Goal: Task Accomplishment & Management: Manage account settings

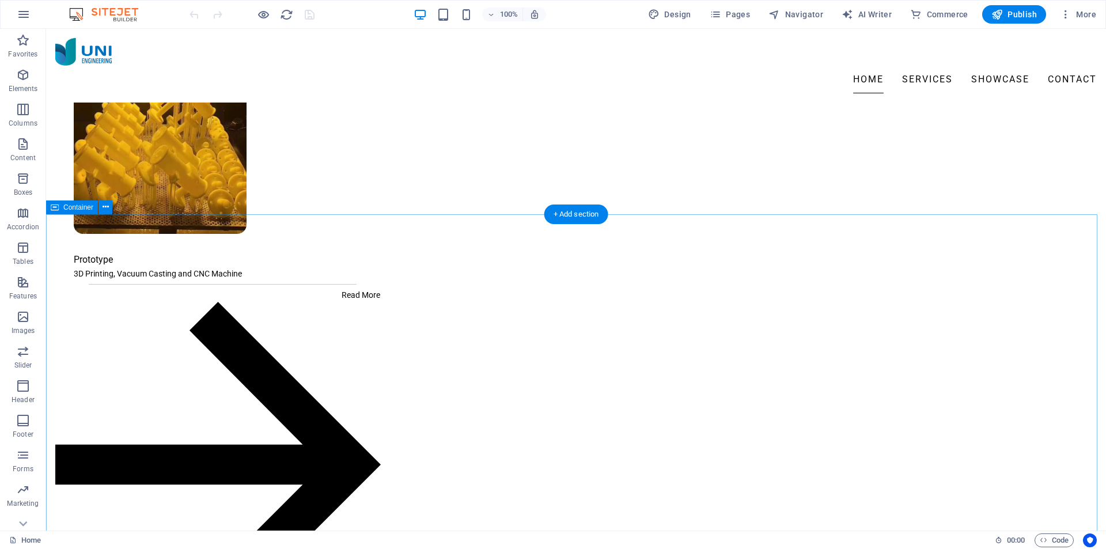
scroll to position [1095, 0]
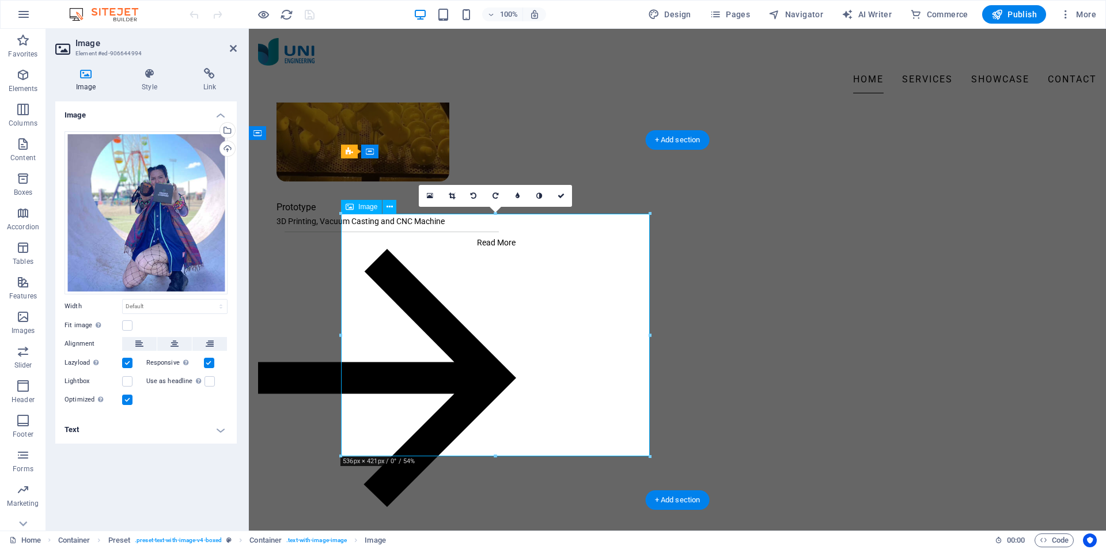
scroll to position [1198, 0]
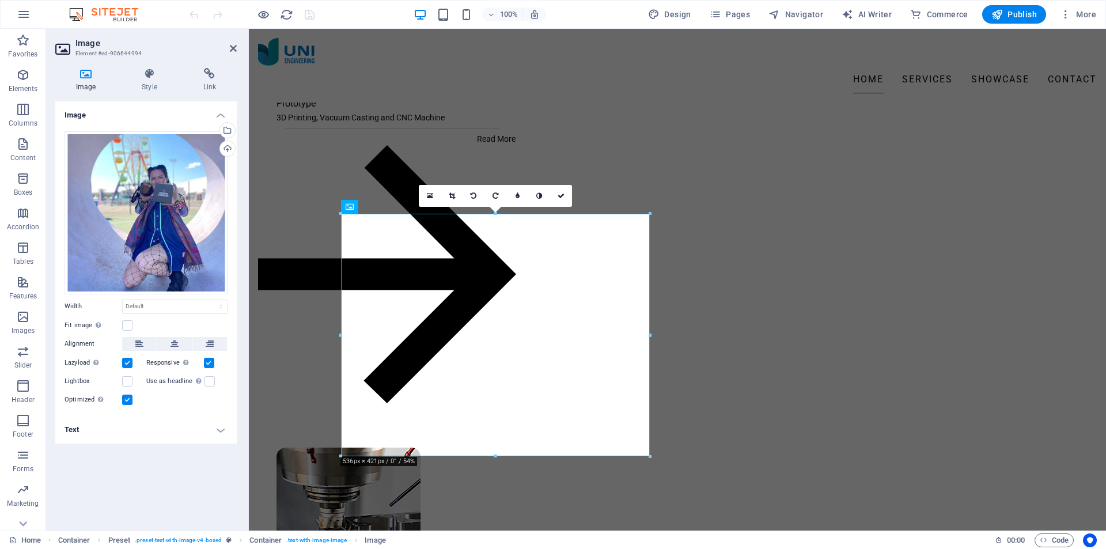
click at [446, 191] on link at bounding box center [452, 196] width 22 height 22
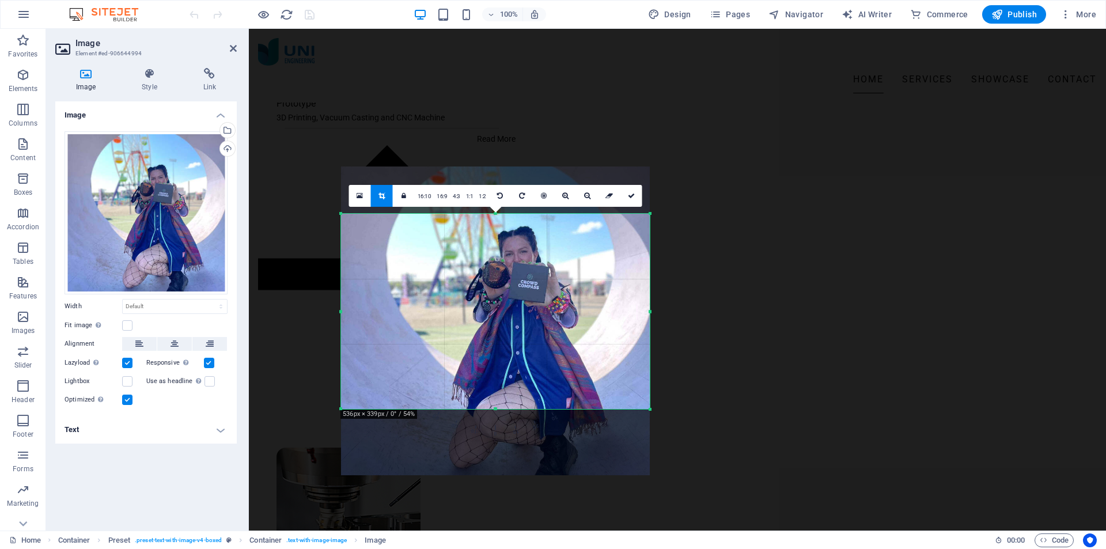
drag, startPoint x: 495, startPoint y: 213, endPoint x: 491, endPoint y: 260, distance: 47.4
click at [491, 260] on div "180 170 160 150 140 130 120 110 100 90 80 70 60 50 40 30 20 10 0 -10 -20 -30 -4…" at bounding box center [495, 311] width 309 height 195
drag, startPoint x: 496, startPoint y: 407, endPoint x: 496, endPoint y: 393, distance: 14.4
click at [496, 393] on div at bounding box center [495, 395] width 309 height 4
click at [628, 198] on icon at bounding box center [631, 195] width 7 height 7
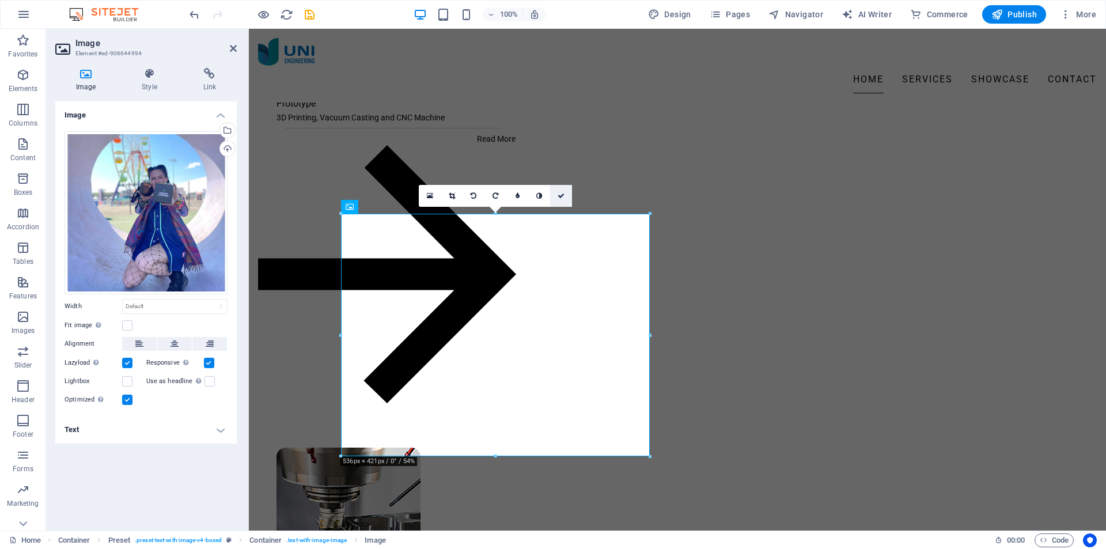
click at [565, 194] on link at bounding box center [561, 196] width 22 height 22
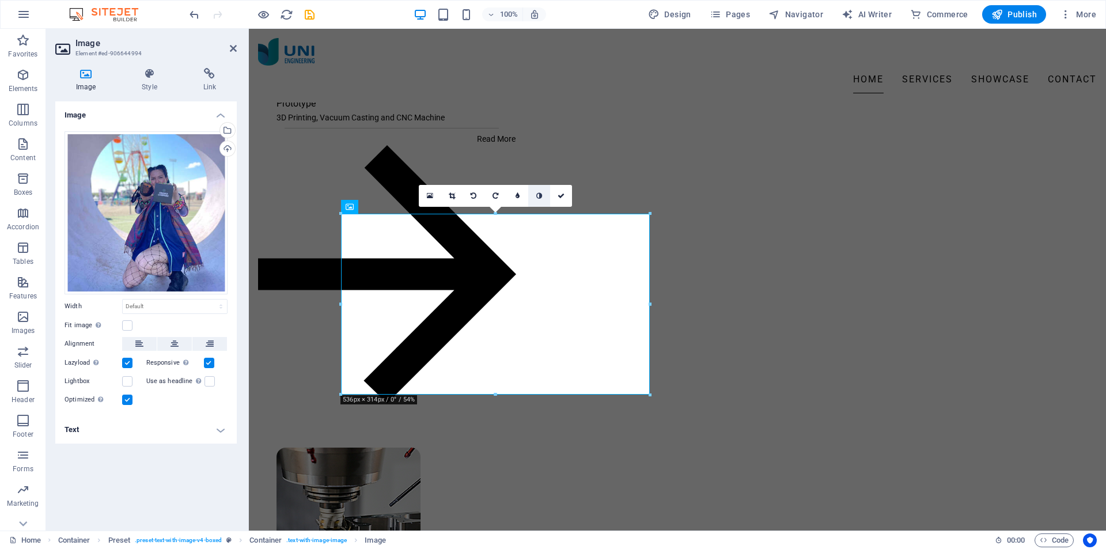
click at [537, 194] on icon at bounding box center [539, 195] width 6 height 7
click at [539, 198] on icon at bounding box center [539, 195] width 6 height 7
click at [559, 198] on icon at bounding box center [561, 195] width 7 height 7
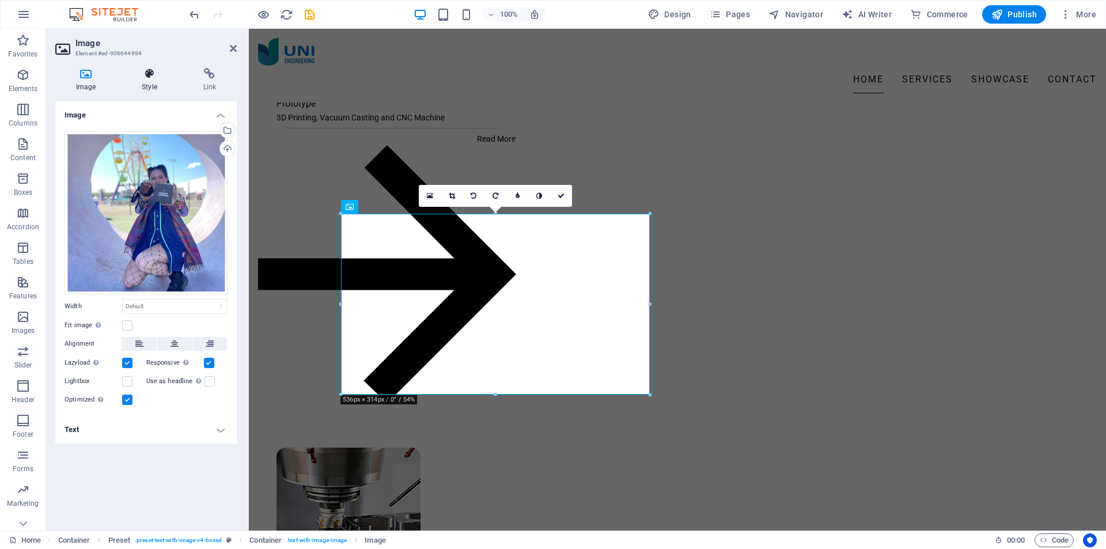
click at [142, 85] on h4 "Style" at bounding box center [151, 80] width 61 height 24
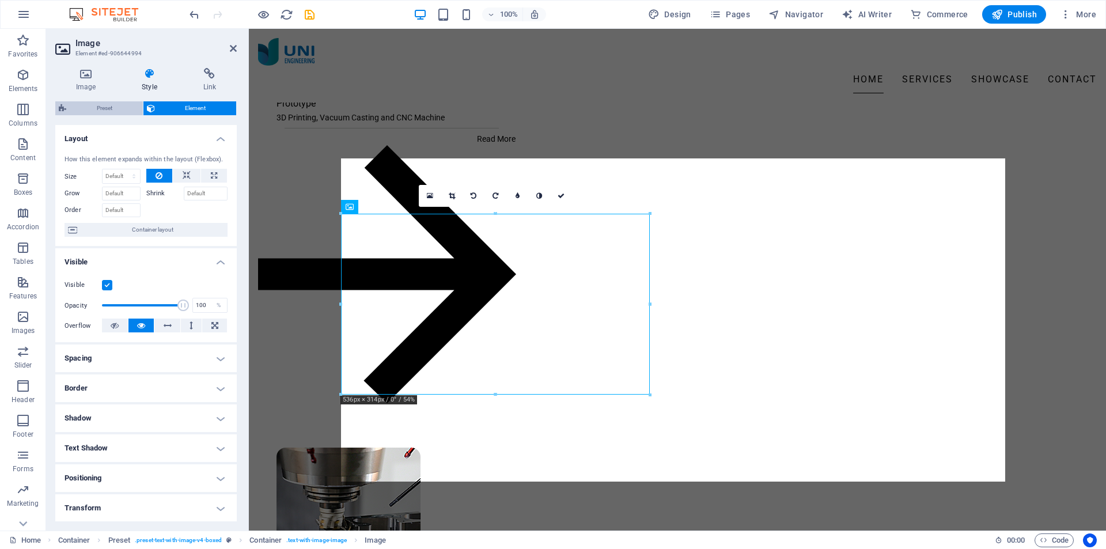
click at [107, 108] on span "Preset" at bounding box center [105, 108] width 70 height 14
select select "rem"
select select "px"
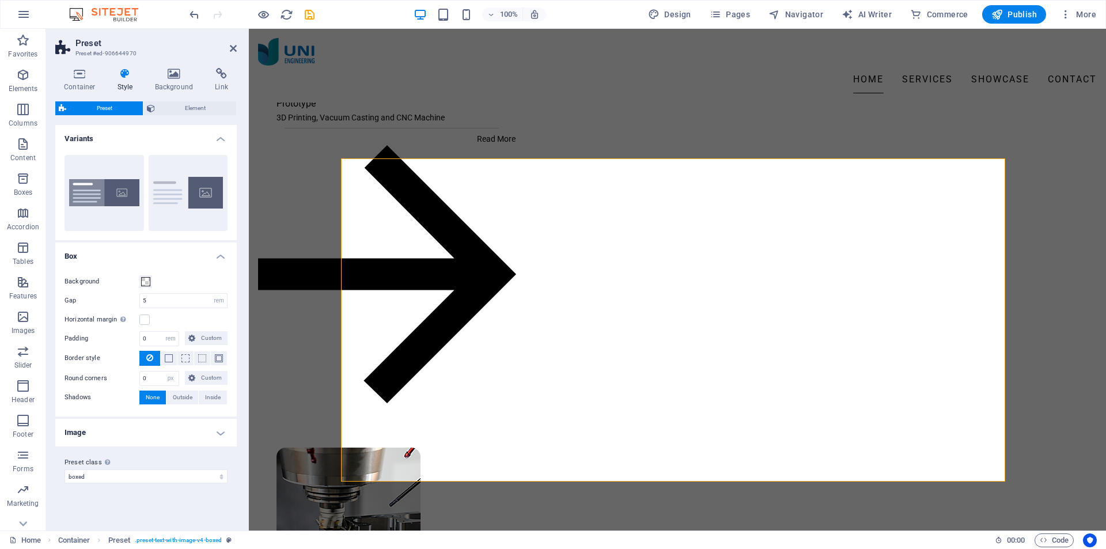
click at [218, 429] on h4 "Image" at bounding box center [145, 433] width 181 height 28
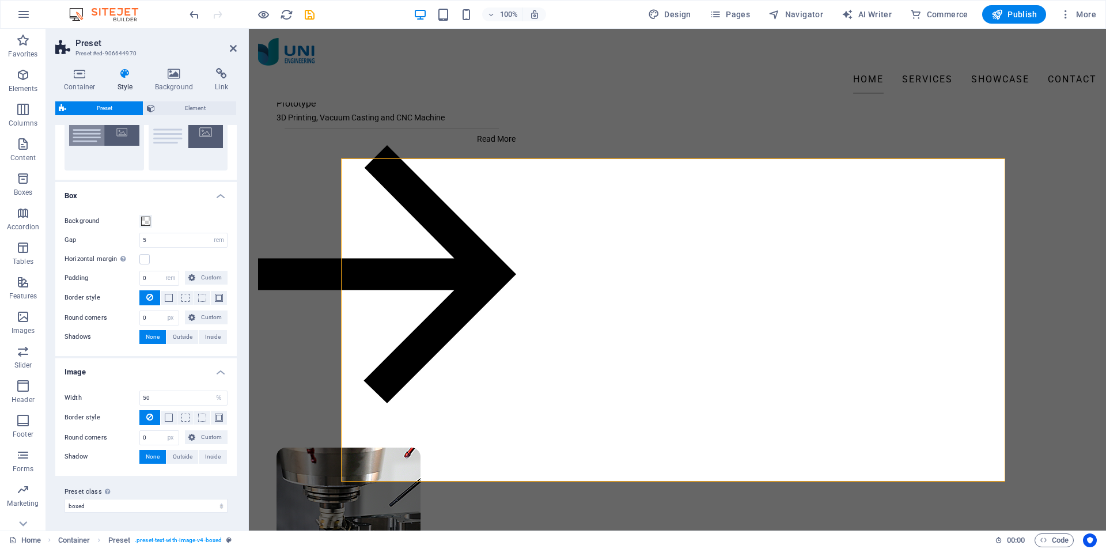
scroll to position [61, 0]
click at [179, 107] on span "Element" at bounding box center [195, 108] width 75 height 14
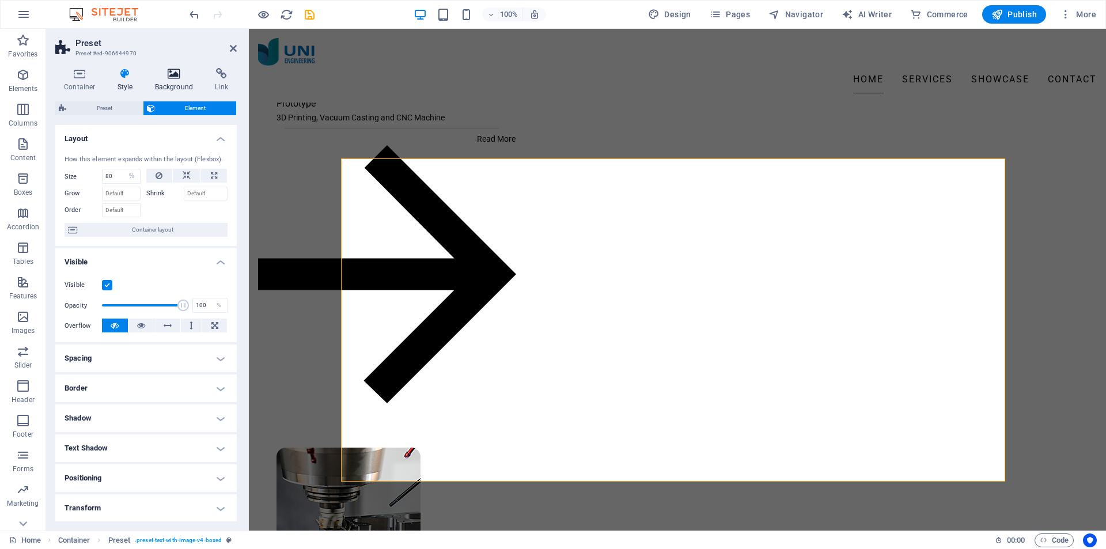
click at [175, 77] on icon at bounding box center [174, 74] width 56 height 12
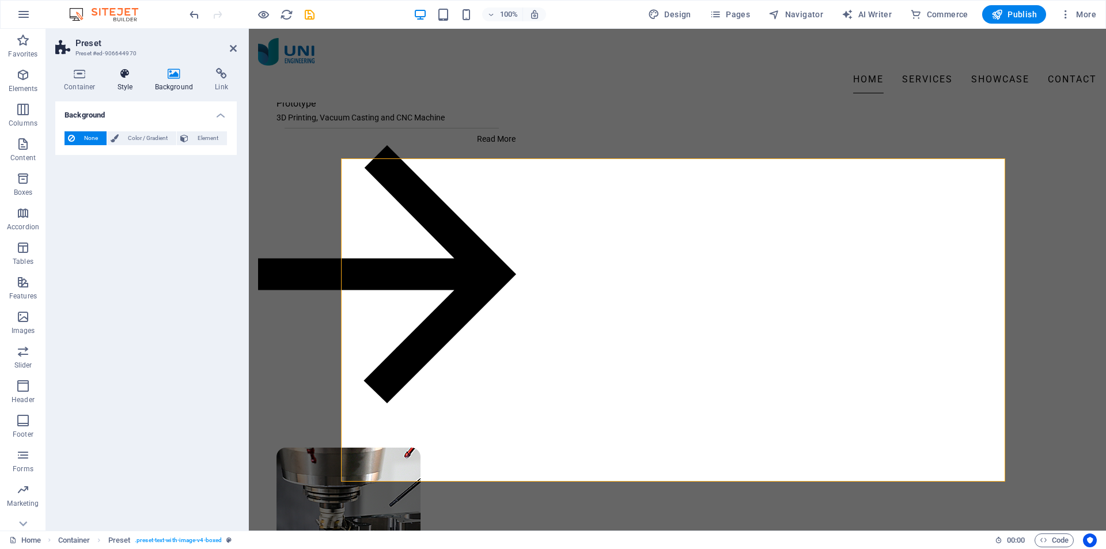
click at [128, 80] on h4 "Style" at bounding box center [127, 80] width 37 height 24
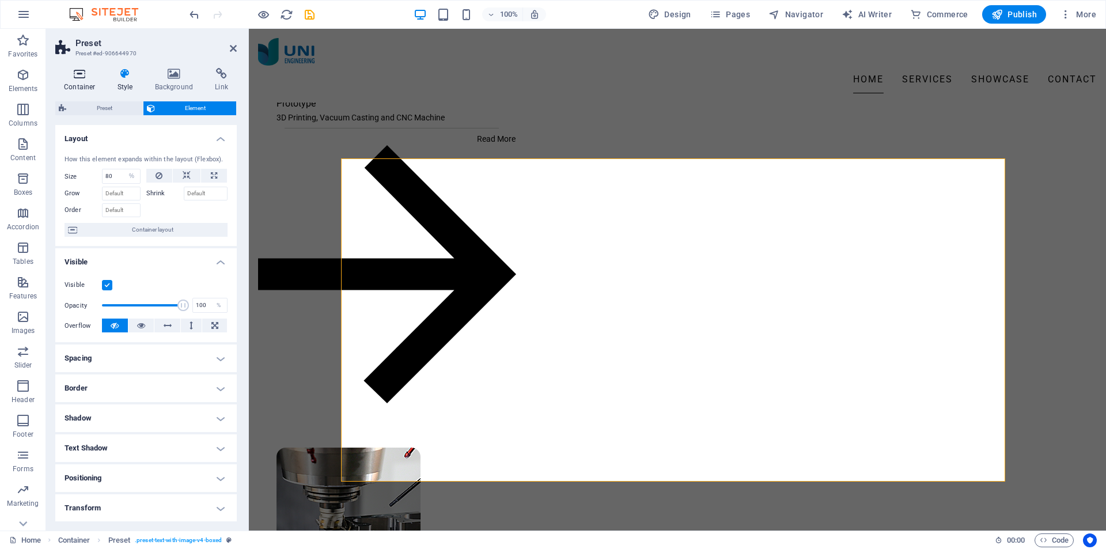
click at [91, 78] on icon at bounding box center [79, 74] width 49 height 12
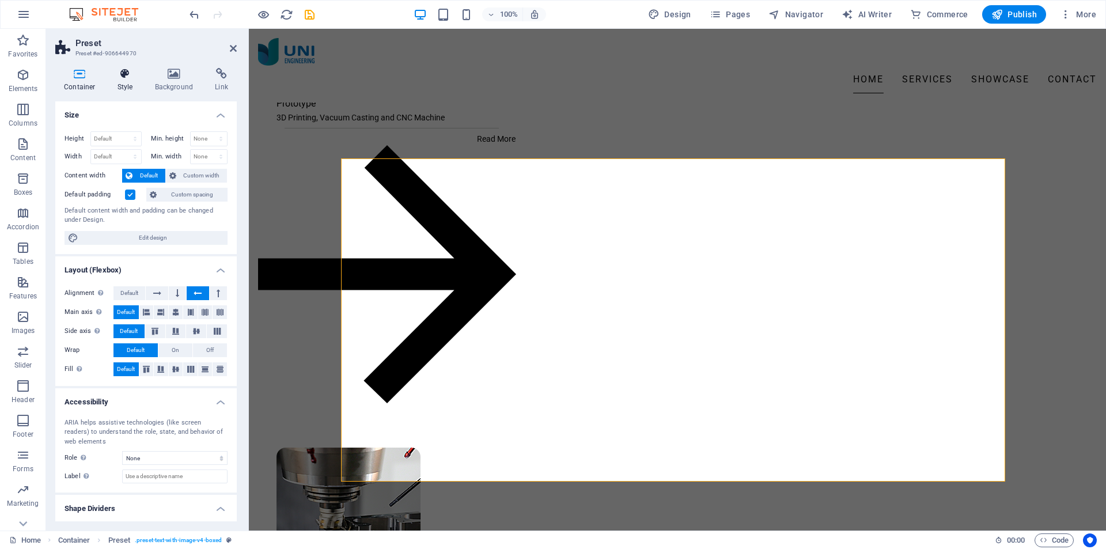
click at [129, 73] on icon at bounding box center [125, 74] width 33 height 12
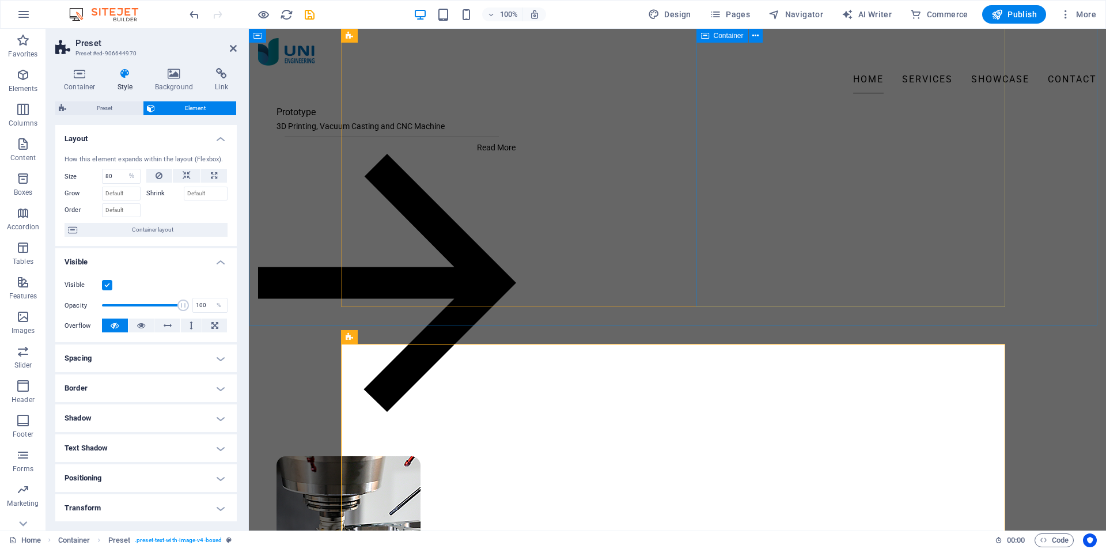
scroll to position [1313, 0]
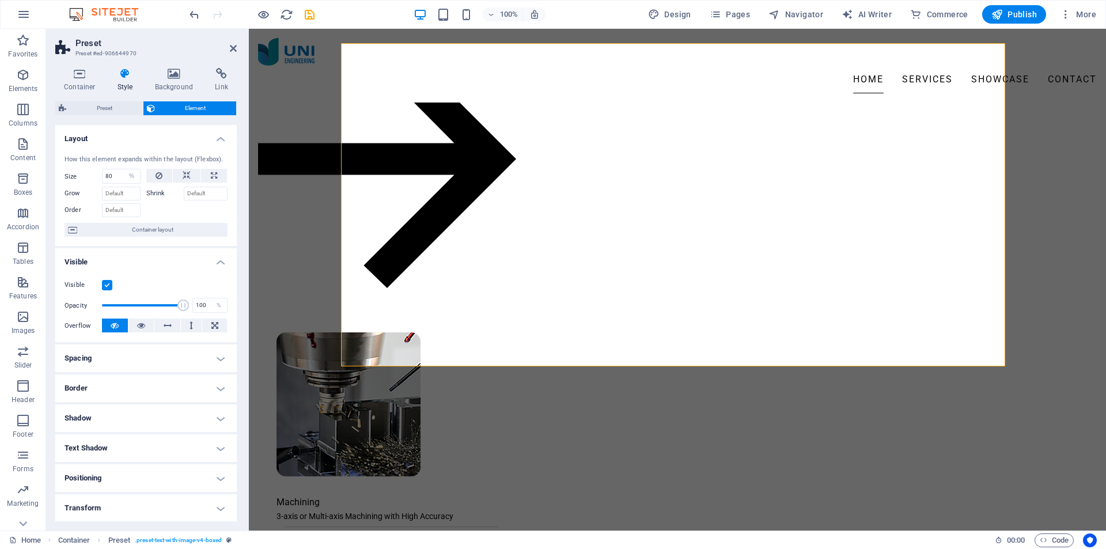
click at [190, 355] on h4 "Spacing" at bounding box center [145, 358] width 181 height 28
click at [190, 355] on h4 "Spacing" at bounding box center [145, 354] width 181 height 21
click at [173, 384] on h4 "Border" at bounding box center [145, 388] width 181 height 28
click at [173, 384] on h4 "Border" at bounding box center [145, 384] width 181 height 21
click at [168, 420] on h4 "Shadow" at bounding box center [145, 418] width 181 height 28
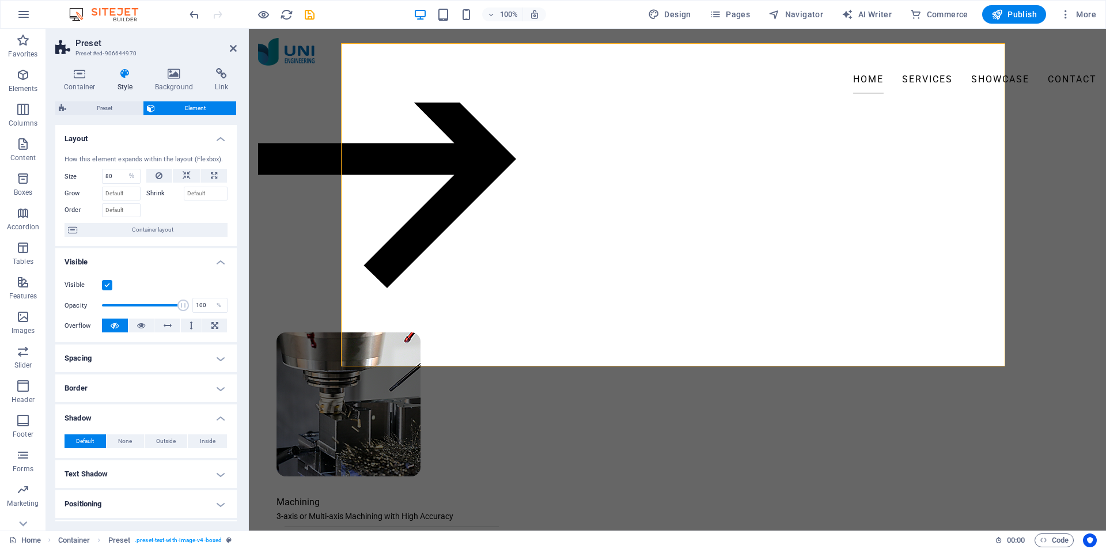
click at [168, 417] on h4 "Shadow" at bounding box center [145, 414] width 181 height 21
click at [157, 439] on h4 "Text Shadow" at bounding box center [145, 448] width 181 height 28
click at [154, 442] on h4 "Text Shadow" at bounding box center [145, 444] width 181 height 21
drag, startPoint x: 139, startPoint y: 481, endPoint x: 145, endPoint y: 465, distance: 16.6
click at [141, 479] on h4 "Positioning" at bounding box center [145, 478] width 181 height 28
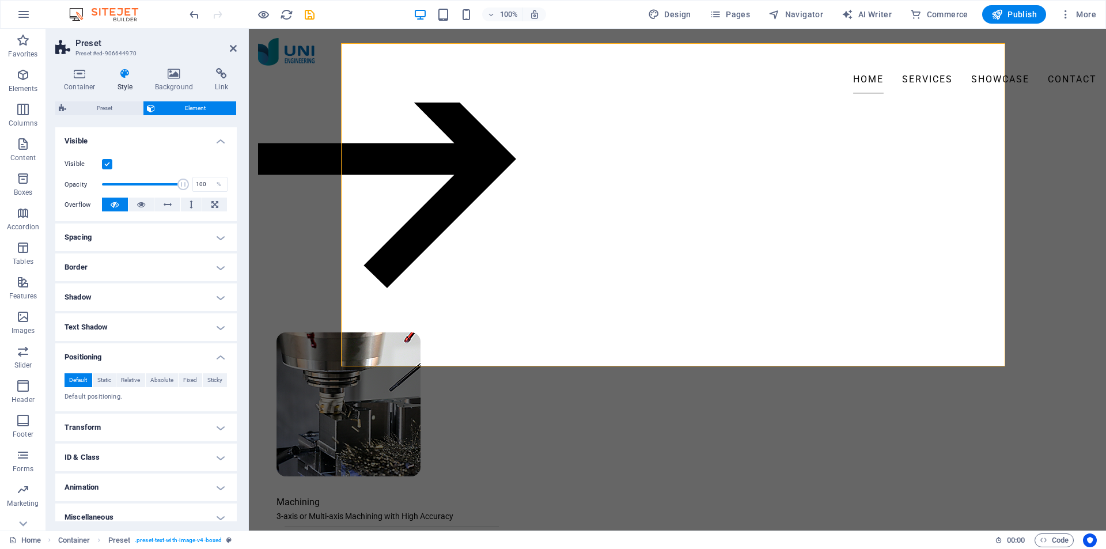
scroll to position [131, 0]
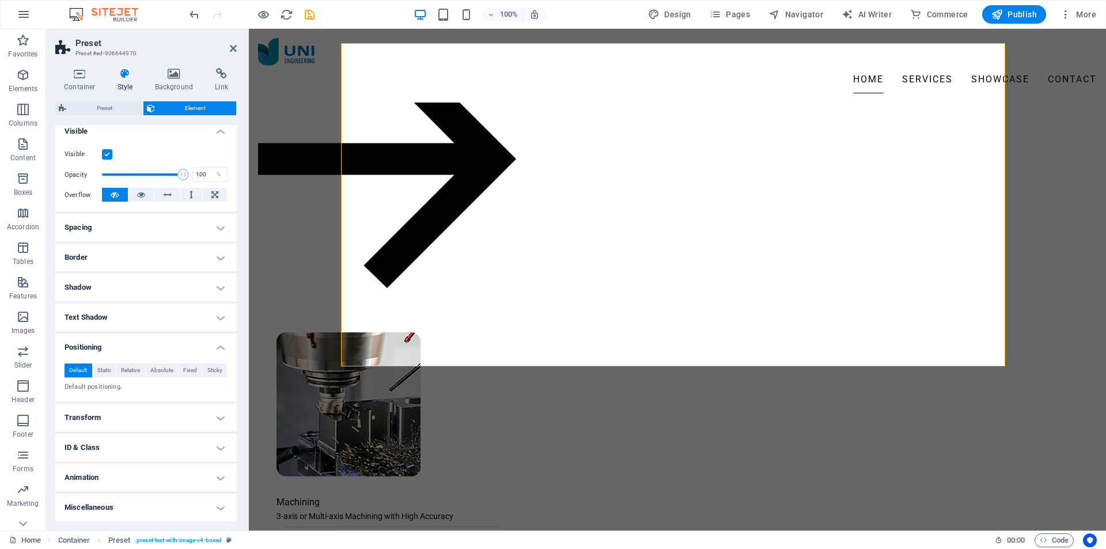
click at [153, 408] on h4 "Transform" at bounding box center [145, 418] width 181 height 28
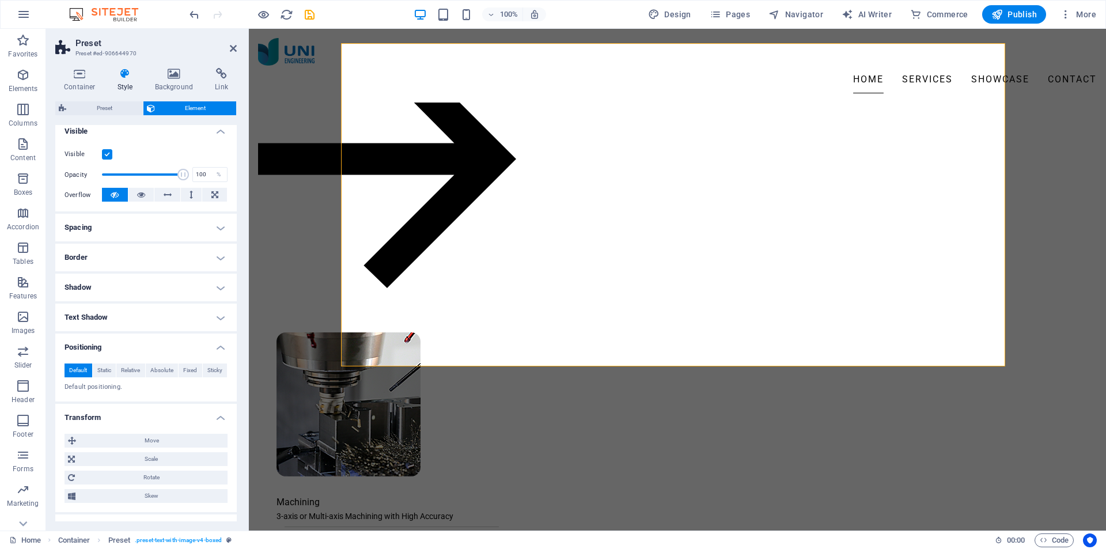
scroll to position [211, 0]
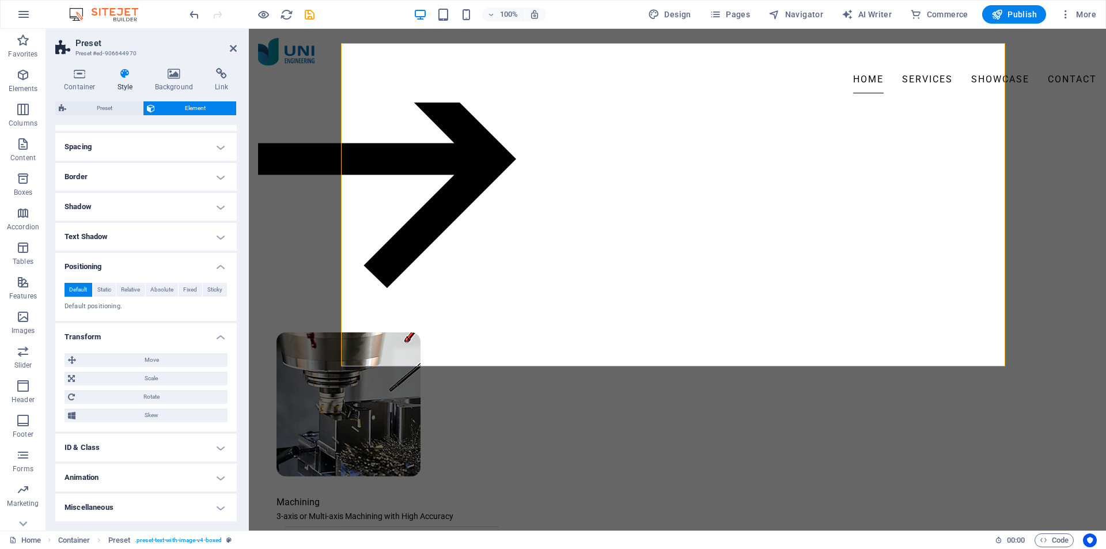
click at [145, 445] on h4 "ID & Class" at bounding box center [145, 448] width 181 height 28
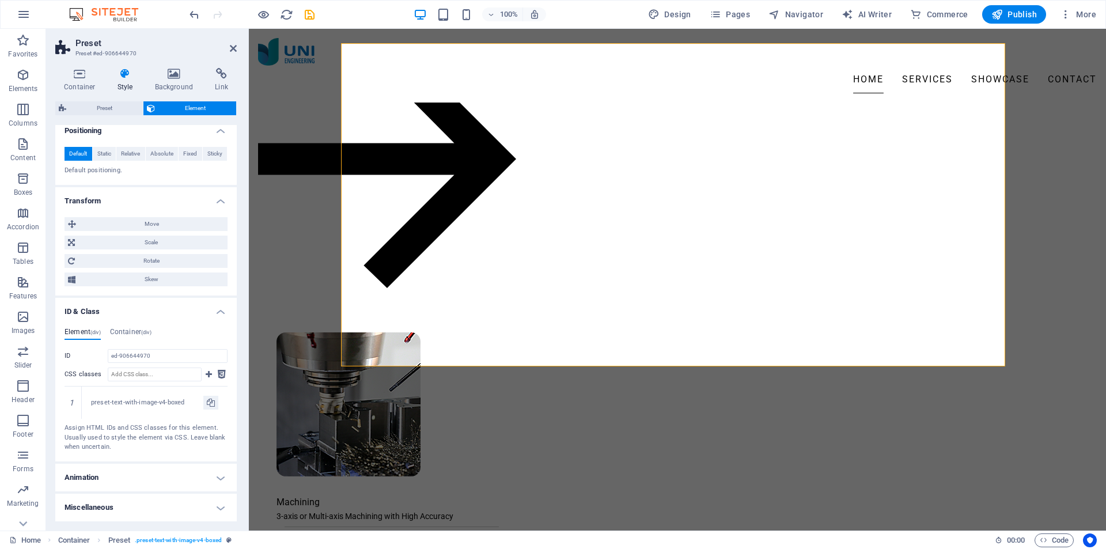
click at [151, 480] on h4 "Animation" at bounding box center [145, 478] width 181 height 28
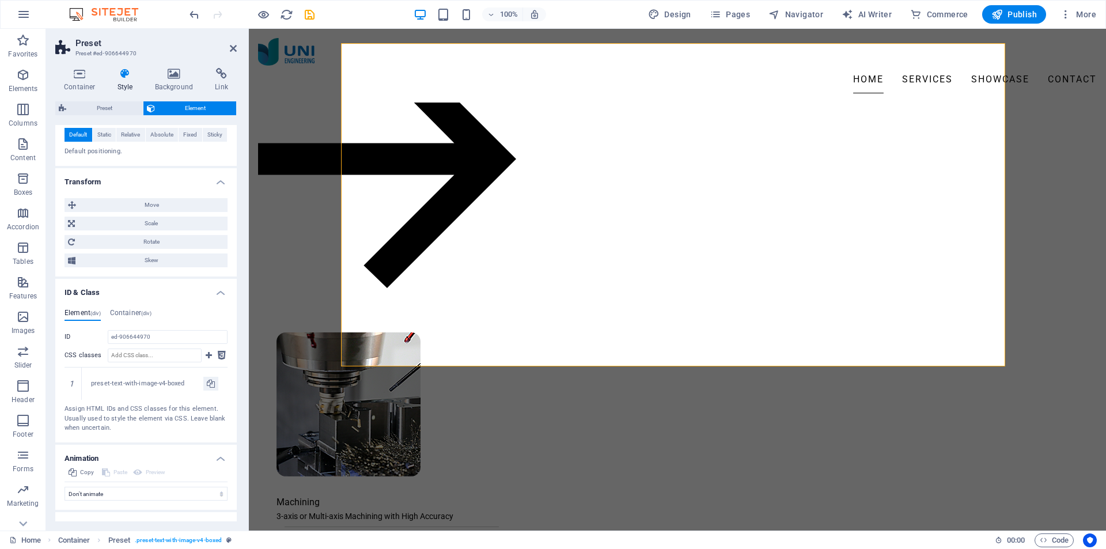
scroll to position [385, 0]
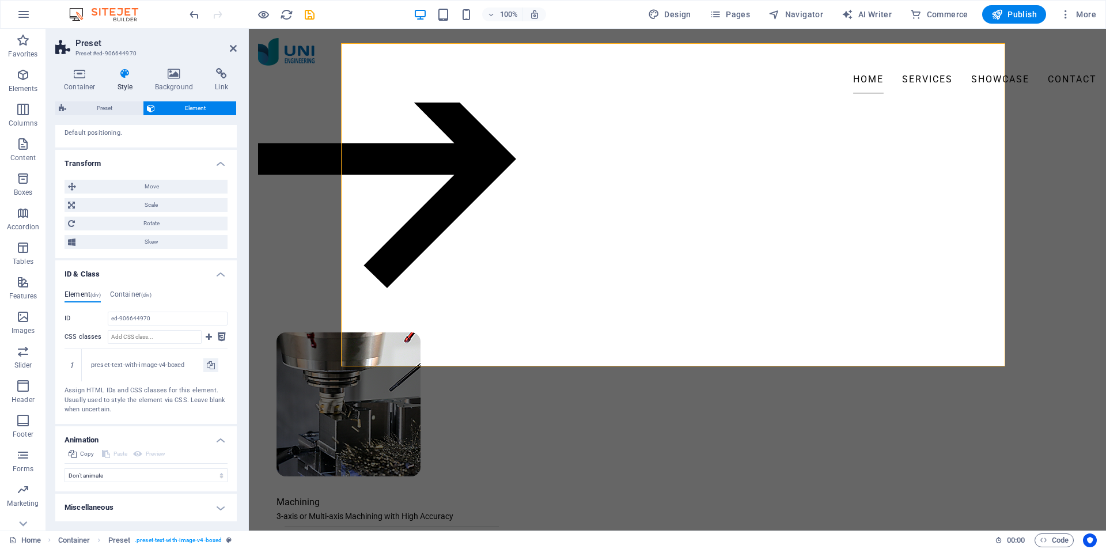
click at [173, 507] on h4 "Miscellaneous" at bounding box center [145, 508] width 181 height 28
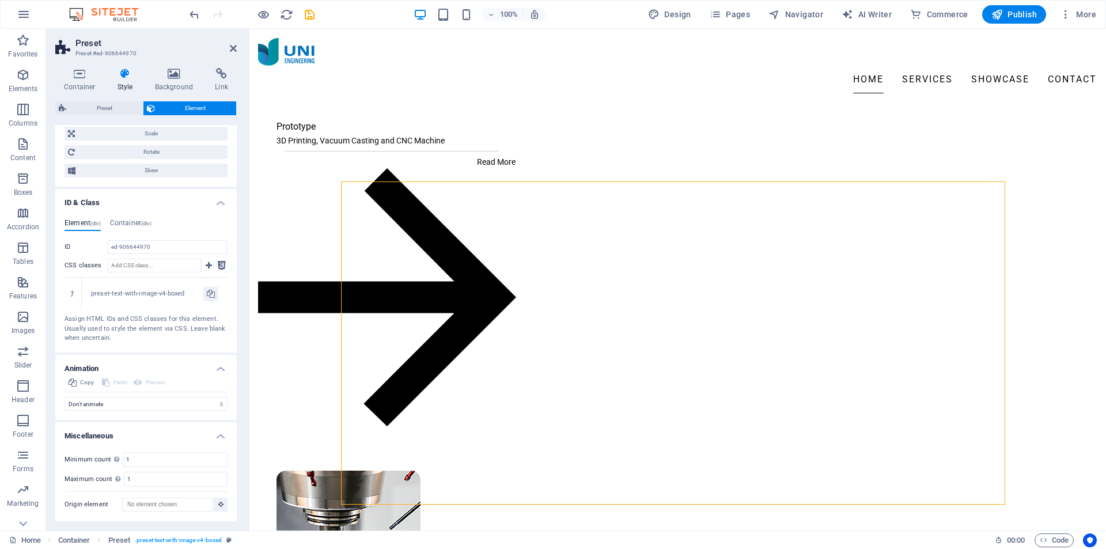
scroll to position [1129, 0]
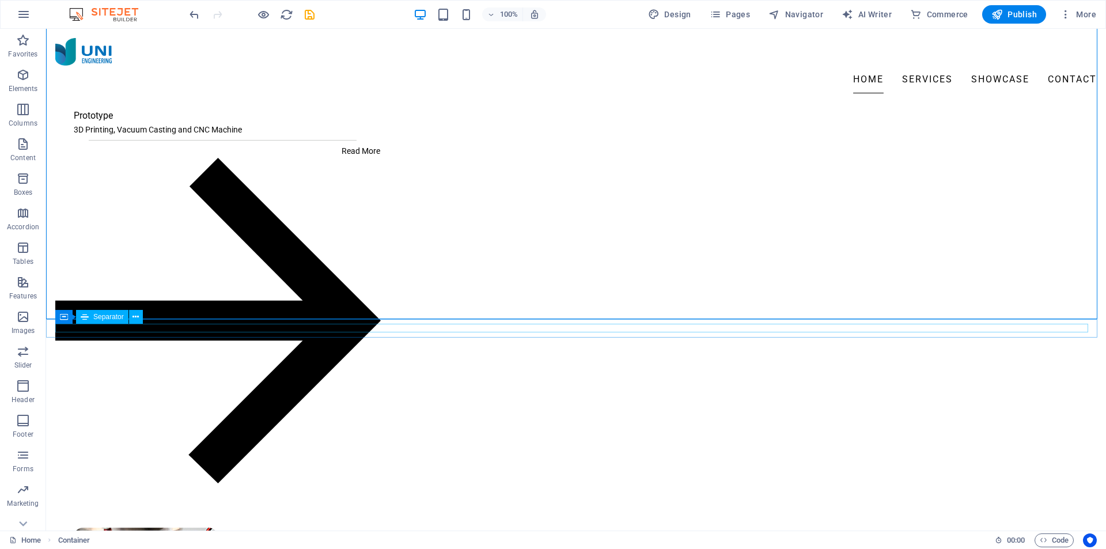
scroll to position [1247, 0]
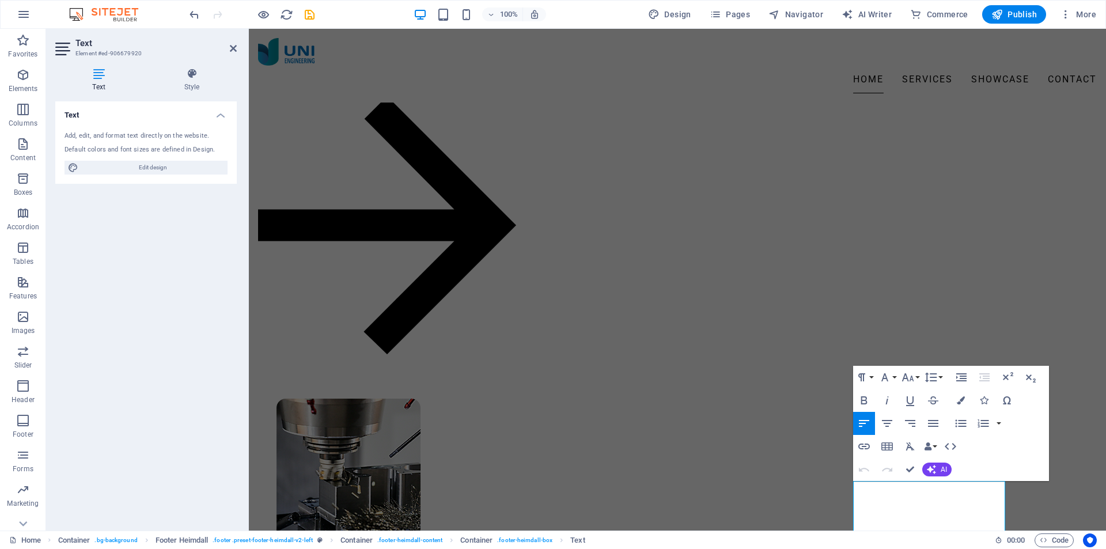
scroll to position [1380, 0]
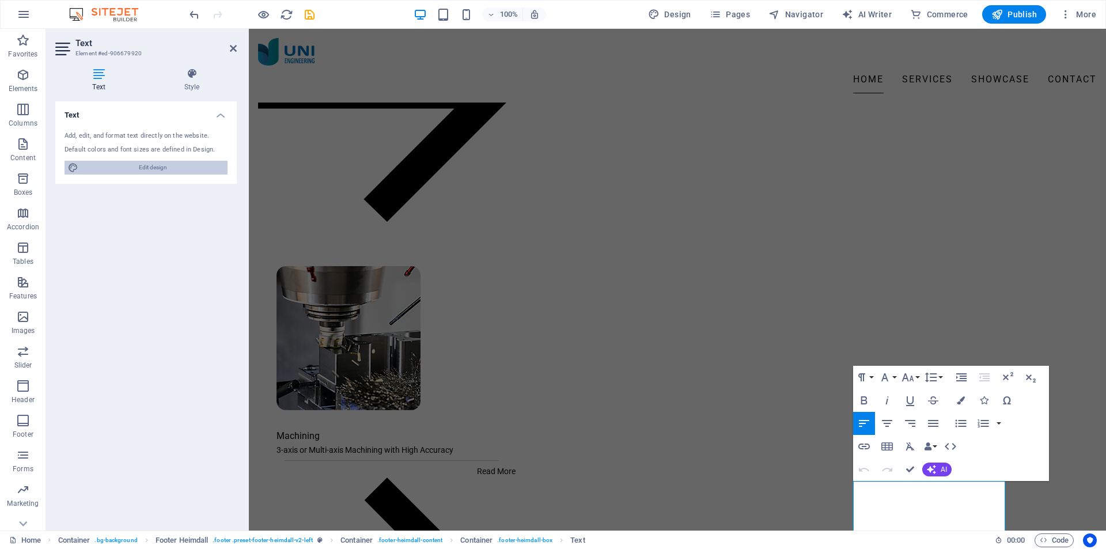
drag, startPoint x: 162, startPoint y: 165, endPoint x: 574, endPoint y: 245, distance: 420.2
click at [162, 165] on span "Edit design" at bounding box center [153, 168] width 142 height 14
select select "px"
select select "400"
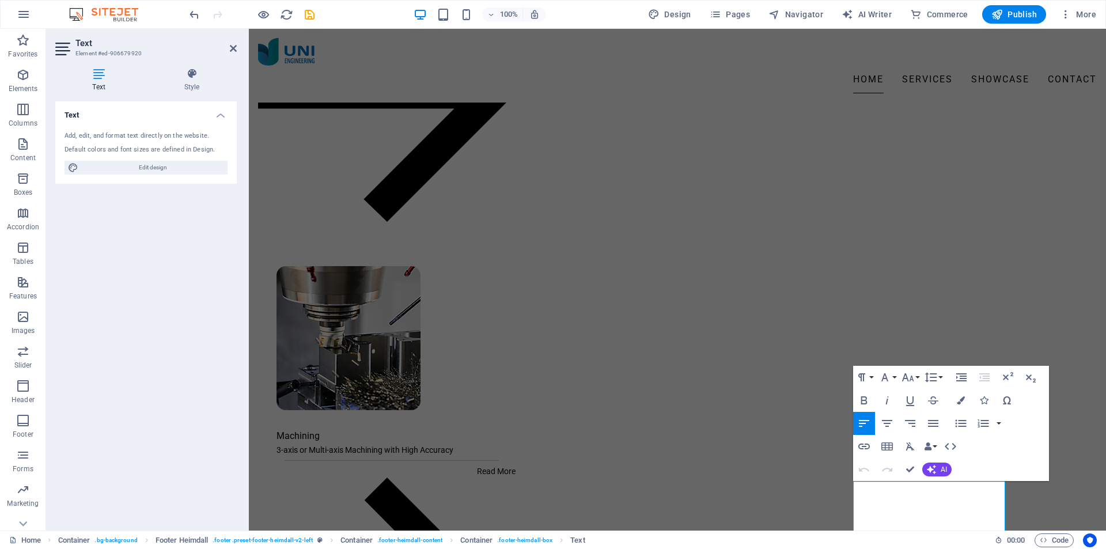
select select "px"
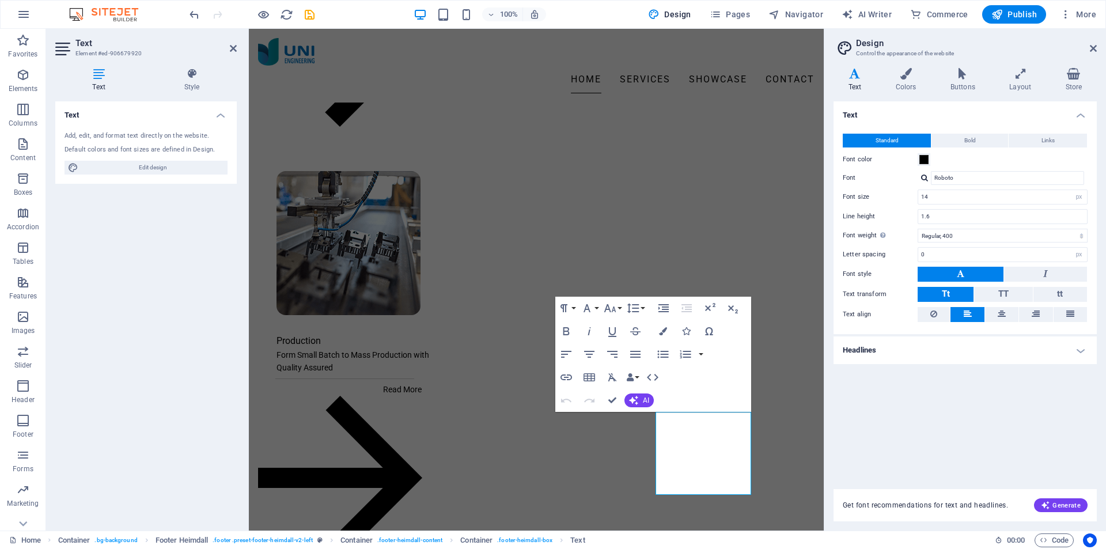
scroll to position [1247, 0]
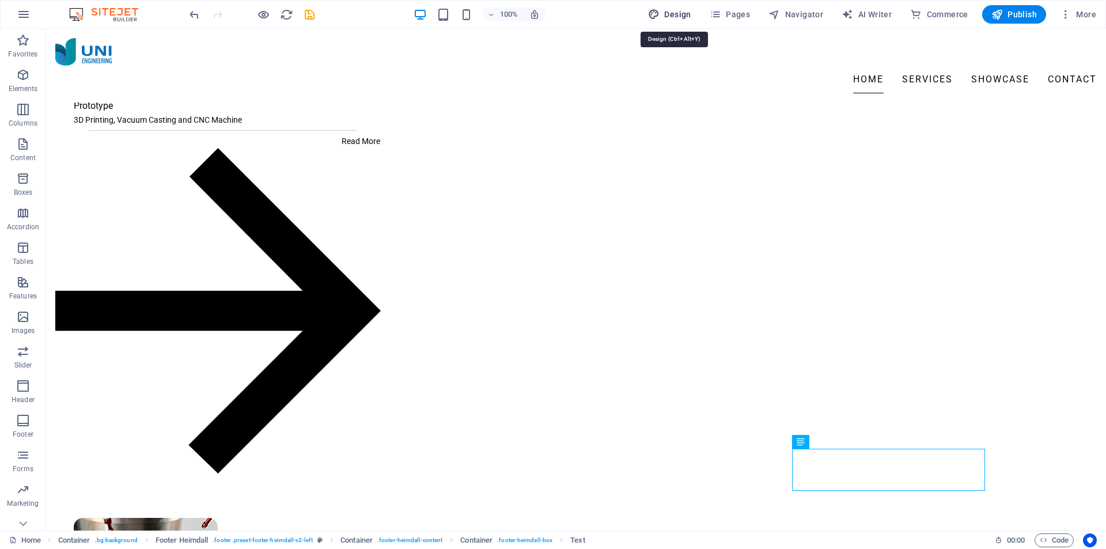
select select "px"
select select "400"
select select "px"
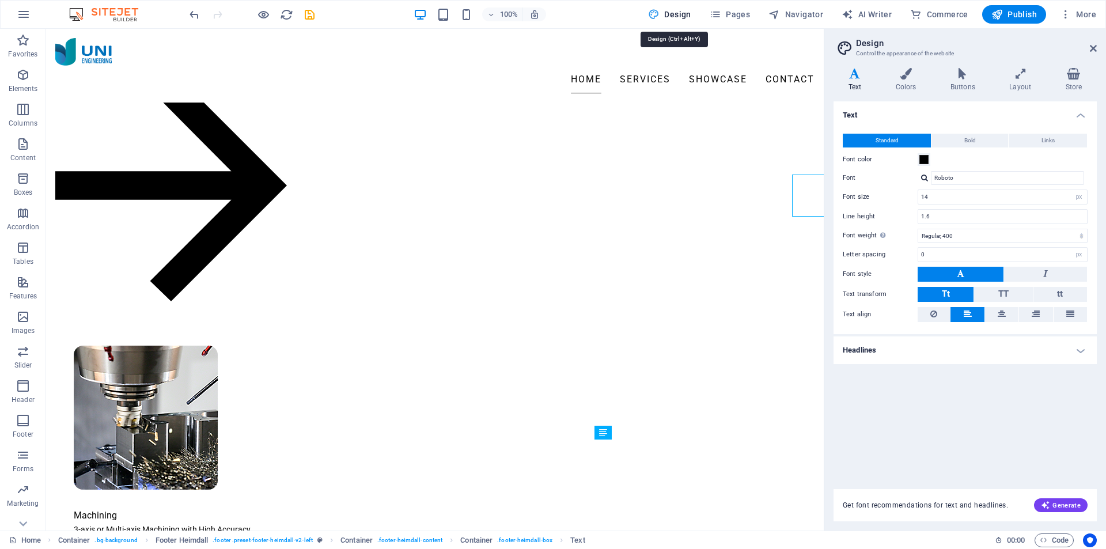
scroll to position [1521, 0]
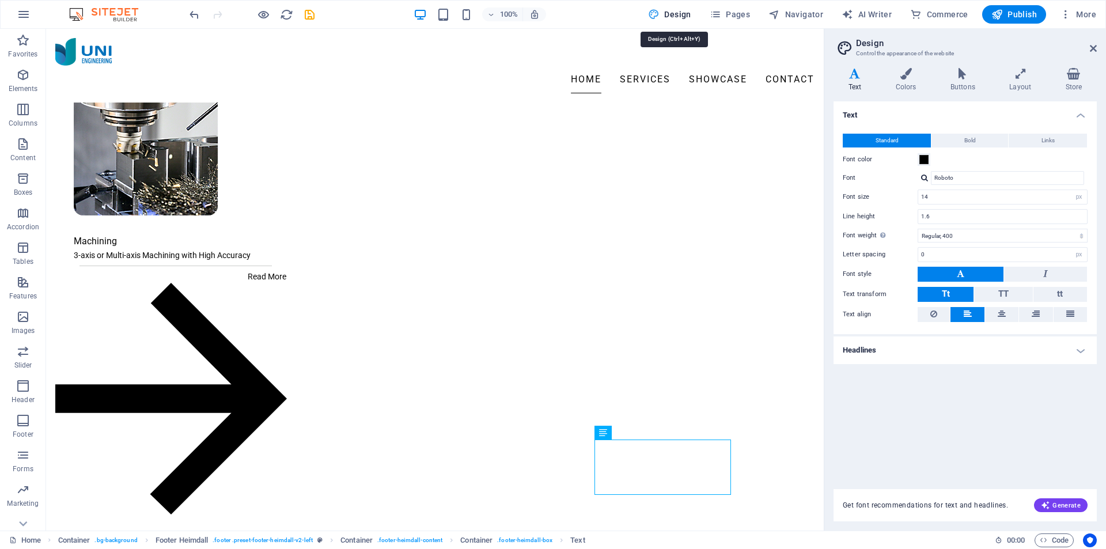
click at [1088, 46] on h2 "Design" at bounding box center [976, 43] width 241 height 10
click at [1091, 46] on icon at bounding box center [1093, 48] width 7 height 9
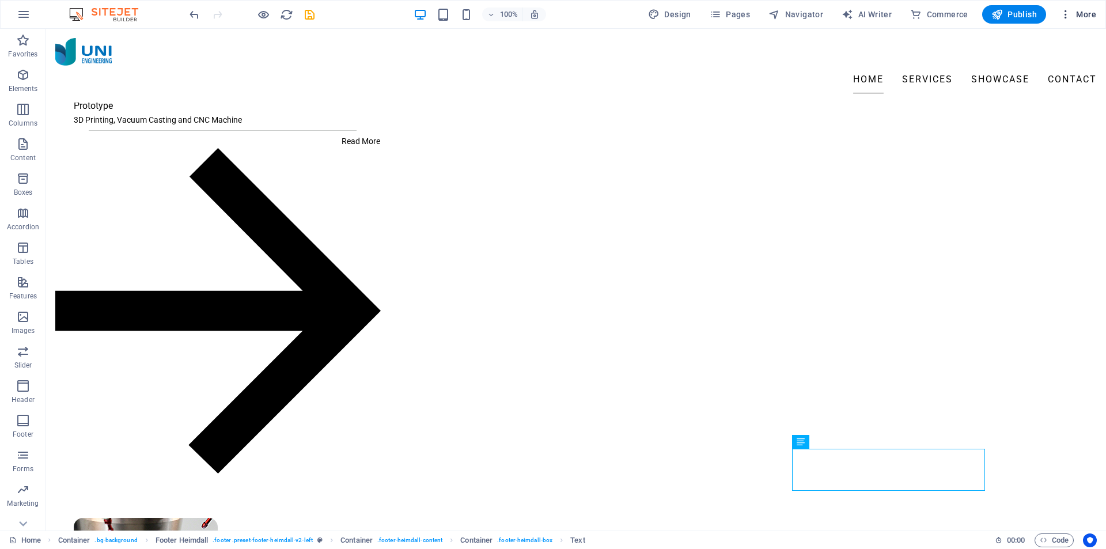
click at [1082, 17] on span "More" at bounding box center [1078, 15] width 36 height 12
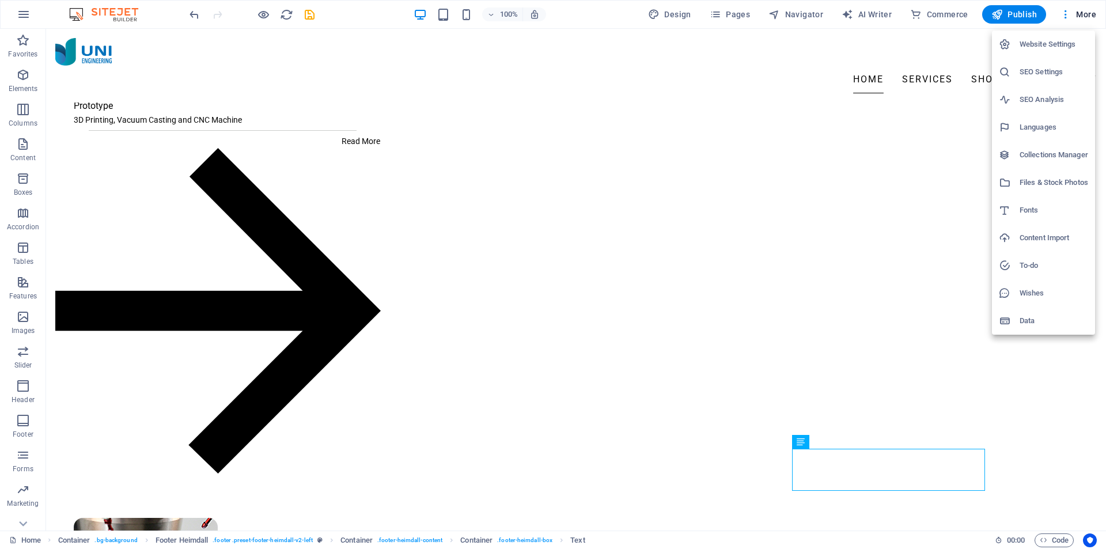
click at [1033, 207] on h6 "Fonts" at bounding box center [1054, 210] width 69 height 14
select select "popularity"
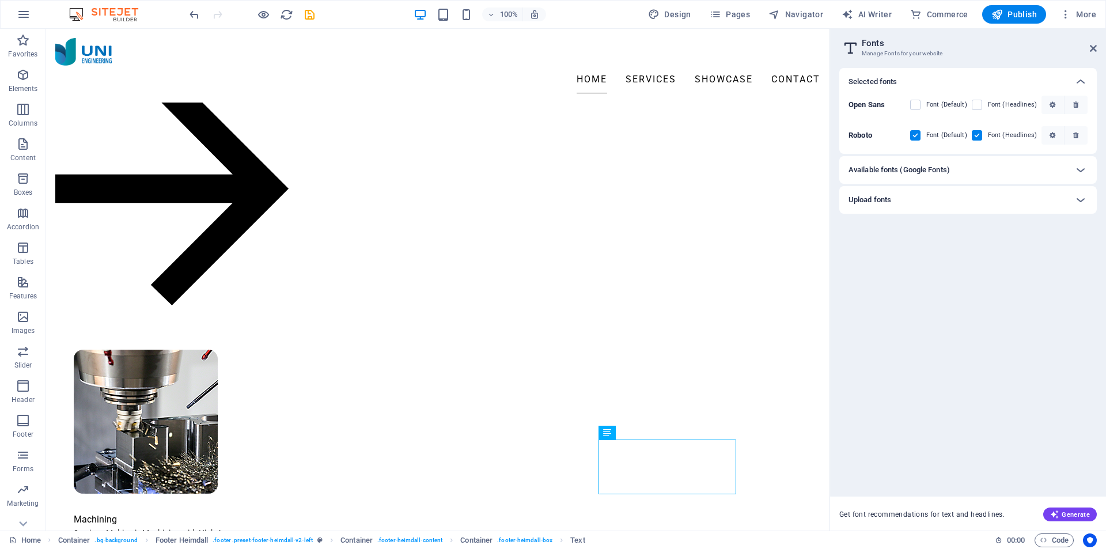
scroll to position [1476, 0]
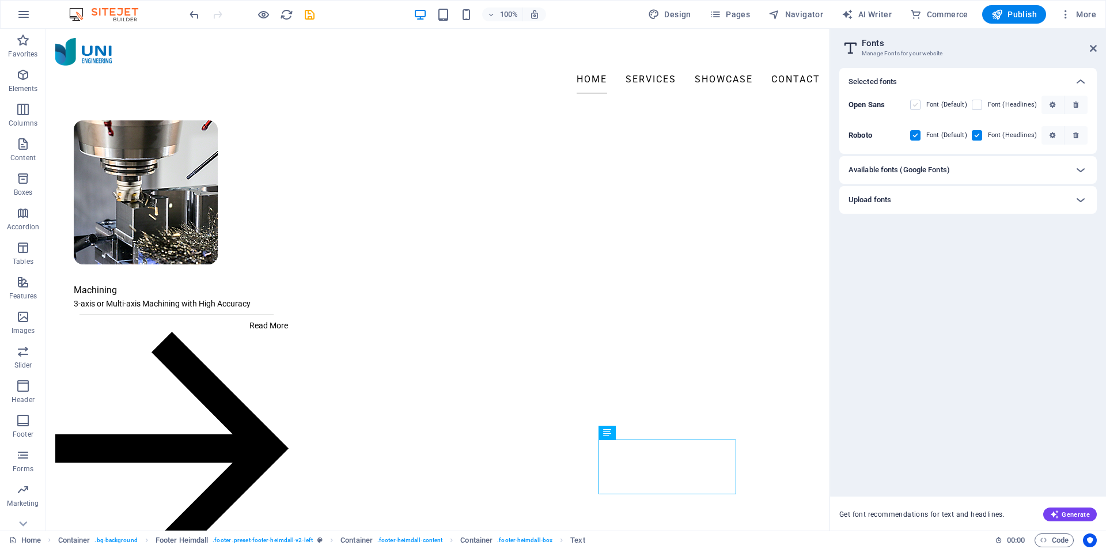
click at [921, 105] on label at bounding box center [915, 105] width 10 height 10
click at [0, 0] on Sans "checkbox" at bounding box center [0, 0] width 0 height 0
click at [979, 105] on label at bounding box center [977, 105] width 10 height 10
click at [0, 0] on Sans "checkbox" at bounding box center [0, 0] width 0 height 0
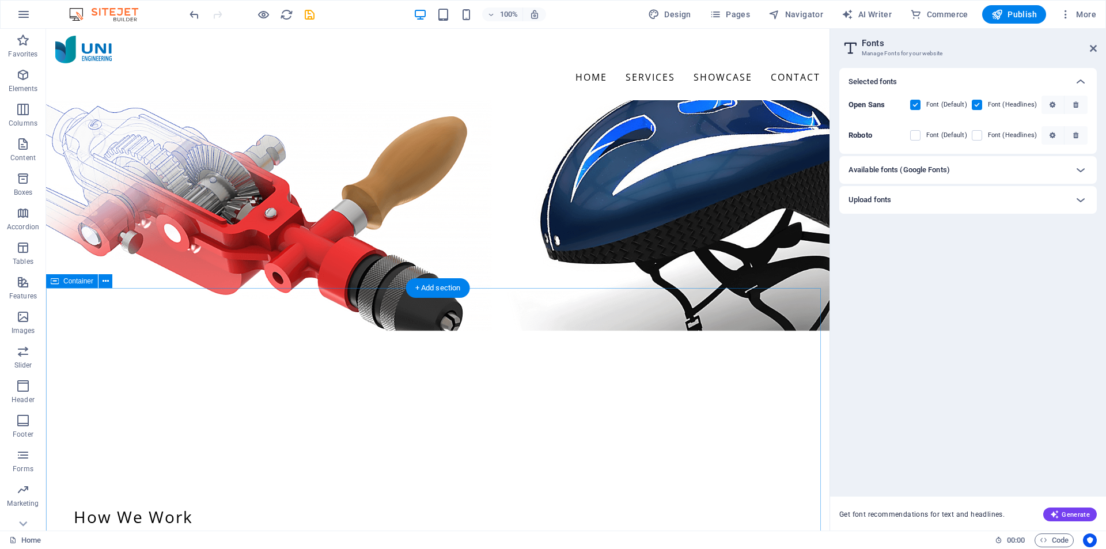
scroll to position [0, 0]
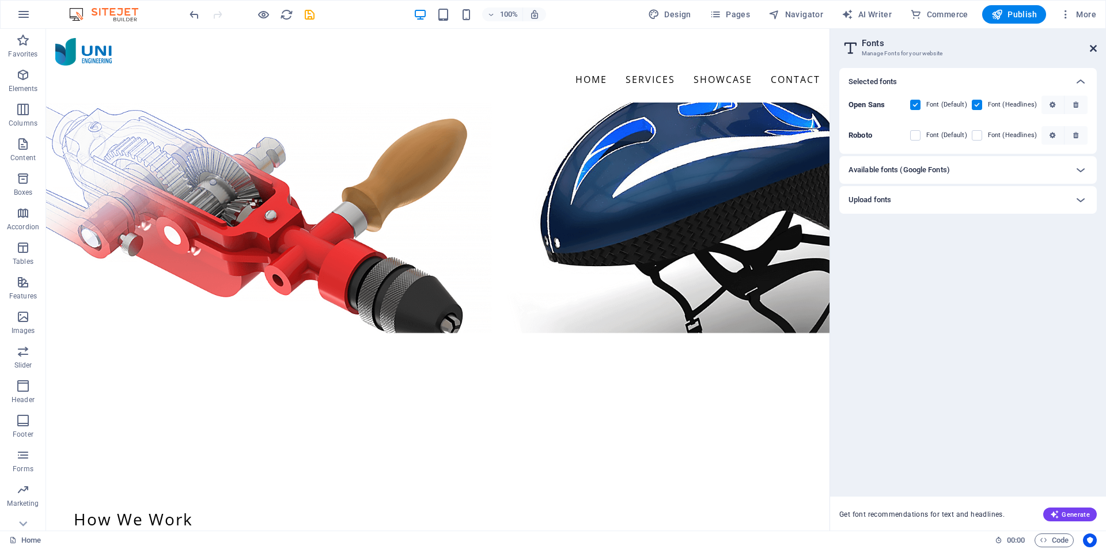
click at [1090, 47] on icon at bounding box center [1093, 48] width 7 height 9
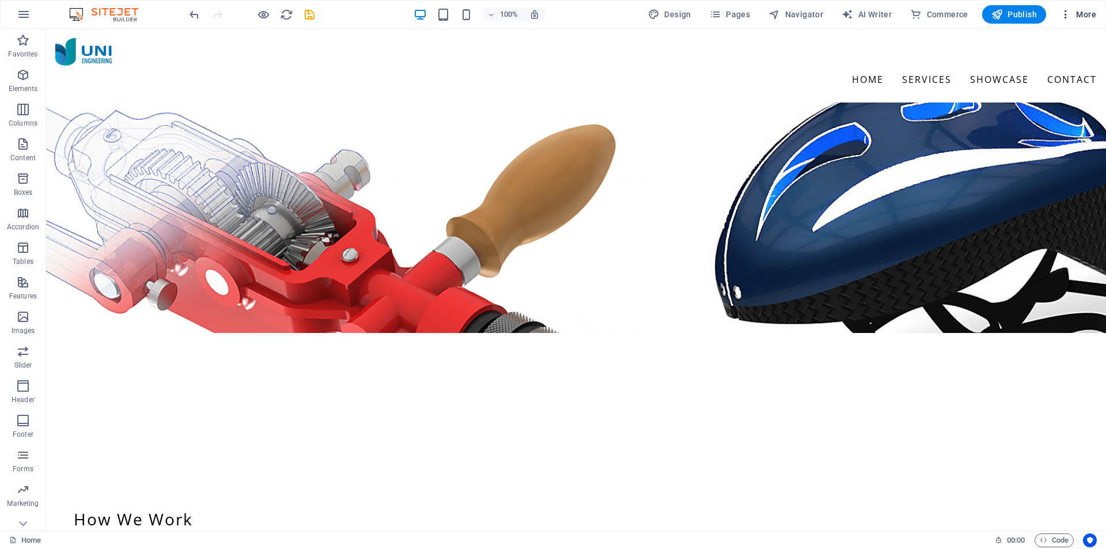
click at [1084, 16] on span "More" at bounding box center [1078, 15] width 36 height 12
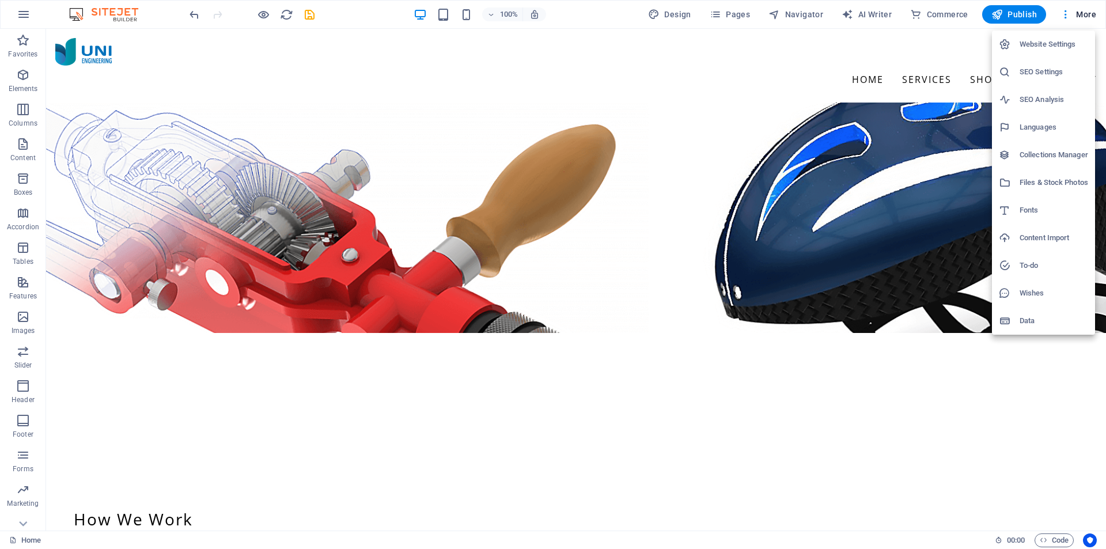
click at [1036, 319] on h6 "Data" at bounding box center [1054, 321] width 69 height 14
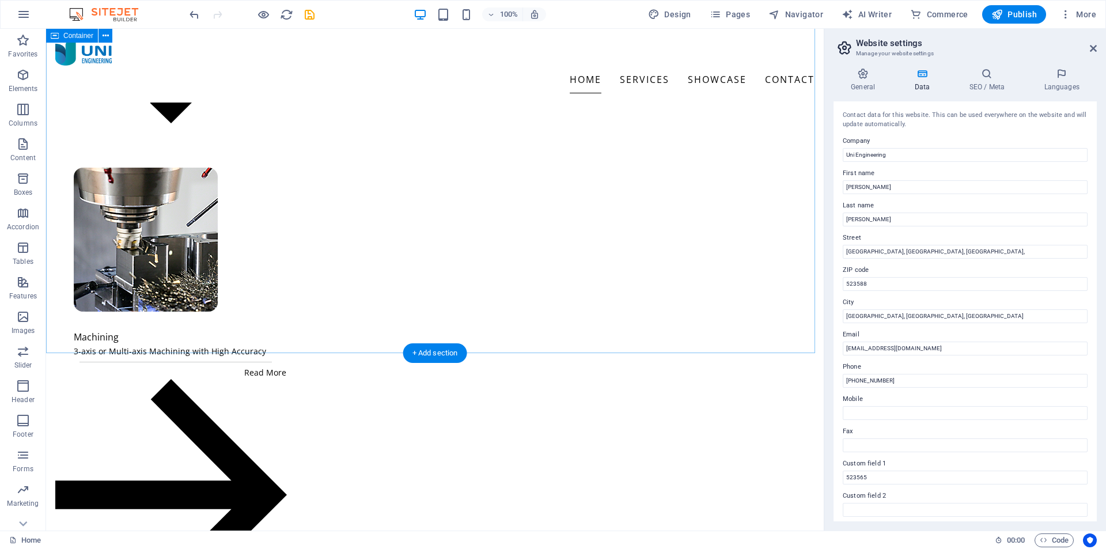
scroll to position [1355, 0]
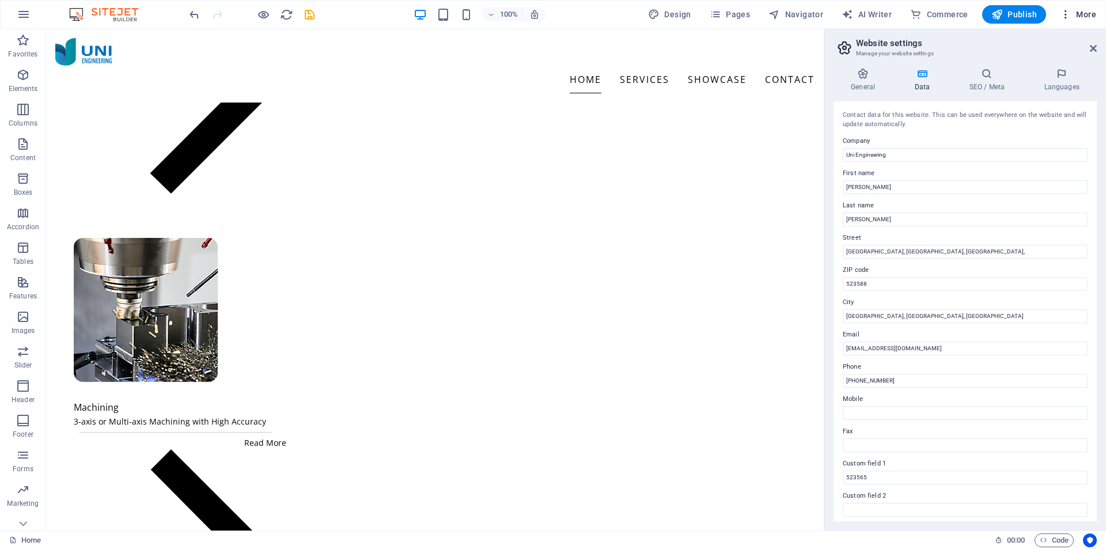
click at [1086, 16] on span "More" at bounding box center [1078, 15] width 36 height 12
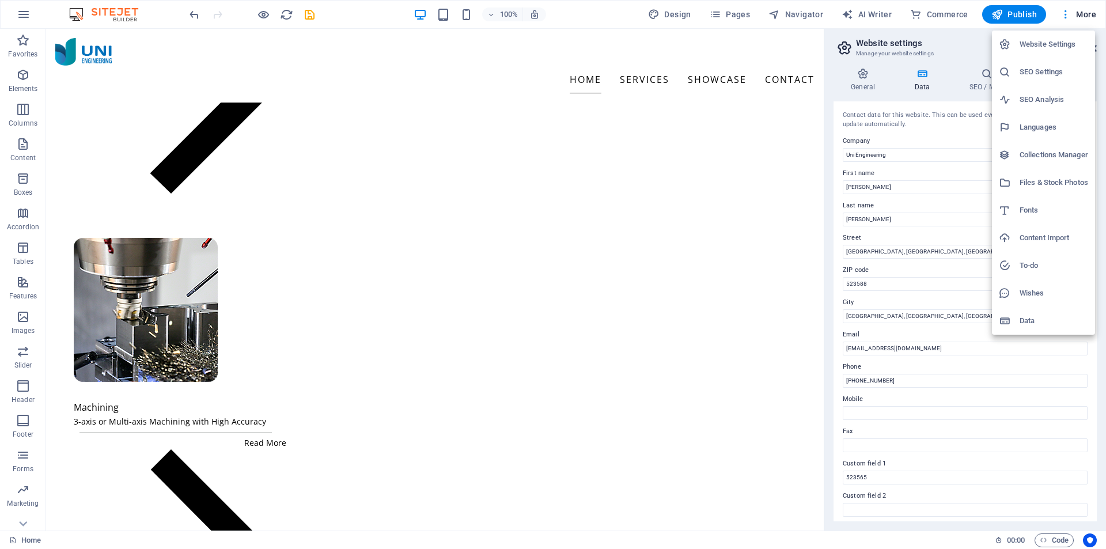
click at [1039, 317] on h6 "Data" at bounding box center [1054, 321] width 69 height 14
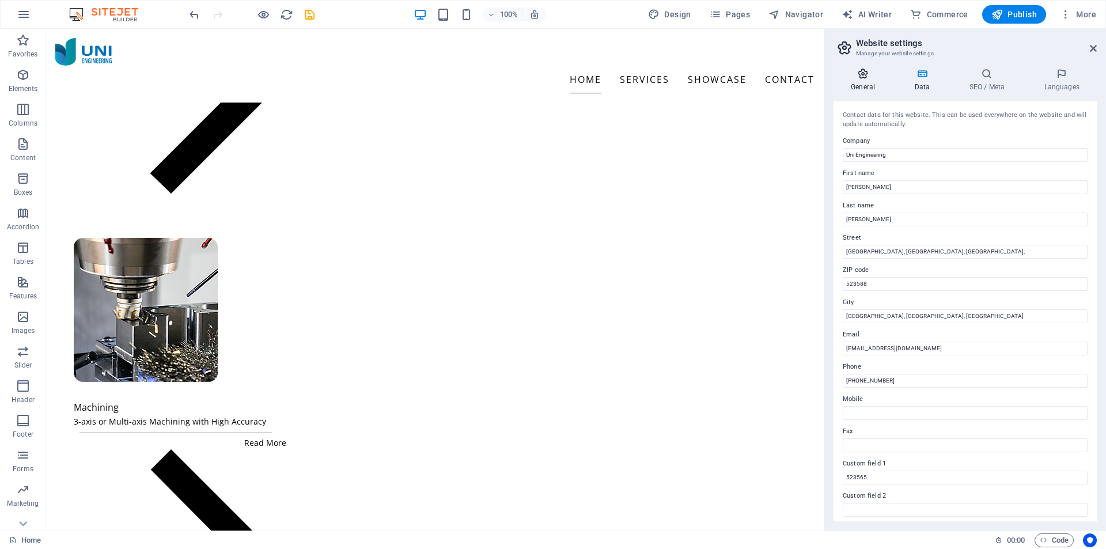
click at [882, 78] on icon at bounding box center [863, 74] width 59 height 12
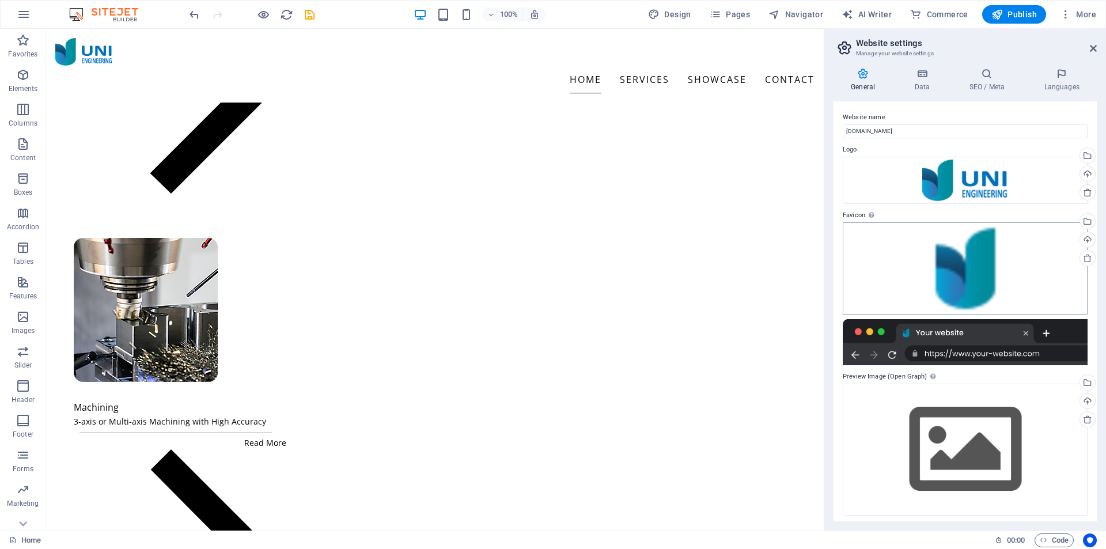
scroll to position [3, 0]
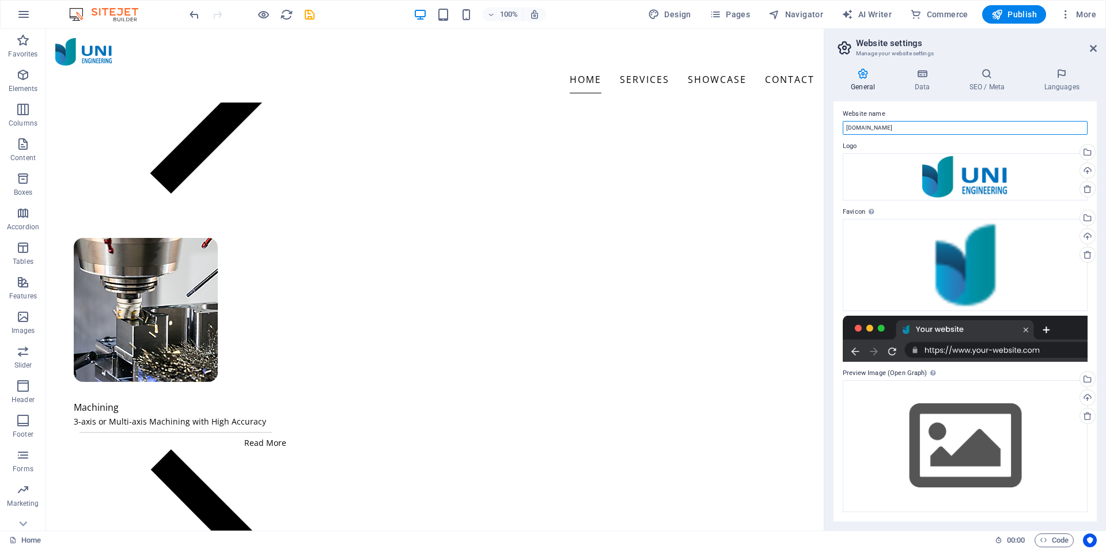
drag, startPoint x: 919, startPoint y: 126, endPoint x: 828, endPoint y: 126, distance: 91.0
click at [828, 126] on div "General Data SEO / Meta Languages Website name [DOMAIN_NAME] Logo Drag files he…" at bounding box center [965, 295] width 282 height 472
type input "Uni Engineering"
click at [989, 78] on icon at bounding box center [987, 74] width 70 height 12
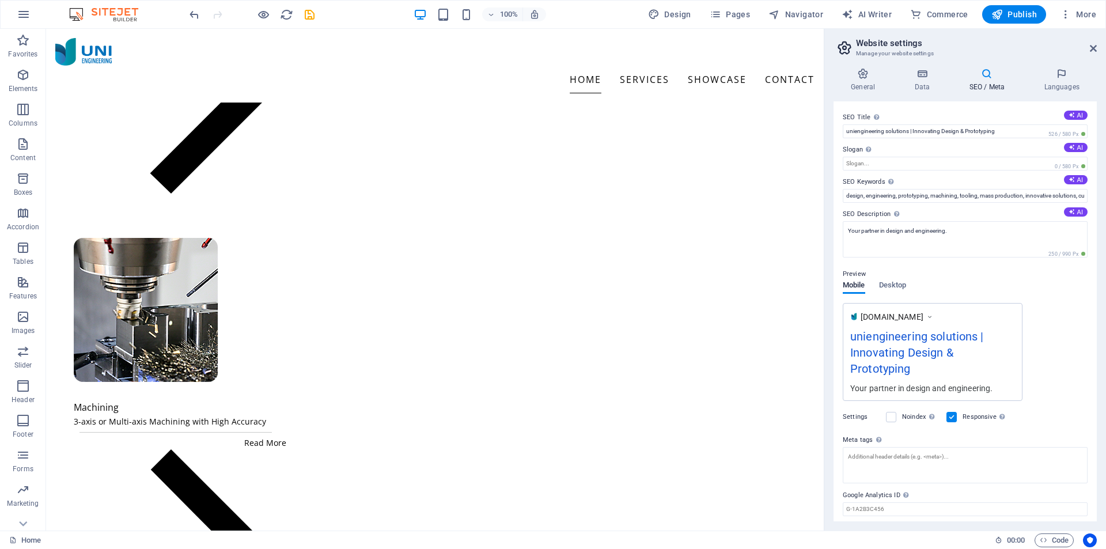
click at [911, 286] on div "Preview Mobile Desktop [DOMAIN_NAME] uniengineering solutions | Innovating Desi…" at bounding box center [965, 329] width 245 height 143
click at [894, 288] on span "Desktop" at bounding box center [893, 286] width 28 height 16
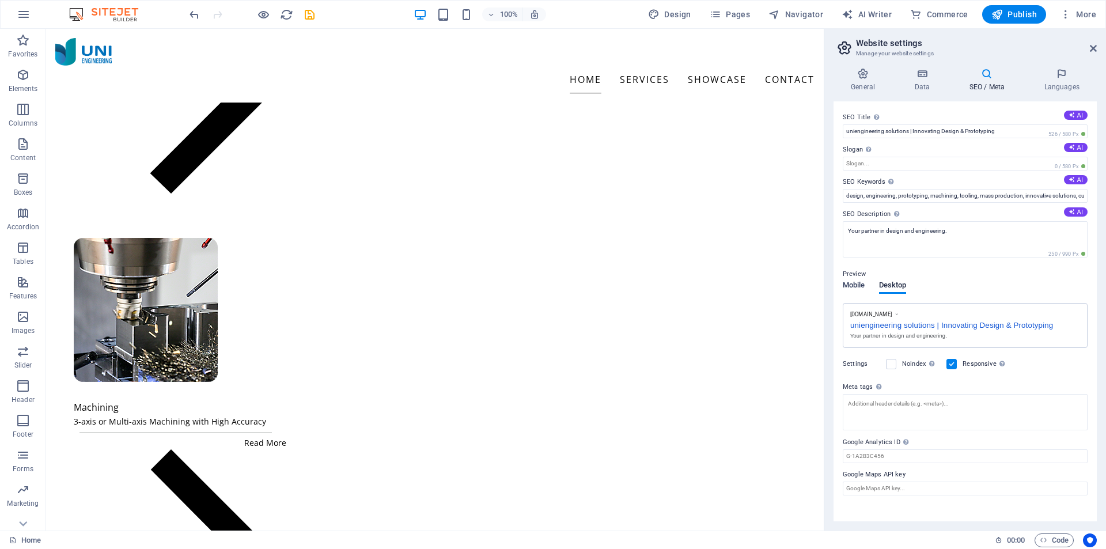
click at [845, 286] on span "Mobile" at bounding box center [854, 286] width 22 height 16
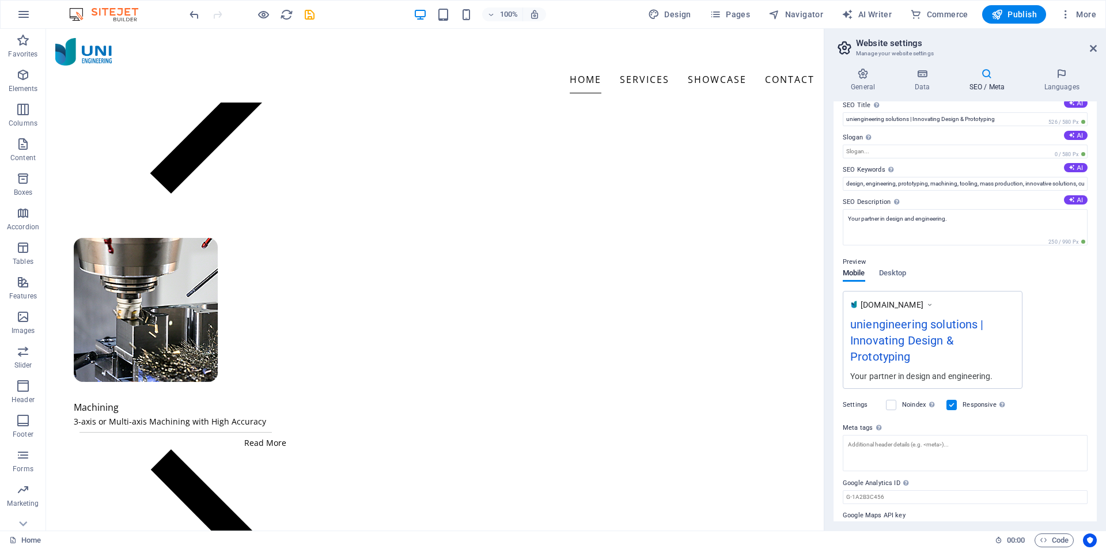
scroll to position [0, 0]
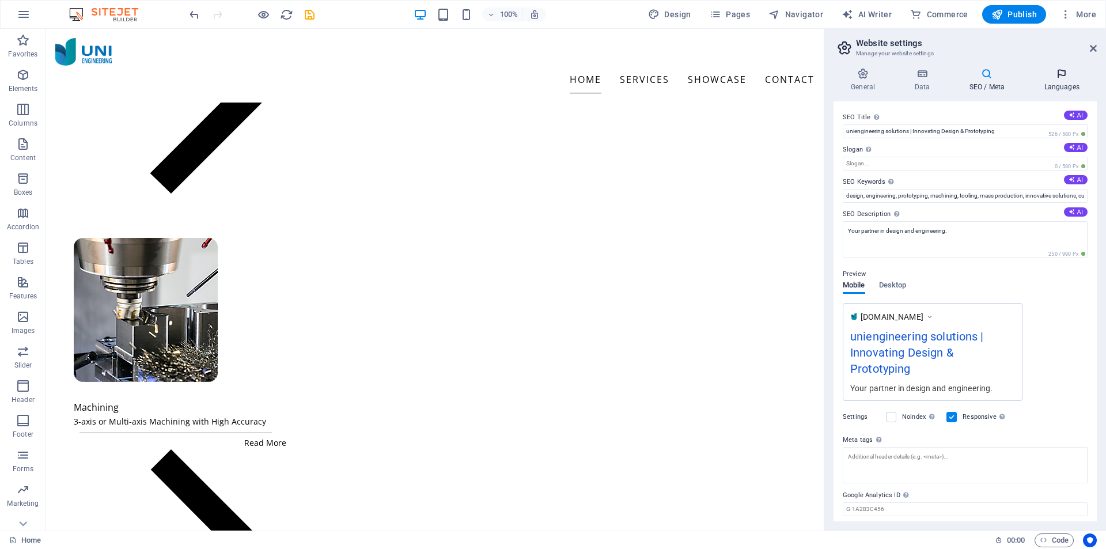
click at [1057, 79] on h4 "Languages" at bounding box center [1062, 80] width 70 height 24
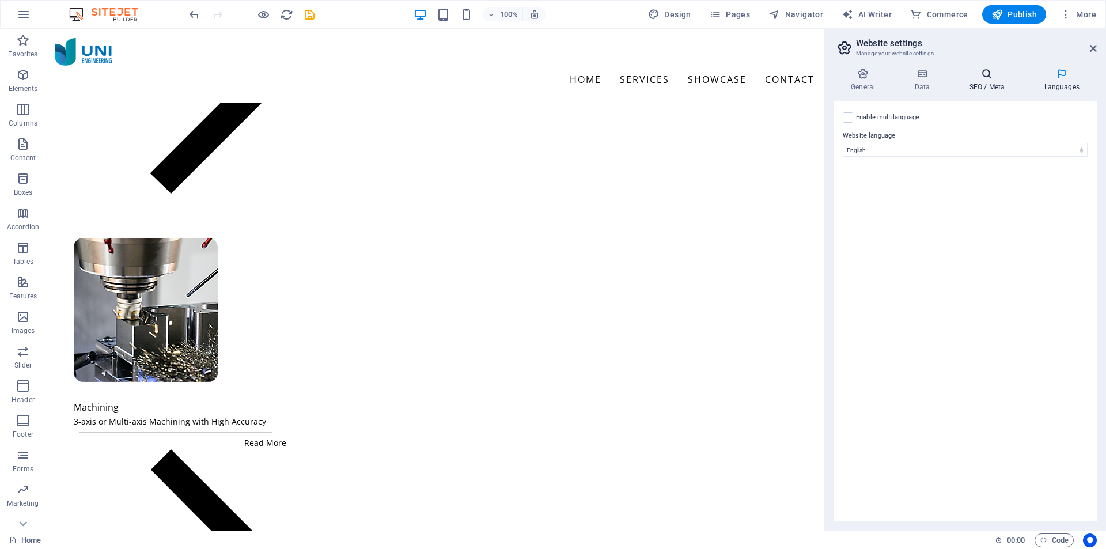
click at [1005, 81] on h4 "SEO / Meta" at bounding box center [989, 80] width 75 height 24
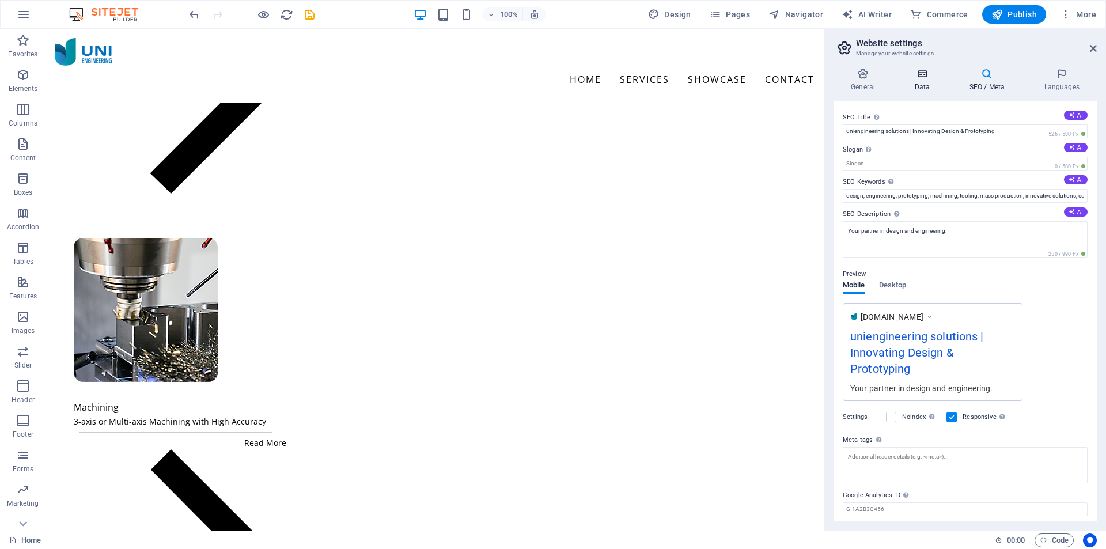
click at [929, 81] on h4 "Data" at bounding box center [924, 80] width 55 height 24
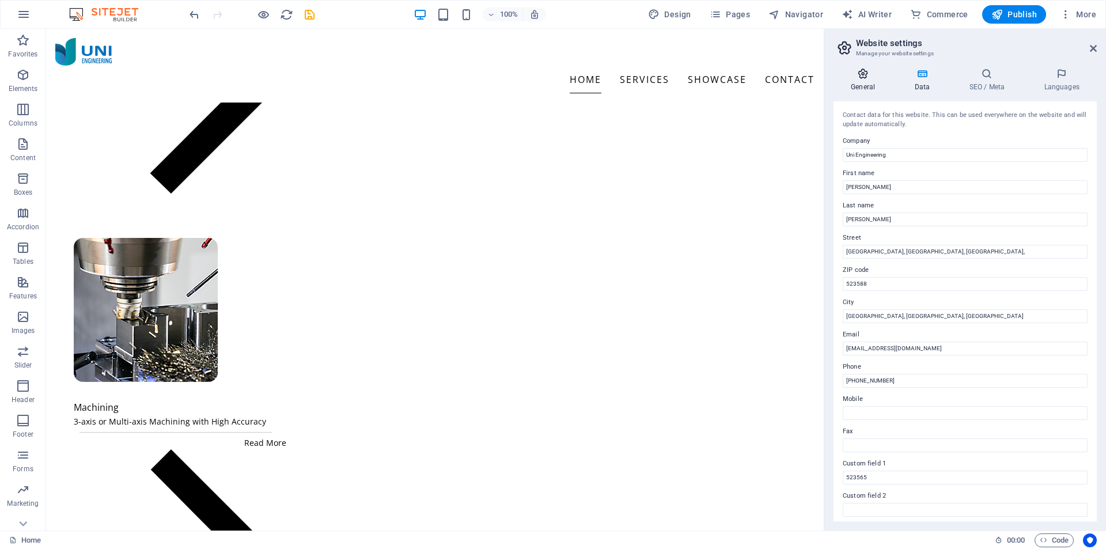
click at [878, 78] on icon at bounding box center [863, 74] width 59 height 12
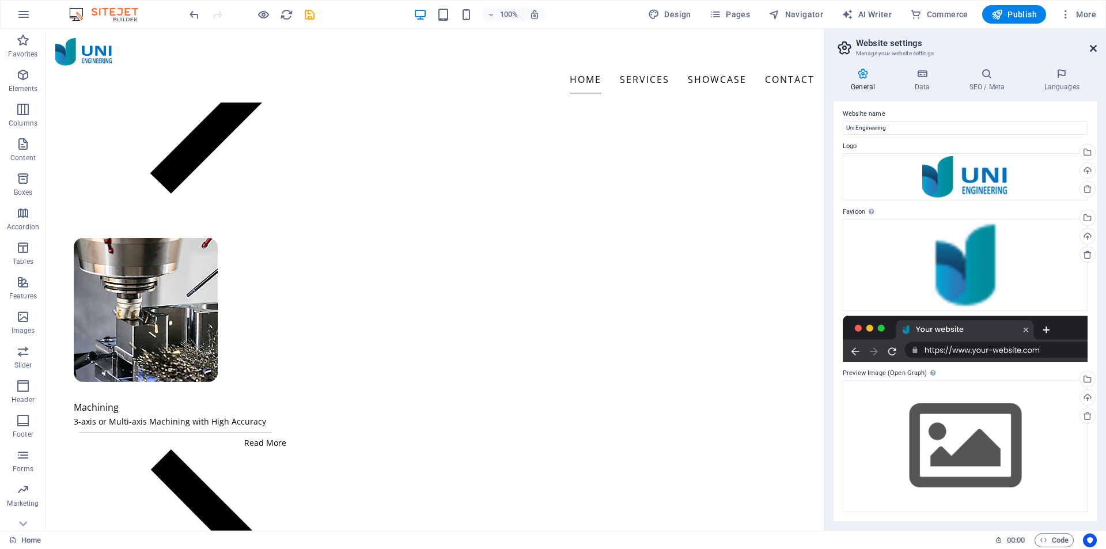
click at [1091, 48] on icon at bounding box center [1093, 48] width 7 height 9
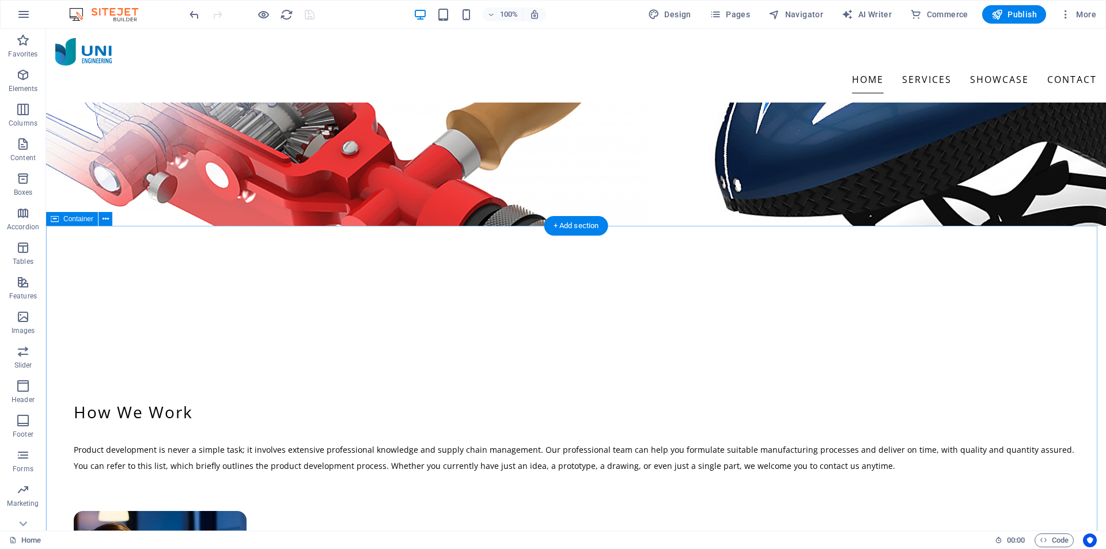
scroll to position [0, 0]
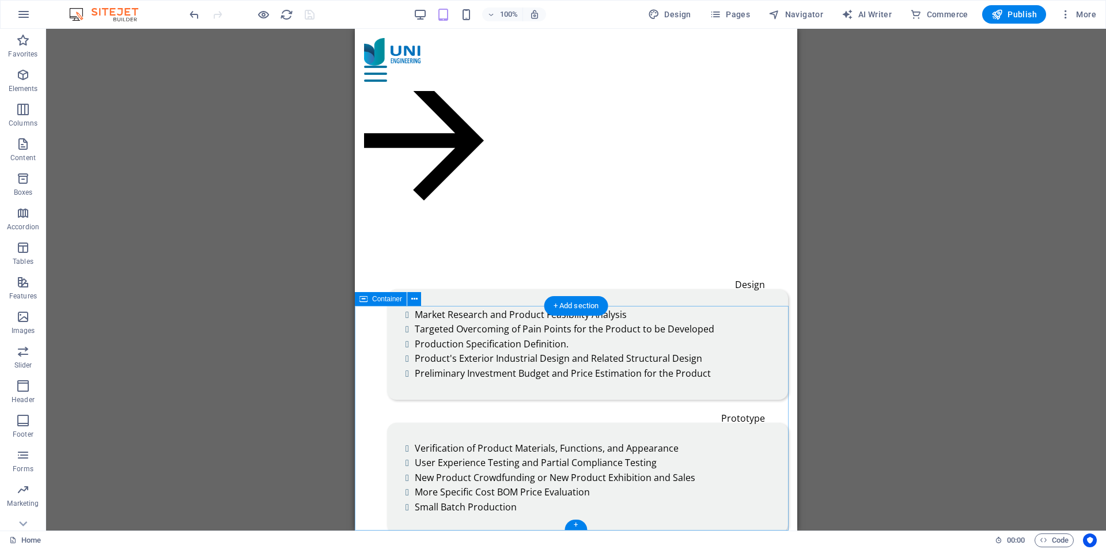
scroll to position [2858, 0]
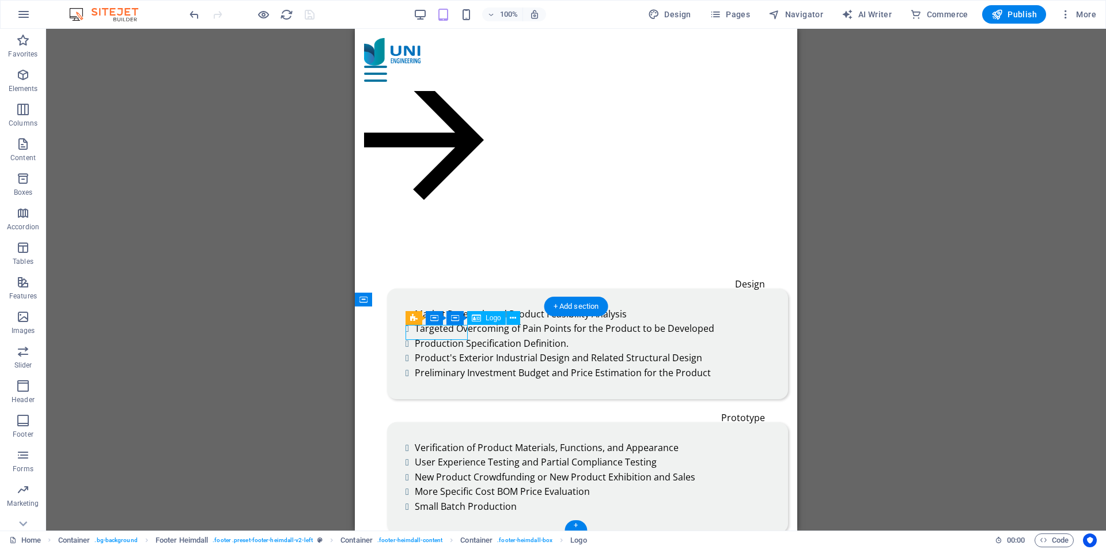
drag, startPoint x: 419, startPoint y: 334, endPoint x: 774, endPoint y: 362, distance: 356.0
select select "%"
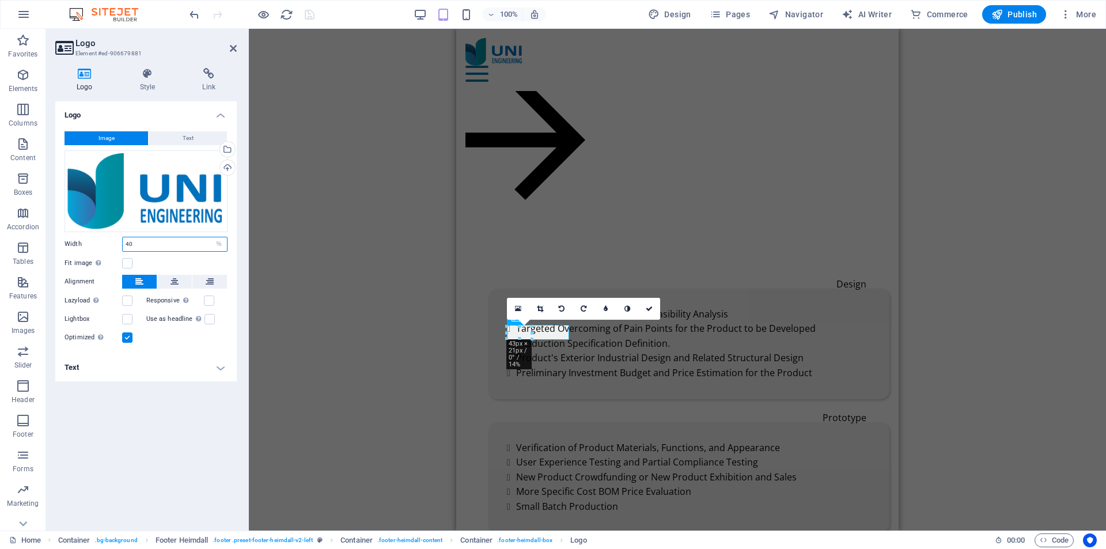
drag, startPoint x: 134, startPoint y: 246, endPoint x: 107, endPoint y: 245, distance: 27.1
click at [107, 245] on div "Width 40 Default auto px rem % em vh vw" at bounding box center [146, 244] width 163 height 15
type input "50"
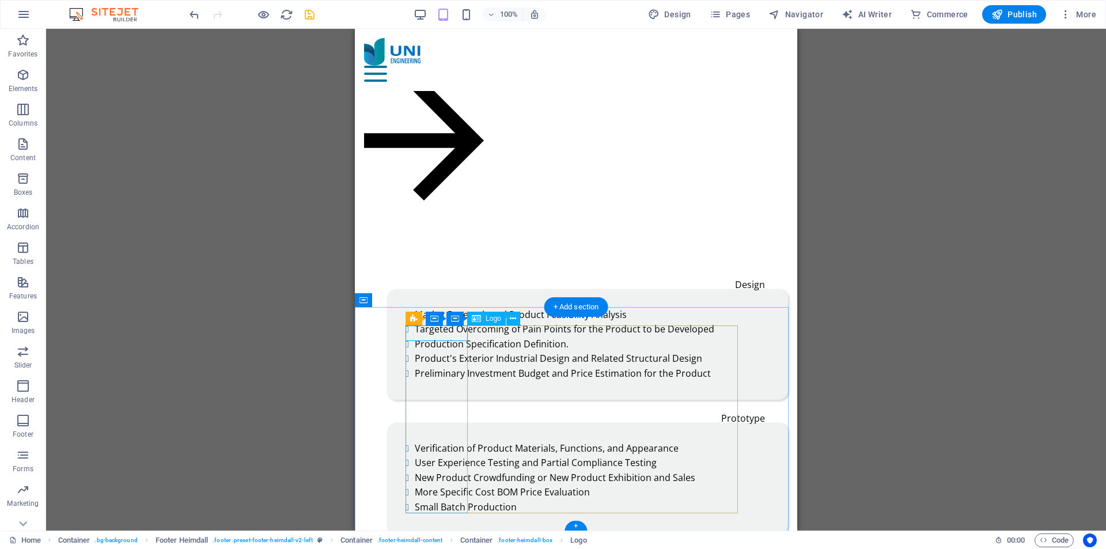
select select "%"
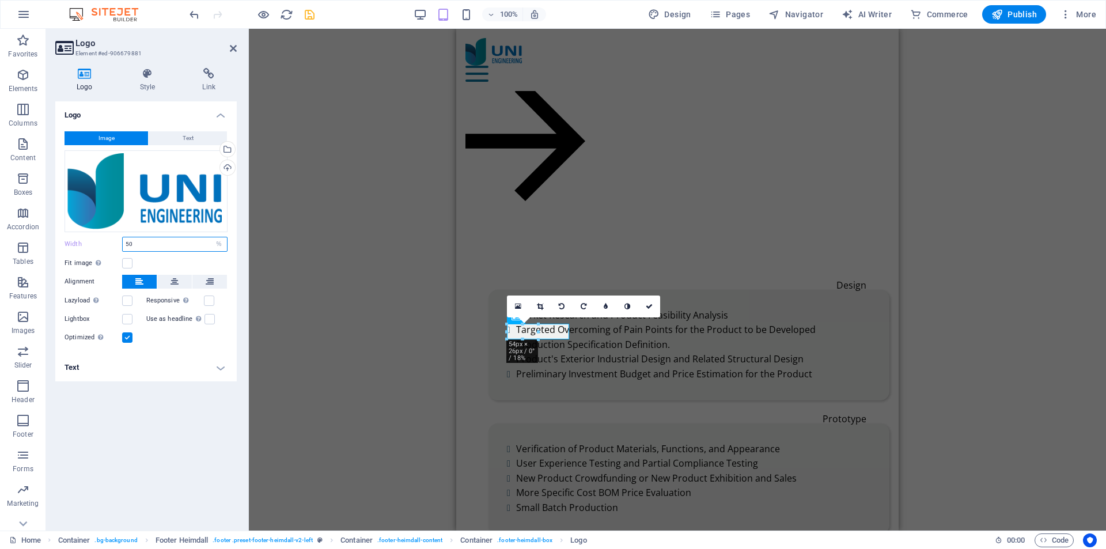
scroll to position [2858, 0]
drag, startPoint x: 143, startPoint y: 246, endPoint x: 101, endPoint y: 245, distance: 42.1
click at [101, 245] on div "Width 50 Default auto px rem % em vh vw" at bounding box center [146, 244] width 163 height 15
drag, startPoint x: 145, startPoint y: 241, endPoint x: 104, endPoint y: 241, distance: 41.5
click at [104, 241] on div "Width 60 Default auto px rem % em vh vw" at bounding box center [146, 244] width 163 height 15
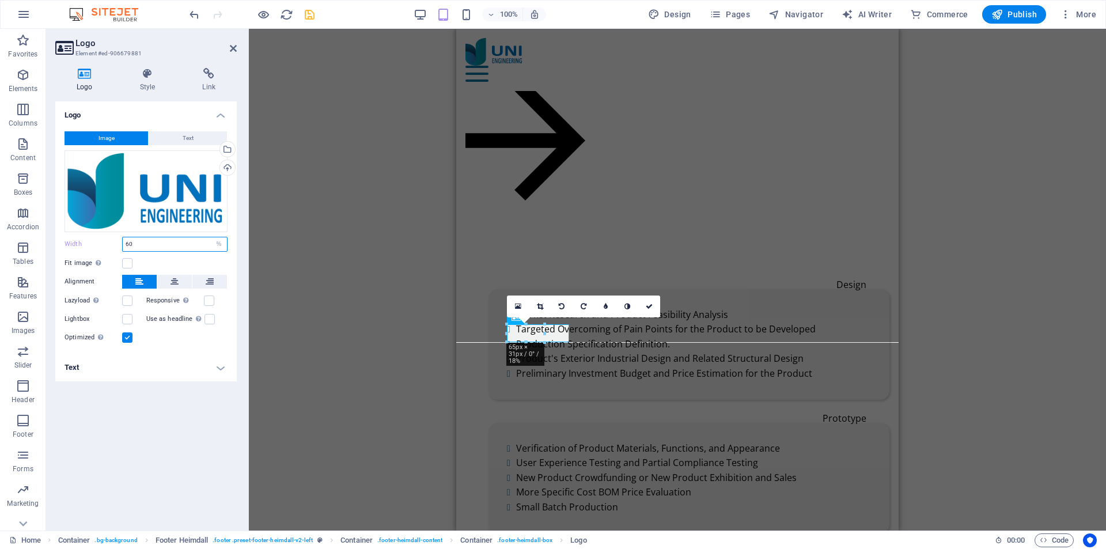
scroll to position [2858, 0]
type input "70"
click at [330, 326] on div "H3 Container Preset Container Container Menu Bar Container Menu Text Container …" at bounding box center [677, 280] width 857 height 502
drag, startPoint x: 650, startPoint y: 306, endPoint x: 297, endPoint y: 278, distance: 354.3
click at [650, 306] on icon at bounding box center [649, 307] width 7 height 7
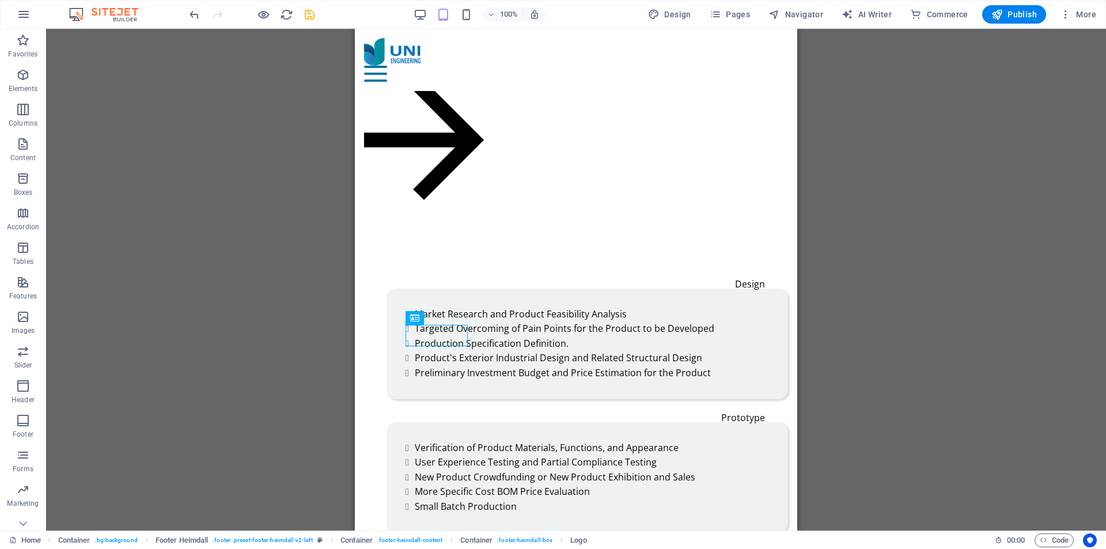
click at [918, 376] on div "H3 Container Preset Container Container Menu Bar Container Menu Text Container …" at bounding box center [576, 280] width 1060 height 502
click at [911, 371] on div "H3 Container Preset Container Container Menu Bar Container Menu Text Container …" at bounding box center [576, 280] width 1060 height 502
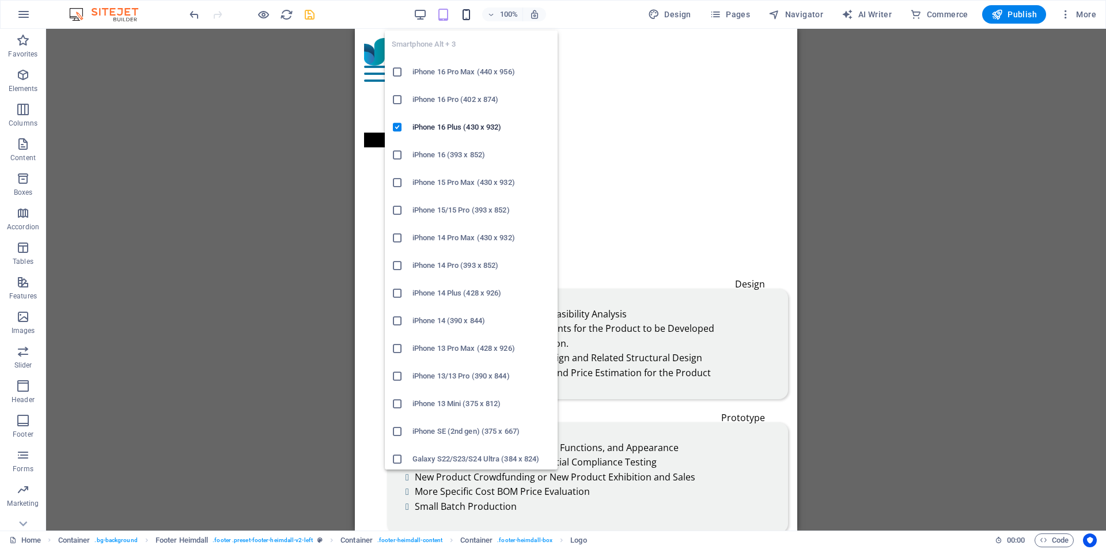
click at [415, 441] on icon "button" at bounding box center [237, 448] width 355 height 15
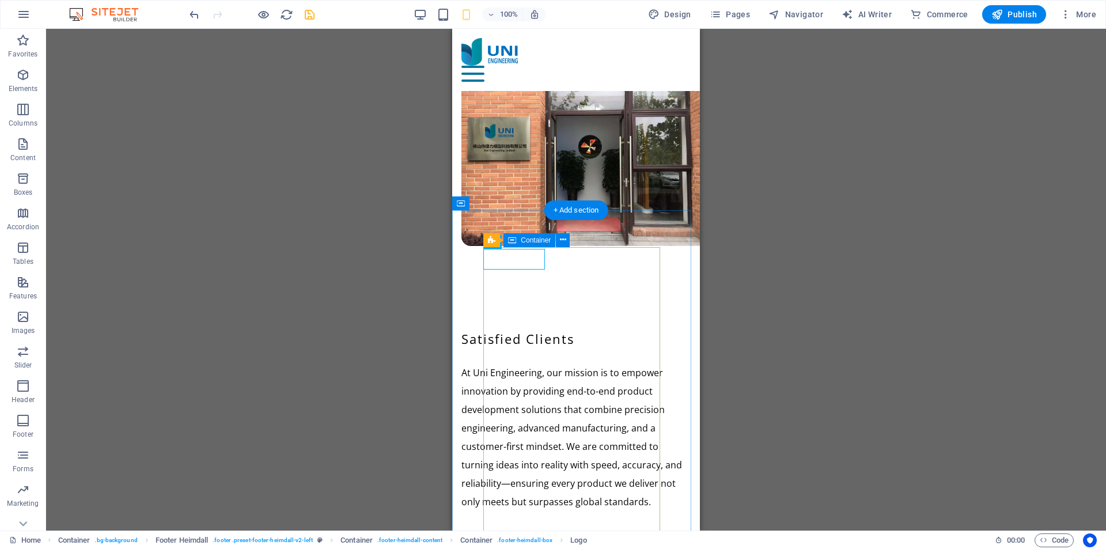
scroll to position [5442, 0]
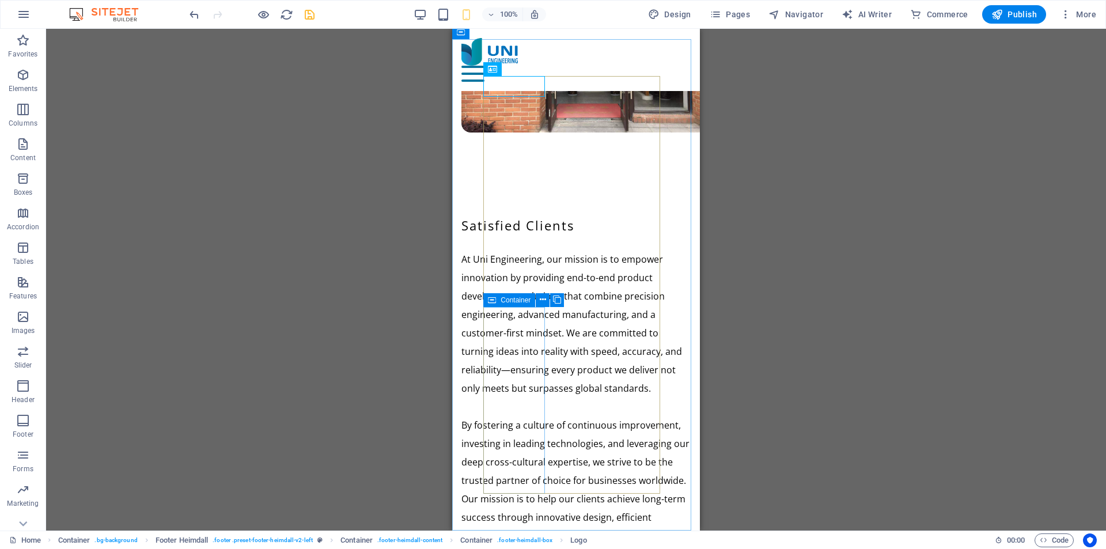
click at [495, 300] on icon at bounding box center [492, 300] width 8 height 14
select select "%"
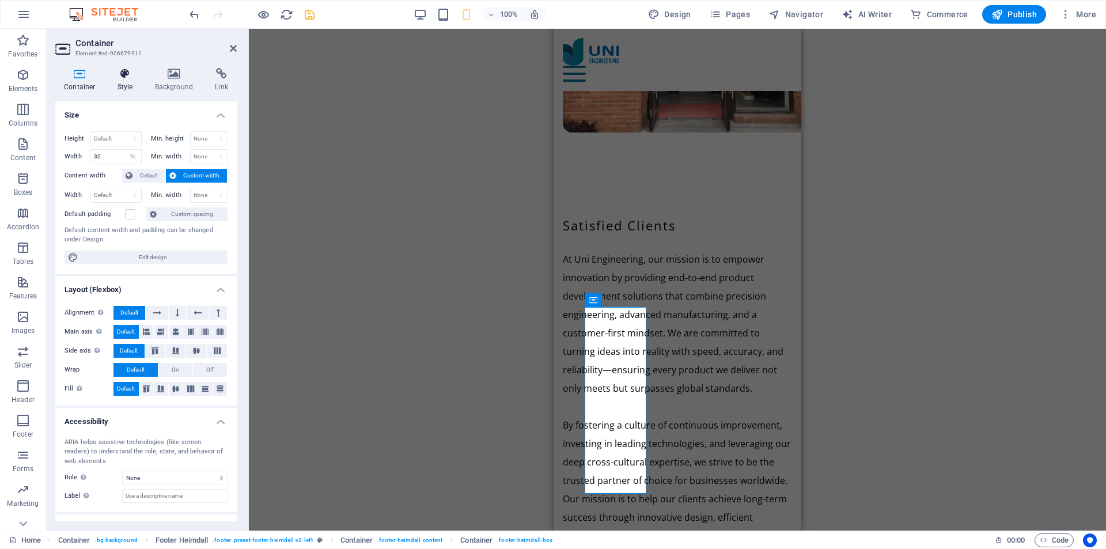
click at [125, 74] on icon at bounding box center [125, 74] width 33 height 12
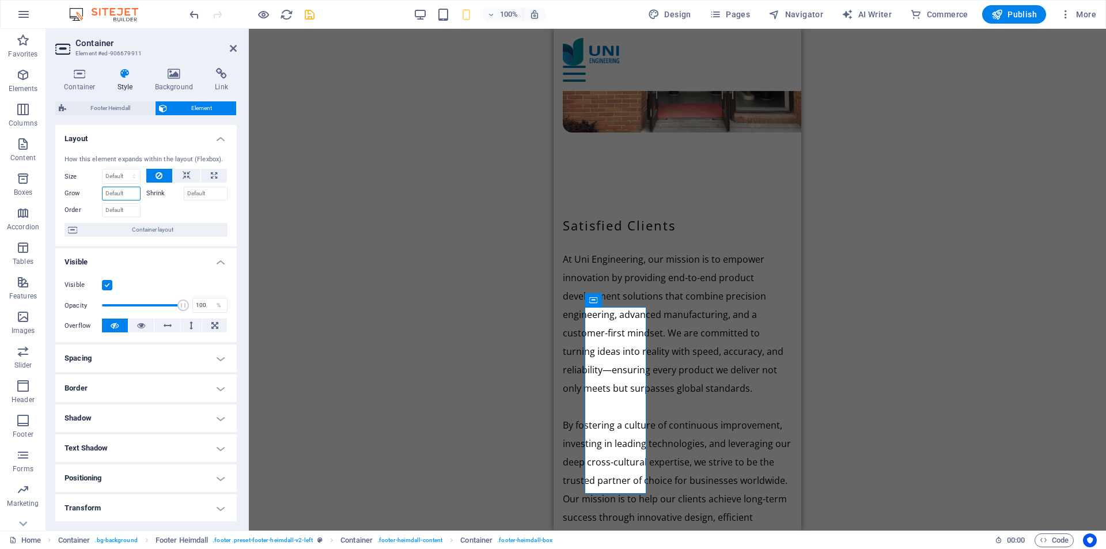
click at [119, 193] on input "Grow" at bounding box center [121, 194] width 39 height 14
drag, startPoint x: 127, startPoint y: 191, endPoint x: 89, endPoint y: 197, distance: 38.5
click at [89, 197] on div "Grow 1" at bounding box center [103, 194] width 76 height 14
type input "2"
drag, startPoint x: 113, startPoint y: 190, endPoint x: 96, endPoint y: 195, distance: 18.2
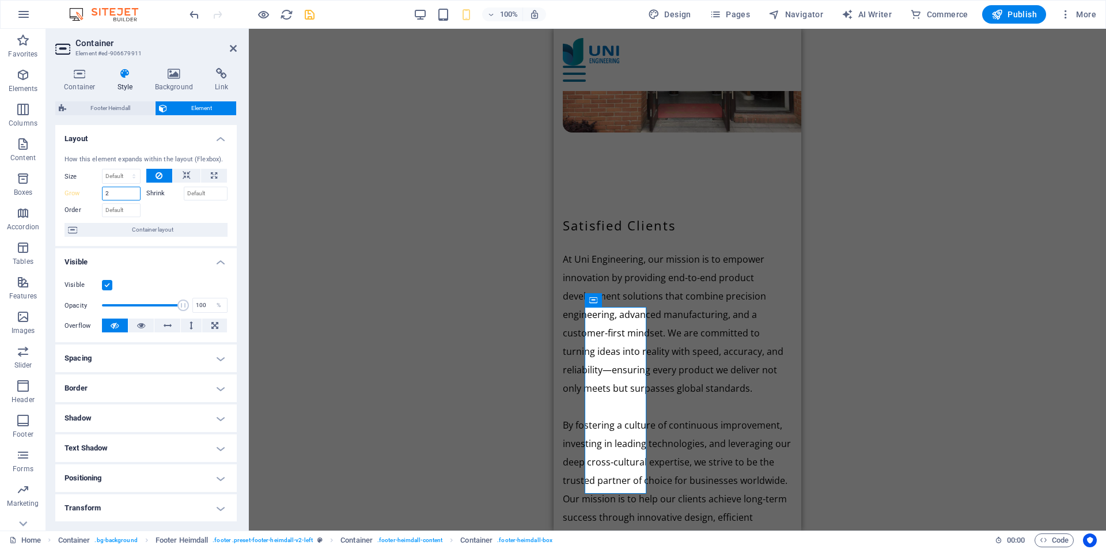
click at [96, 195] on div "Grow 2" at bounding box center [103, 194] width 76 height 14
click at [76, 195] on label "Grow" at bounding box center [83, 194] width 37 height 14
click at [203, 196] on input "Shrink" at bounding box center [206, 194] width 44 height 14
drag, startPoint x: 203, startPoint y: 196, endPoint x: 173, endPoint y: 193, distance: 30.1
click at [173, 193] on div "Shrink 1" at bounding box center [187, 194] width 82 height 14
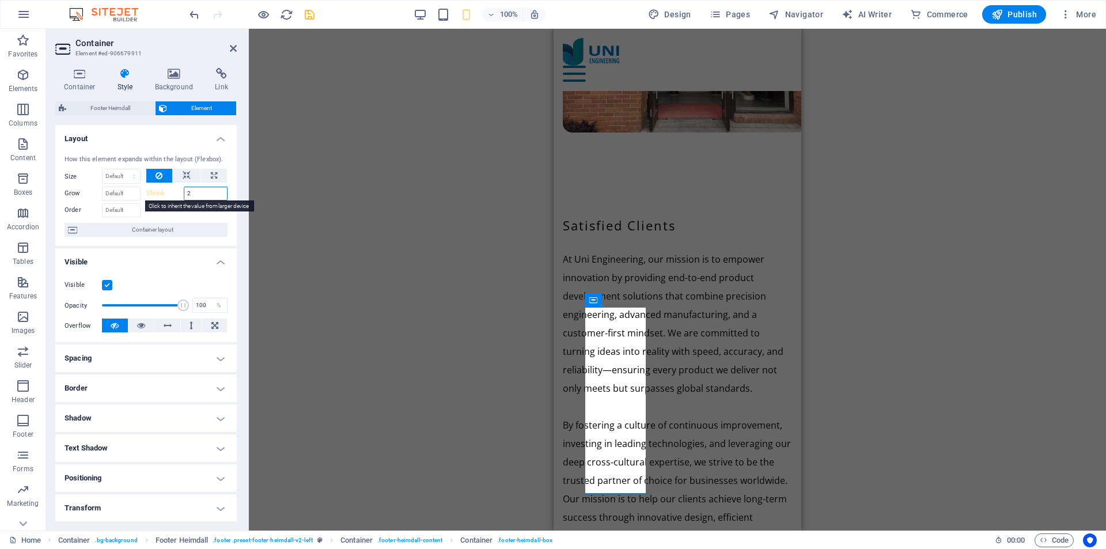
type input "2"
drag, startPoint x: 194, startPoint y: 190, endPoint x: 175, endPoint y: 194, distance: 19.6
click at [175, 194] on div "Shrink 2" at bounding box center [187, 194] width 82 height 14
click at [157, 190] on label "Shrink" at bounding box center [164, 194] width 37 height 14
click at [112, 175] on select "Default auto px % 1/1 1/2 1/3 1/4 1/5 1/6 1/7 1/8 1/9 1/10" at bounding box center [121, 176] width 37 height 14
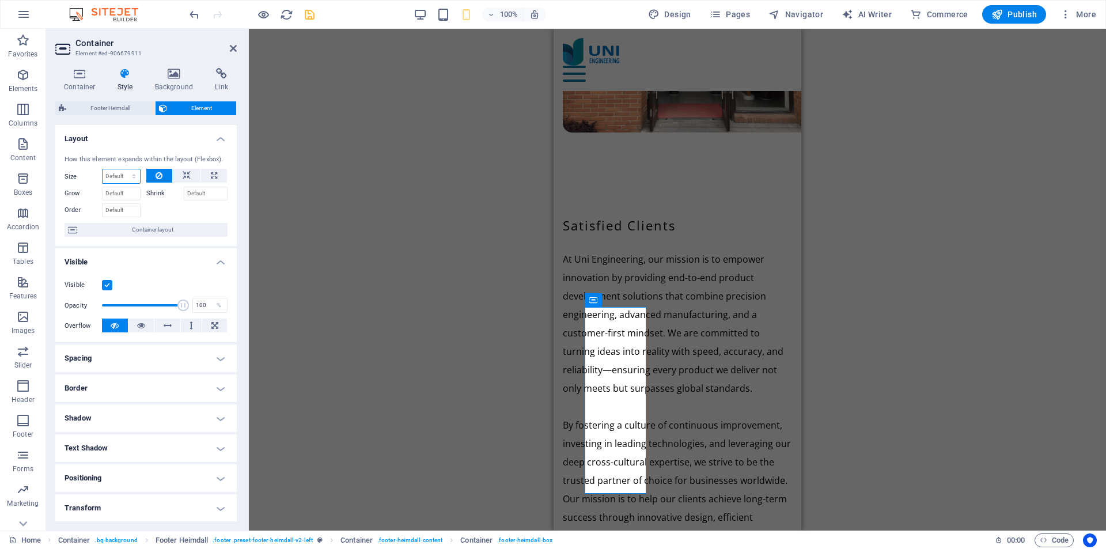
select select "%"
click at [122, 169] on select "Default auto px % 1/1 1/2 1/3 1/4 1/5 1/6 1/7 1/8 1/9 1/10" at bounding box center [121, 176] width 37 height 14
type input "100"
click at [69, 173] on label "Size" at bounding box center [83, 176] width 37 height 6
select select "DISABLED_OPTION_VALUE"
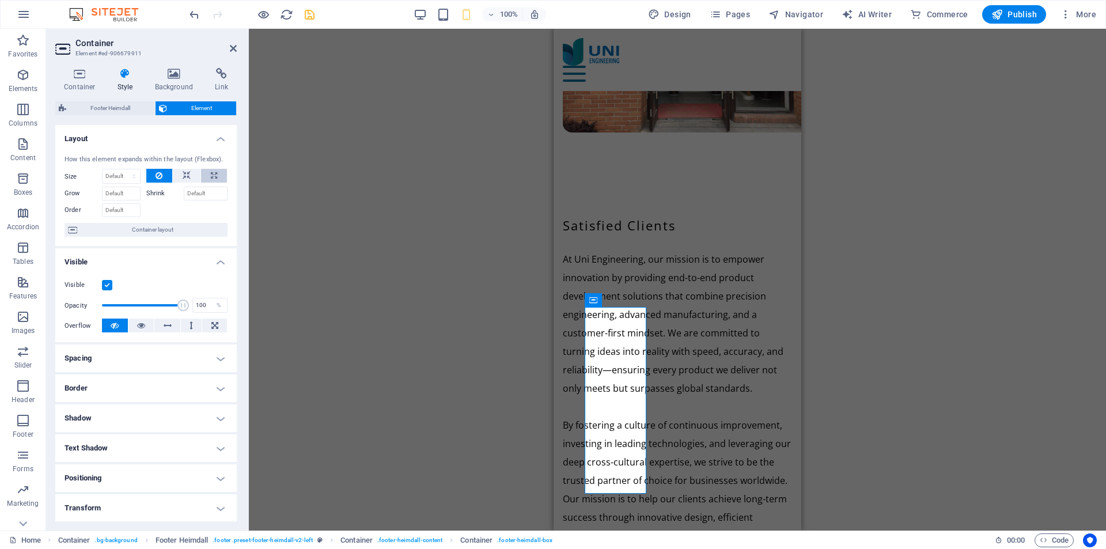
click at [211, 175] on icon at bounding box center [214, 176] width 6 height 14
type input "100"
select select "%"
click at [194, 174] on button at bounding box center [187, 176] width 28 height 14
select select "DISABLED_OPTION_VALUE"
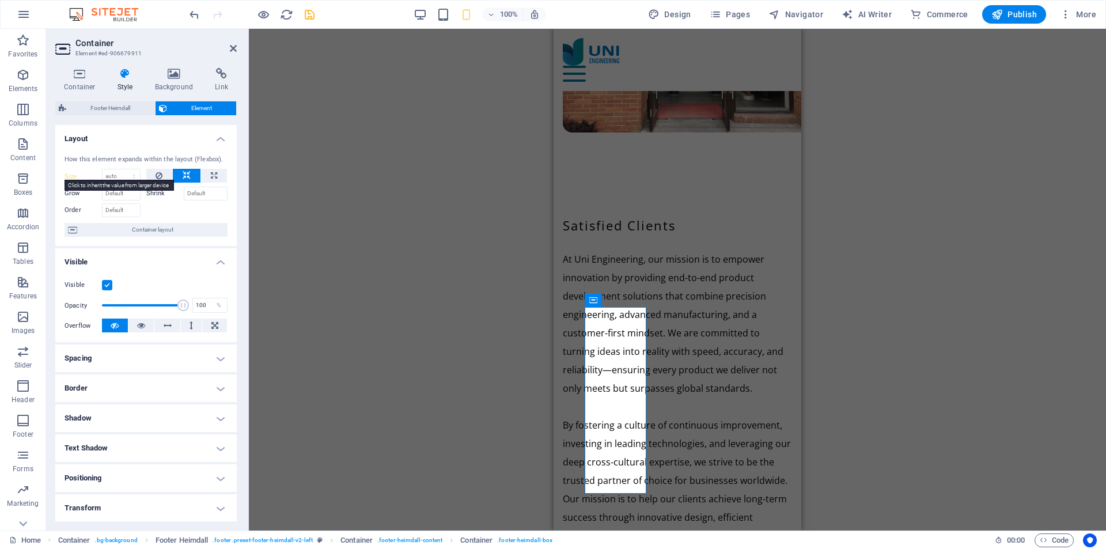
click at [80, 173] on label "Size" at bounding box center [83, 176] width 37 height 6
click at [864, 387] on div "H3 Container Preset Container Menu Bar Container Menu Text Container Container …" at bounding box center [677, 280] width 857 height 502
click at [385, 189] on div "H3 Container Preset Container Menu Bar Container Menu Text Container Container …" at bounding box center [677, 280] width 857 height 502
click at [350, 208] on div "H3 Container Preset Container Menu Bar Container Menu Text Container Container …" at bounding box center [677, 280] width 857 height 502
click at [598, 296] on div "Container" at bounding box center [611, 300] width 52 height 14
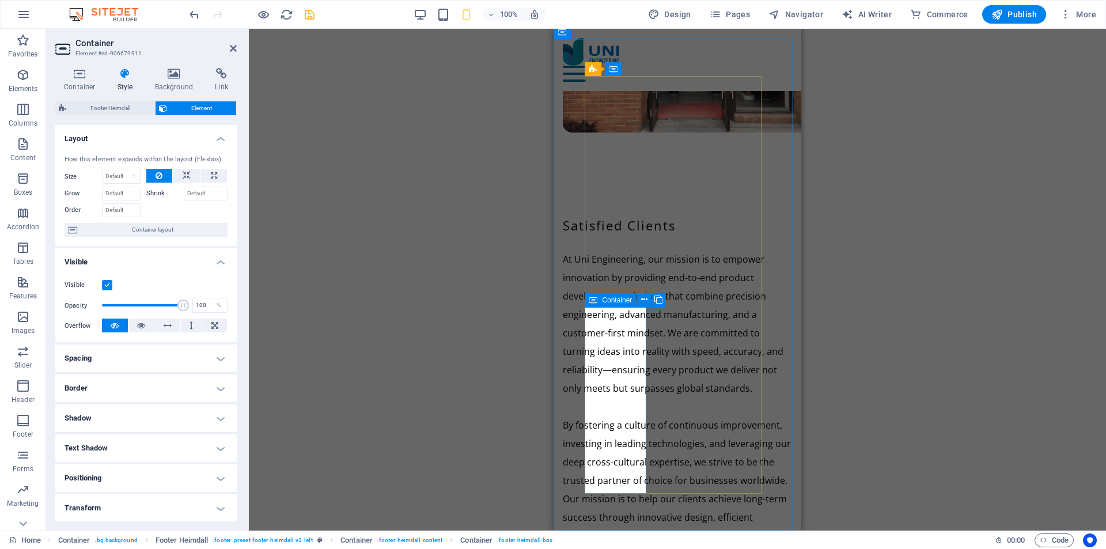
click at [598, 296] on div "Container" at bounding box center [611, 300] width 52 height 14
click at [84, 84] on h4 "Container" at bounding box center [82, 80] width 54 height 24
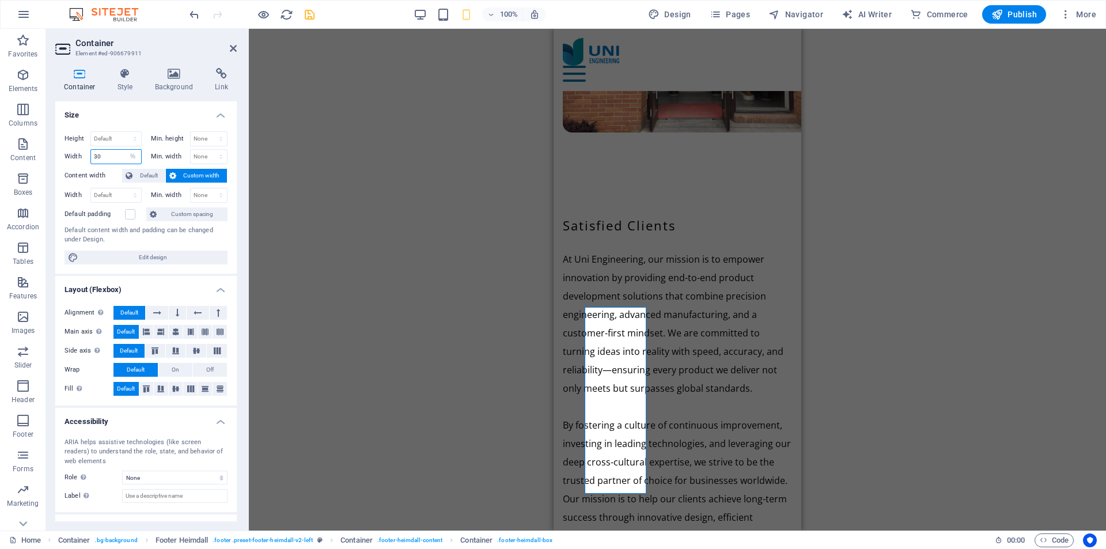
drag, startPoint x: 100, startPoint y: 155, endPoint x: 63, endPoint y: 156, distance: 37.4
click at [63, 156] on div "Height Default px rem % vh vw Min. height None px rem % vh vw Width 30 Default …" at bounding box center [145, 198] width 181 height 152
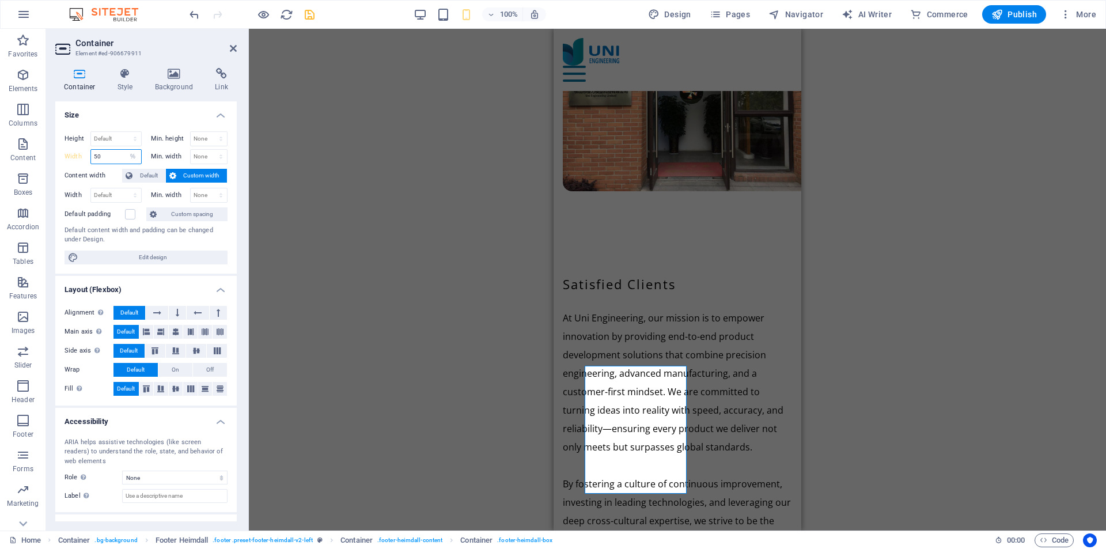
click at [94, 155] on input "50" at bounding box center [116, 157] width 50 height 14
type input "100"
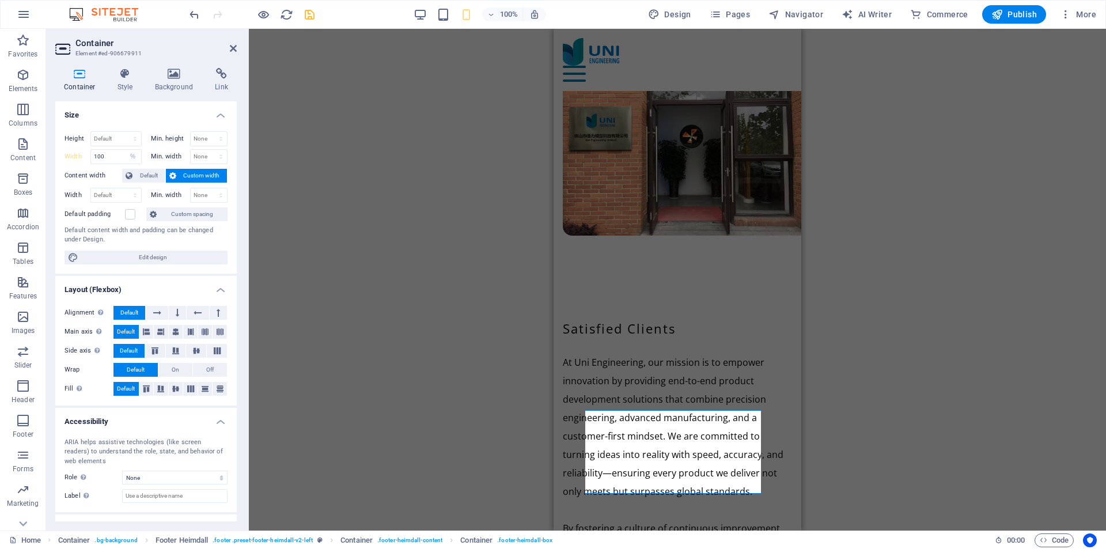
scroll to position [5340, 0]
click at [127, 216] on label at bounding box center [130, 214] width 10 height 10
click at [0, 0] on input "Default padding" at bounding box center [0, 0] width 0 height 0
click at [350, 301] on div "Drag here to replace the existing content. Press “Ctrl” if you want to create a…" at bounding box center [677, 280] width 857 height 502
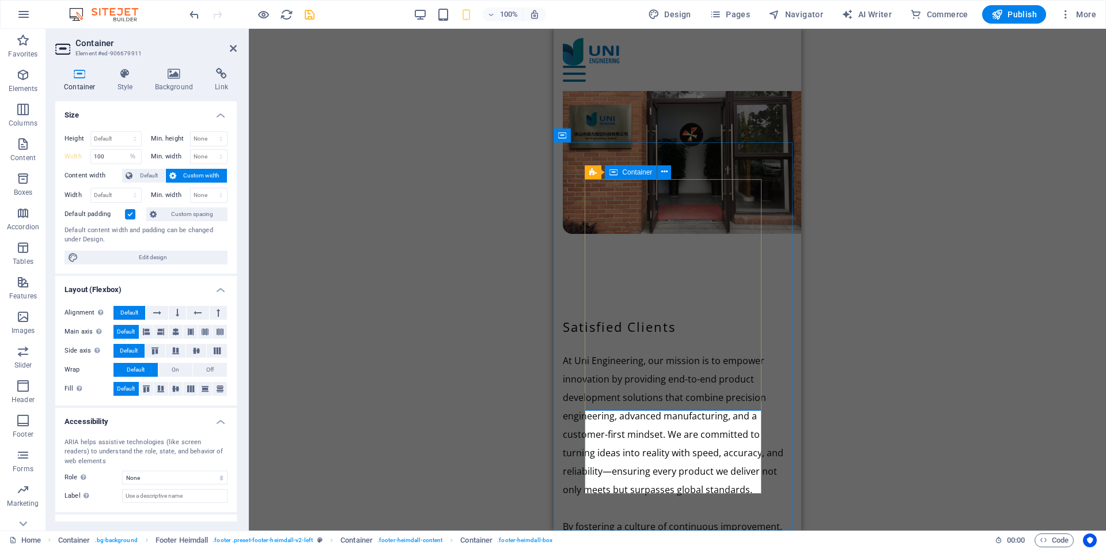
click at [645, 175] on span "Container" at bounding box center [637, 172] width 30 height 7
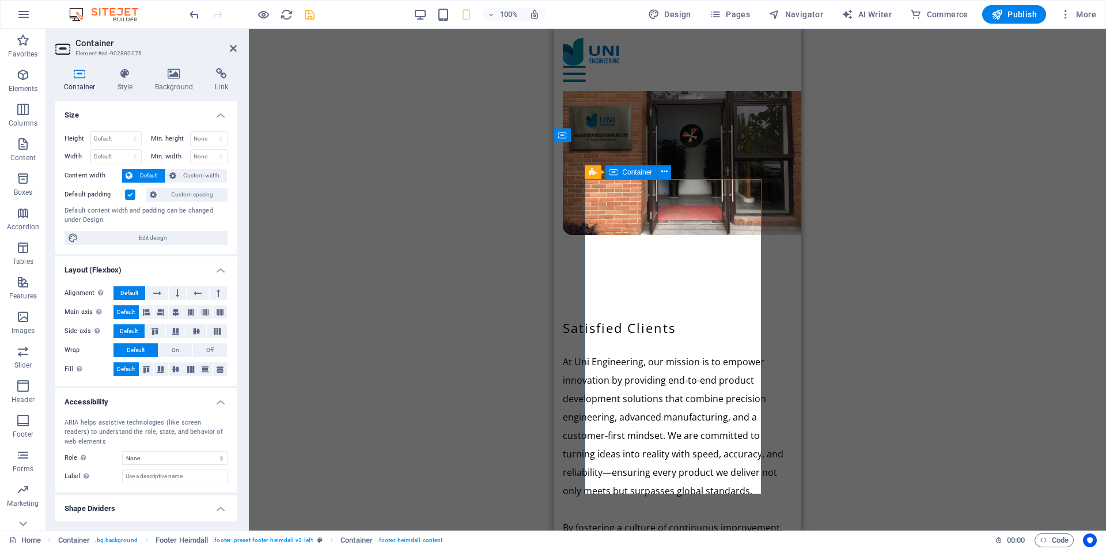
scroll to position [5339, 0]
select select "%"
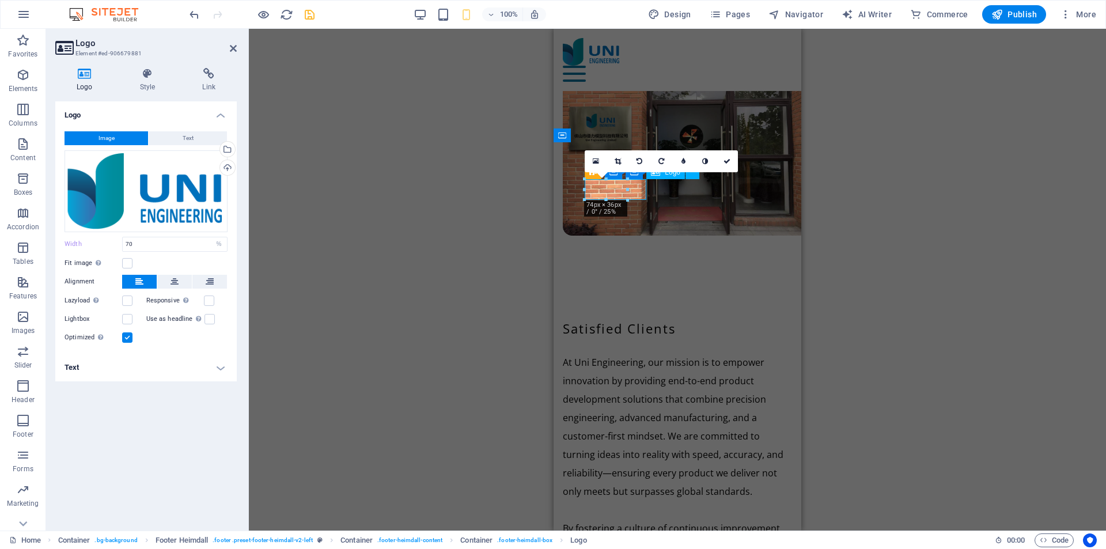
scroll to position [5340, 0]
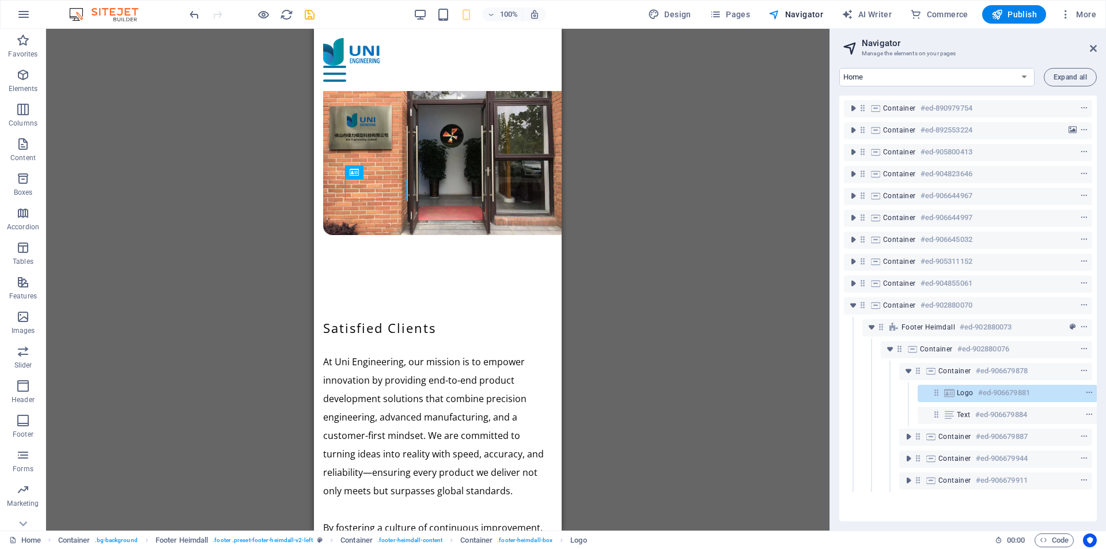
scroll to position [0, 3]
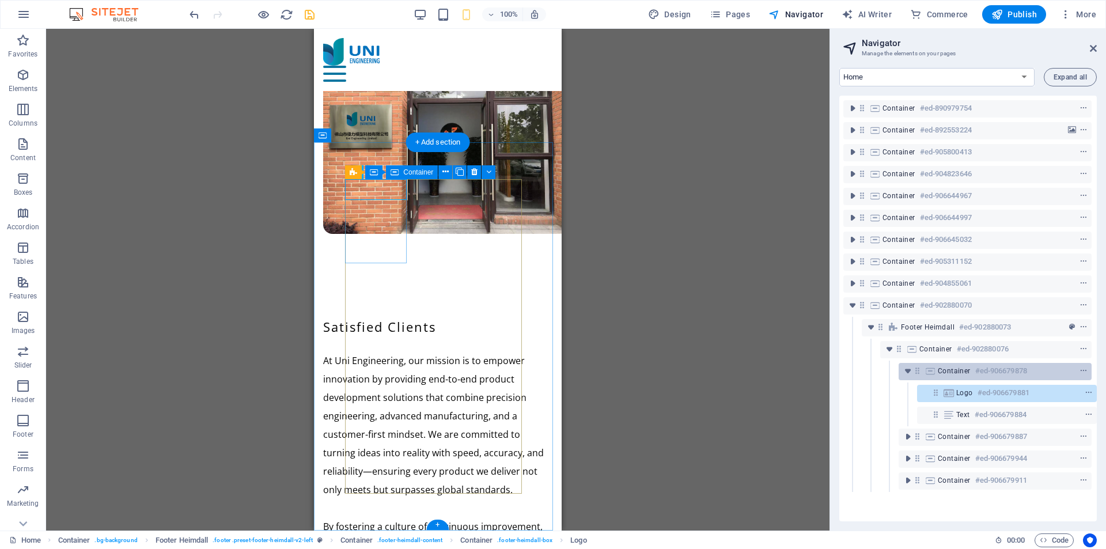
click at [955, 372] on span "Container" at bounding box center [954, 370] width 33 height 9
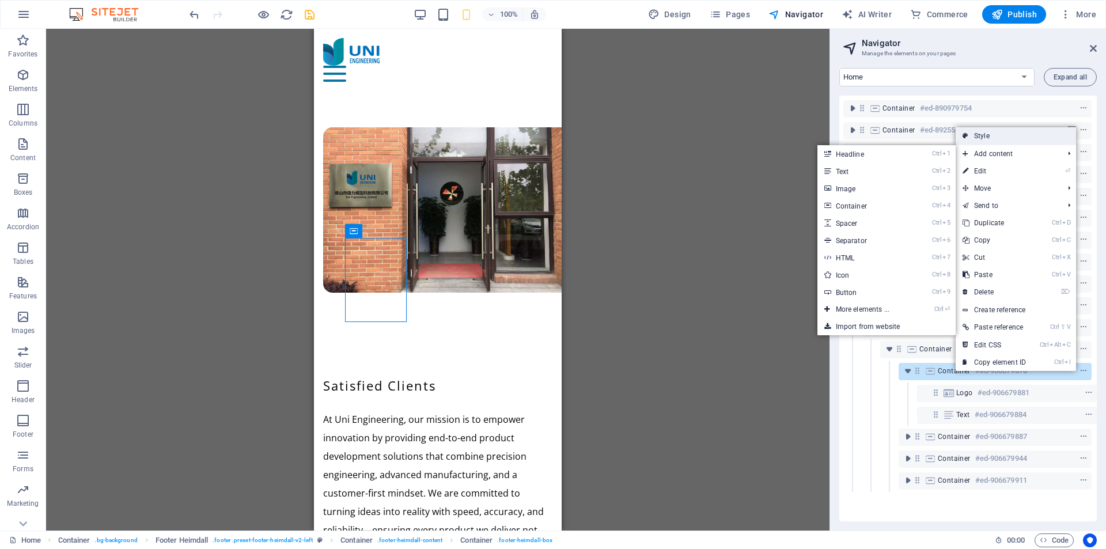
click at [980, 138] on link "Style" at bounding box center [1016, 135] width 120 height 17
select select "rem"
select select "preset-footer-heimdall-v2-left"
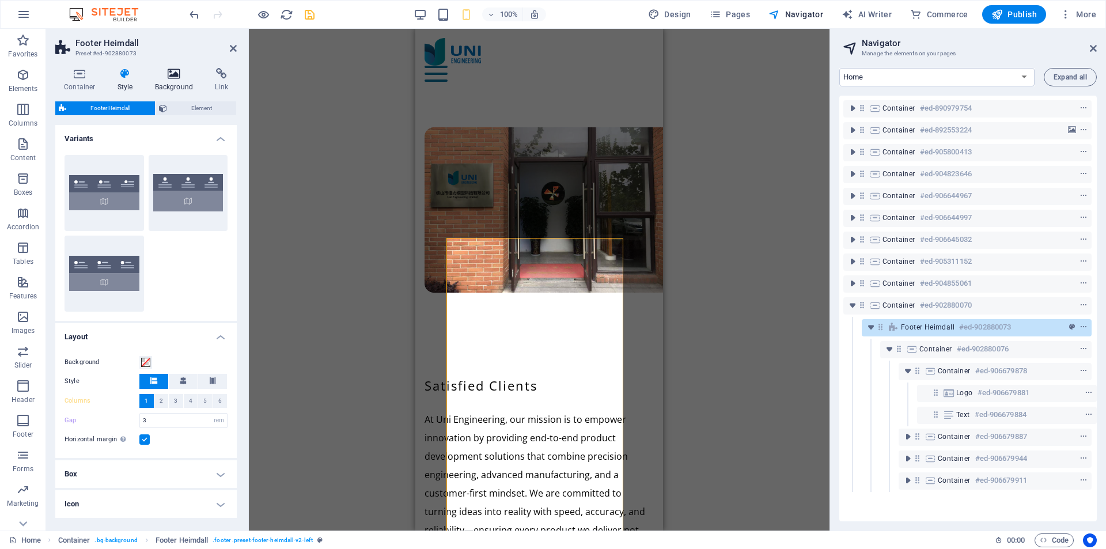
click at [169, 81] on h4 "Background" at bounding box center [176, 80] width 60 height 24
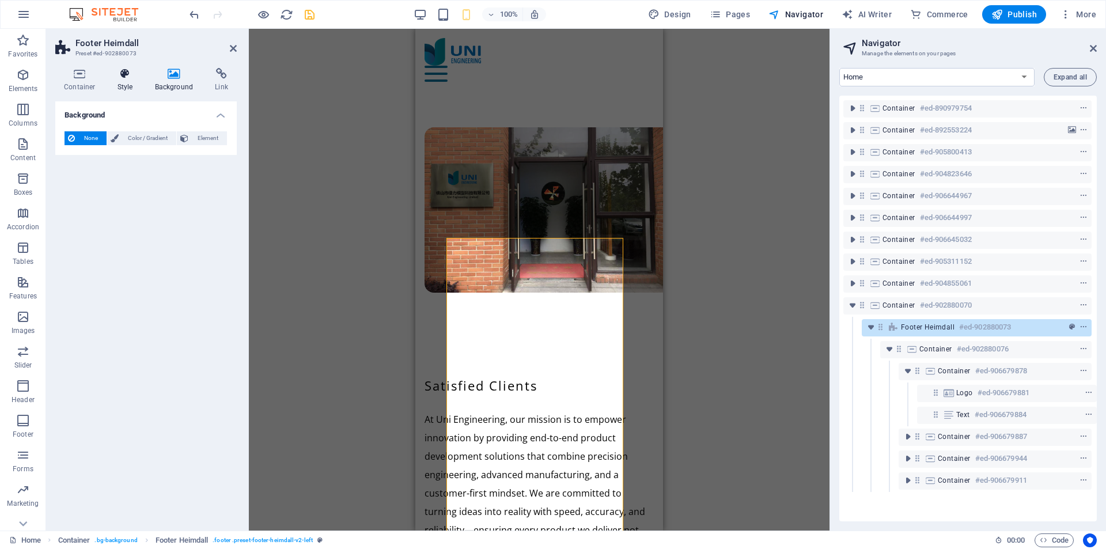
click at [130, 81] on h4 "Style" at bounding box center [127, 80] width 37 height 24
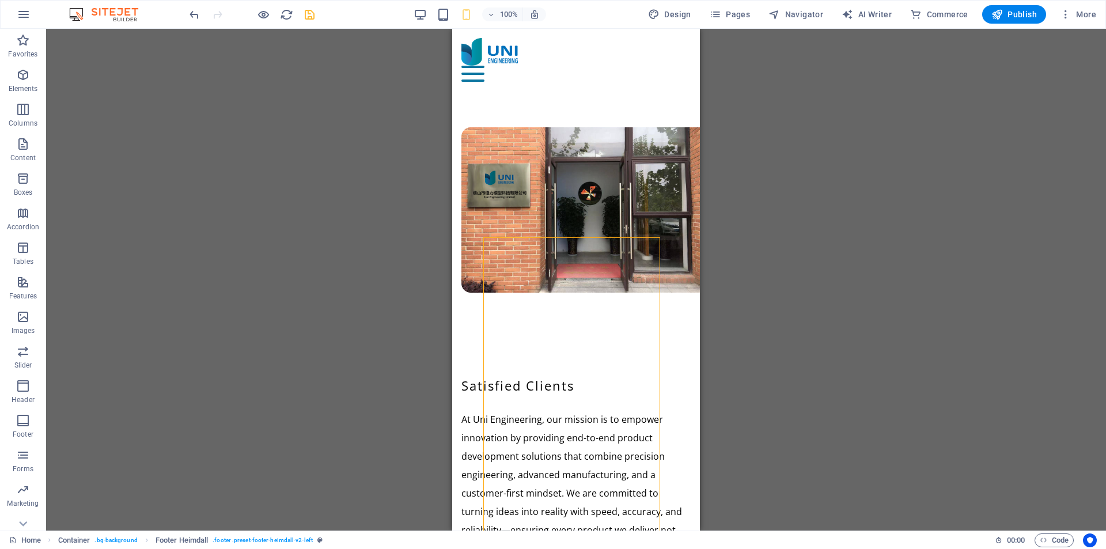
drag, startPoint x: 793, startPoint y: 16, endPoint x: 816, endPoint y: 56, distance: 46.7
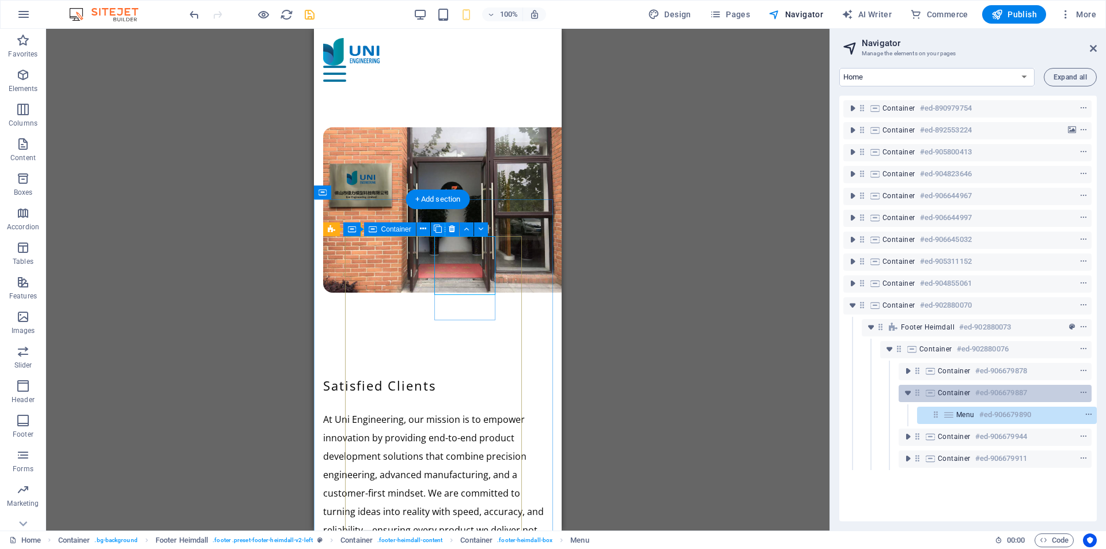
click at [960, 396] on span "Container" at bounding box center [954, 392] width 33 height 9
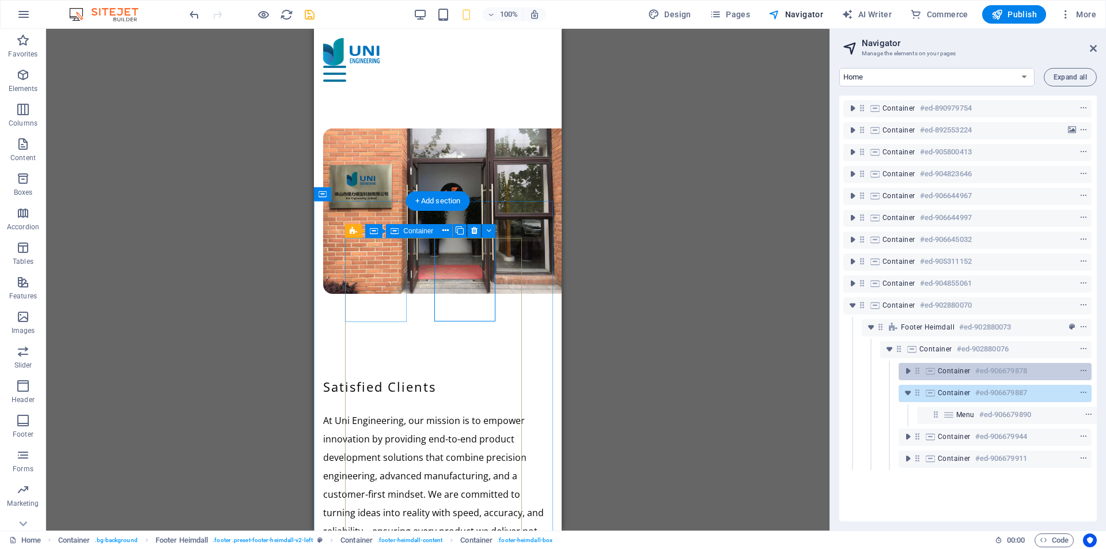
click at [957, 372] on span "Container" at bounding box center [954, 370] width 33 height 9
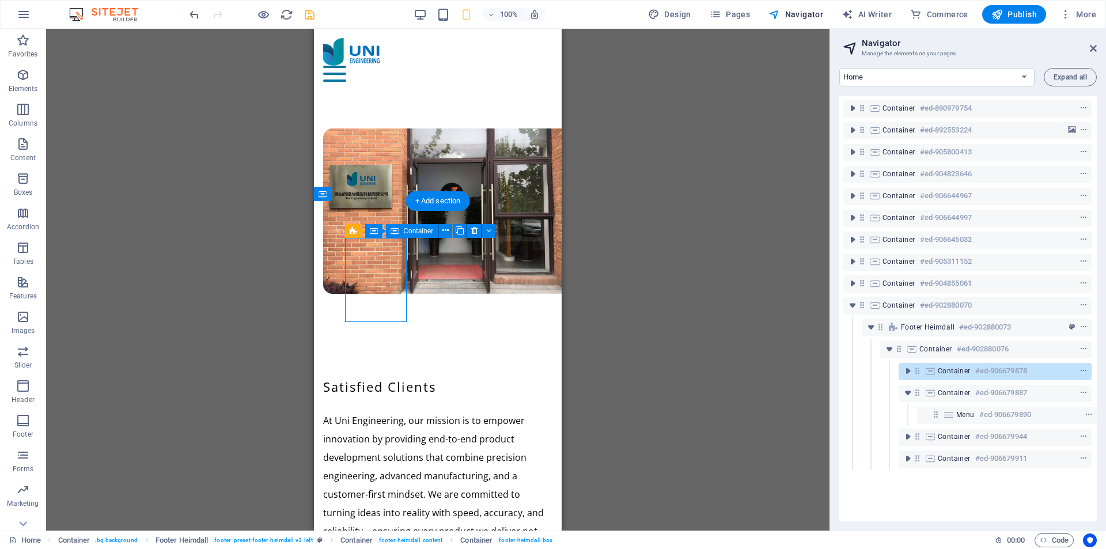
click at [957, 372] on span "Container" at bounding box center [954, 370] width 33 height 9
click at [957, 371] on span "Container" at bounding box center [954, 370] width 33 height 9
select select "%"
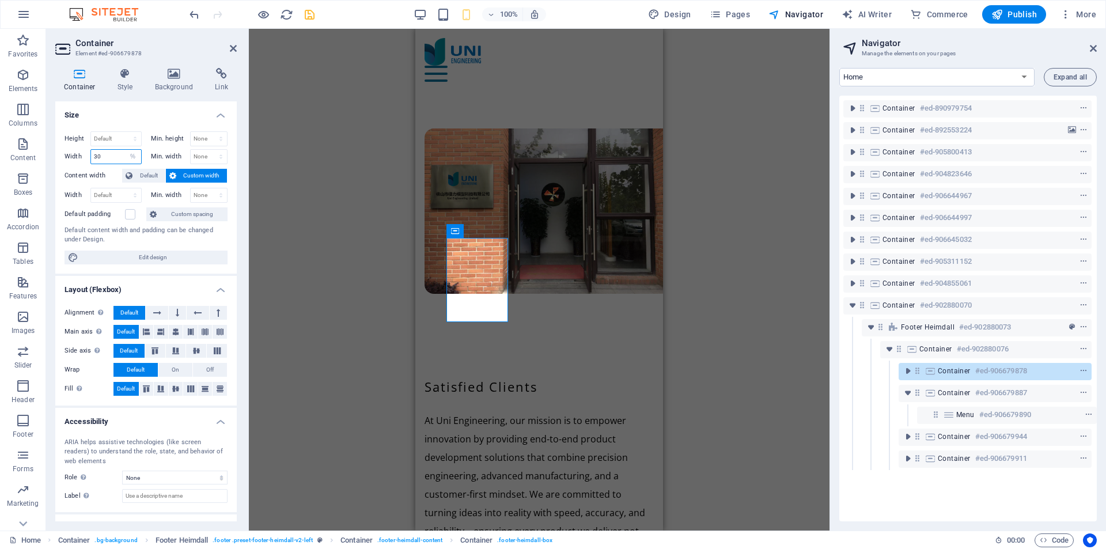
drag, startPoint x: 104, startPoint y: 154, endPoint x: 68, endPoint y: 156, distance: 36.3
click at [68, 156] on div "Width 30 Default px rem % em vh vw" at bounding box center [103, 156] width 77 height 15
type input "100"
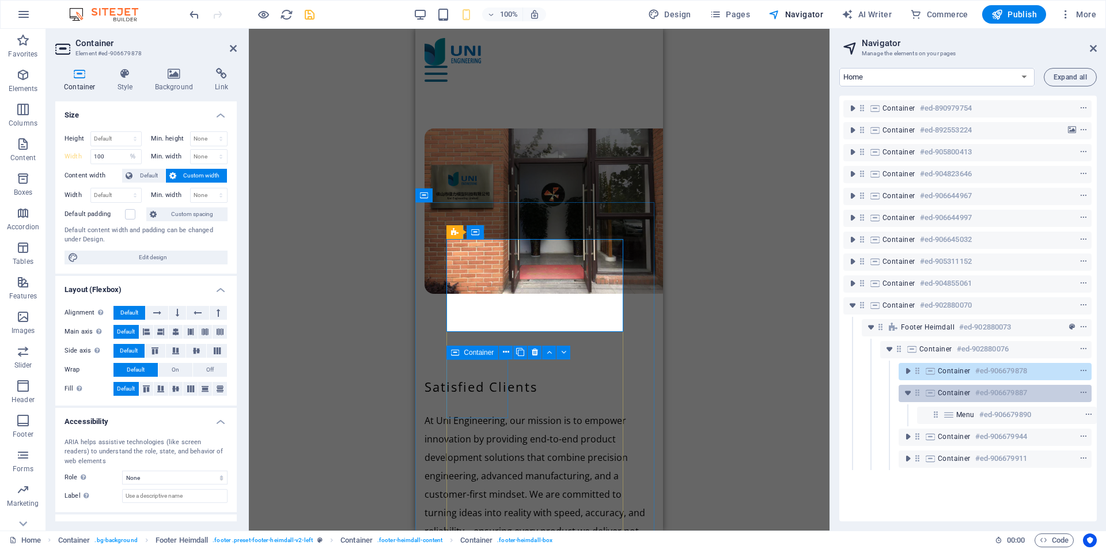
click at [971, 393] on div "Container #ed-906679887" at bounding box center [986, 393] width 96 height 14
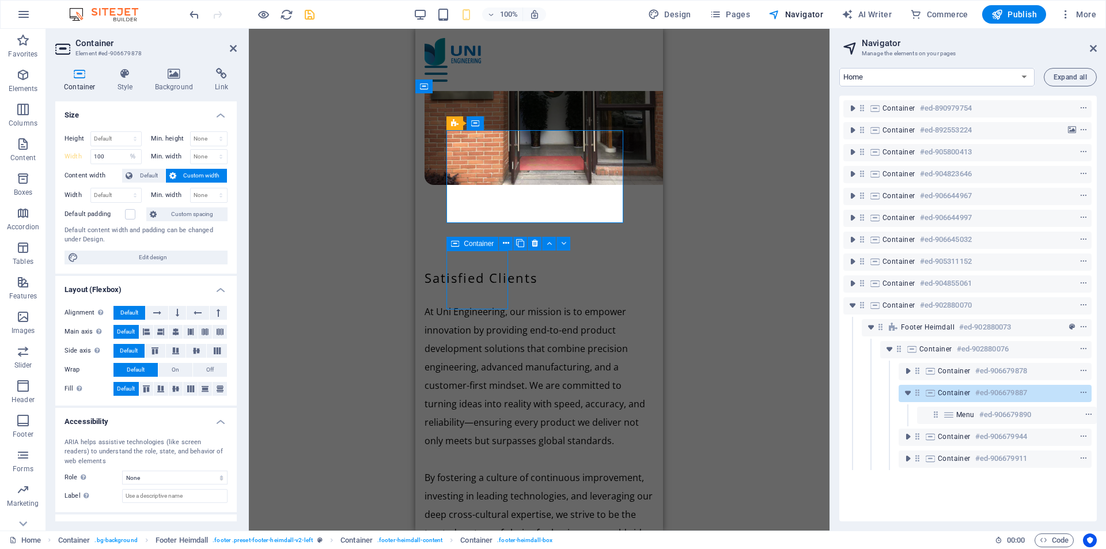
click at [971, 393] on div "Container #ed-906679887" at bounding box center [986, 393] width 96 height 14
select select "%"
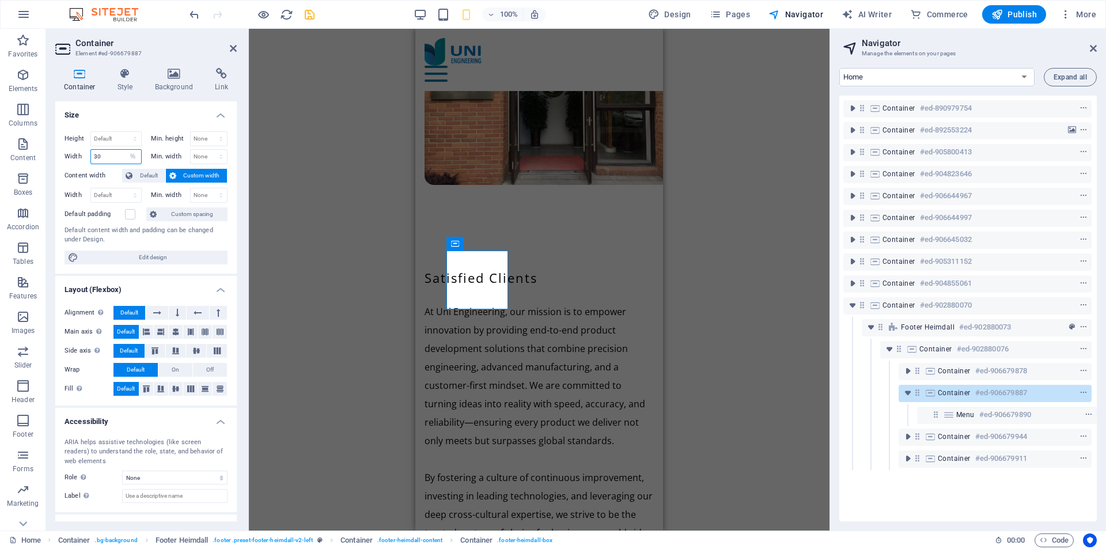
drag, startPoint x: 111, startPoint y: 157, endPoint x: 81, endPoint y: 153, distance: 30.7
click at [81, 153] on div "Width 30 Default px rem % em vh vw" at bounding box center [103, 156] width 77 height 15
type input "100"
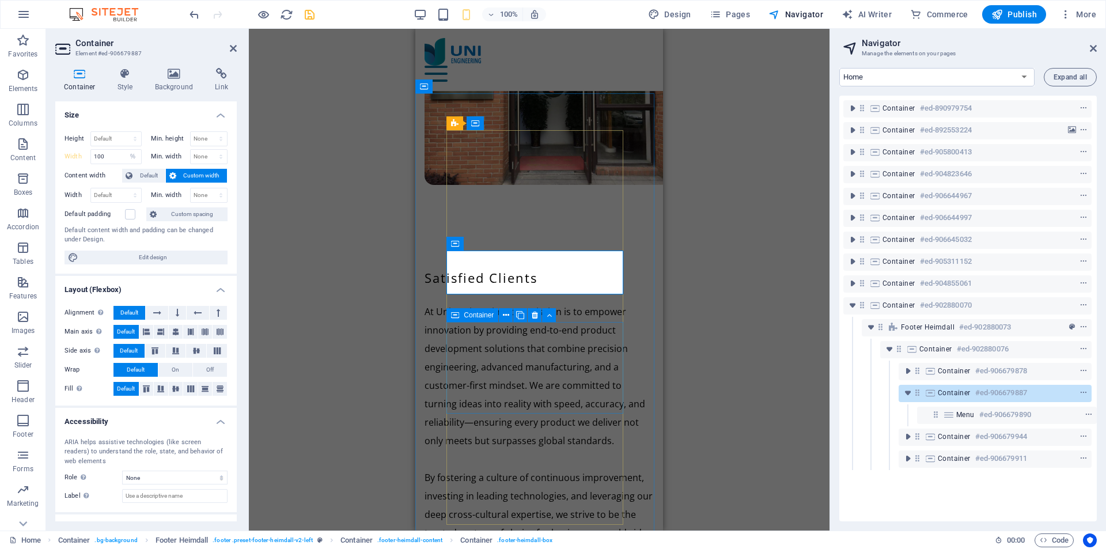
click at [484, 316] on span "Container" at bounding box center [479, 315] width 30 height 7
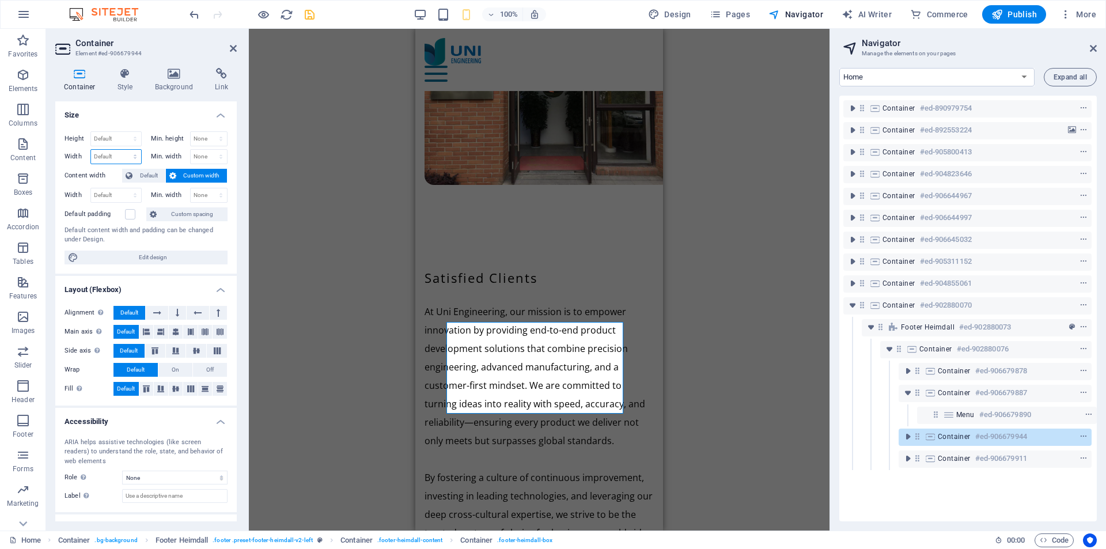
click at [120, 160] on select "Default px rem % em vh vw" at bounding box center [116, 157] width 50 height 14
select select "%"
click at [123, 150] on select "Default px rem % em vh vw" at bounding box center [116, 157] width 50 height 14
type input "100"
click at [309, 236] on div "Drag here to replace the existing content. Press “Ctrl” if you want to create a…" at bounding box center [539, 280] width 581 height 502
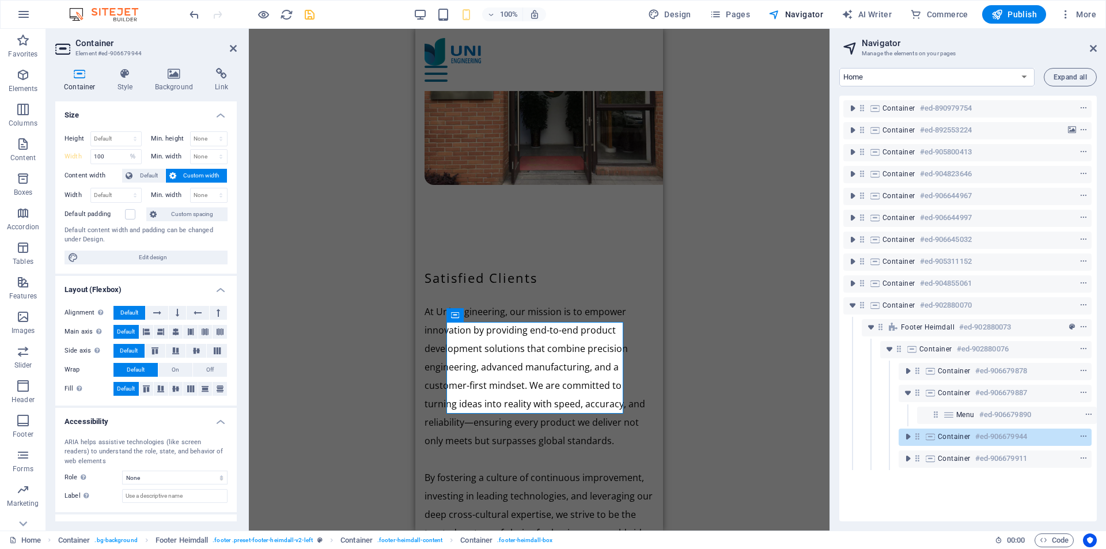
click at [338, 218] on div "Drag here to replace the existing content. Press “Ctrl” if you want to create a…" at bounding box center [539, 280] width 581 height 502
click at [298, 196] on div "Drag here to replace the existing content. Press “Ctrl” if you want to create a…" at bounding box center [539, 280] width 581 height 502
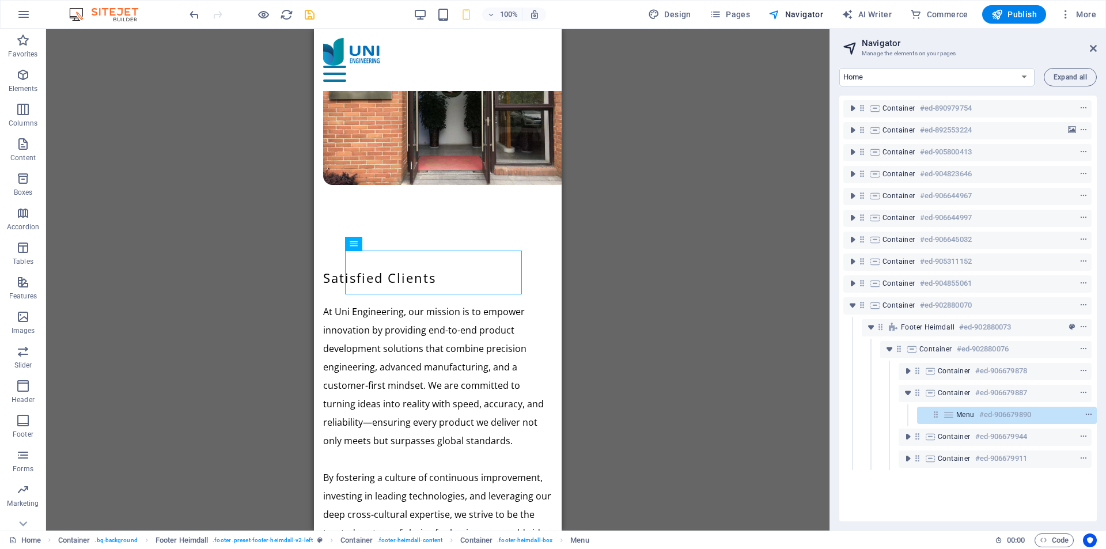
click at [649, 349] on div "Drag here to replace the existing content. Press “Ctrl” if you want to create a…" at bounding box center [437, 280] width 783 height 502
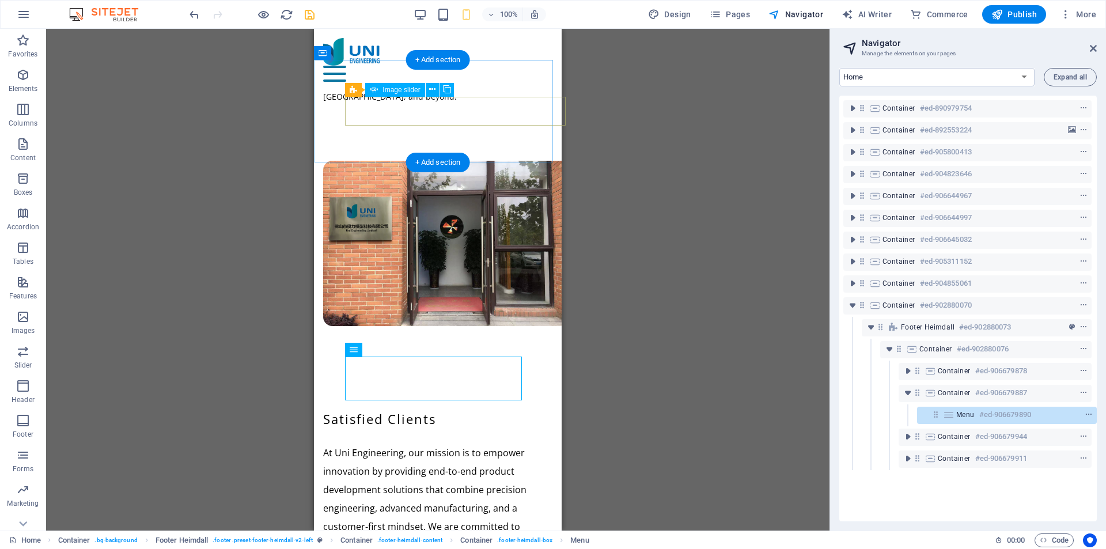
scroll to position [5248, 0]
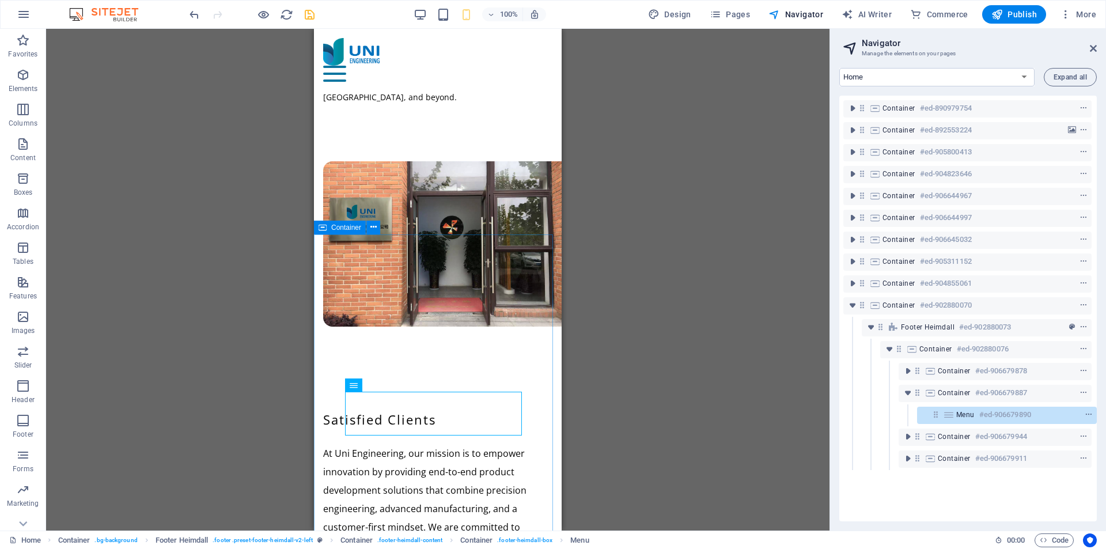
click at [351, 231] on span "Container" at bounding box center [346, 227] width 30 height 7
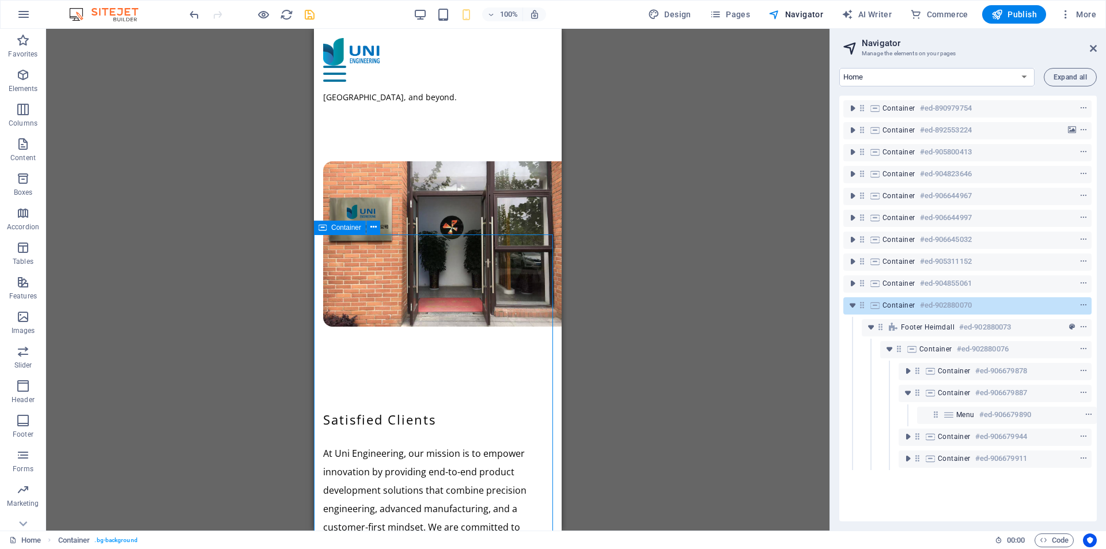
click at [351, 230] on span "Container" at bounding box center [346, 227] width 30 height 7
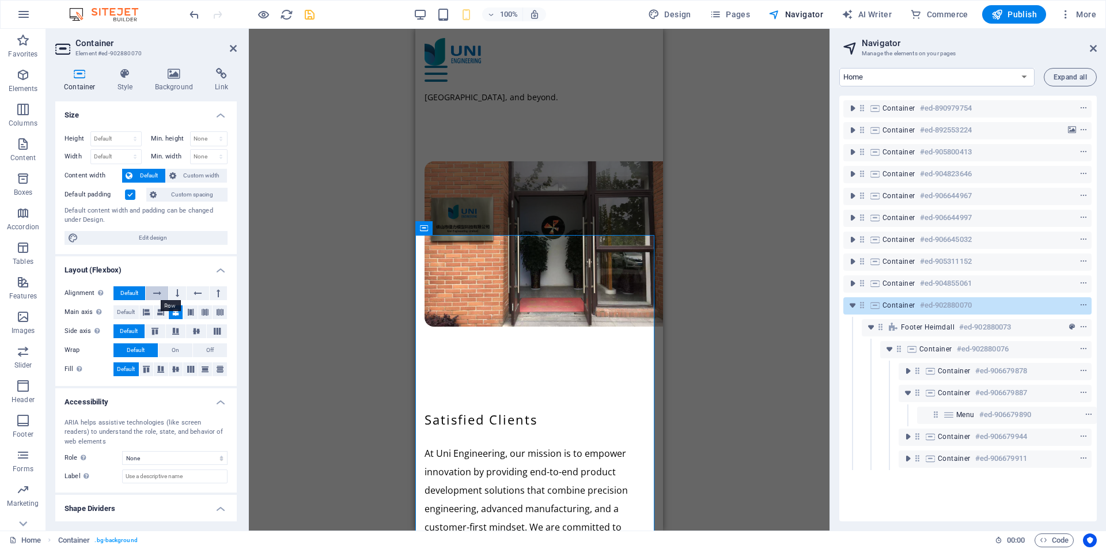
click at [156, 289] on icon at bounding box center [157, 293] width 8 height 14
click at [171, 290] on button at bounding box center [177, 293] width 17 height 14
click at [190, 293] on button at bounding box center [198, 293] width 22 height 14
click at [219, 294] on button at bounding box center [218, 293] width 17 height 14
click at [162, 293] on button at bounding box center [157, 293] width 22 height 14
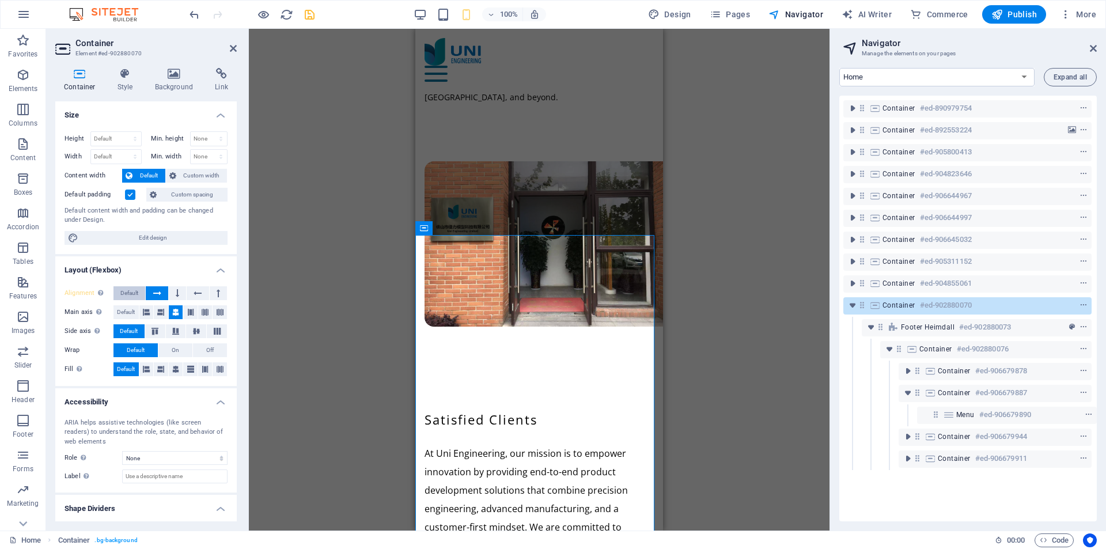
click at [136, 292] on span "Default" at bounding box center [129, 293] width 18 height 14
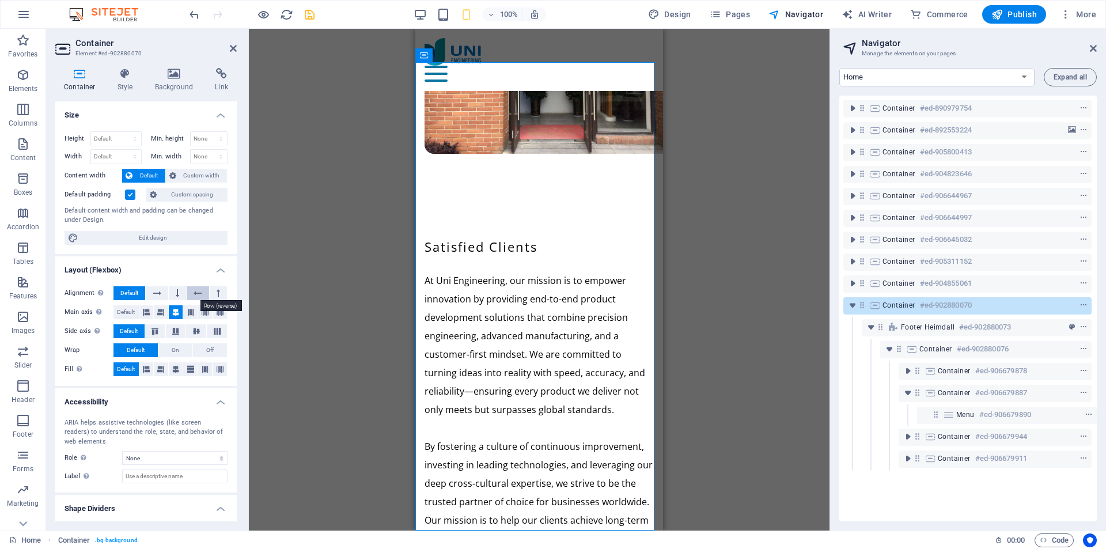
click at [199, 294] on icon at bounding box center [198, 293] width 8 height 14
click at [155, 294] on icon at bounding box center [157, 293] width 8 height 14
click at [134, 294] on span "Default" at bounding box center [129, 293] width 18 height 14
click at [362, 344] on div "Drag here to replace the existing content. Press “Ctrl” if you want to create a…" at bounding box center [539, 280] width 581 height 502
click at [173, 368] on icon at bounding box center [175, 369] width 7 height 14
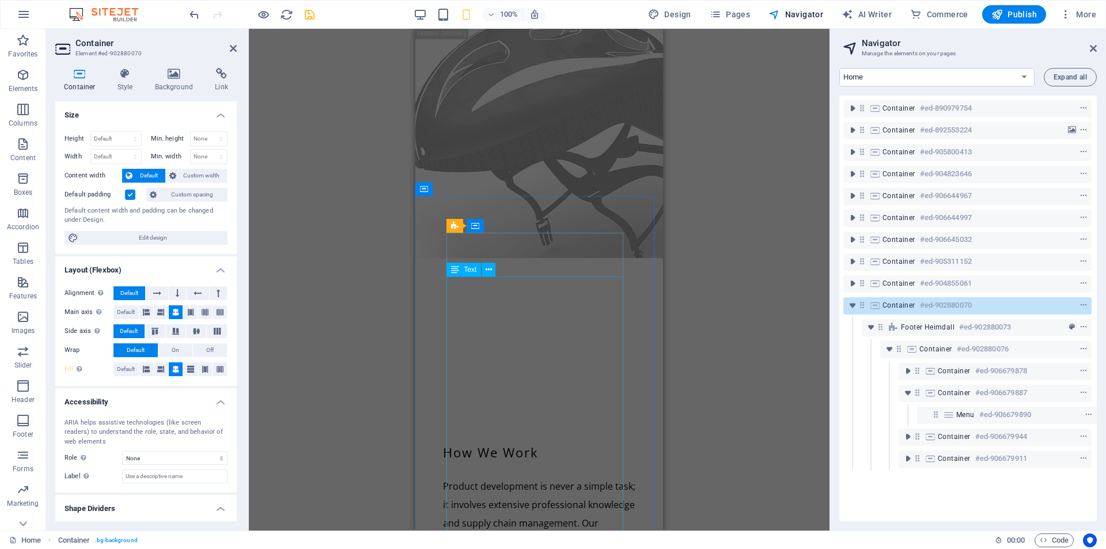
scroll to position [0, 0]
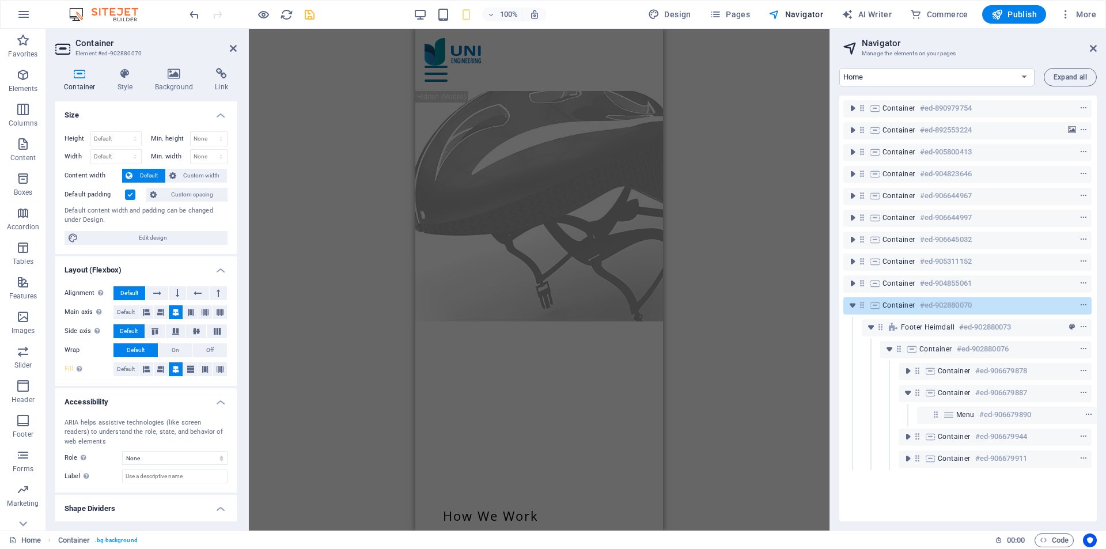
click at [336, 241] on div "Drag here to replace the existing content. Press “Ctrl” if you want to create a…" at bounding box center [539, 280] width 581 height 502
click at [1092, 51] on icon at bounding box center [1093, 48] width 7 height 9
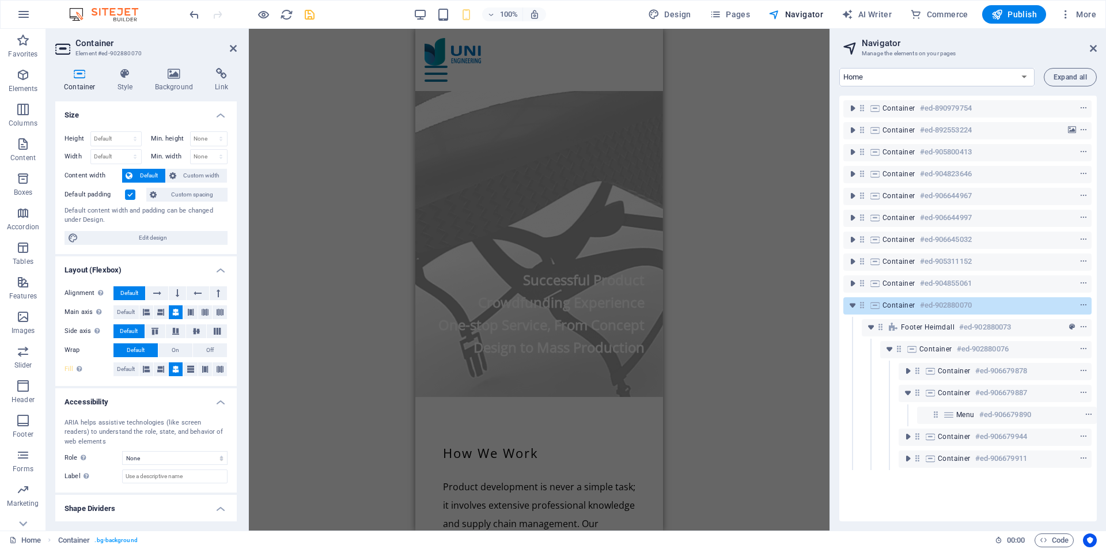
scroll to position [5420, 0]
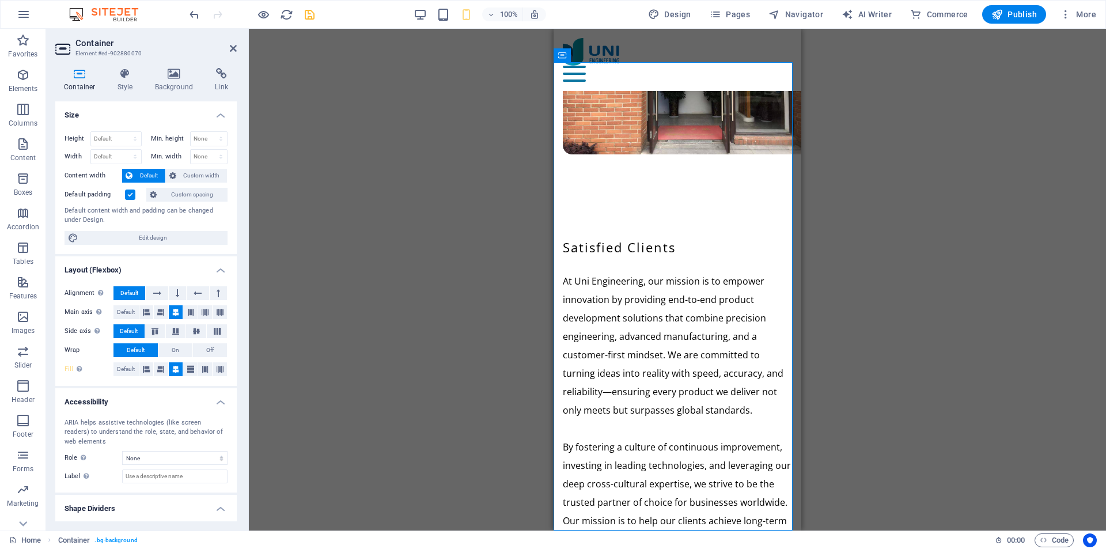
click at [841, 272] on div "Drag here to replace the existing content. Press “Ctrl” if you want to create a…" at bounding box center [677, 280] width 857 height 502
click at [376, 241] on div "Drag here to replace the existing content. Press “Ctrl” if you want to create a…" at bounding box center [677, 280] width 857 height 502
click at [310, 12] on icon "save" at bounding box center [309, 14] width 13 height 13
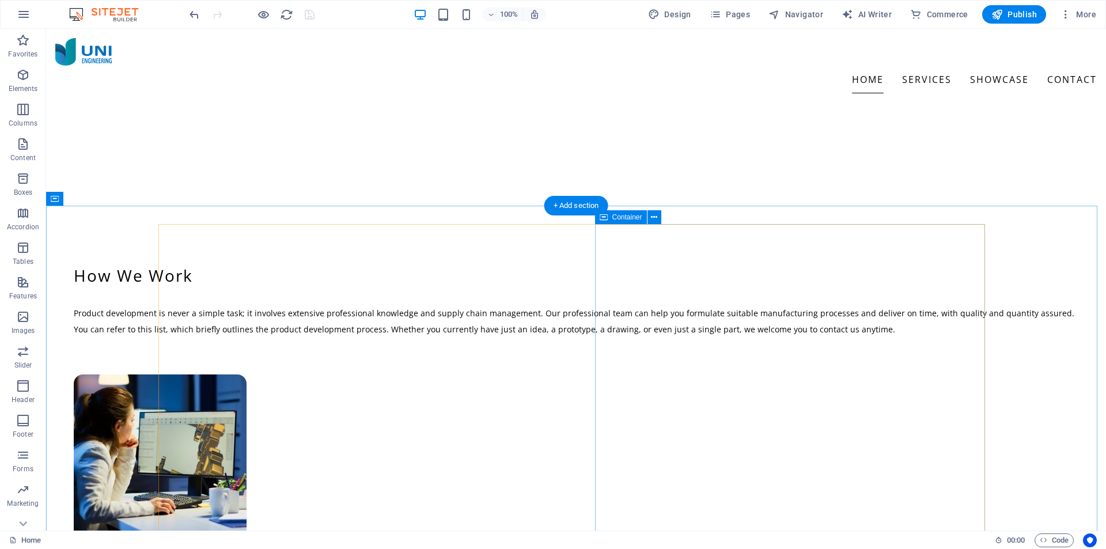
scroll to position [342, 0]
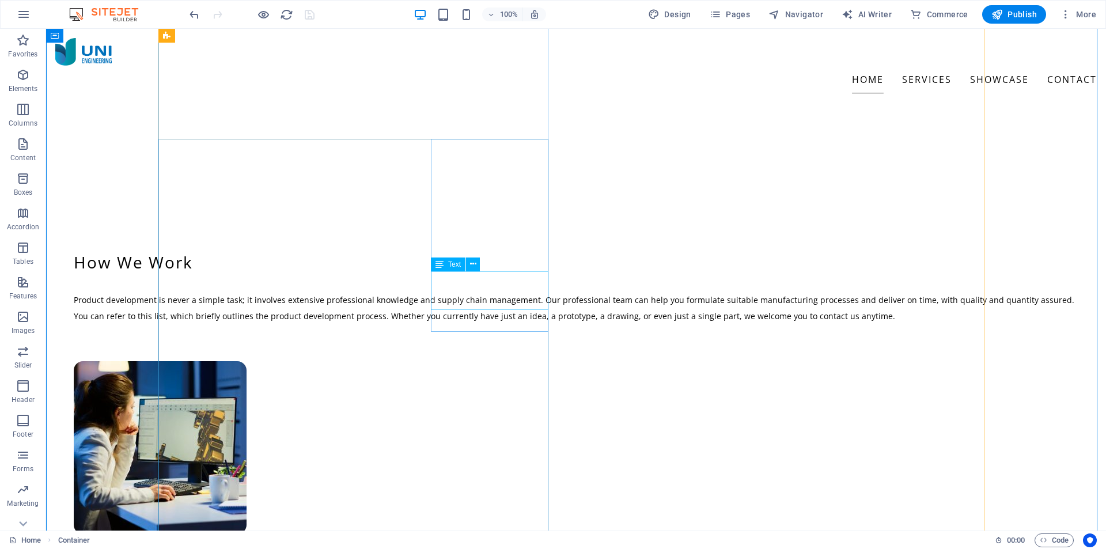
scroll to position [54, 0]
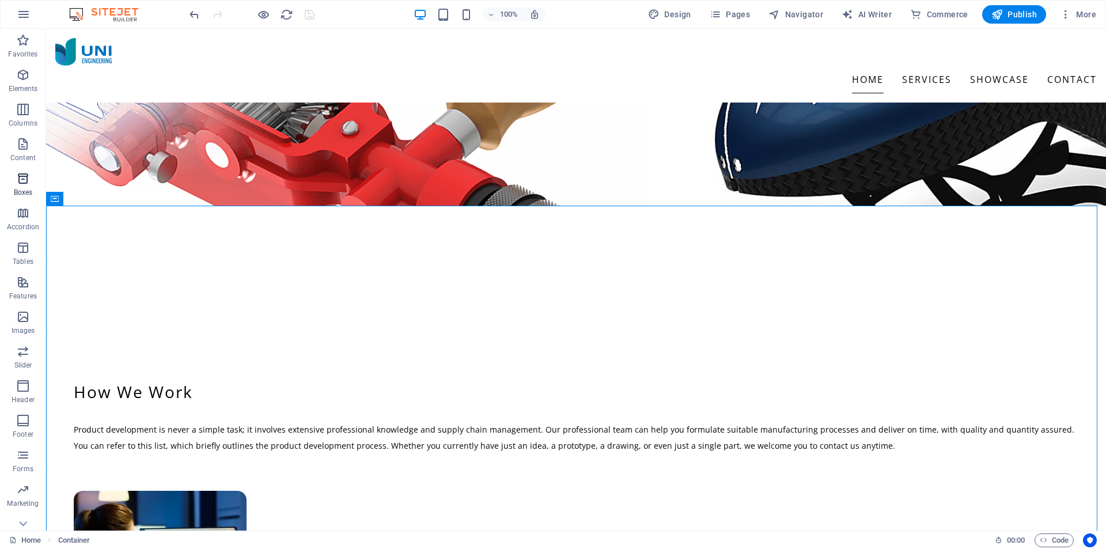
click at [22, 188] on p "Boxes" at bounding box center [23, 192] width 19 height 9
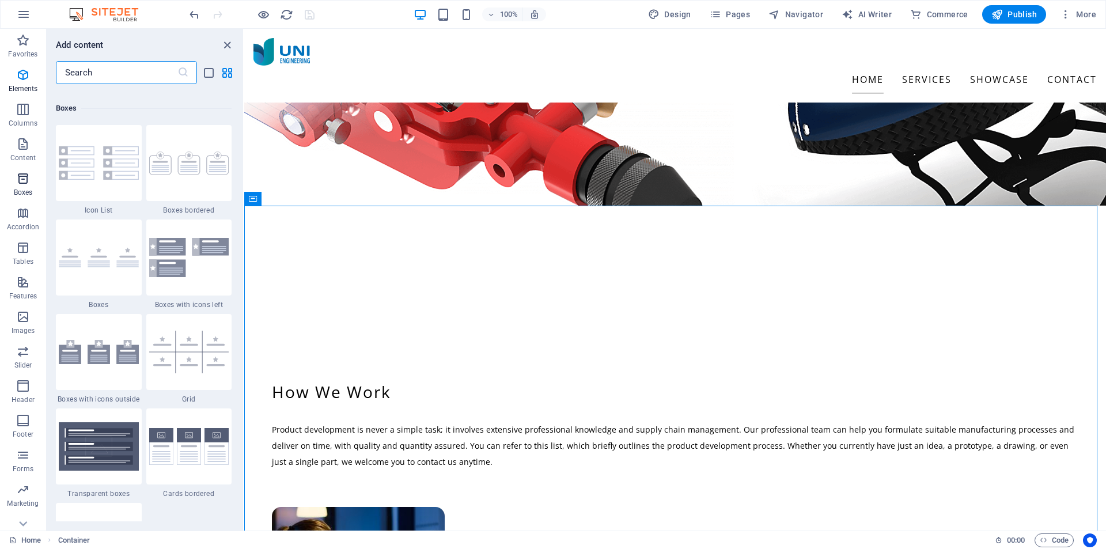
scroll to position [3178, 0]
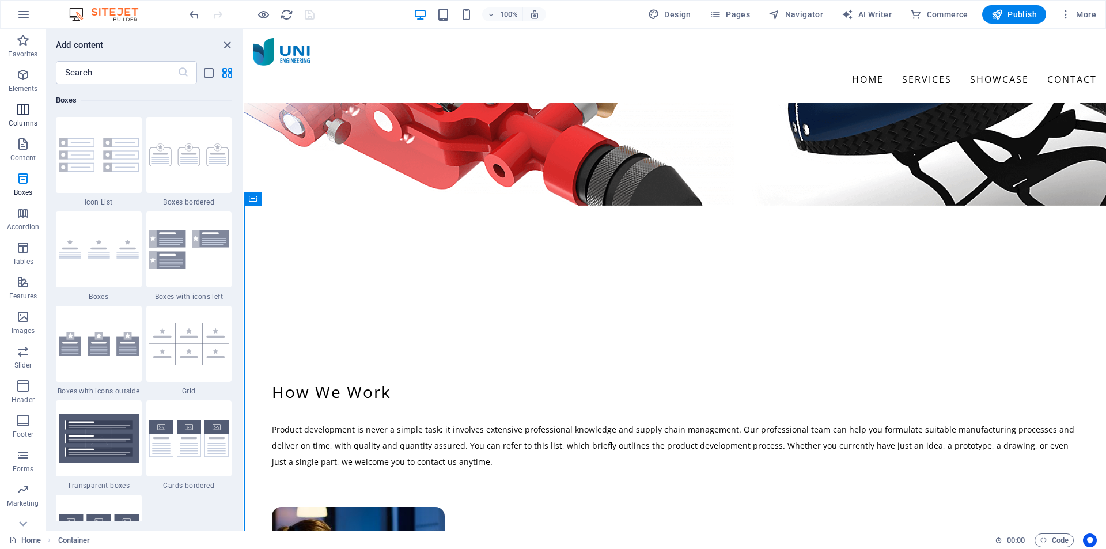
click at [23, 119] on p "Columns" at bounding box center [23, 123] width 29 height 9
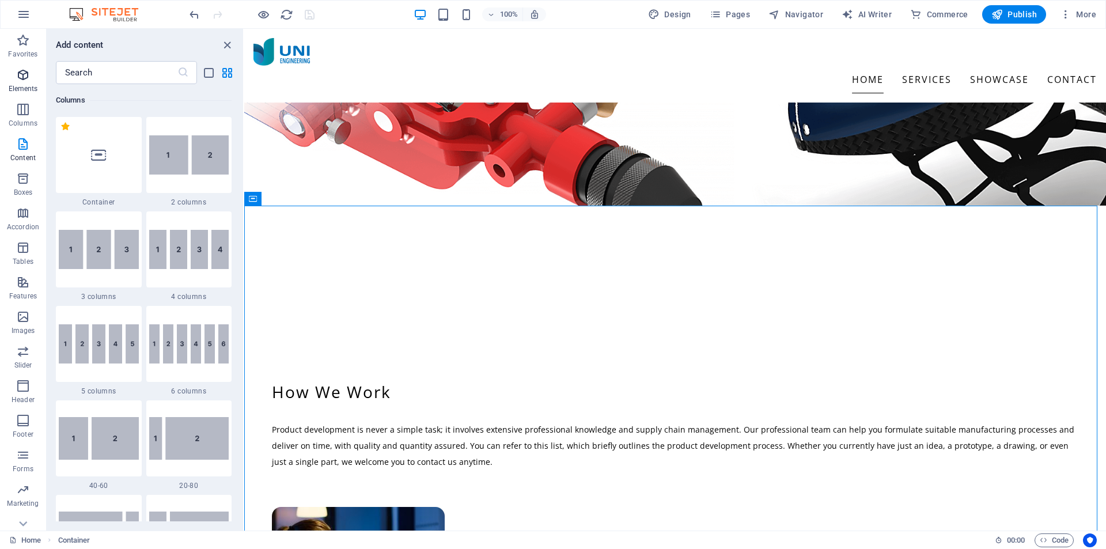
click at [26, 84] on span "Elements" at bounding box center [23, 82] width 46 height 28
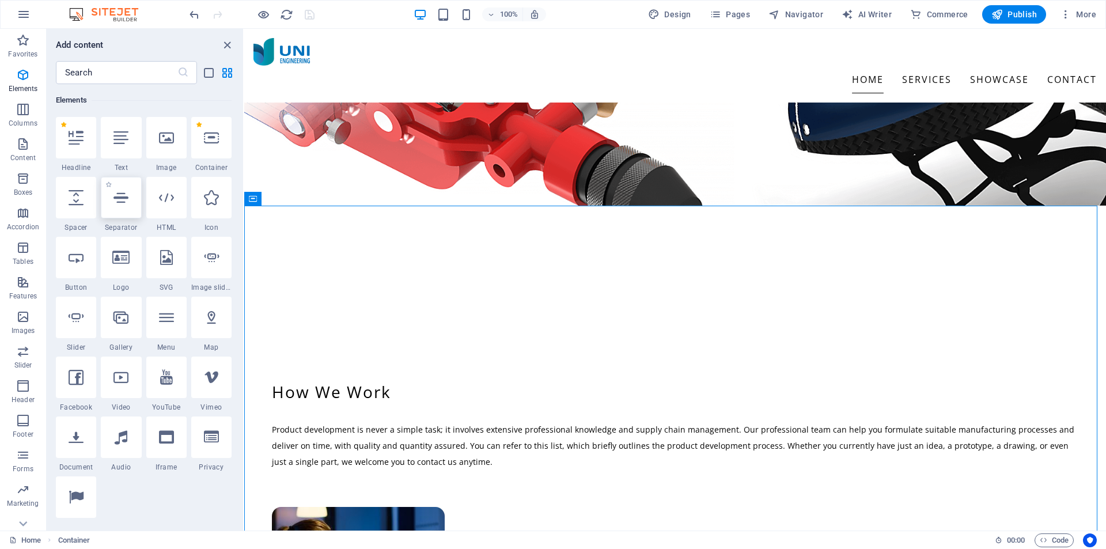
scroll to position [123, 0]
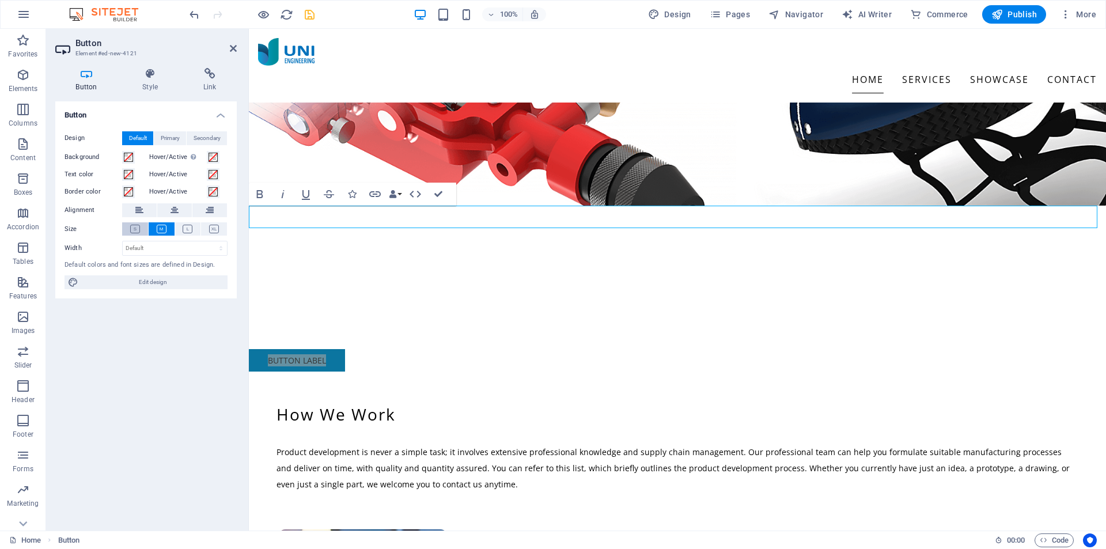
click at [136, 229] on icon at bounding box center [135, 229] width 10 height 9
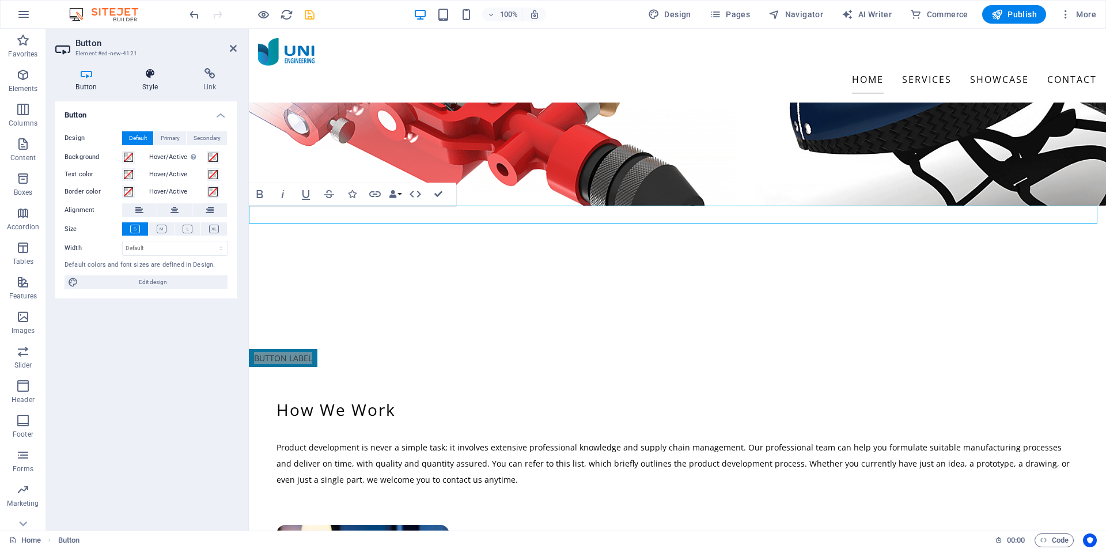
click at [149, 74] on icon at bounding box center [150, 74] width 56 height 12
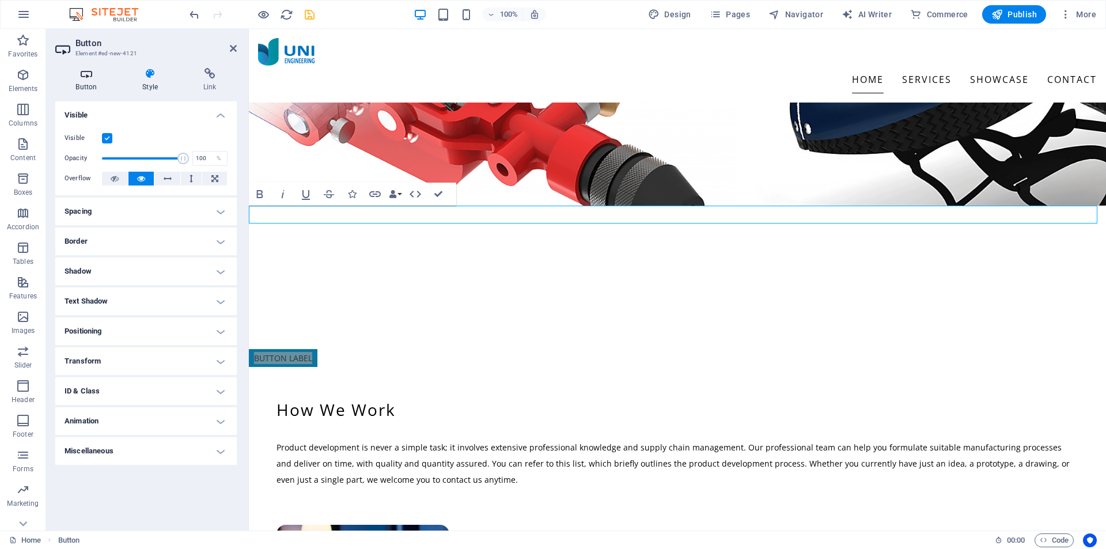
click at [85, 75] on icon at bounding box center [86, 74] width 62 height 12
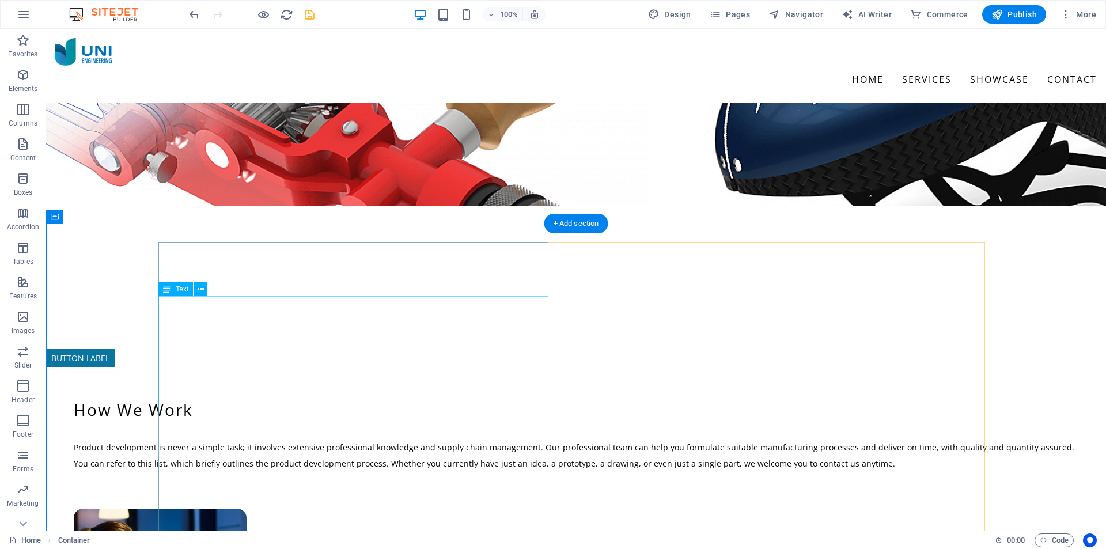
click at [178, 440] on div "Product development is never a simple task; it involves extensive professional …" at bounding box center [576, 465] width 1042 height 51
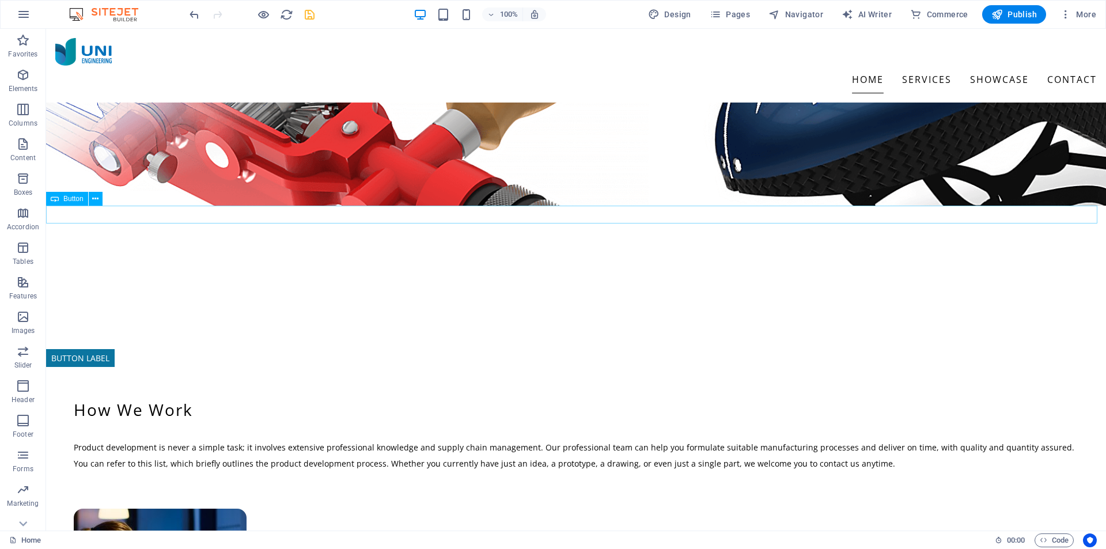
click at [909, 349] on div "Button label" at bounding box center [576, 358] width 1060 height 18
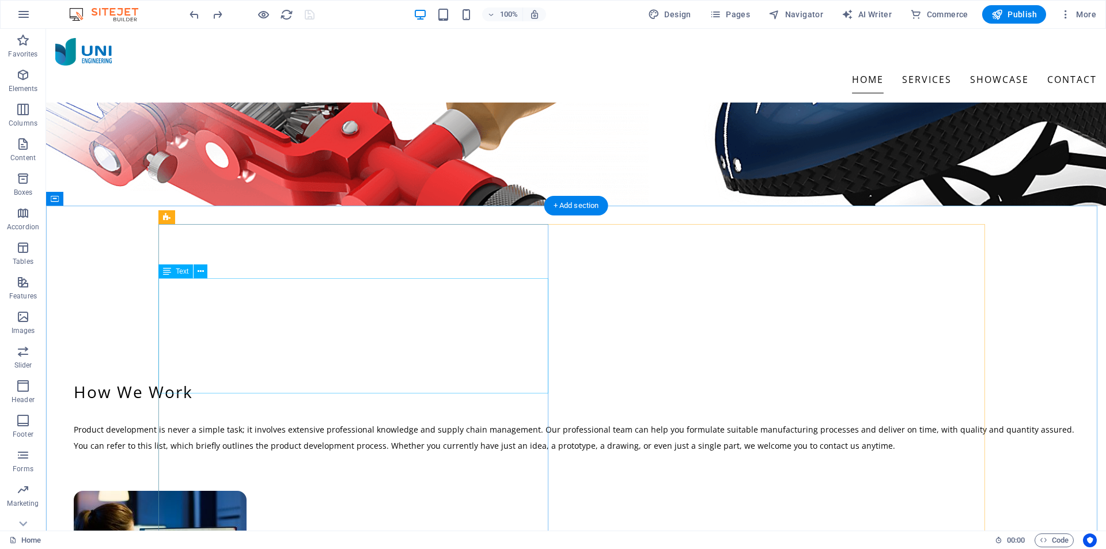
click at [336, 422] on div "Product development is never a simple task; it involves extensive professional …" at bounding box center [576, 447] width 1042 height 51
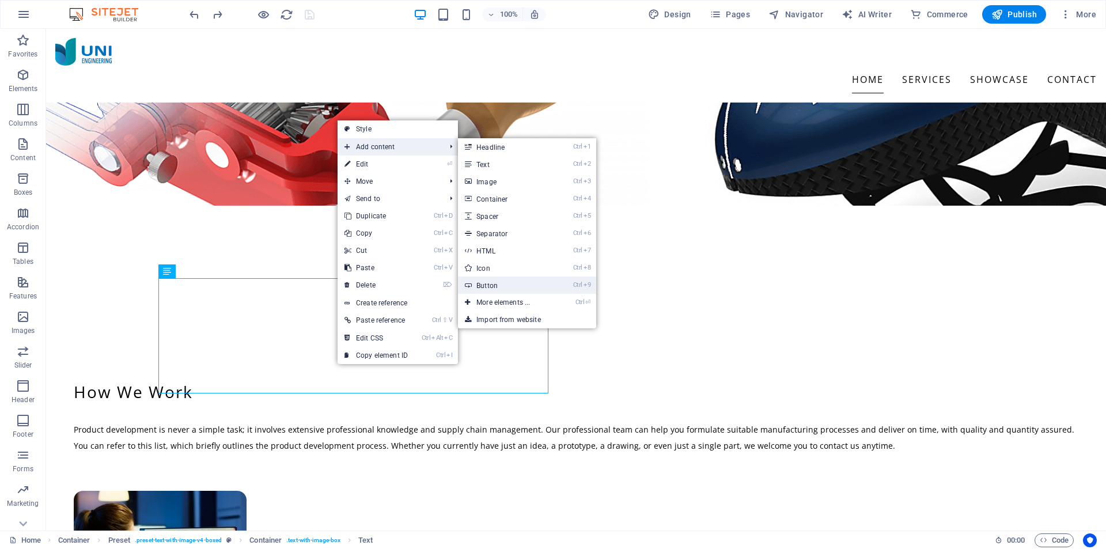
drag, startPoint x: 497, startPoint y: 282, endPoint x: 263, endPoint y: 249, distance: 236.3
click at [497, 282] on link "Ctrl 9 Button" at bounding box center [505, 285] width 95 height 17
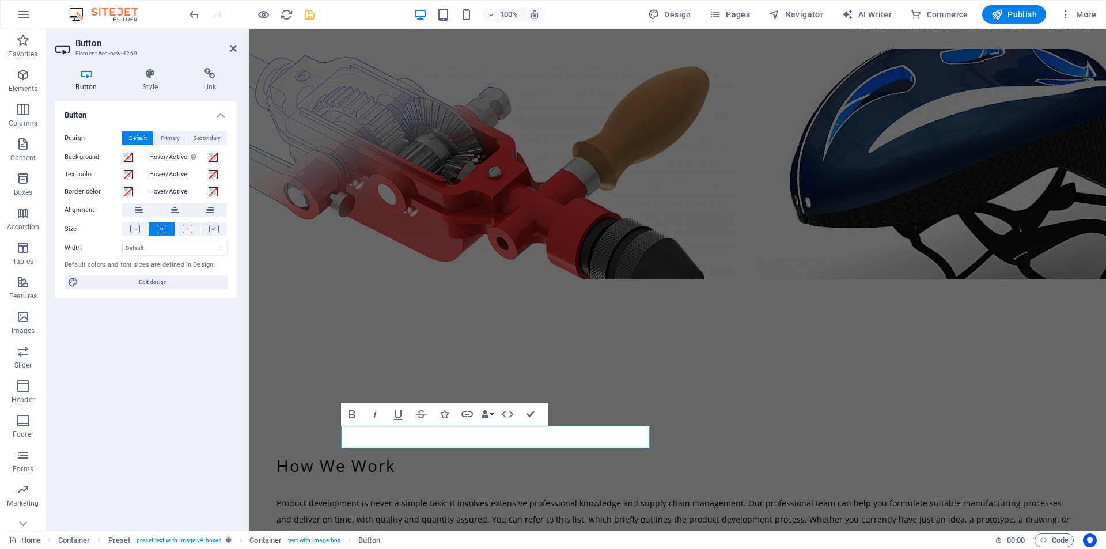
scroll to position [21, 0]
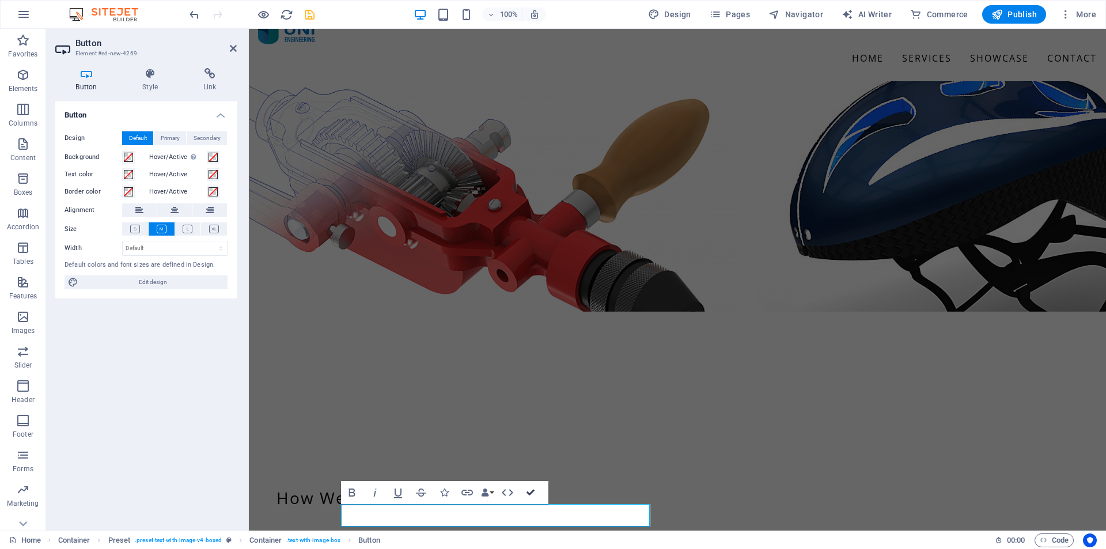
scroll to position [0, 0]
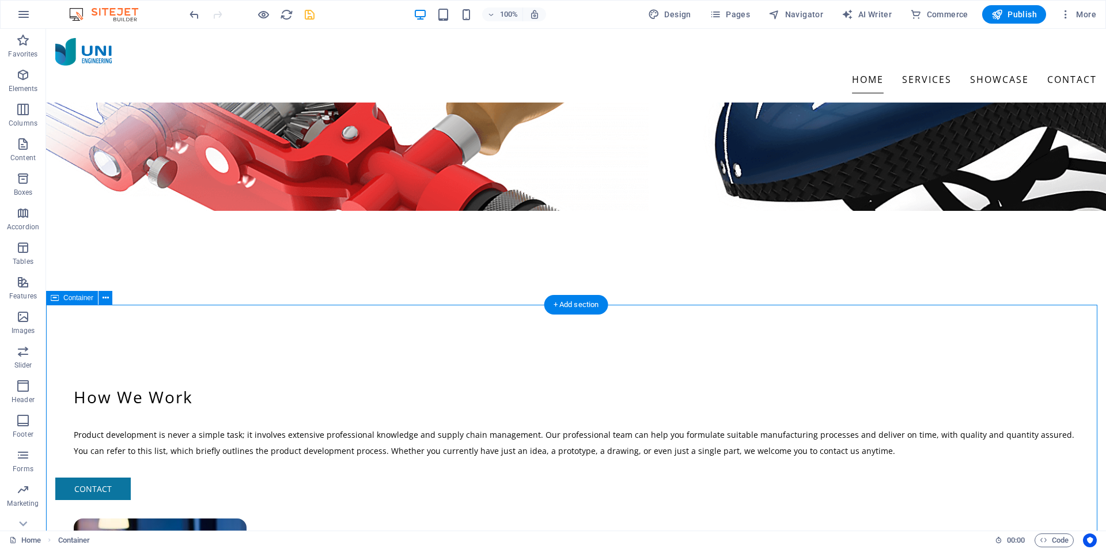
scroll to position [115, 0]
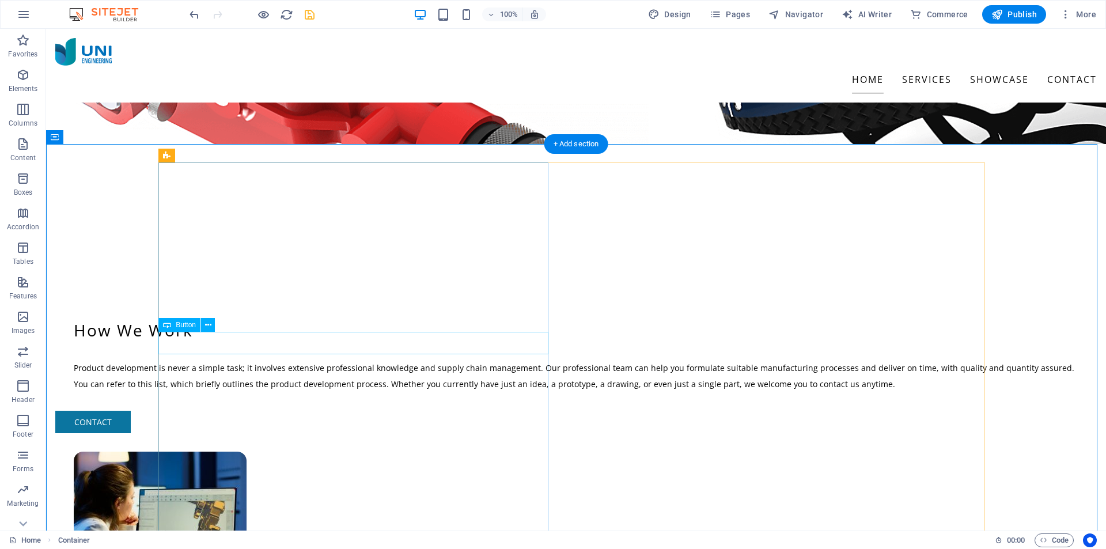
click at [205, 411] on div "Contact" at bounding box center [576, 422] width 1042 height 22
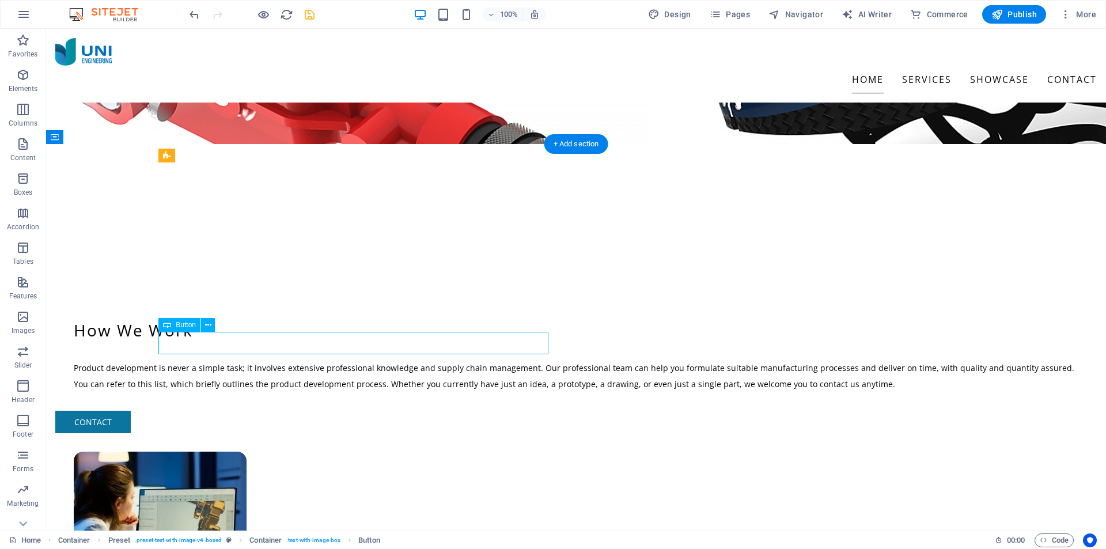
click at [213, 411] on div "Contact" at bounding box center [576, 422] width 1042 height 22
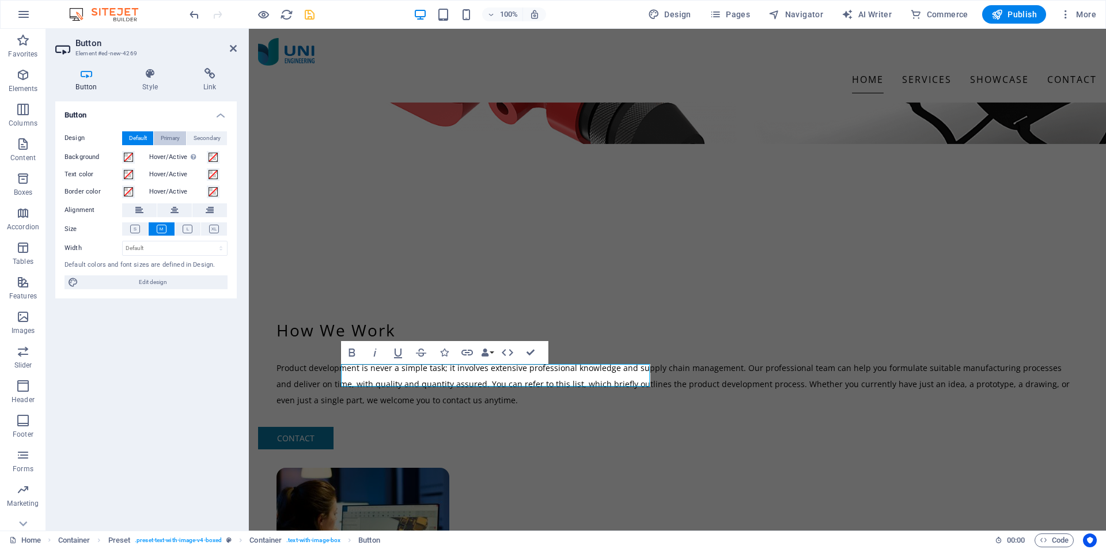
click at [172, 135] on span "Primary" at bounding box center [170, 138] width 19 height 14
click at [196, 135] on span "Secondary" at bounding box center [207, 138] width 27 height 14
click at [179, 134] on span "Primary" at bounding box center [170, 138] width 19 height 14
click at [146, 134] on span "Default" at bounding box center [138, 138] width 18 height 14
click at [152, 74] on icon at bounding box center [150, 74] width 56 height 12
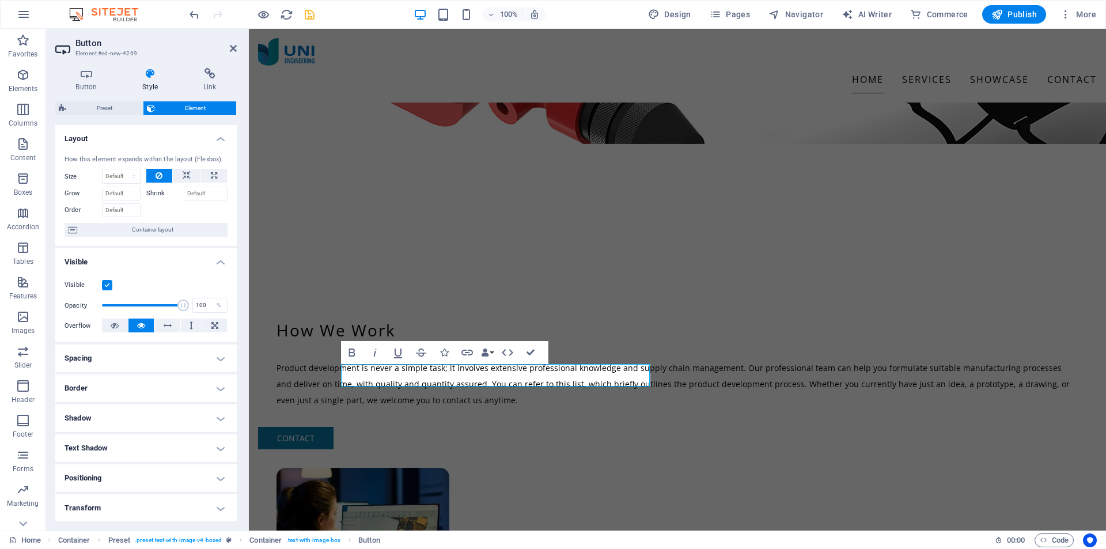
click at [145, 360] on h4 "Spacing" at bounding box center [145, 358] width 181 height 28
click at [147, 378] on select "Default auto px % rem vw vh Custom" at bounding box center [137, 382] width 53 height 14
select select "rem"
click at [147, 375] on select "Default auto px % rem vw vh Custom" at bounding box center [137, 382] width 53 height 14
type input "0"
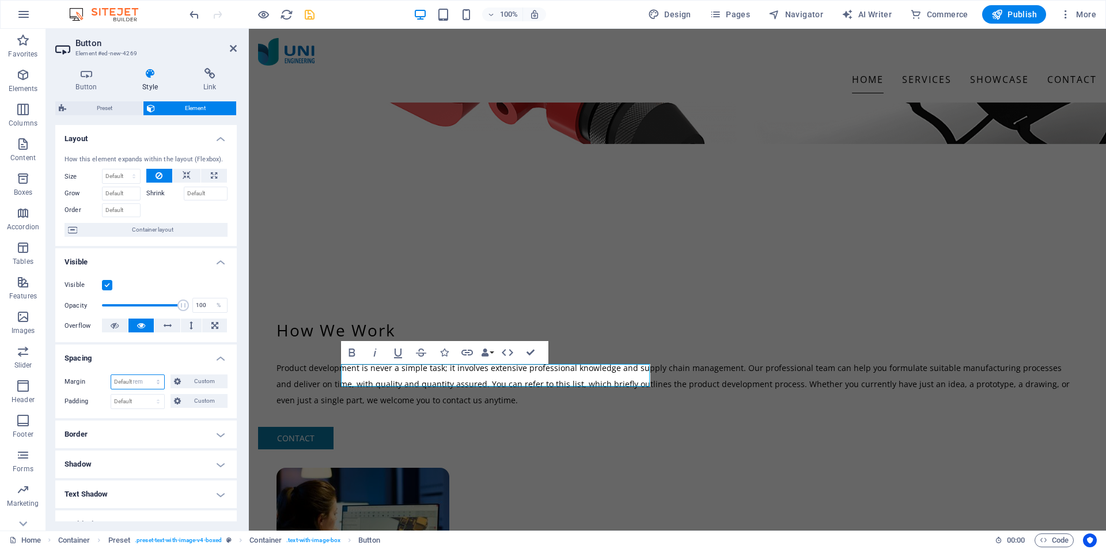
type input "0"
select select "rem"
type input "0"
select select "rem"
type input "0"
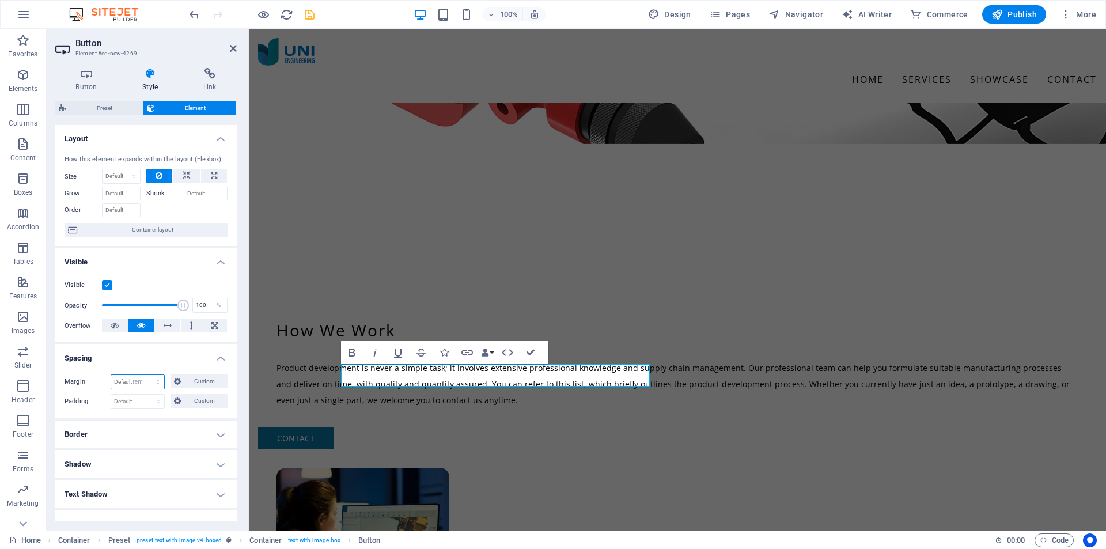
select select "rem"
type input "0"
select select "rem"
click at [193, 377] on span "Custom" at bounding box center [204, 381] width 40 height 14
drag, startPoint x: 90, startPoint y: 410, endPoint x: 75, endPoint y: 410, distance: 15.0
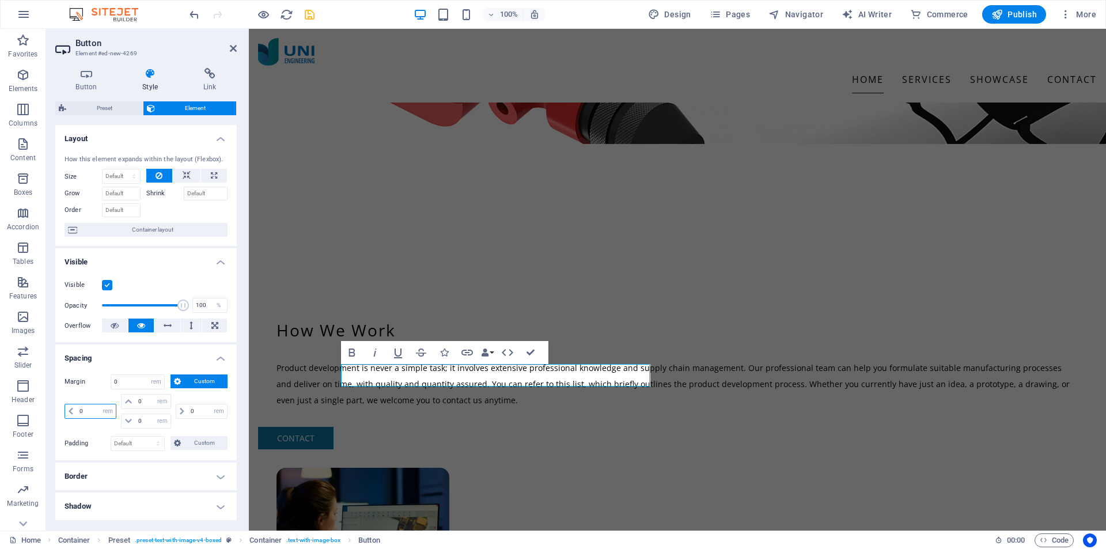
click at [77, 410] on input "0" at bounding box center [96, 411] width 39 height 14
type input "1"
select select "DISABLED_OPTION_VALUE"
drag, startPoint x: 92, startPoint y: 414, endPoint x: 63, endPoint y: 406, distance: 29.9
click at [63, 406] on div "Margin Default auto px % rem vw vh Custom Custom 1 auto px % rem vw vh 0 auto p…" at bounding box center [145, 412] width 181 height 95
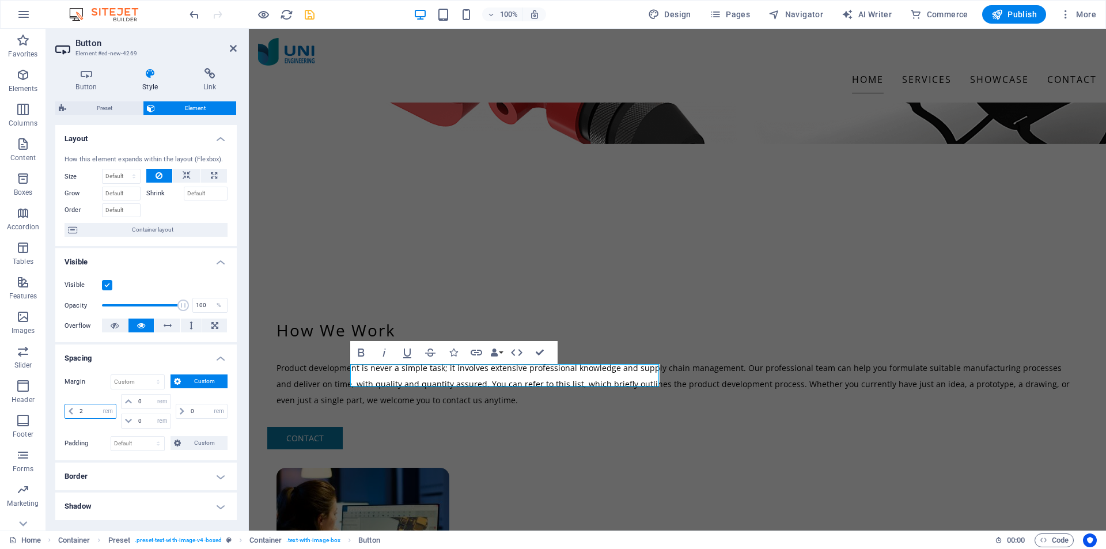
type input "2"
click at [172, 478] on h4 "Border" at bounding box center [145, 477] width 181 height 28
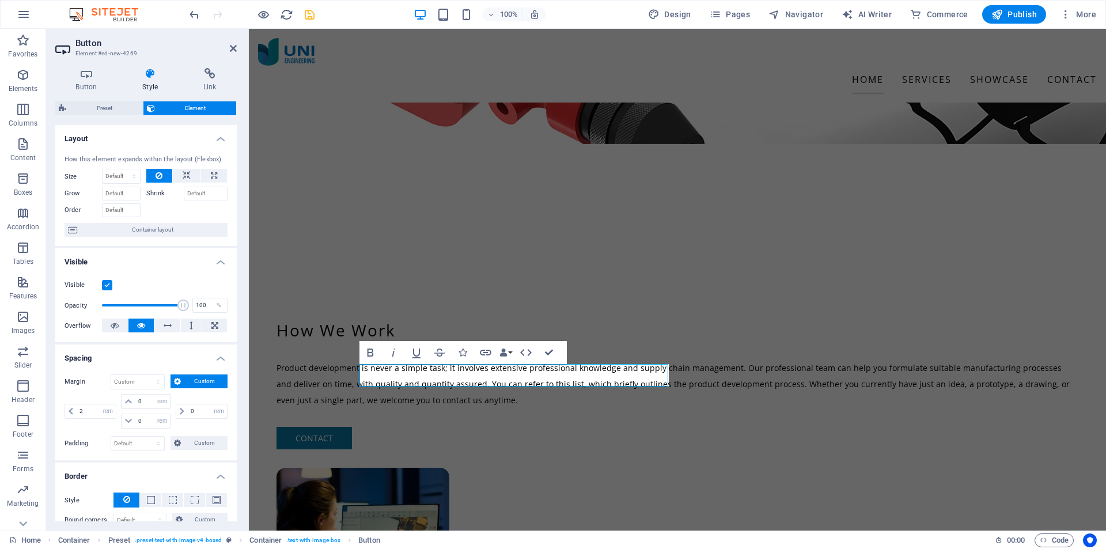
scroll to position [173, 0]
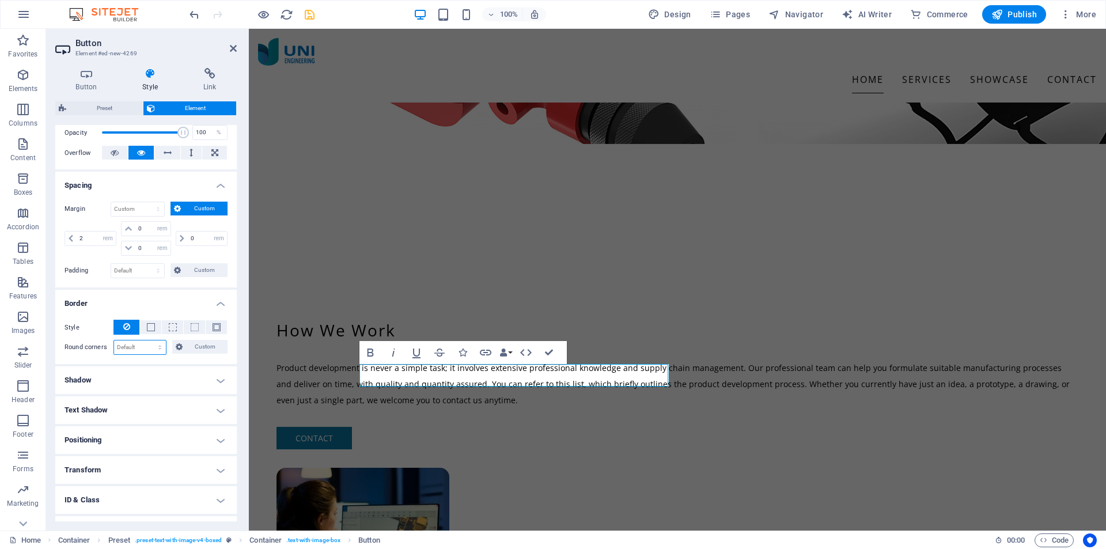
click at [145, 349] on select "Default px rem % vh vw Custom" at bounding box center [140, 347] width 52 height 14
select select "rem"
click at [149, 340] on select "Default px rem % vh vw Custom" at bounding box center [140, 347] width 52 height 14
drag, startPoint x: 131, startPoint y: 349, endPoint x: 98, endPoint y: 349, distance: 33.4
click at [98, 349] on div "Round corners 1 Default px rem % vh vw Custom Custom" at bounding box center [146, 347] width 163 height 15
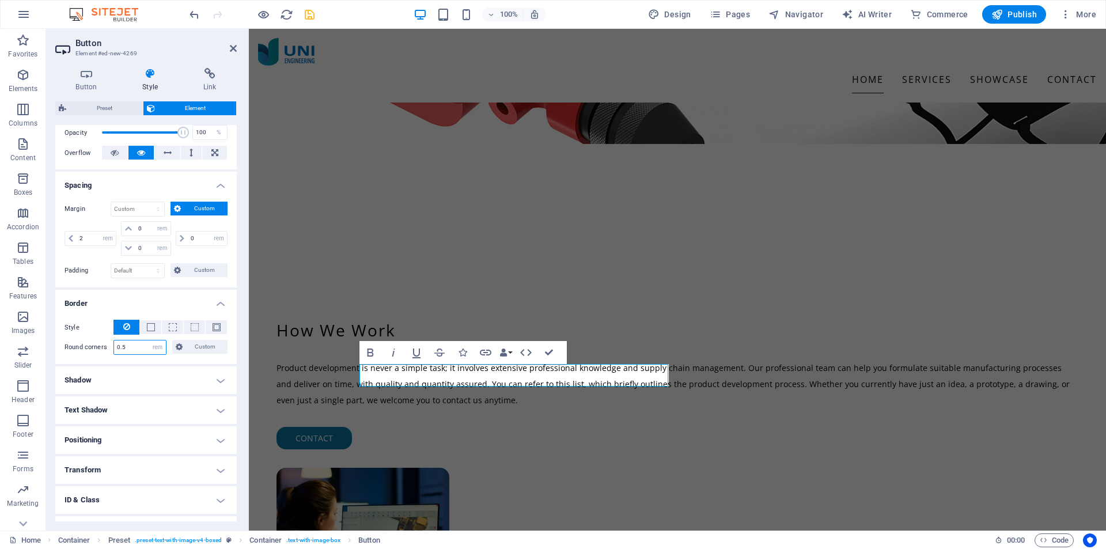
type input "0.5"
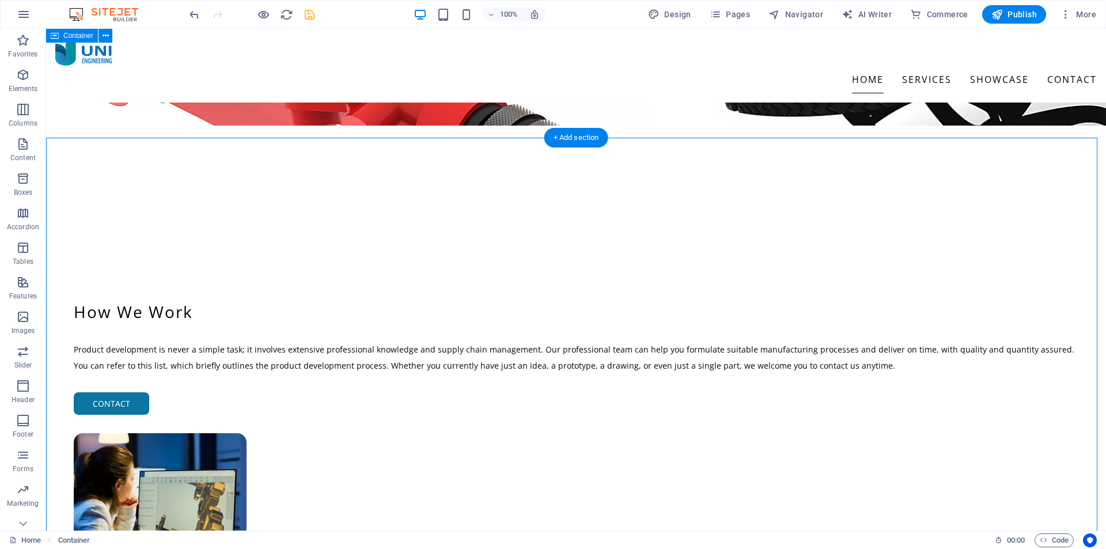
scroll to position [115, 0]
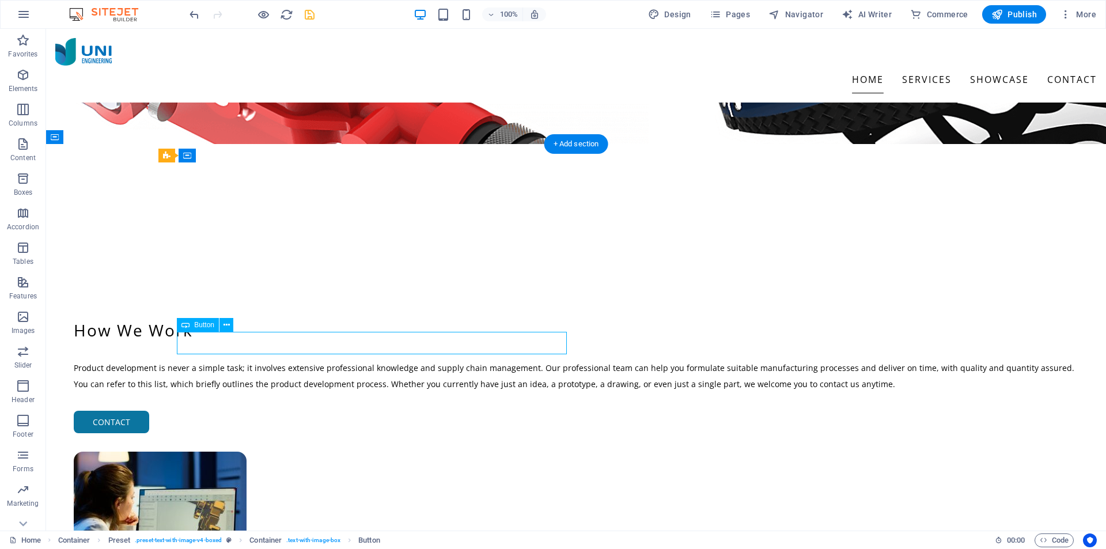
click at [210, 411] on div "Contact" at bounding box center [585, 422] width 1023 height 22
select select "rem"
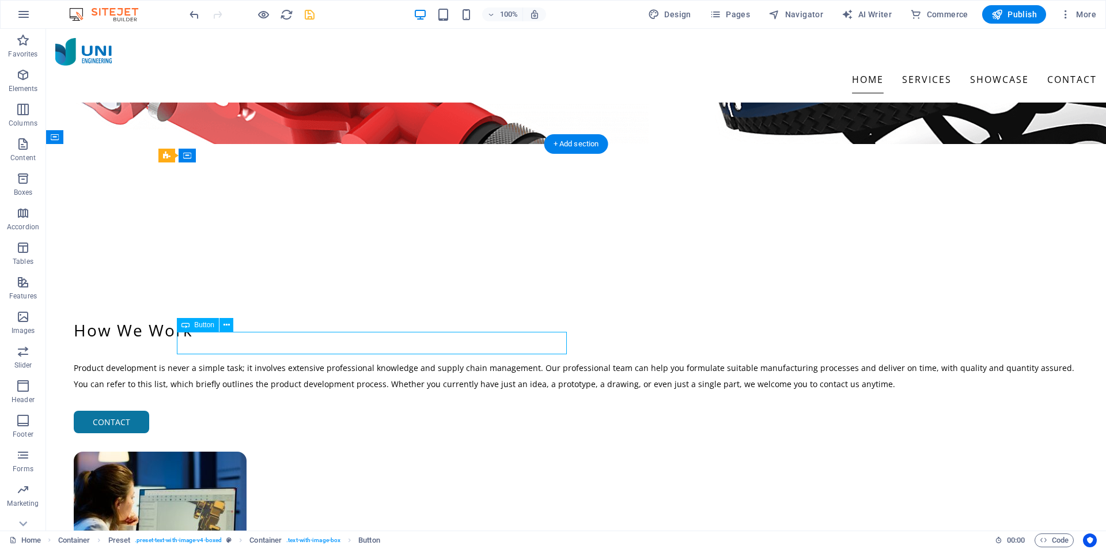
select select "rem"
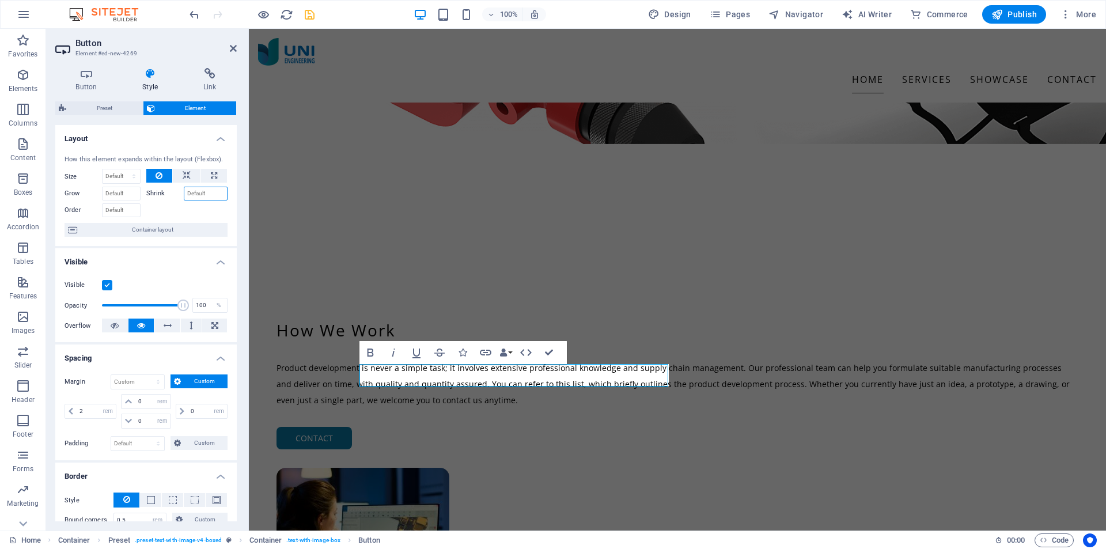
click at [193, 197] on input "Shrink" at bounding box center [206, 194] width 44 height 14
drag, startPoint x: 188, startPoint y: 193, endPoint x: 179, endPoint y: 191, distance: 10.1
click at [179, 191] on div "Shrink 1" at bounding box center [187, 194] width 82 height 14
type input "2"
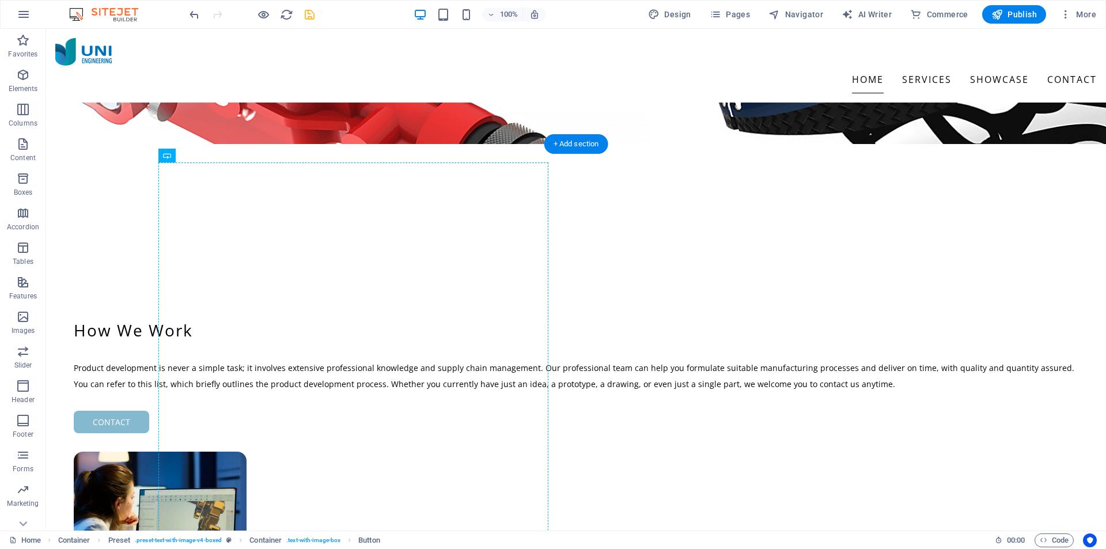
drag, startPoint x: 221, startPoint y: 338, endPoint x: 296, endPoint y: 300, distance: 84.0
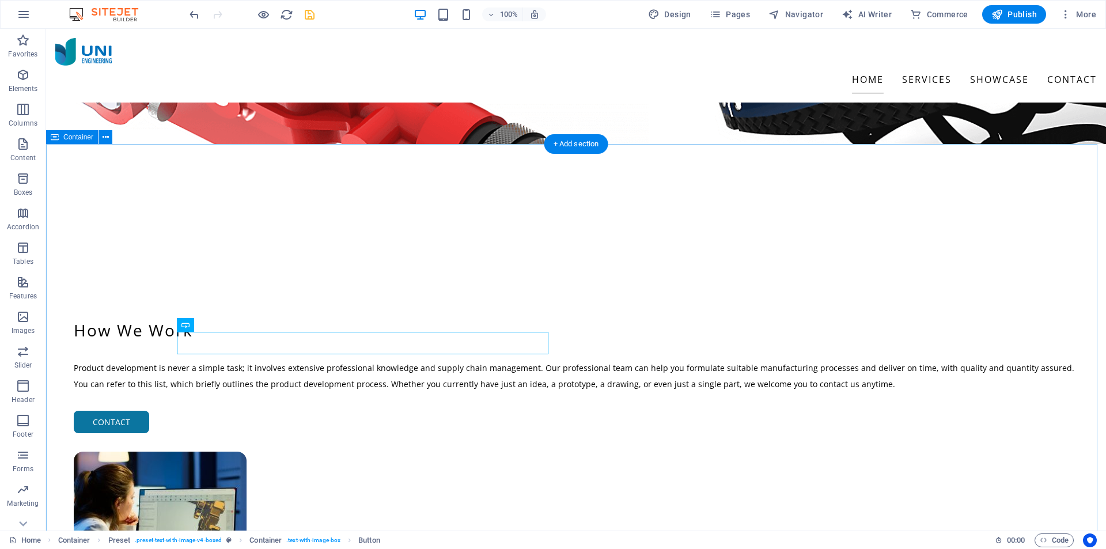
click at [214, 411] on div "Contact" at bounding box center [585, 422] width 1023 height 22
select select "rem"
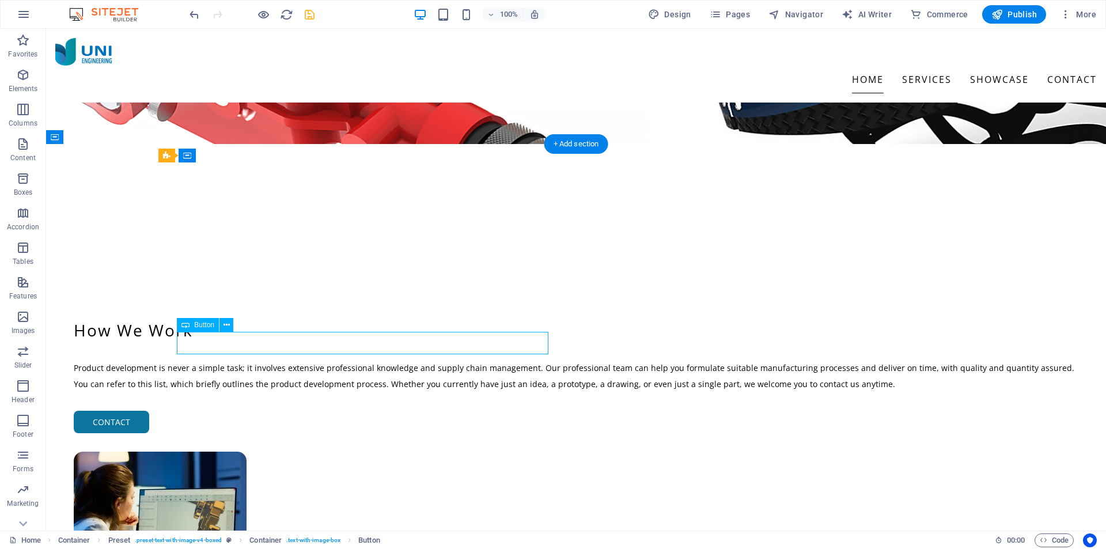
select select "rem"
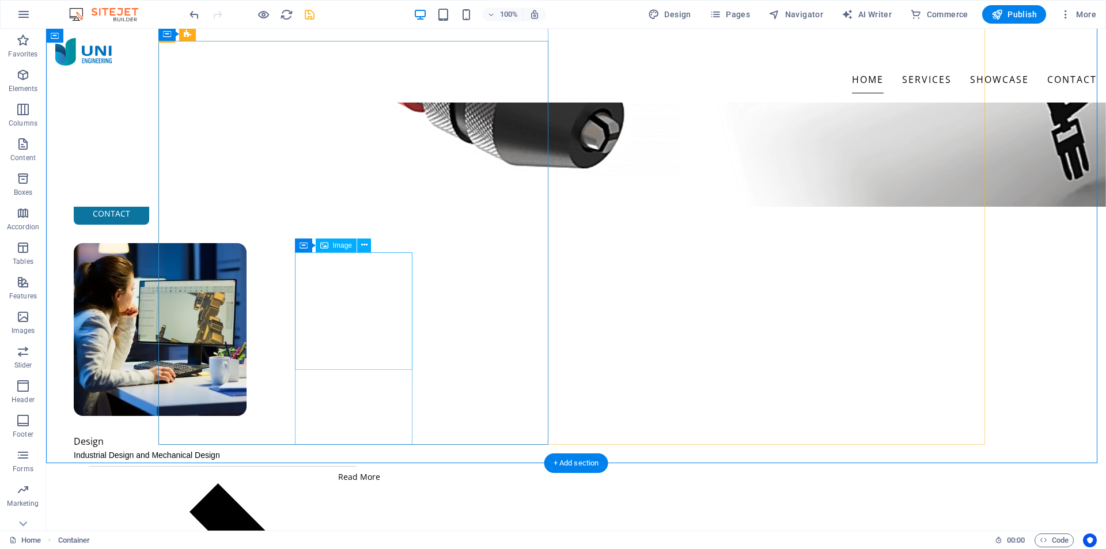
scroll to position [198, 0]
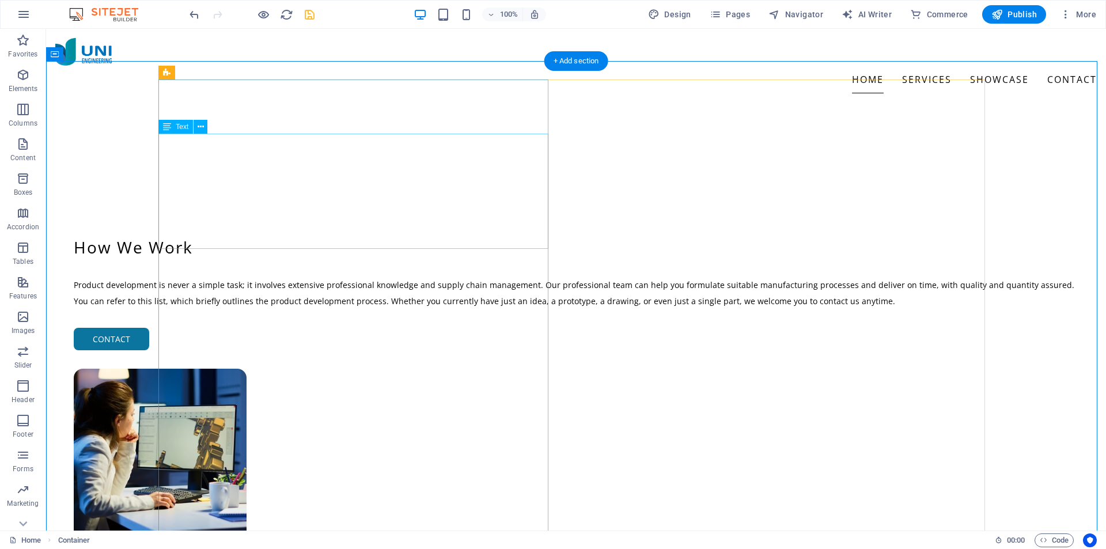
click at [244, 277] on div "Product development is never a simple task; it involves extensive professional …" at bounding box center [576, 302] width 1042 height 51
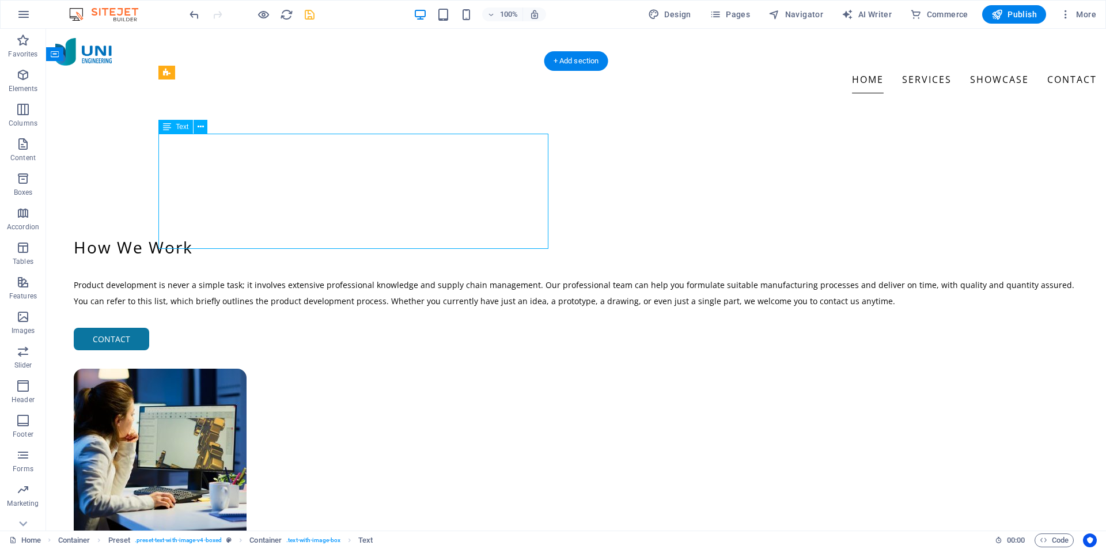
click at [244, 277] on div "Product development is never a simple task; it involves extensive professional …" at bounding box center [576, 302] width 1042 height 51
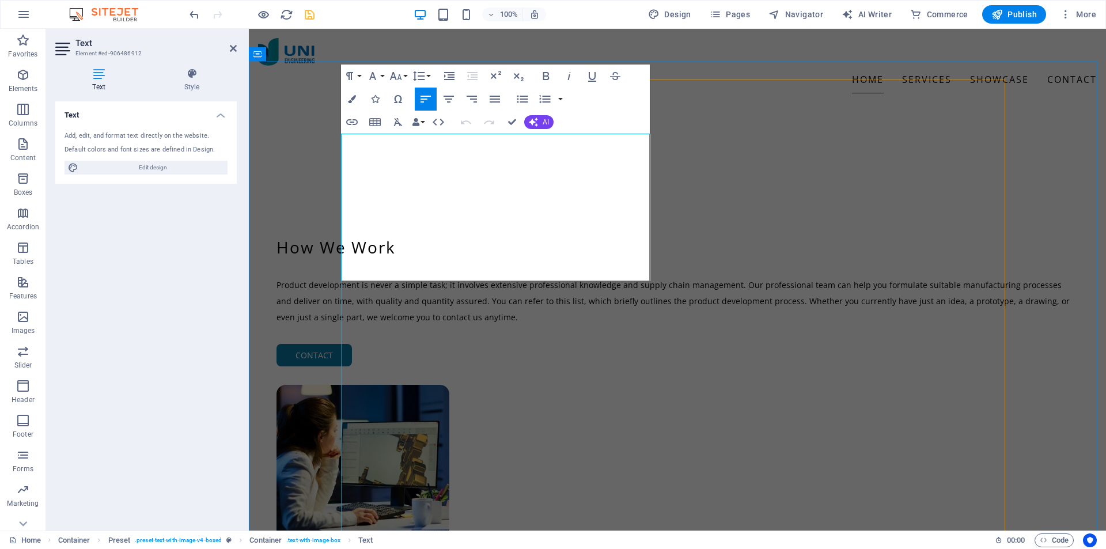
click at [365, 277] on div "Product development is never a simple task; it involves extensive professional …" at bounding box center [677, 310] width 839 height 67
click at [395, 277] on p "Product development is never a simple task; it involves extensive professional …" at bounding box center [678, 301] width 802 height 48
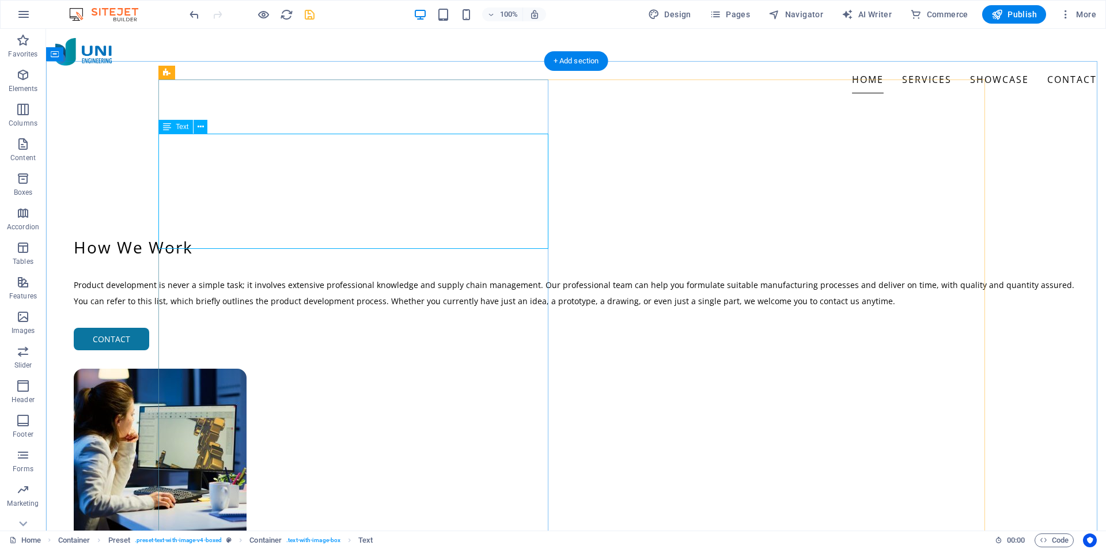
click at [217, 277] on div "Product development is never a simple task; it involves extensive professional …" at bounding box center [576, 302] width 1042 height 51
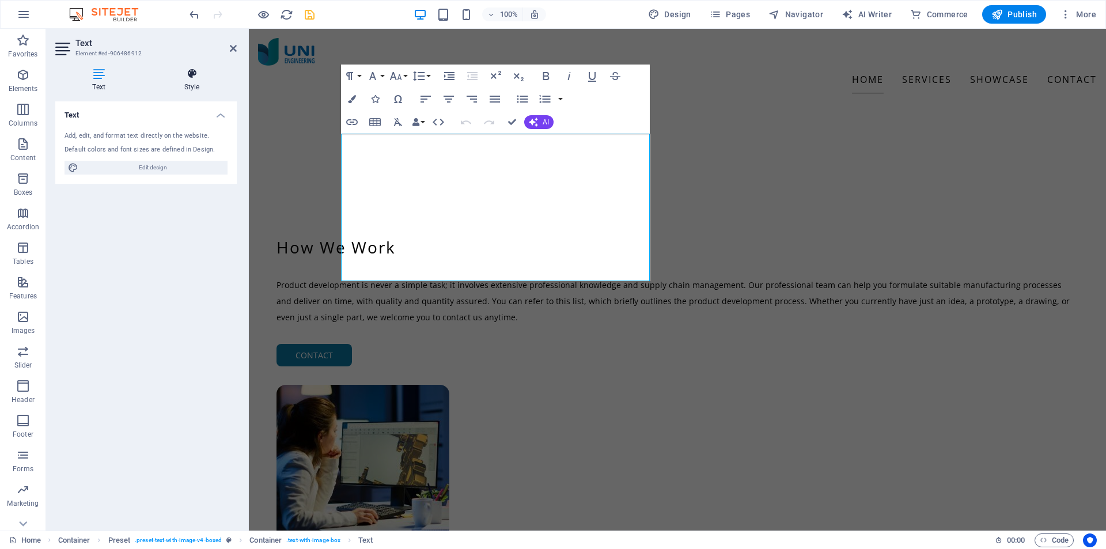
click at [196, 84] on h4 "Style" at bounding box center [192, 80] width 90 height 24
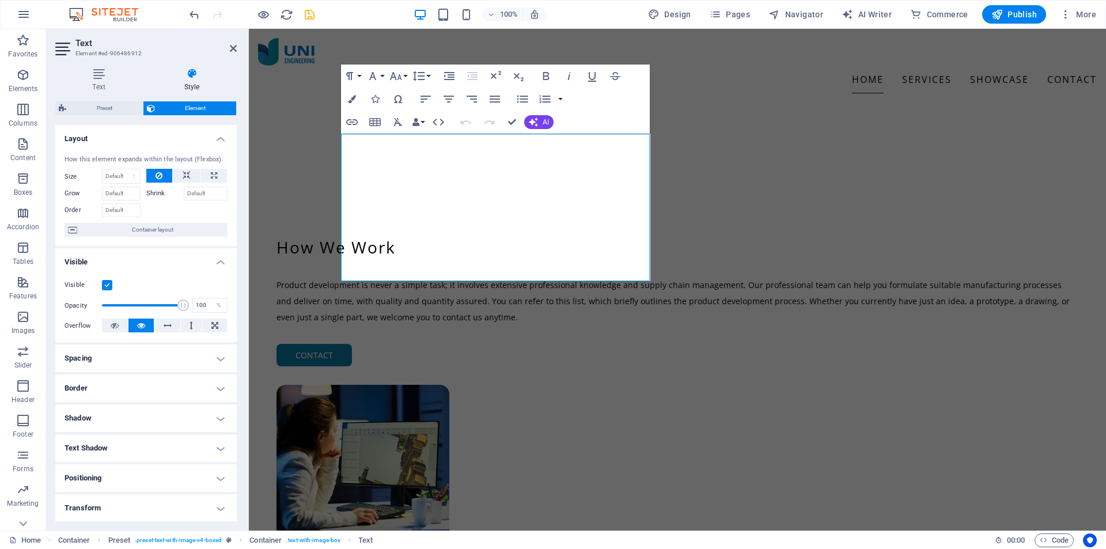
click at [157, 358] on h4 "Spacing" at bounding box center [145, 358] width 181 height 28
click at [126, 441] on icon at bounding box center [128, 440] width 7 height 7
drag, startPoint x: 141, startPoint y: 441, endPoint x: 134, endPoint y: 441, distance: 7.5
click at [133, 441] on div "2 px rem % vh vw" at bounding box center [146, 440] width 50 height 15
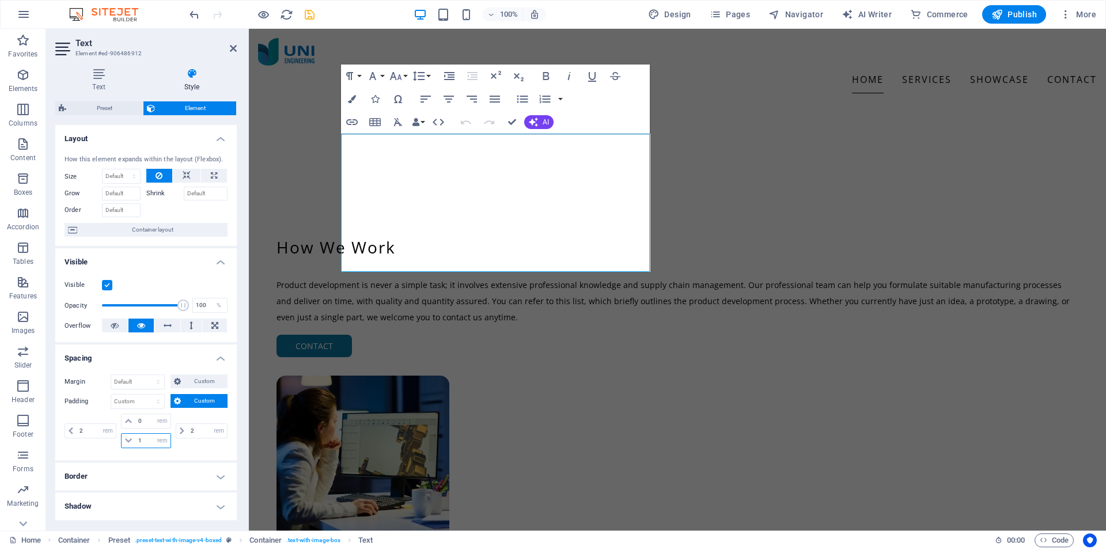
drag, startPoint x: 143, startPoint y: 442, endPoint x: 128, endPoint y: 443, distance: 15.0
click at [128, 443] on div "1 px rem % vh vw" at bounding box center [146, 440] width 50 height 15
type input "0"
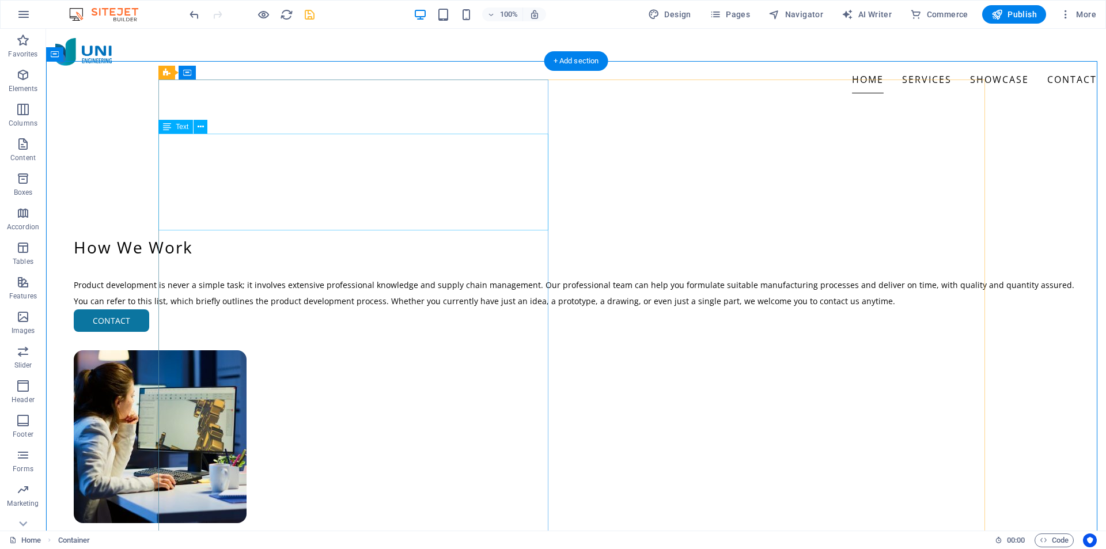
click at [260, 277] on div "Product development is never a simple task; it involves extensive professional …" at bounding box center [576, 293] width 1042 height 32
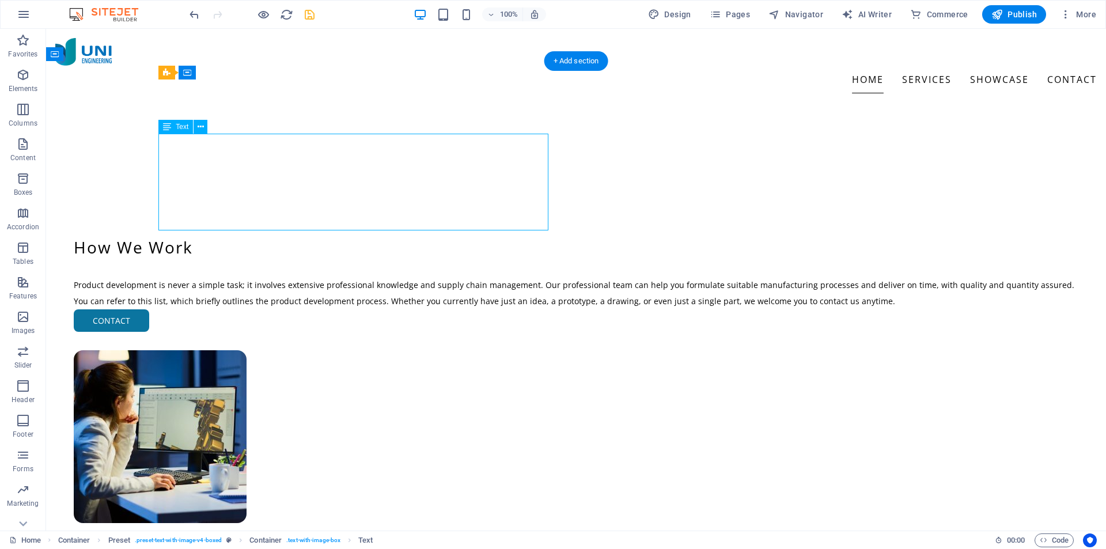
click at [260, 277] on div "Product development is never a simple task; it involves extensive professional …" at bounding box center [576, 293] width 1042 height 32
select select "rem"
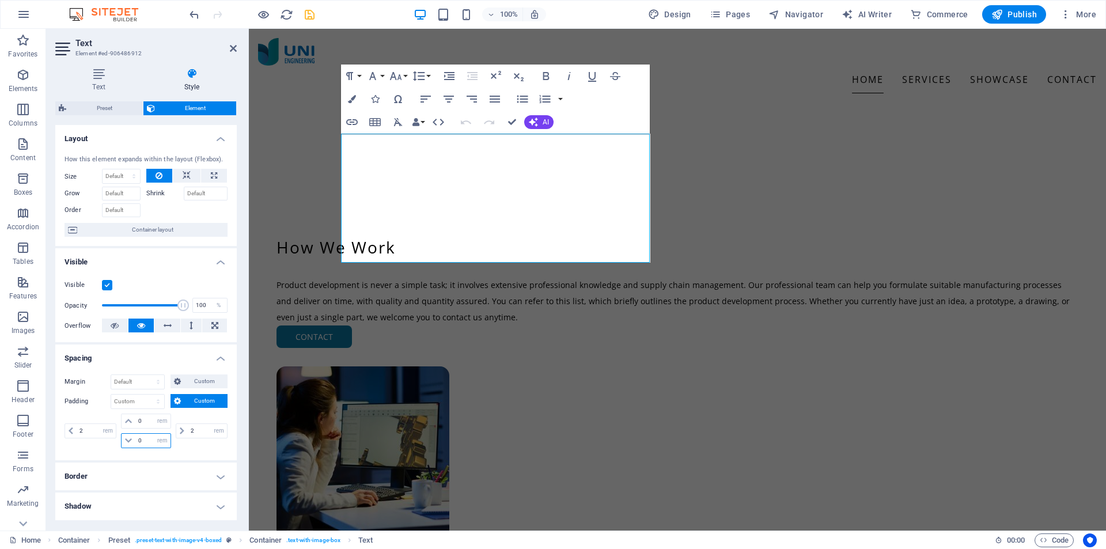
drag, startPoint x: 143, startPoint y: 439, endPoint x: 135, endPoint y: 438, distance: 7.5
click at [132, 438] on div "0 px rem % vh vw" at bounding box center [146, 440] width 50 height 15
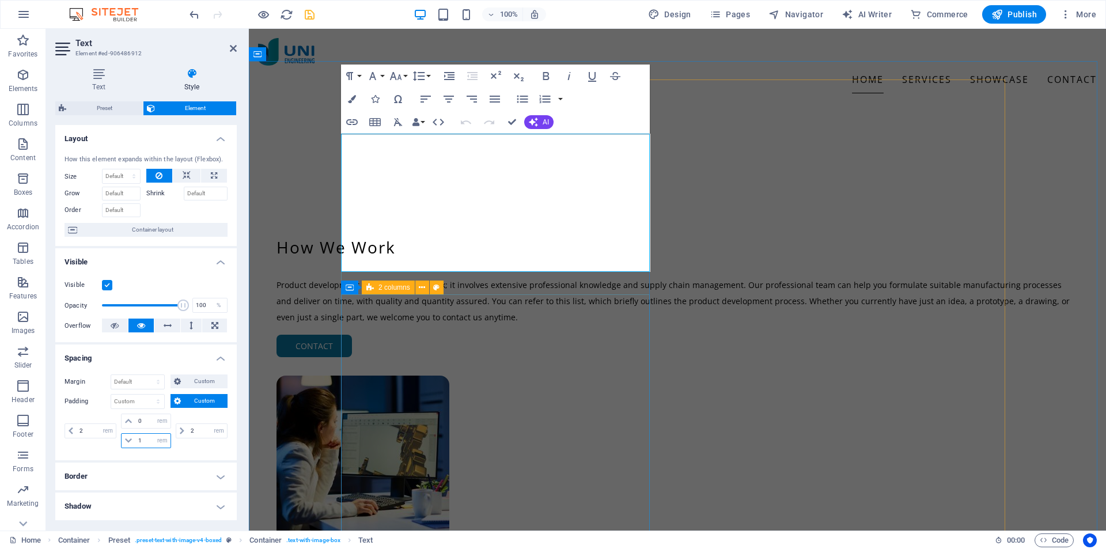
type input "1"
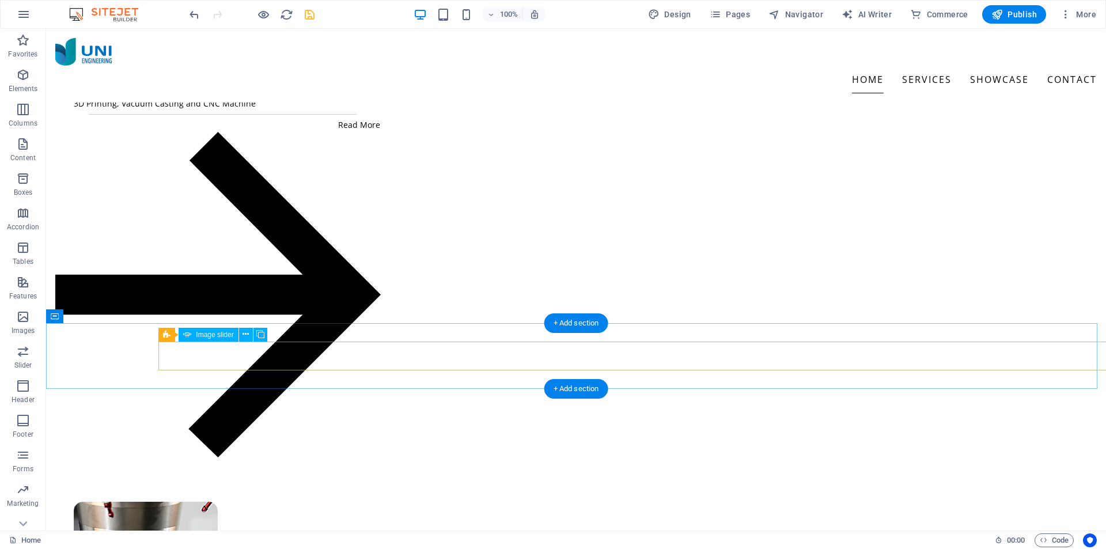
scroll to position [1046, 0]
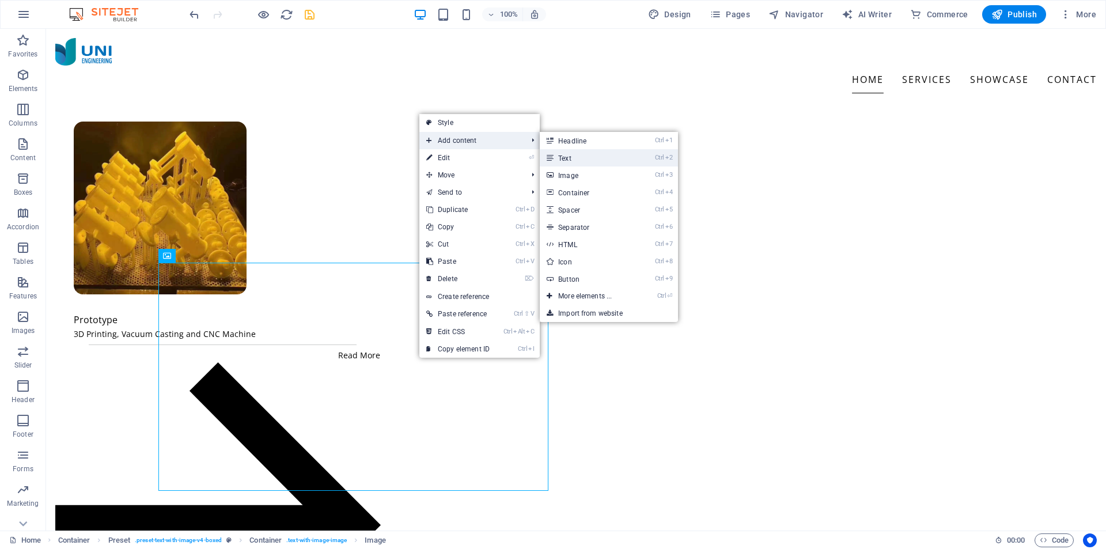
click at [581, 156] on link "Ctrl 2 Text" at bounding box center [587, 157] width 95 height 17
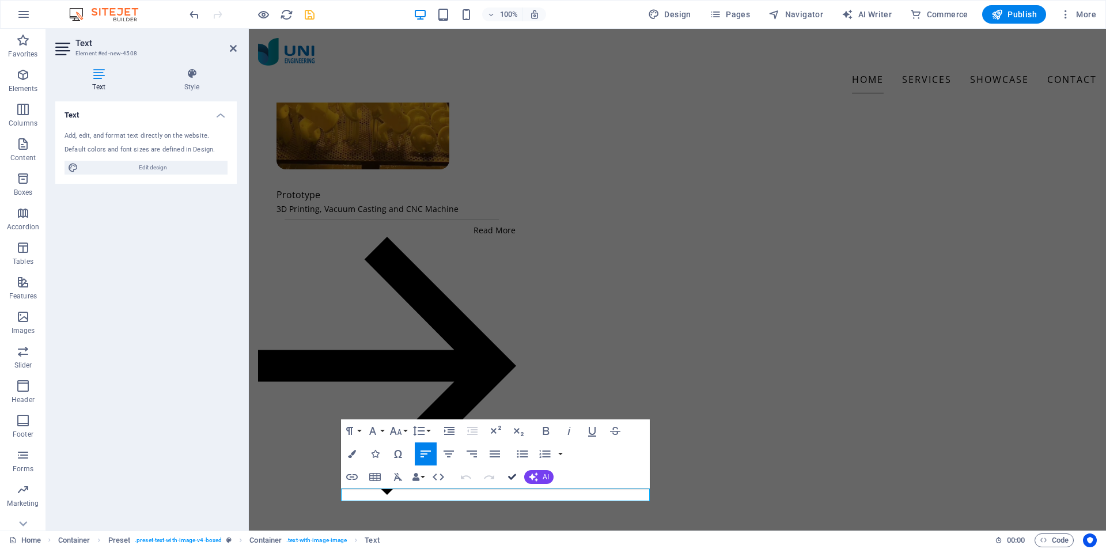
scroll to position [1048, 0]
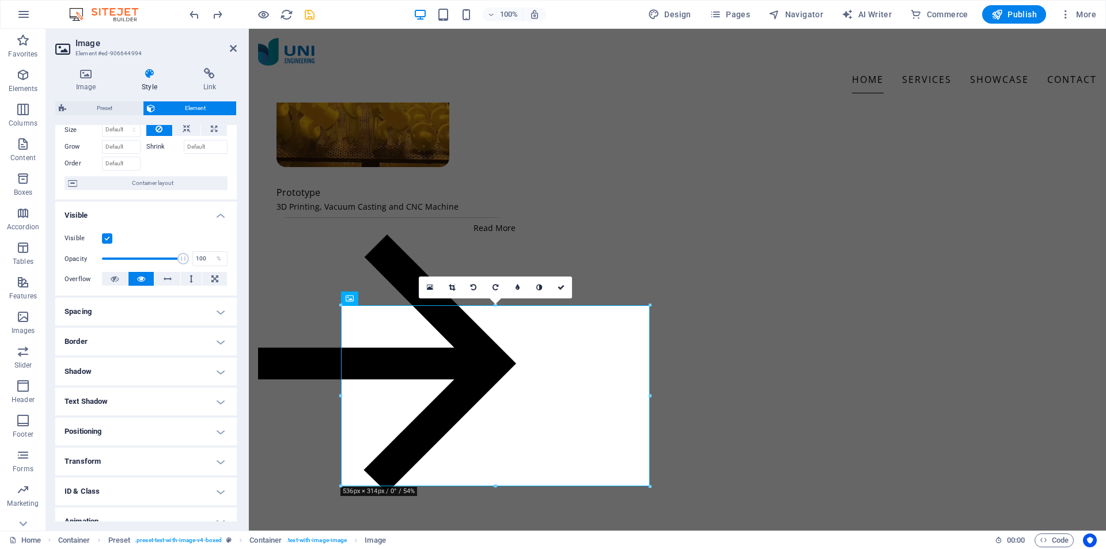
scroll to position [90, 0]
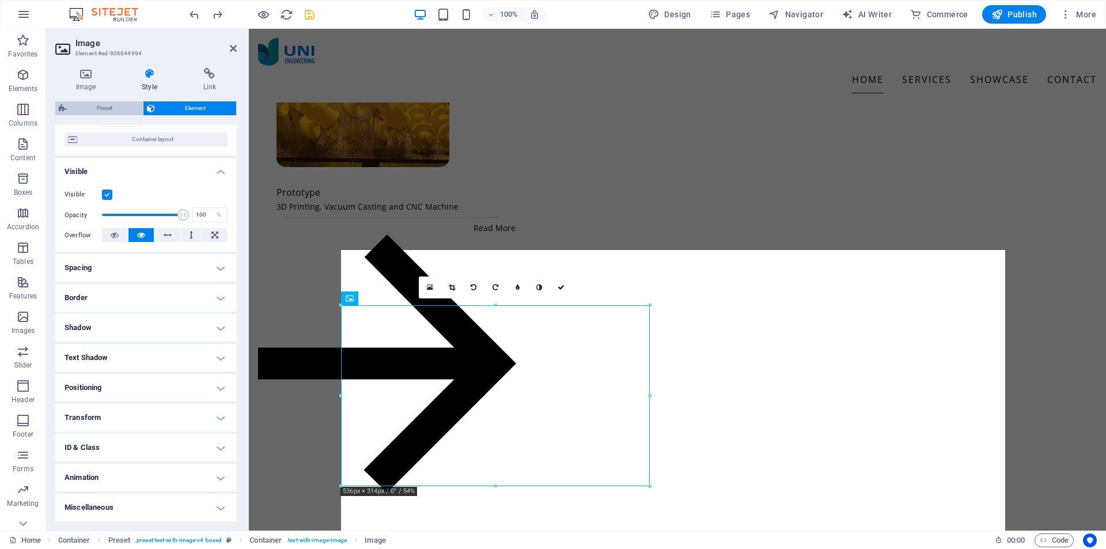
click at [96, 108] on span "Preset" at bounding box center [105, 108] width 70 height 14
select select "rem"
select select "px"
select select "%"
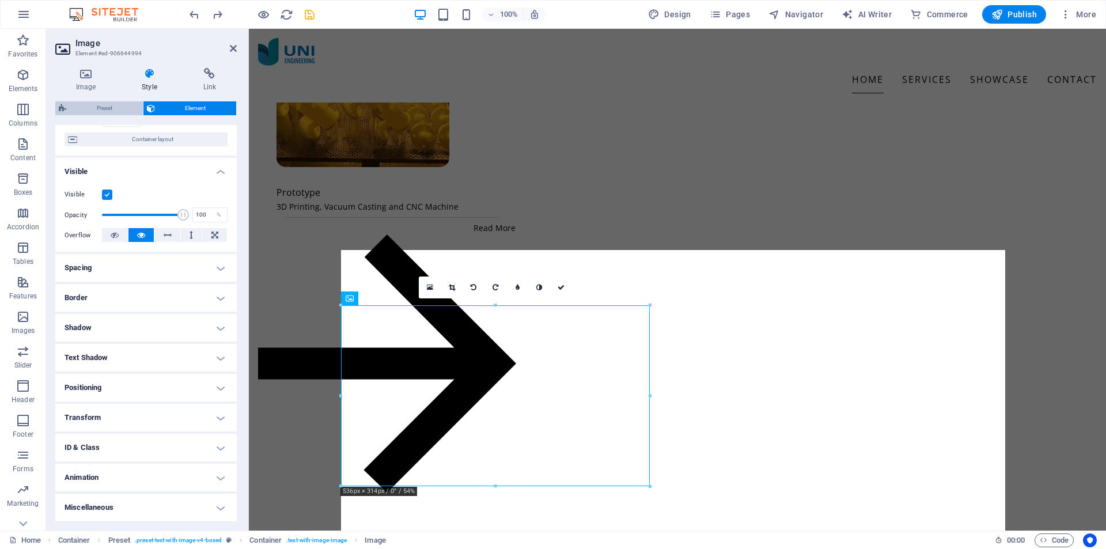
select select "px"
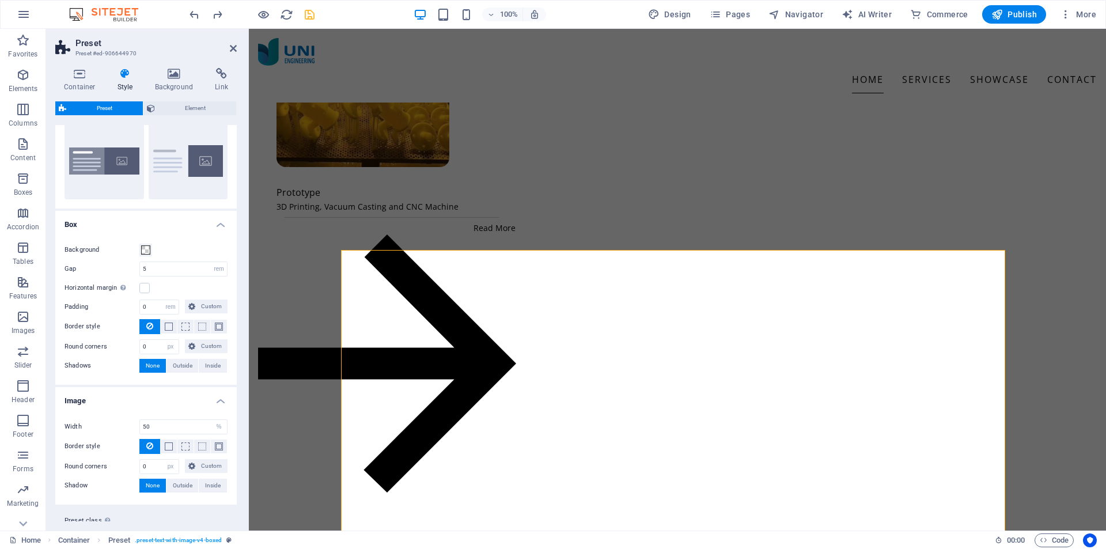
scroll to position [61, 0]
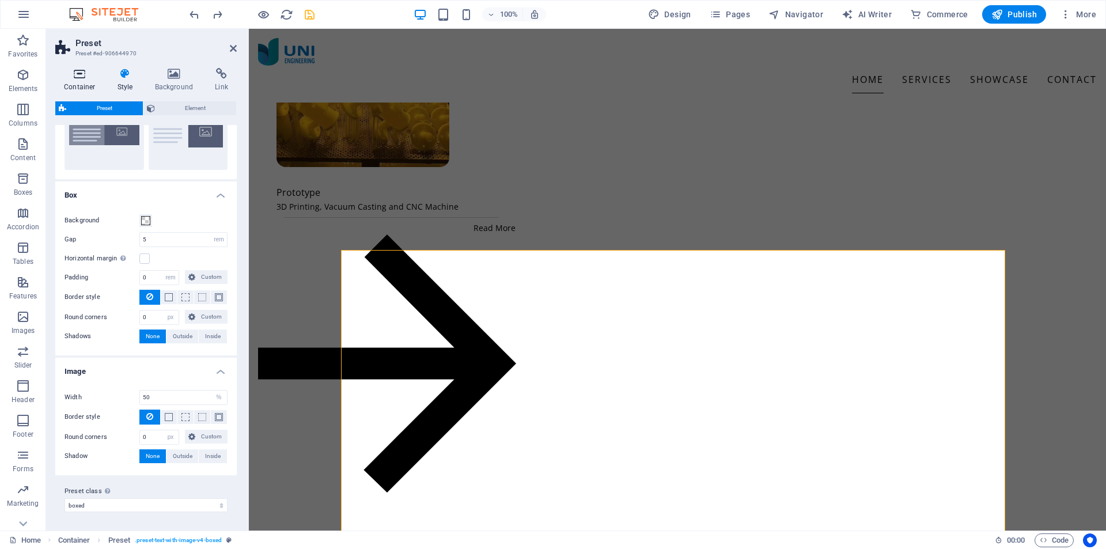
click at [80, 72] on icon at bounding box center [79, 74] width 49 height 12
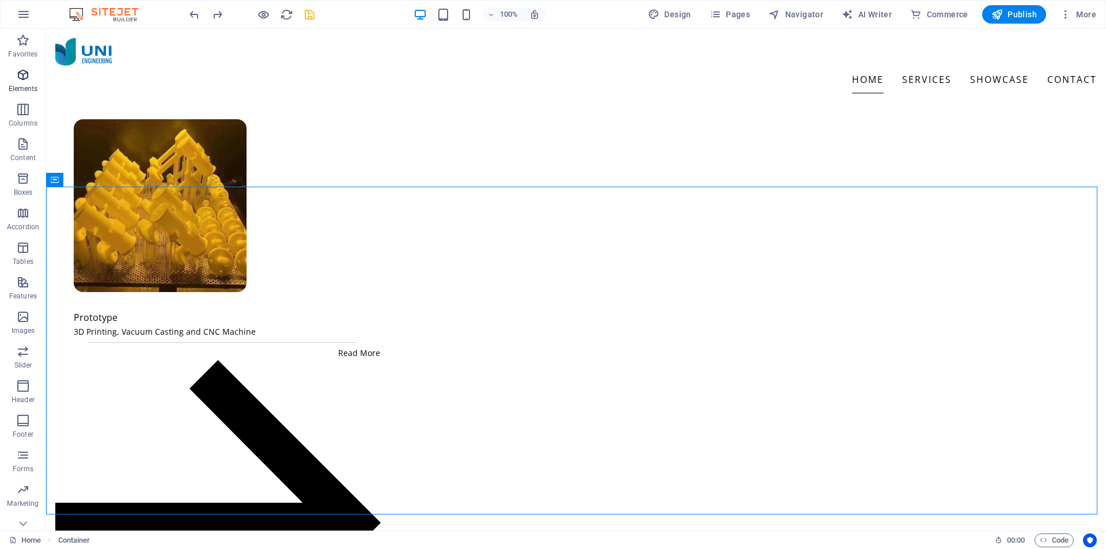
click at [26, 81] on icon "button" at bounding box center [23, 75] width 14 height 14
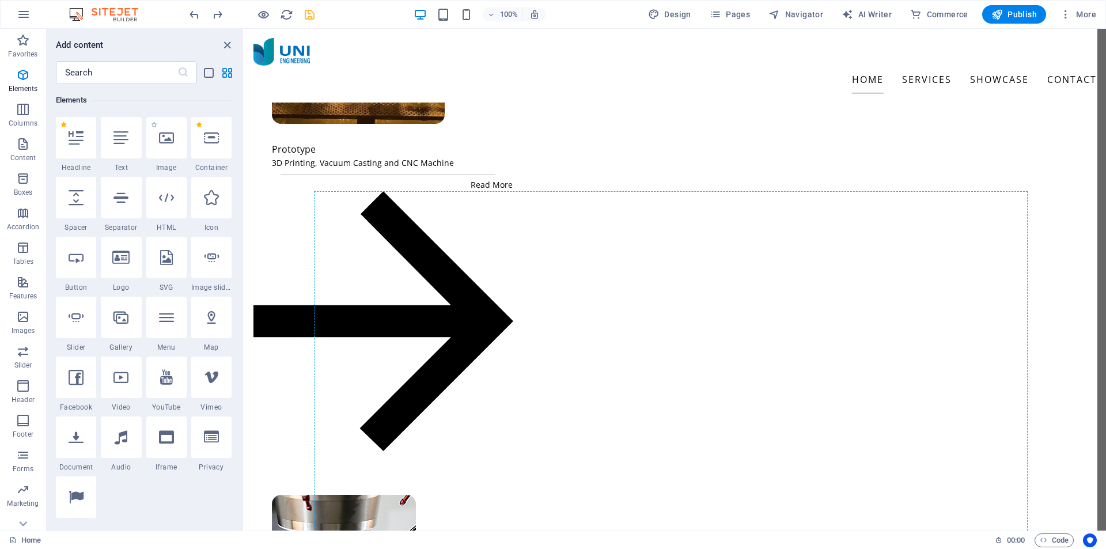
scroll to position [1180, 0]
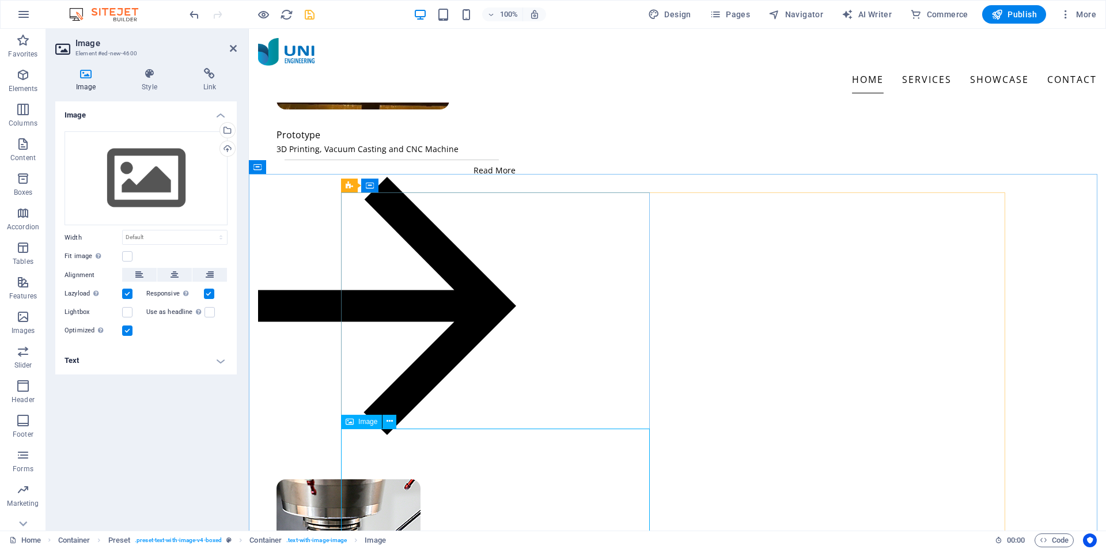
click at [139, 72] on icon at bounding box center [149, 74] width 56 height 12
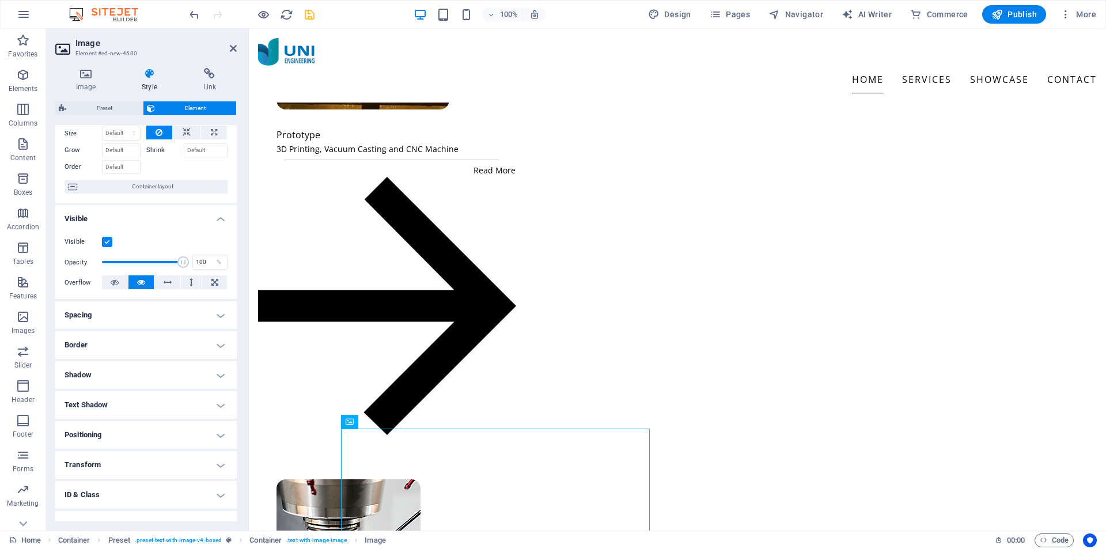
scroll to position [0, 0]
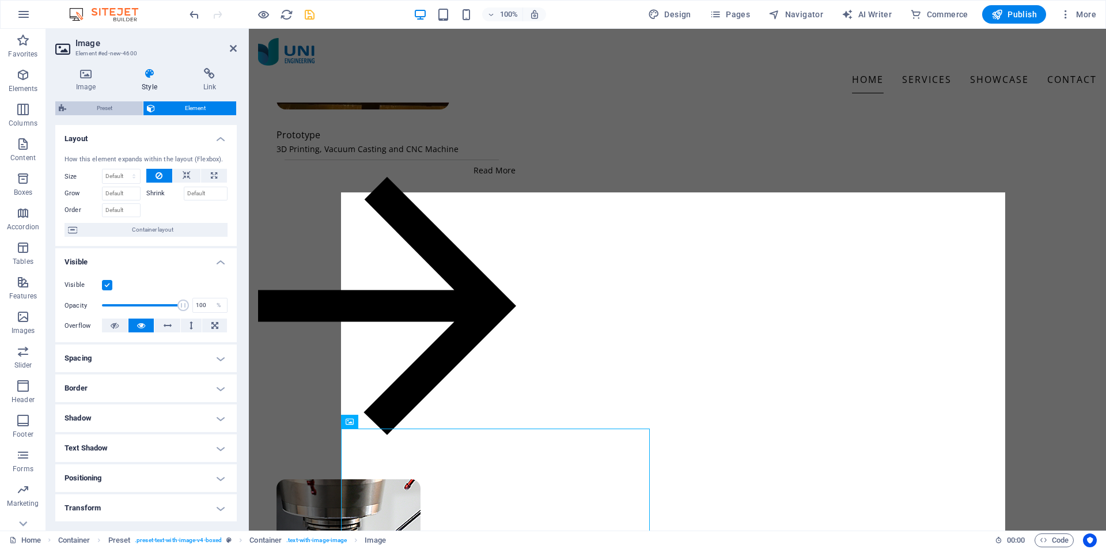
click at [105, 108] on span "Preset" at bounding box center [105, 108] width 70 height 14
select select "rem"
select select "px"
select select "%"
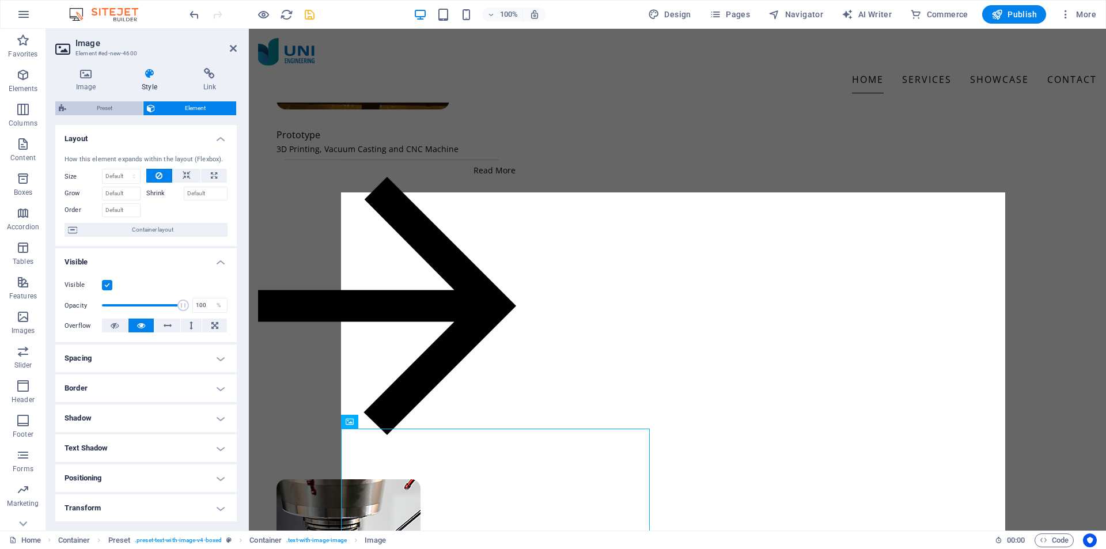
select select "px"
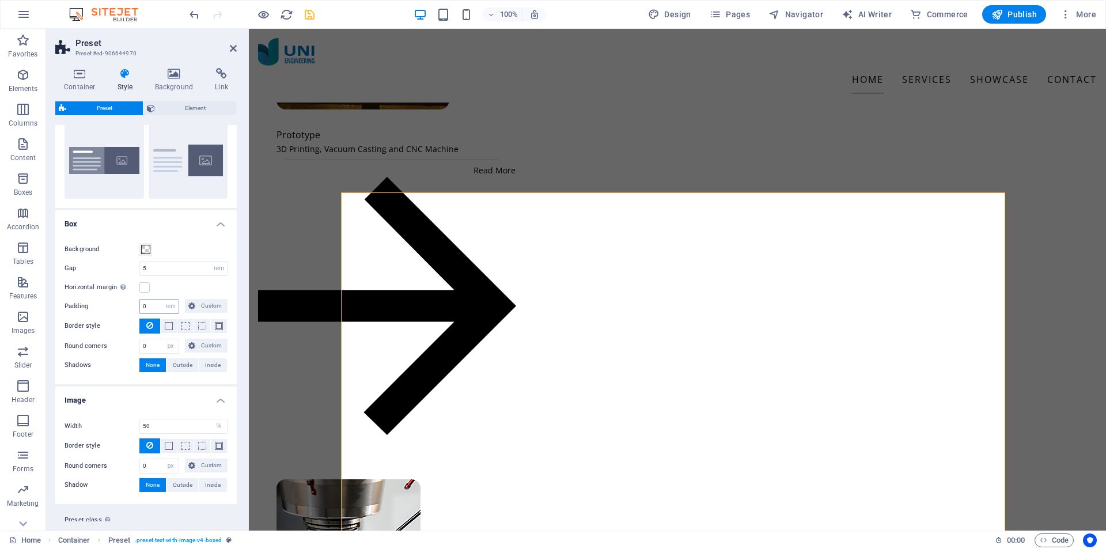
scroll to position [61, 0]
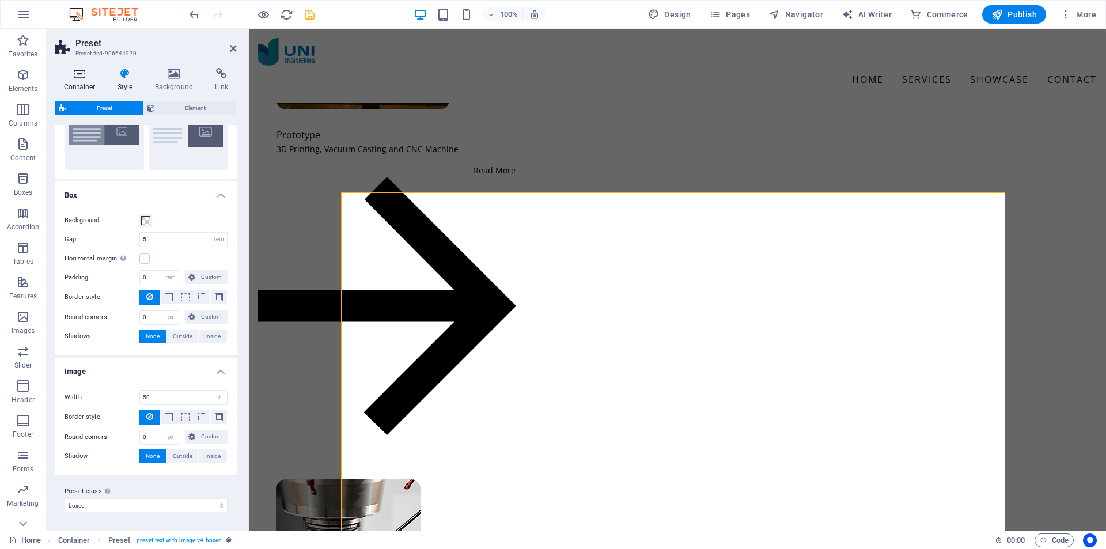
click at [77, 77] on icon at bounding box center [79, 74] width 49 height 12
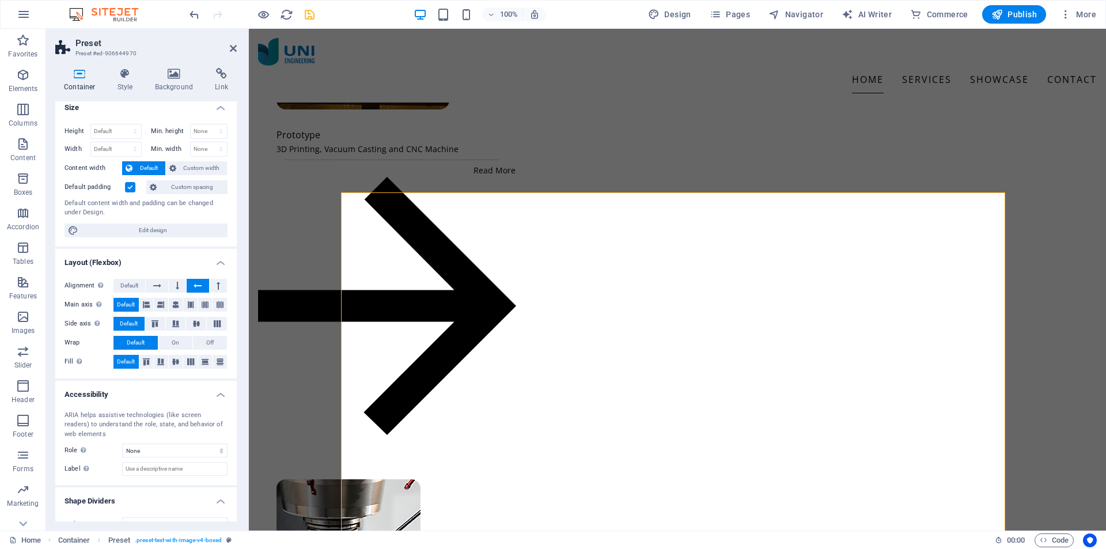
scroll to position [0, 0]
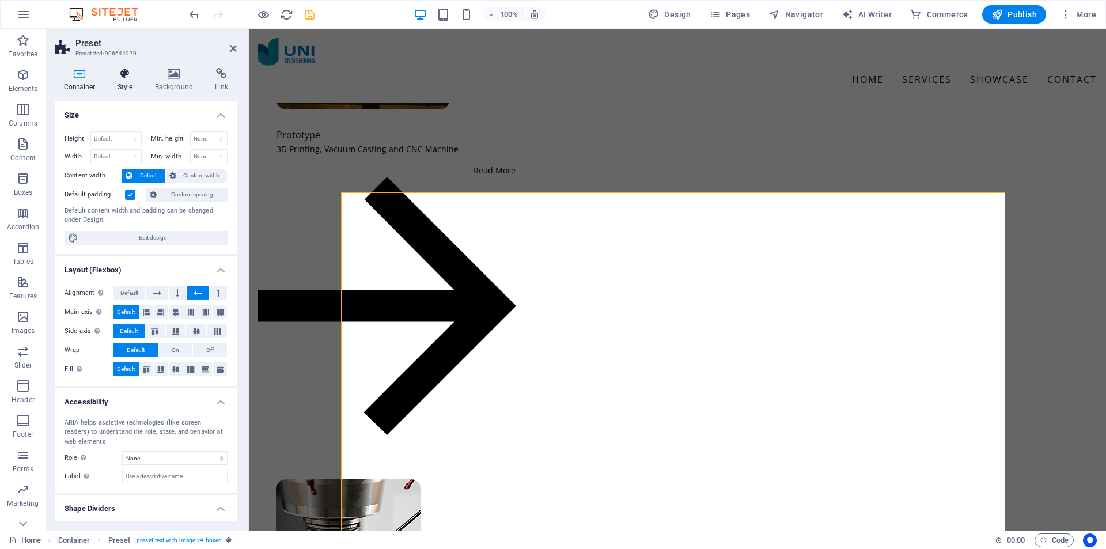
click at [118, 78] on icon at bounding box center [125, 74] width 33 height 12
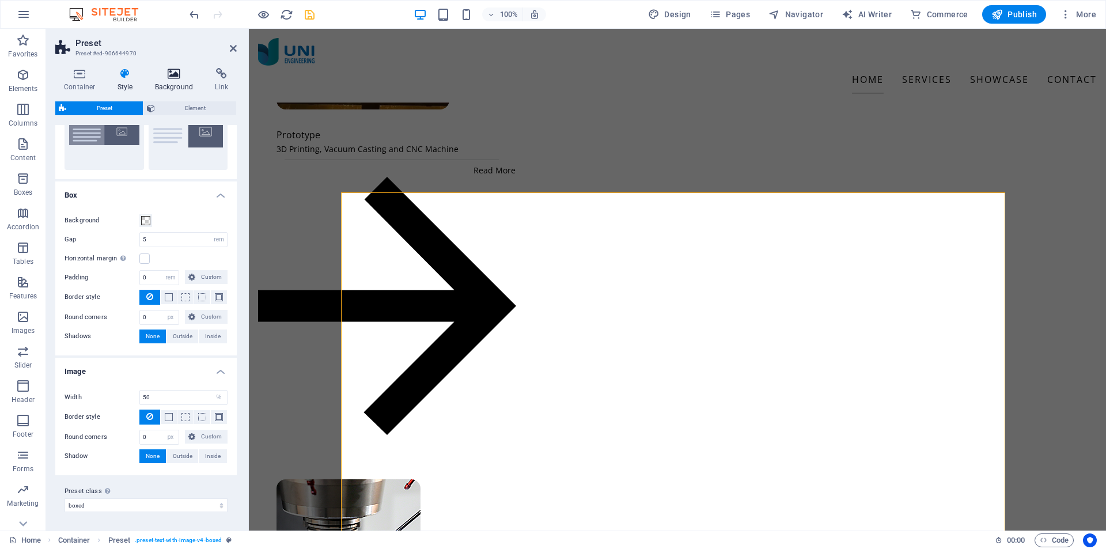
click at [162, 77] on icon at bounding box center [174, 74] width 56 height 12
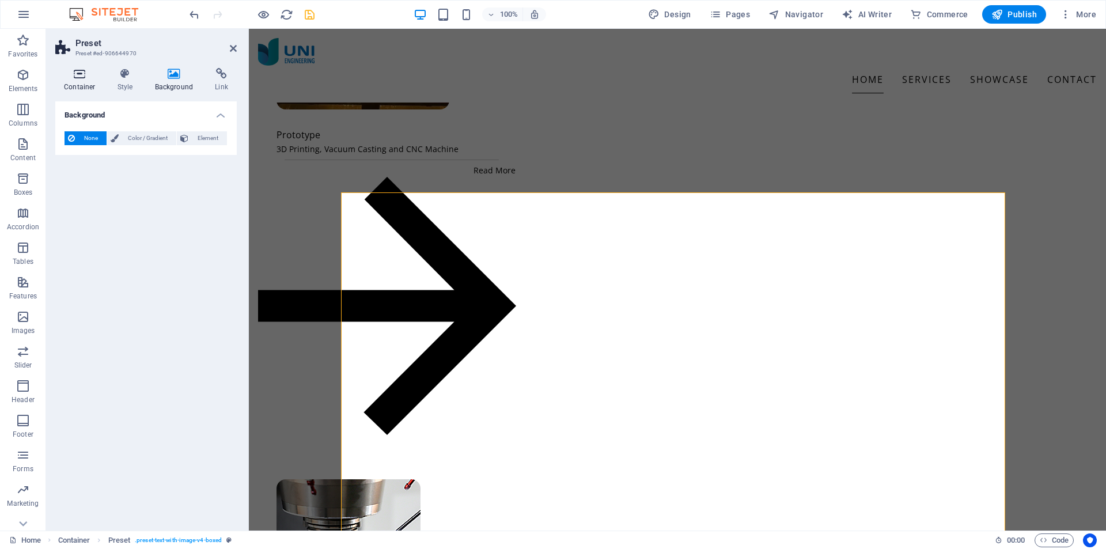
click at [70, 78] on icon at bounding box center [79, 74] width 49 height 12
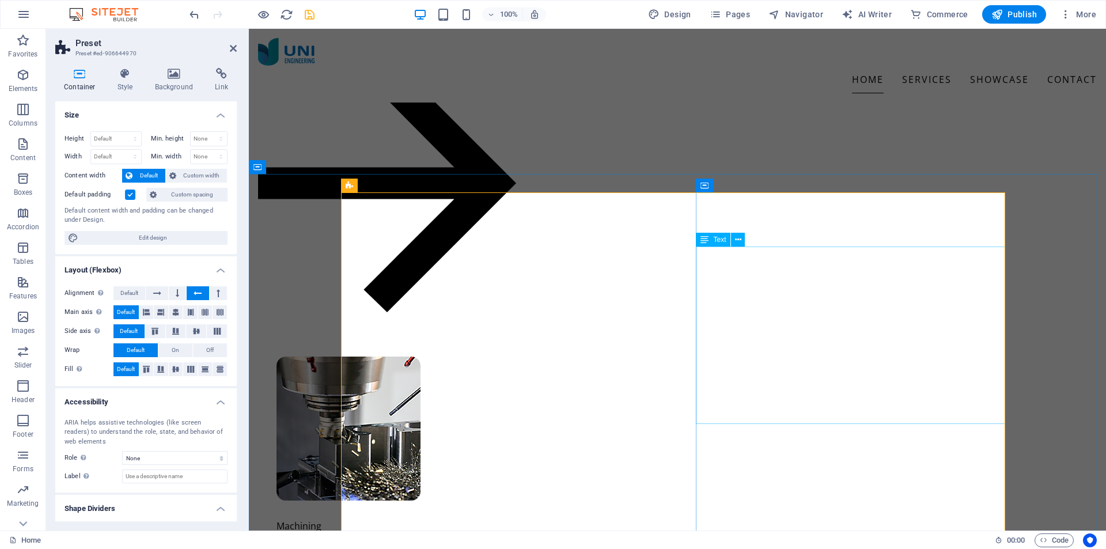
scroll to position [1453, 0]
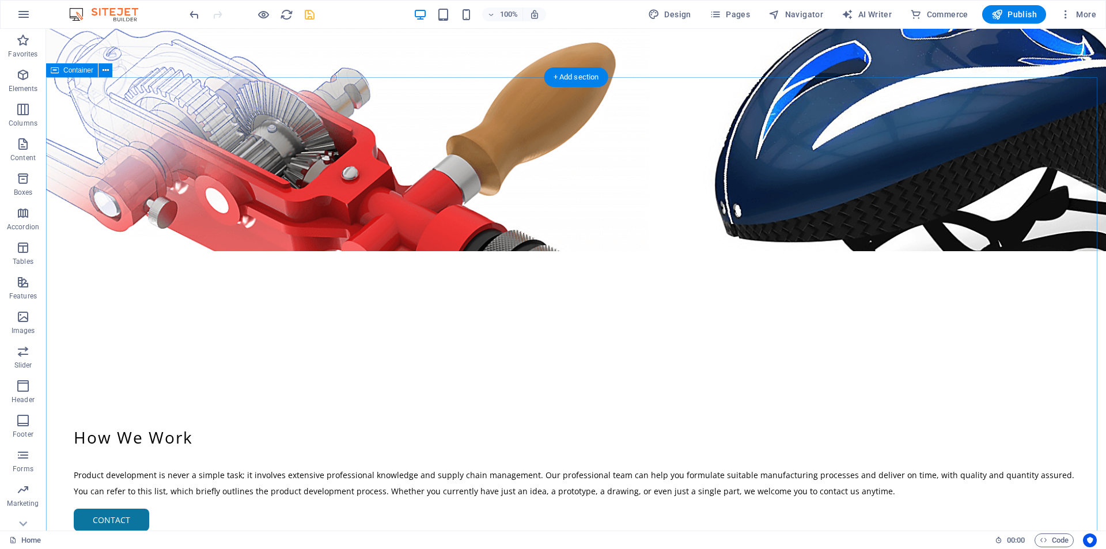
scroll to position [0, 0]
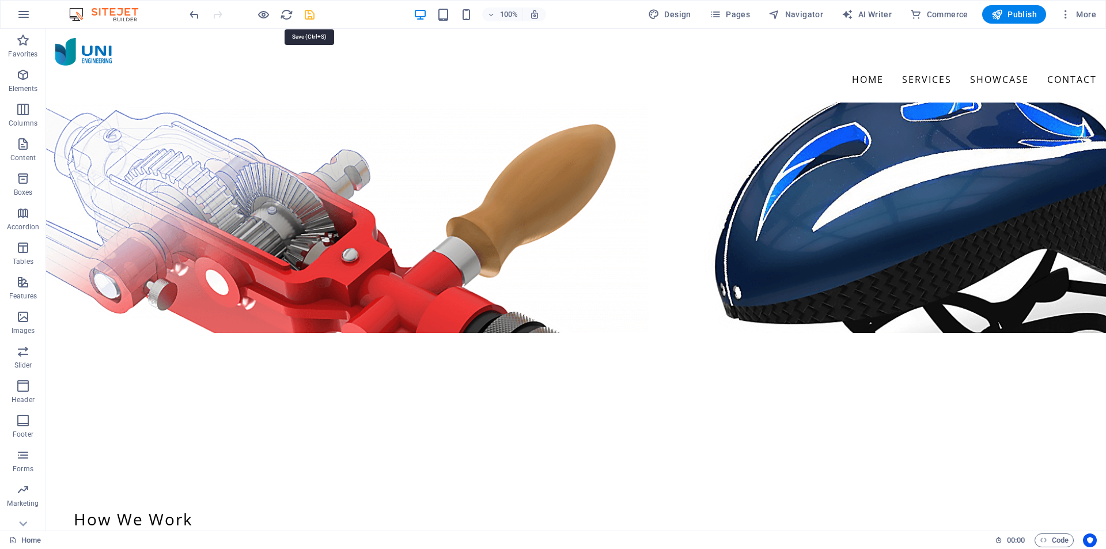
click at [309, 17] on icon "save" at bounding box center [309, 14] width 13 height 13
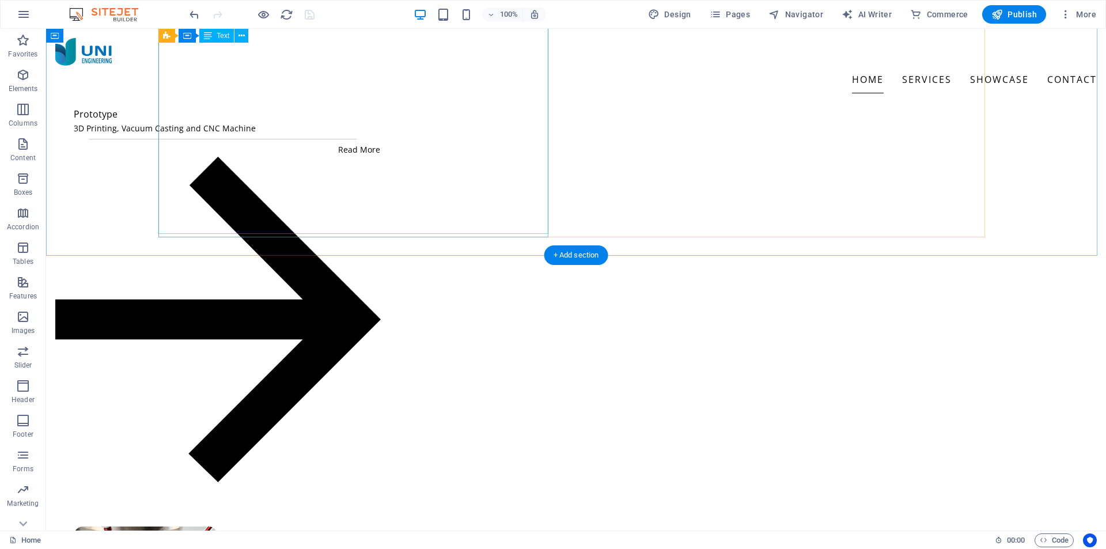
scroll to position [1277, 0]
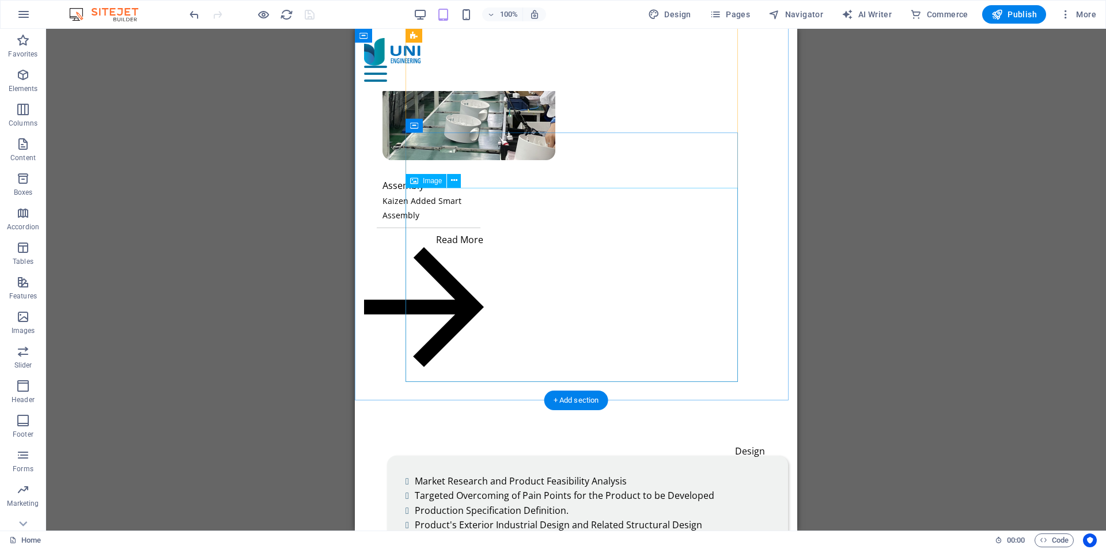
scroll to position [2874, 0]
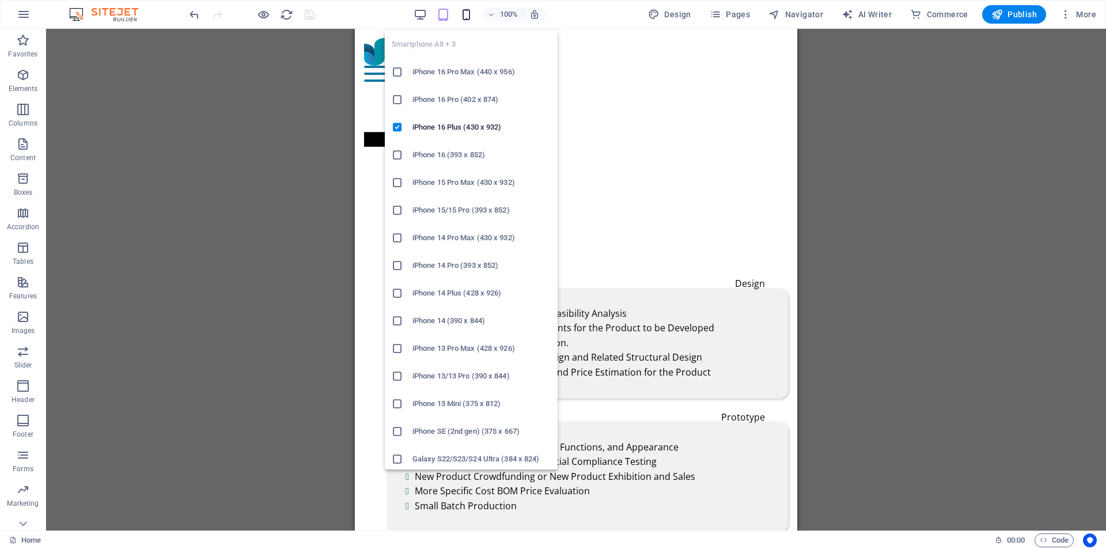
click at [415, 441] on icon "button" at bounding box center [237, 448] width 355 height 15
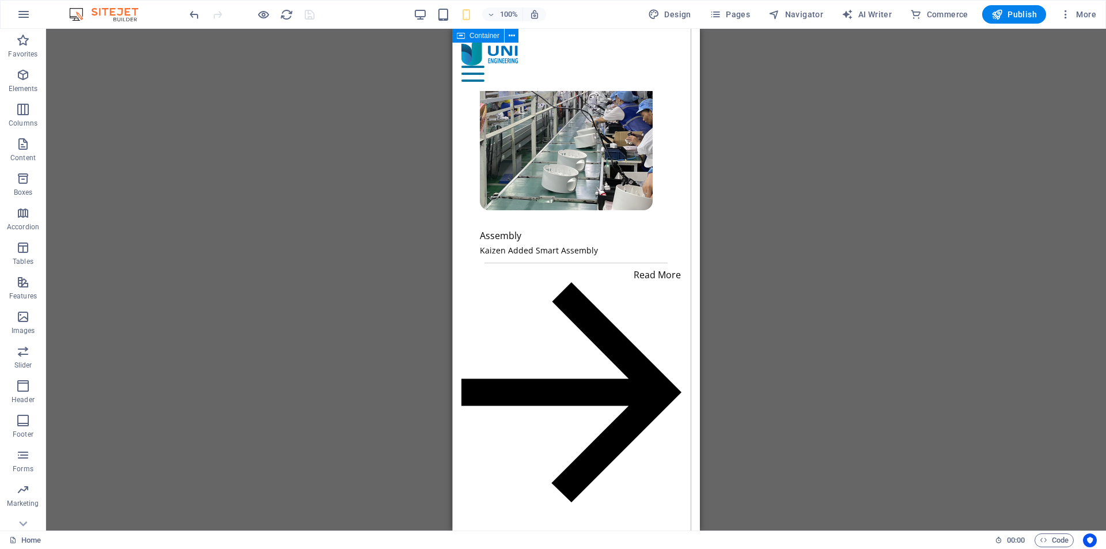
scroll to position [3074, 0]
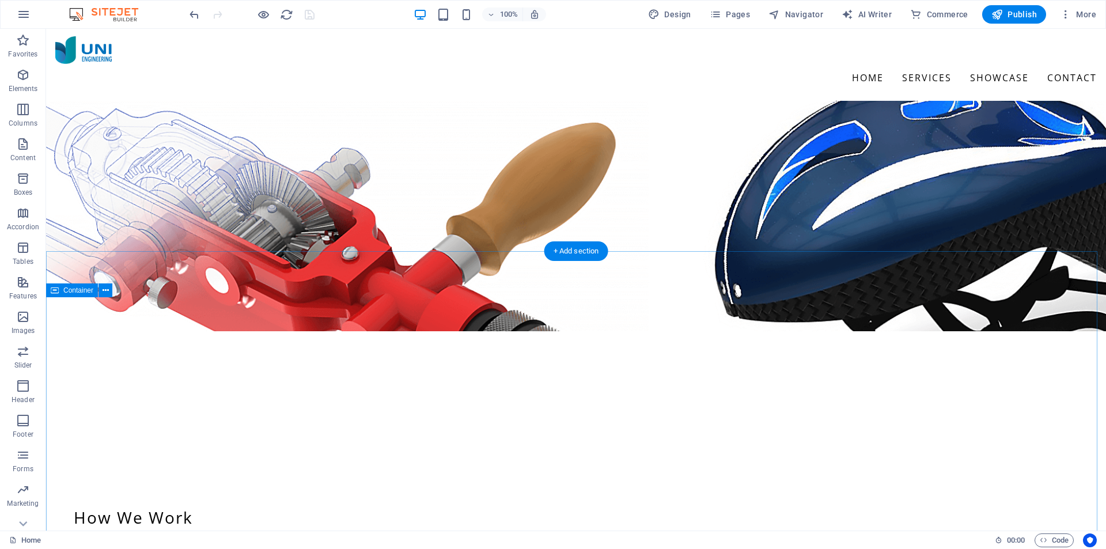
scroll to position [0, 0]
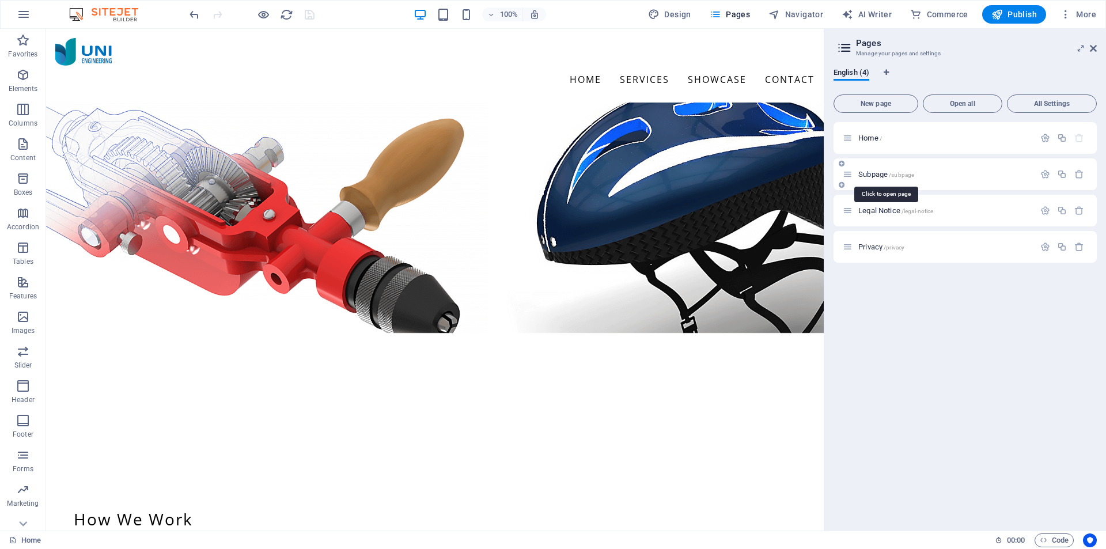
click at [863, 173] on span "Subpage /subpage" at bounding box center [886, 174] width 56 height 9
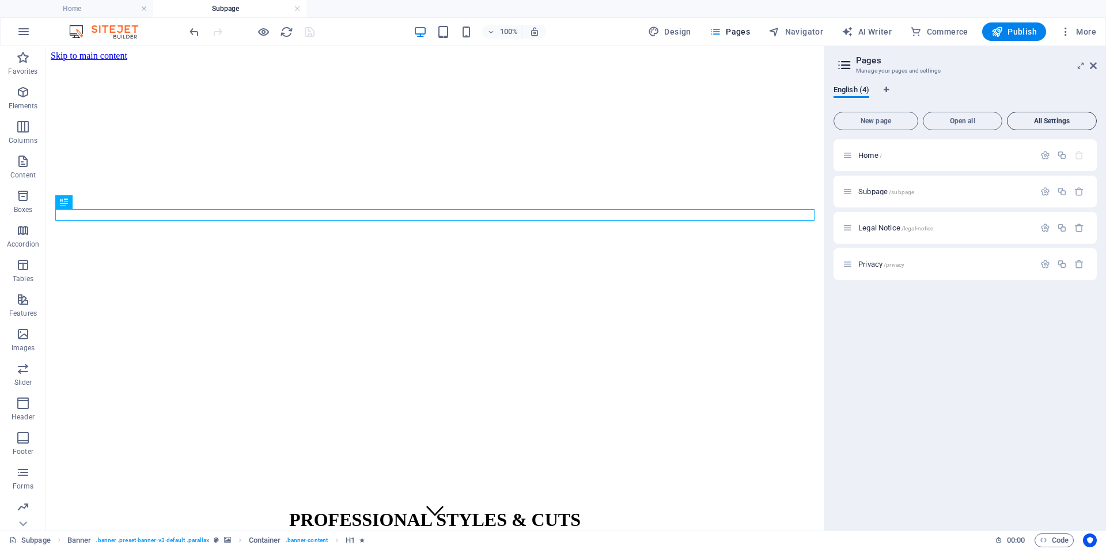
click at [1044, 120] on span "All Settings" at bounding box center [1051, 121] width 79 height 7
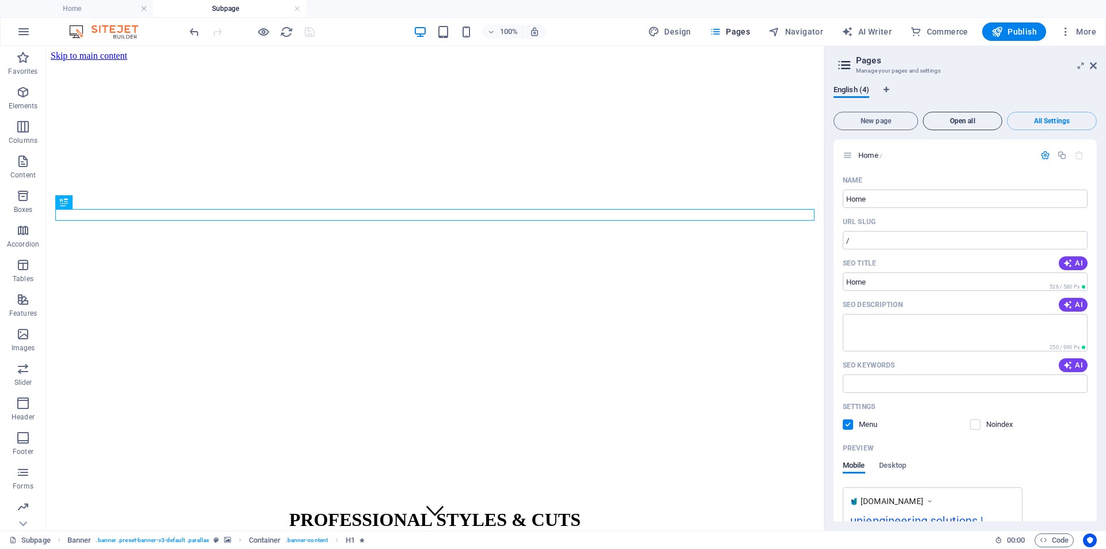
click at [942, 118] on span "Open all" at bounding box center [962, 121] width 69 height 7
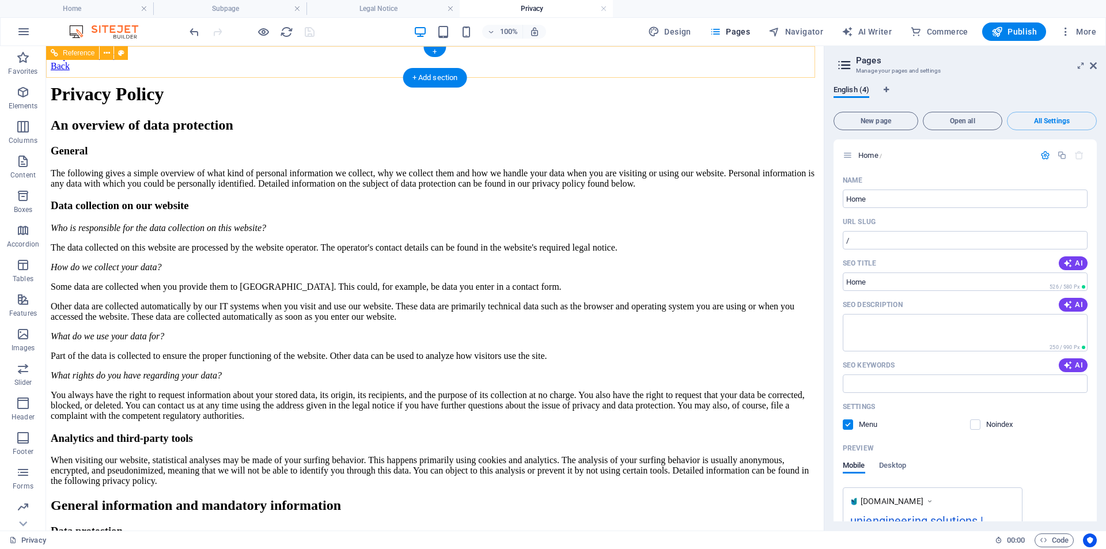
click at [75, 62] on div "Back" at bounding box center [435, 66] width 768 height 10
click at [56, 61] on div "Back" at bounding box center [435, 66] width 768 height 10
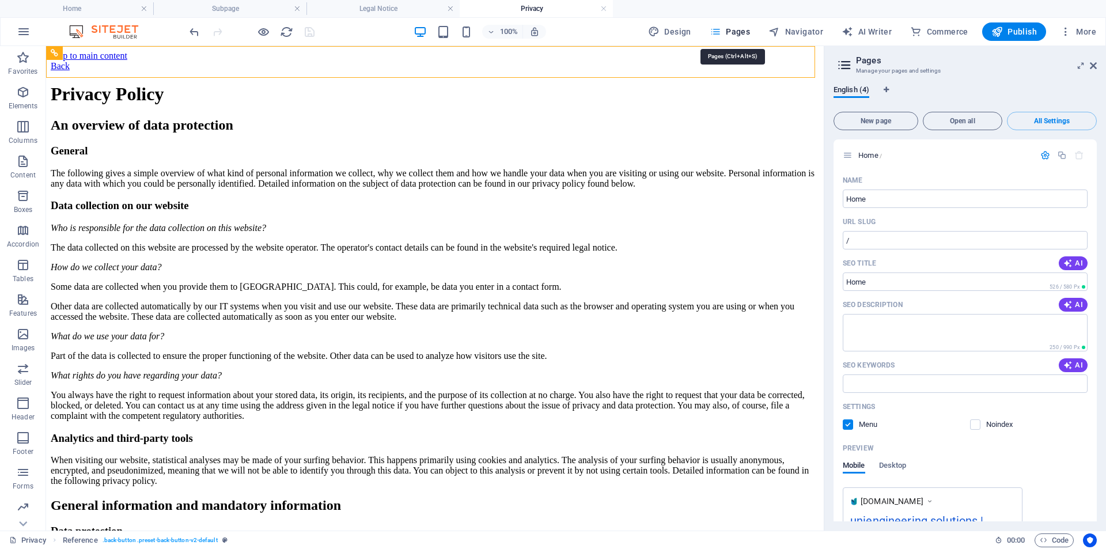
click at [734, 31] on span "Pages" at bounding box center [730, 32] width 40 height 12
click at [957, 120] on span "Open all" at bounding box center [962, 121] width 69 height 7
click at [1095, 67] on icon at bounding box center [1093, 65] width 7 height 9
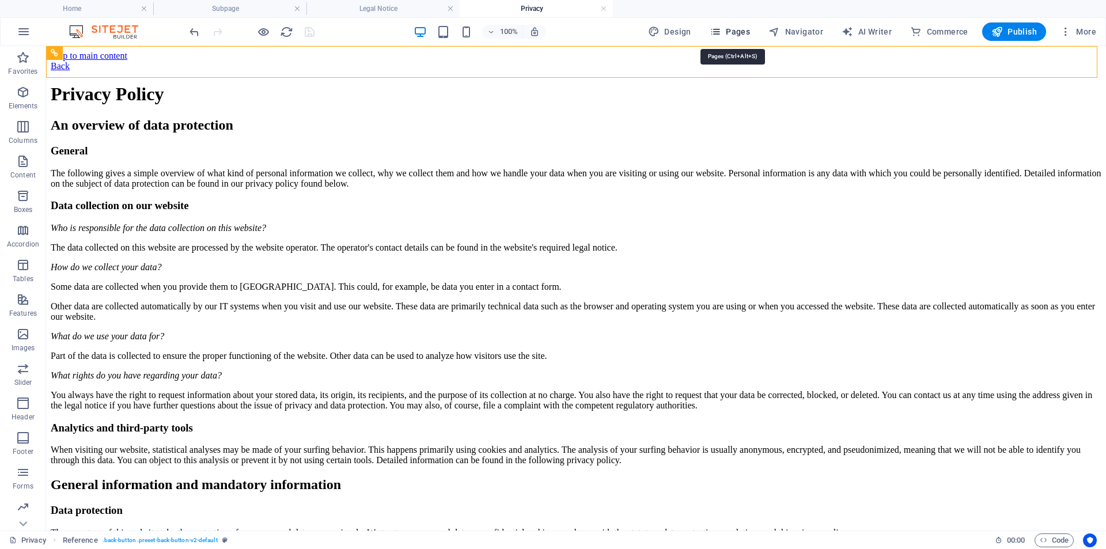
click at [733, 29] on span "Pages" at bounding box center [730, 32] width 40 height 12
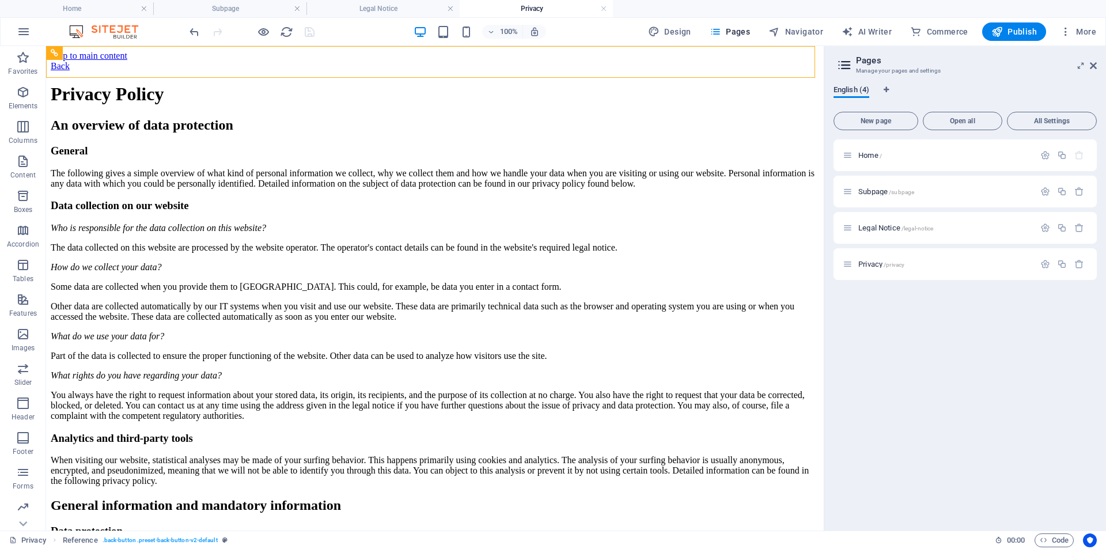
click at [862, 92] on span "English (4)" at bounding box center [852, 91] width 36 height 16
click at [887, 154] on p "Home /" at bounding box center [944, 155] width 173 height 7
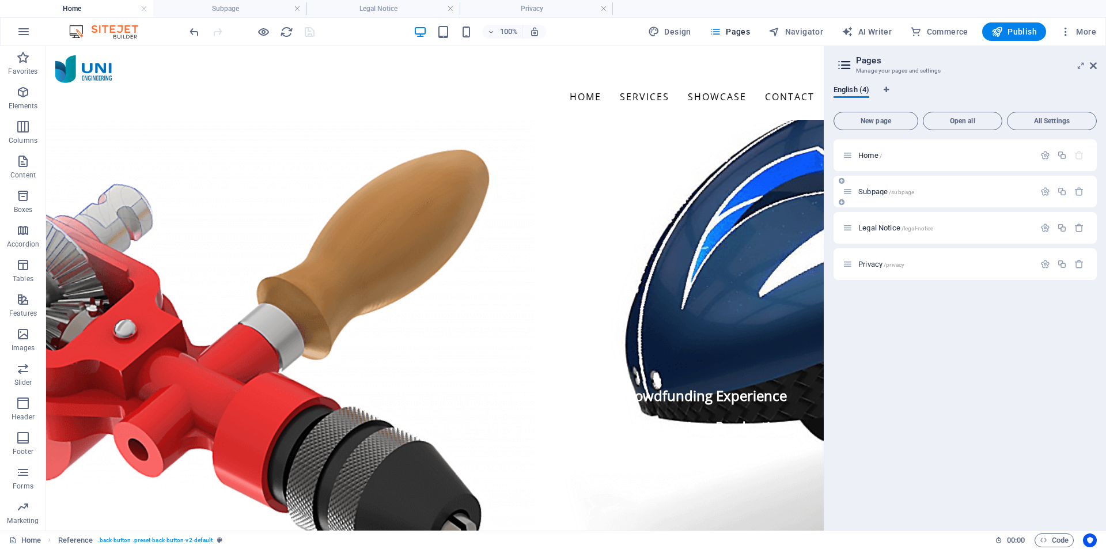
click at [881, 191] on span "Subpage /subpage" at bounding box center [886, 191] width 56 height 9
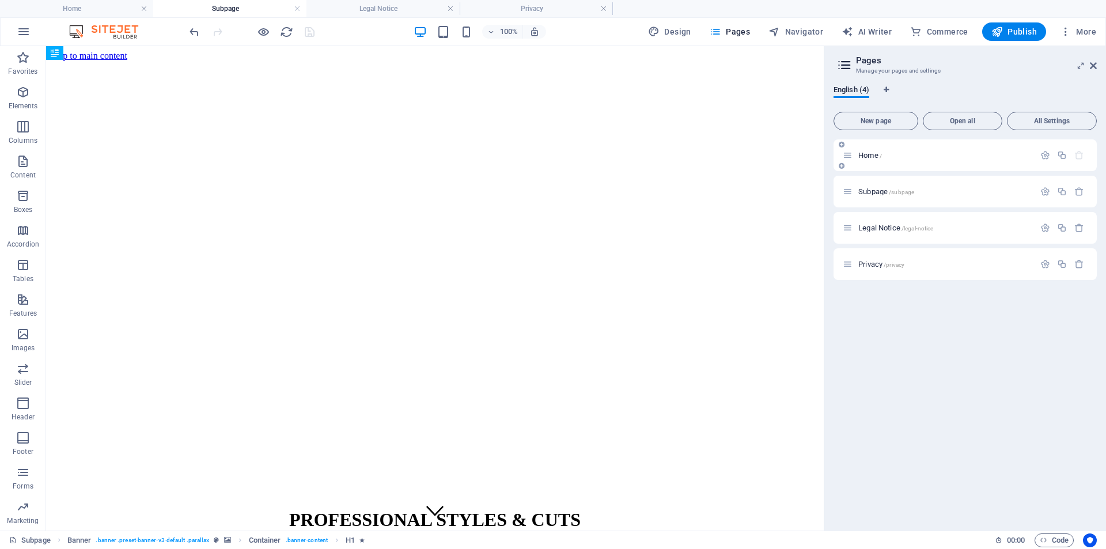
click at [872, 156] on span "Home /" at bounding box center [870, 155] width 24 height 9
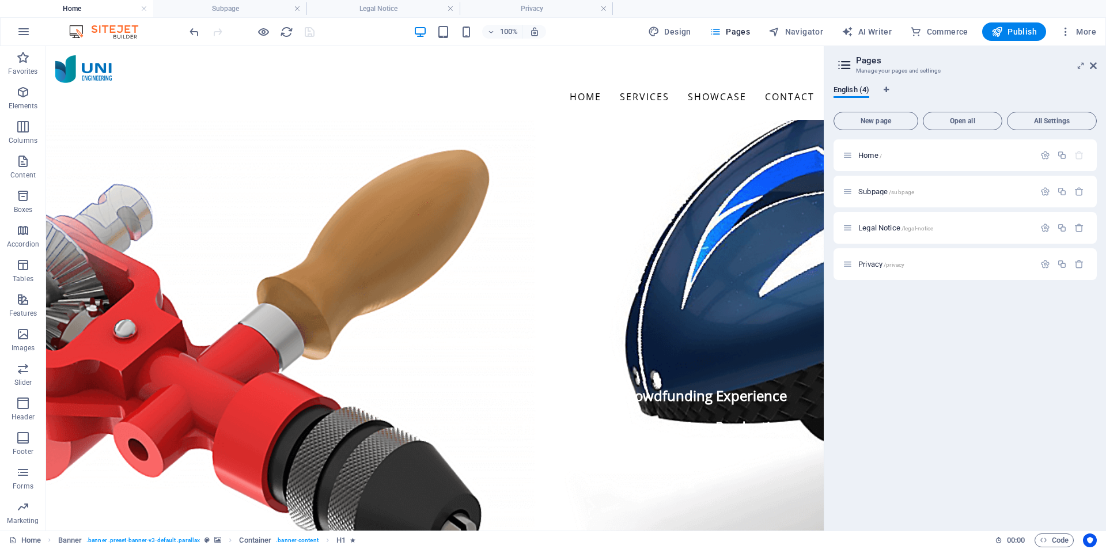
click at [949, 330] on div "Home / Subpage /subpage Legal Notice /legal-notice Privacy /privacy" at bounding box center [965, 330] width 263 height 382
click at [1047, 154] on icon "button" at bounding box center [1045, 155] width 10 height 10
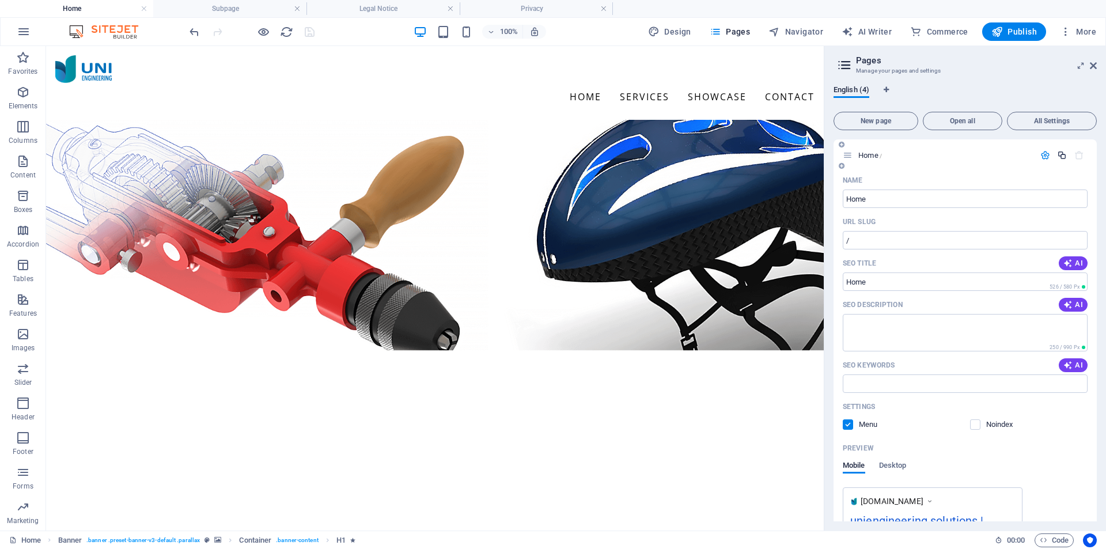
click at [1060, 154] on icon "button" at bounding box center [1062, 155] width 10 height 10
type input "Design"
click at [847, 180] on p "Name" at bounding box center [853, 180] width 20 height 9
click at [847, 190] on input "Home" at bounding box center [965, 199] width 245 height 18
click at [843, 166] on icon at bounding box center [842, 165] width 6 height 7
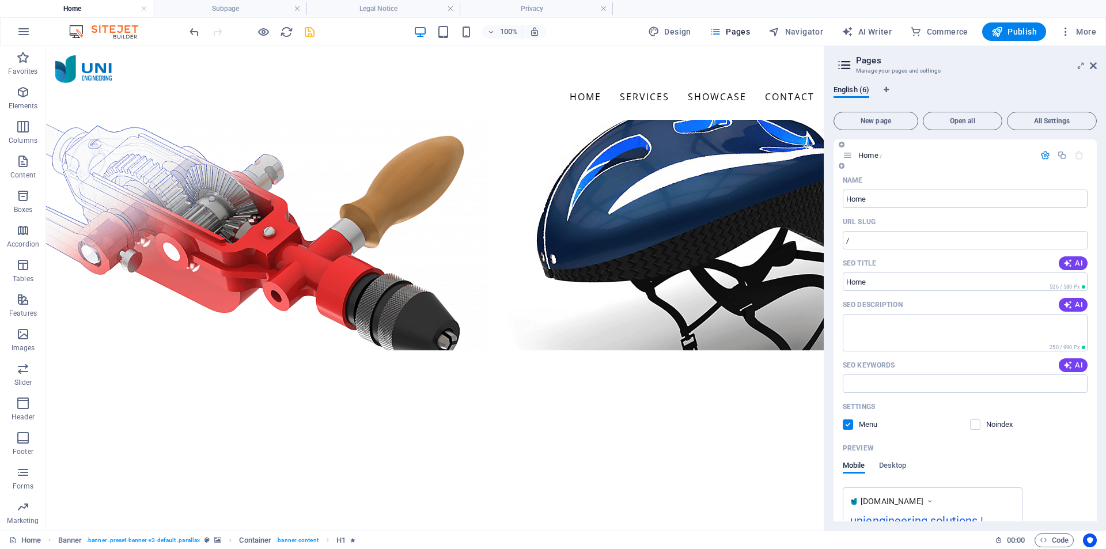
scroll to position [366, 0]
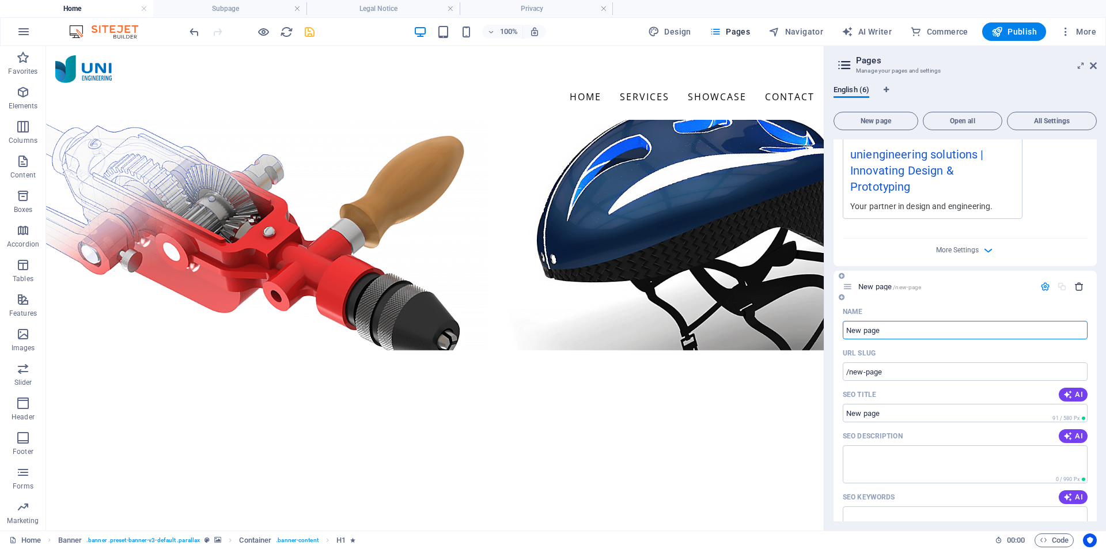
click at [1077, 289] on icon "button" at bounding box center [1079, 287] width 10 height 10
drag, startPoint x: 877, startPoint y: 368, endPoint x: 850, endPoint y: 371, distance: 27.3
click at [850, 371] on input "/home" at bounding box center [965, 371] width 245 height 18
type input "/design"
drag, startPoint x: 875, startPoint y: 458, endPoint x: 820, endPoint y: 411, distance: 72.4
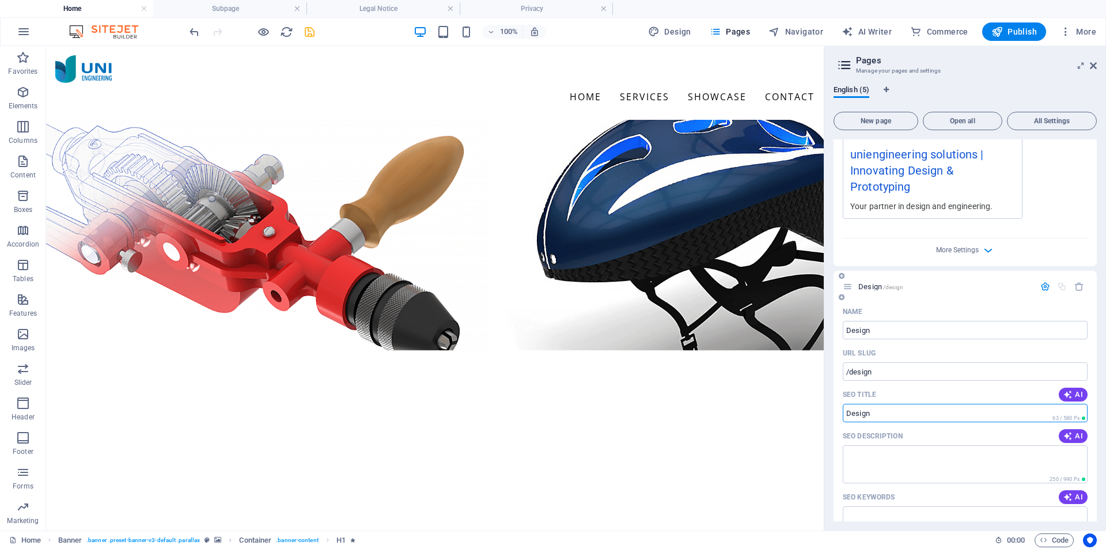
type input "Design"
click at [873, 286] on span "Design /design" at bounding box center [880, 286] width 45 height 9
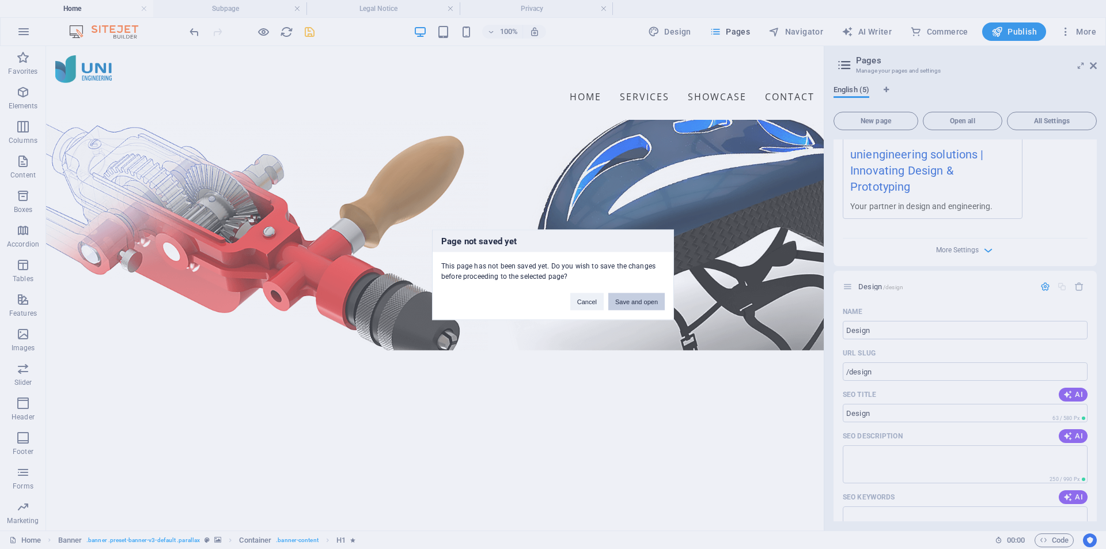
click at [642, 298] on button "Save and open" at bounding box center [636, 301] width 56 height 17
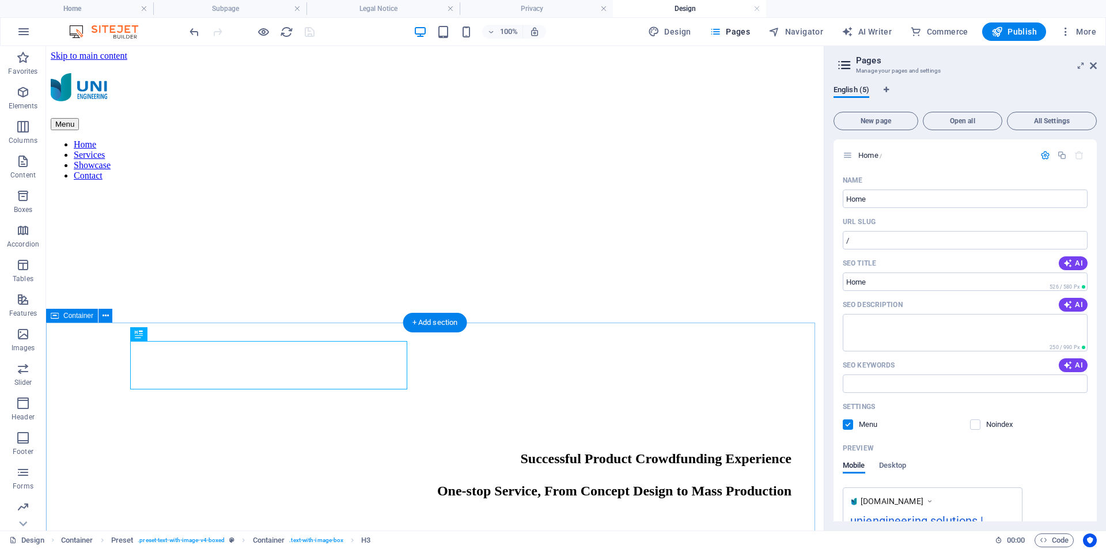
scroll to position [0, 0]
click at [499, 190] on figure at bounding box center [435, 190] width 768 height 0
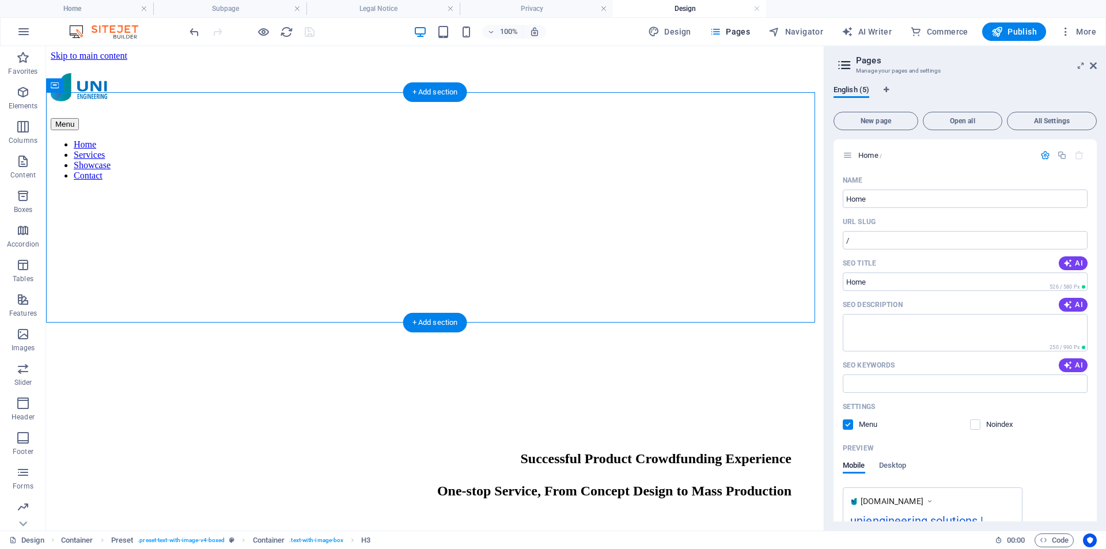
click at [499, 190] on figure at bounding box center [435, 190] width 768 height 0
select select "px"
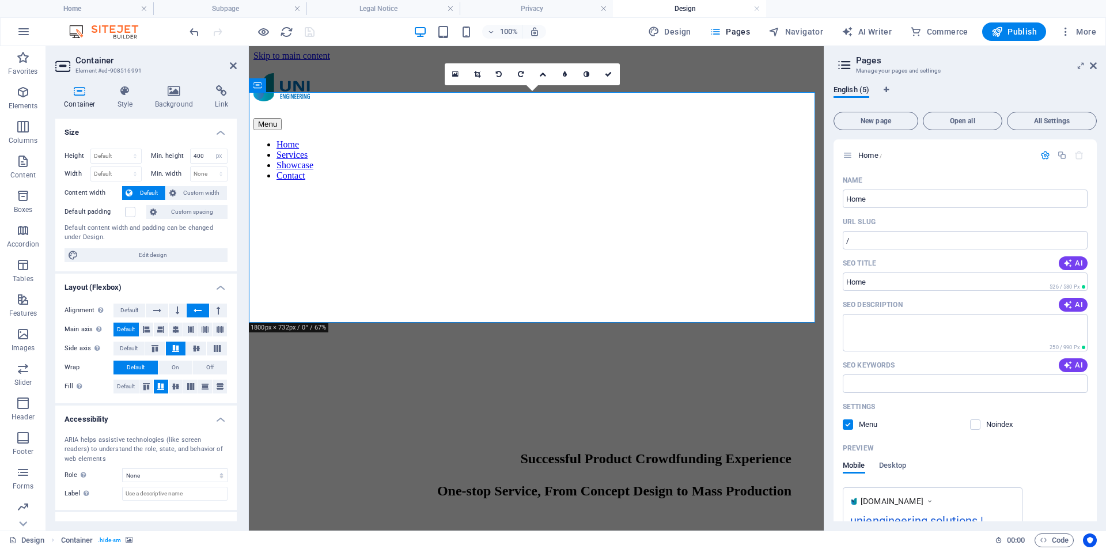
click at [397, 190] on figure at bounding box center [536, 190] width 566 height 0
click at [126, 97] on h4 "Style" at bounding box center [127, 97] width 37 height 24
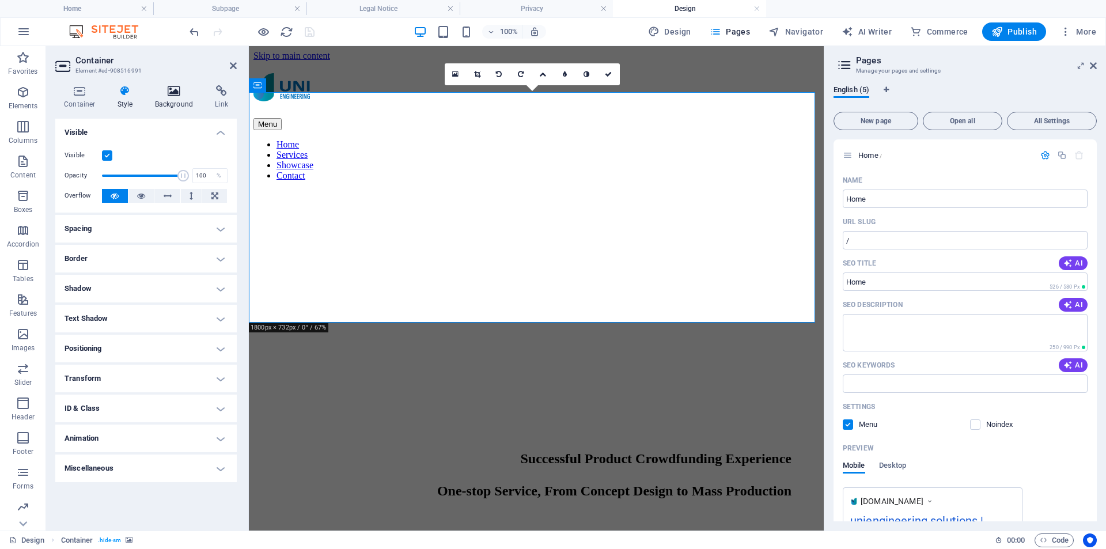
click at [173, 97] on h4 "Background" at bounding box center [176, 97] width 60 height 24
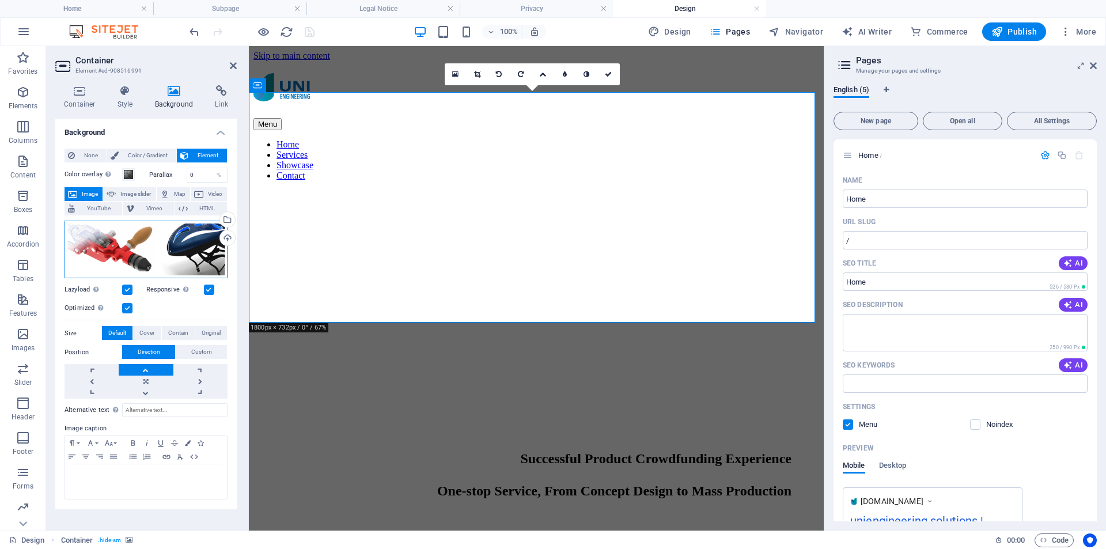
click at [166, 230] on div "Drag files here, click to choose files or select files from Files or our free s…" at bounding box center [146, 250] width 163 height 58
click at [166, 230] on body "Uni Engineering Home Subpage Legal Notice Privacy Design Favorites Elements Col…" at bounding box center [553, 274] width 1106 height 549
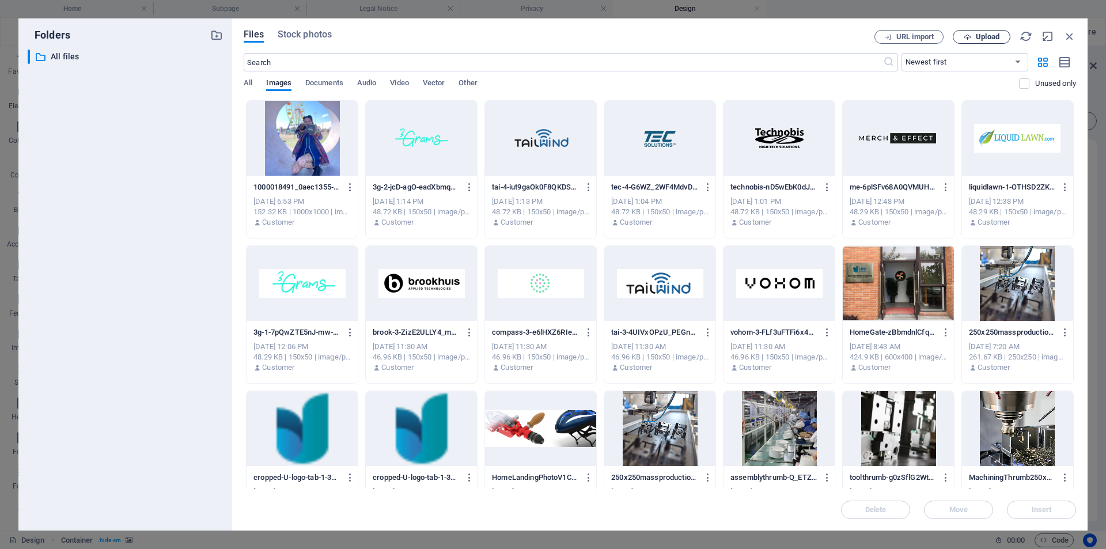
click at [987, 35] on span "Upload" at bounding box center [988, 36] width 24 height 7
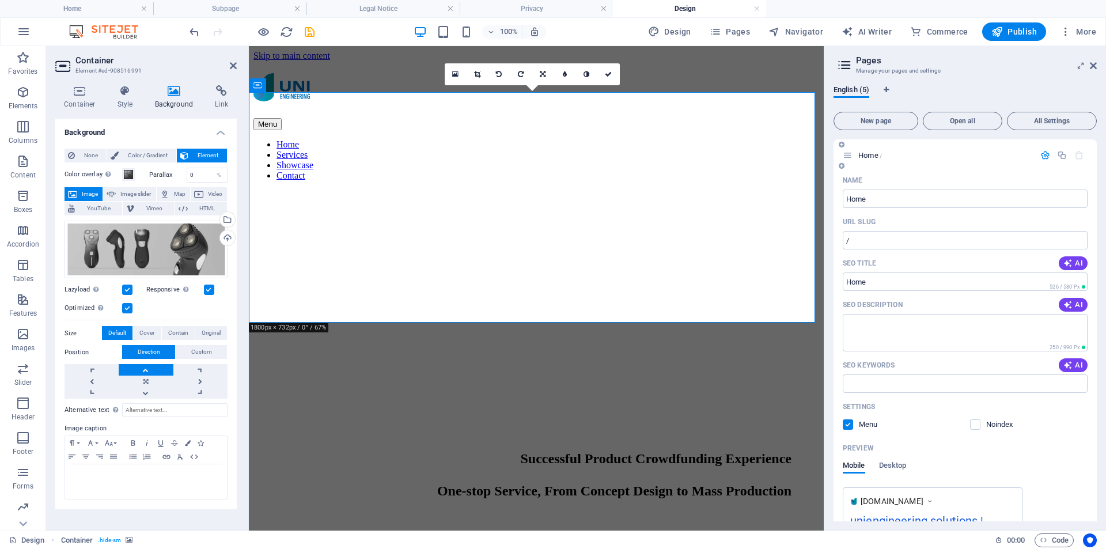
click at [847, 157] on icon at bounding box center [848, 155] width 10 height 10
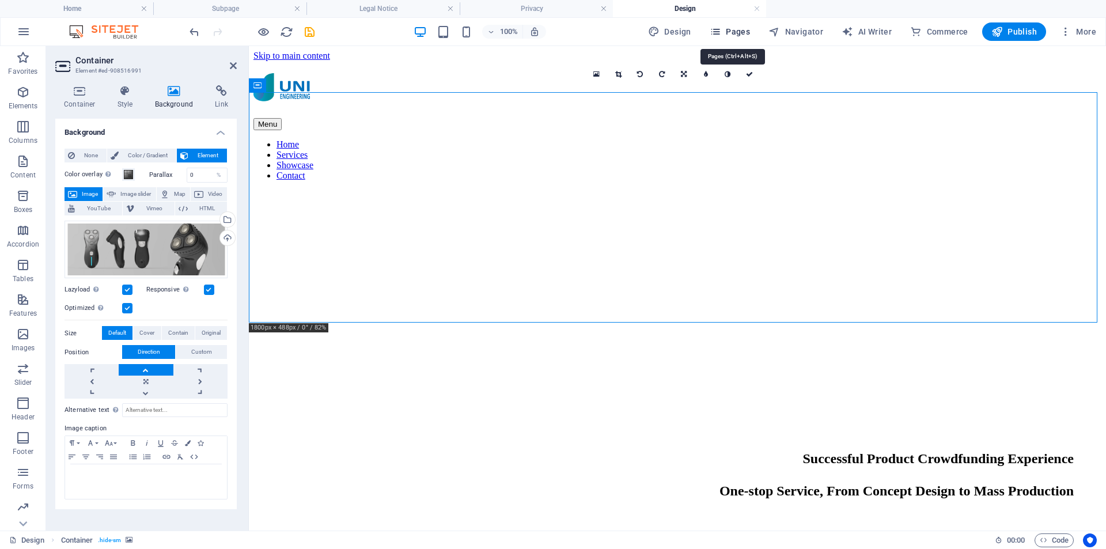
click at [740, 34] on span "Pages" at bounding box center [730, 32] width 40 height 12
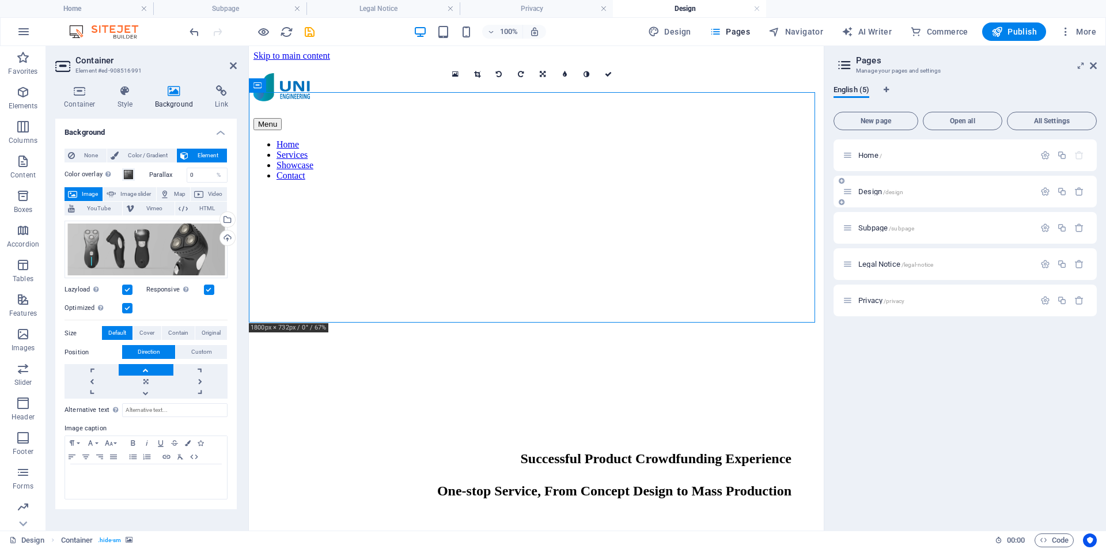
click at [868, 191] on span "Design /design" at bounding box center [880, 191] width 45 height 9
click at [862, 153] on span "Home /" at bounding box center [870, 155] width 24 height 9
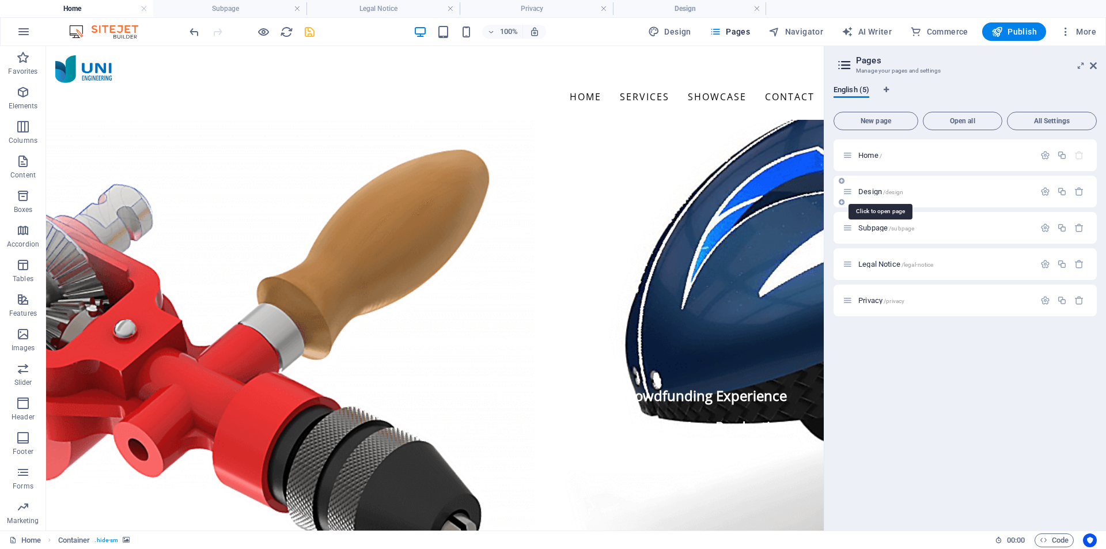
click at [870, 189] on span "Design /design" at bounding box center [880, 191] width 45 height 9
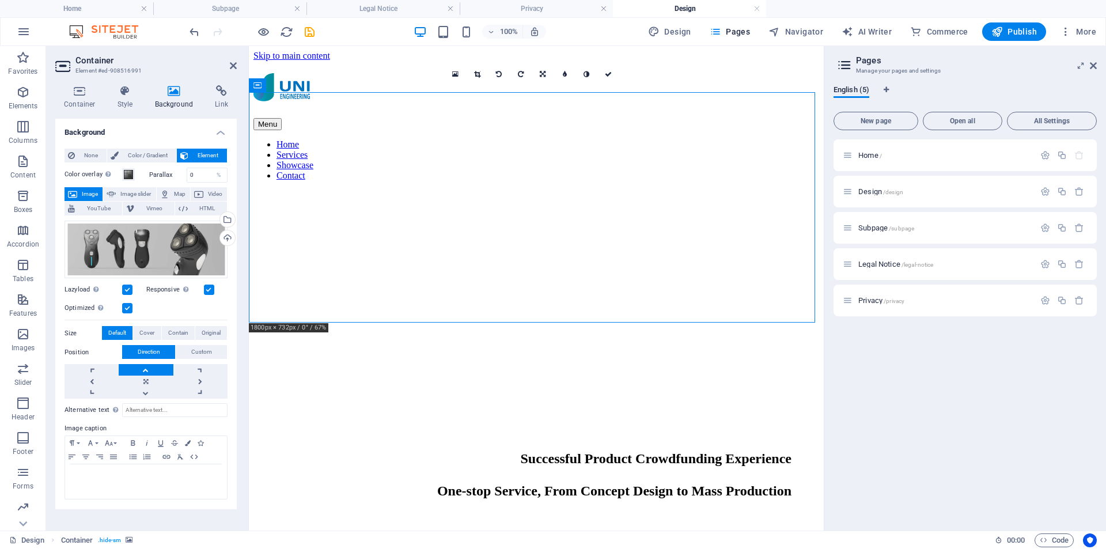
click at [925, 377] on div "Home / Design /design Subpage /subpage Legal Notice /legal-notice Privacy /priv…" at bounding box center [965, 330] width 263 height 382
click at [1042, 194] on icon "button" at bounding box center [1045, 192] width 10 height 10
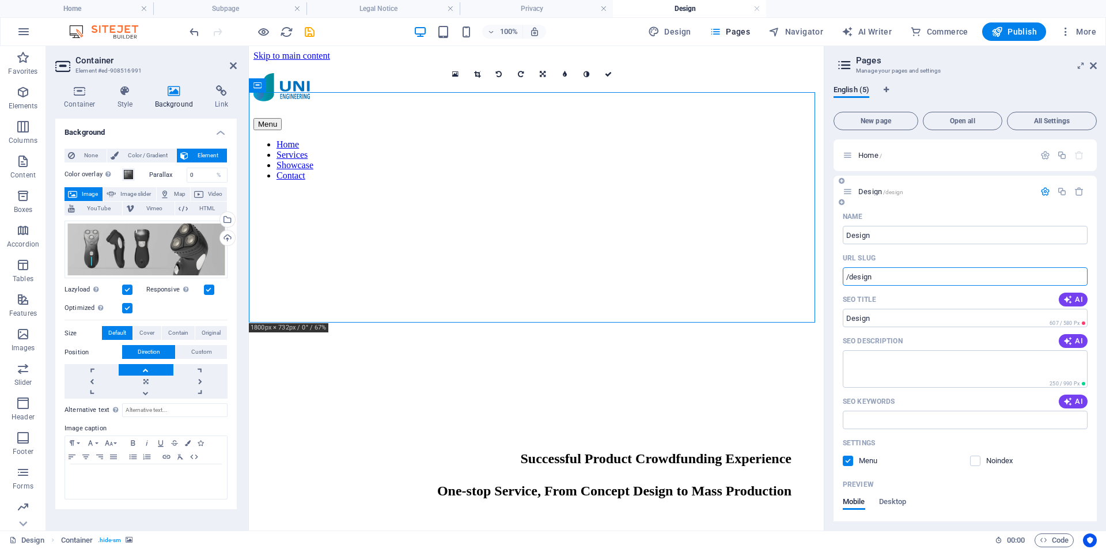
click at [850, 278] on input "/design" at bounding box center [965, 276] width 245 height 18
type input "/Services/design"
click at [915, 371] on textarea "SEO Description" at bounding box center [965, 368] width 245 height 37
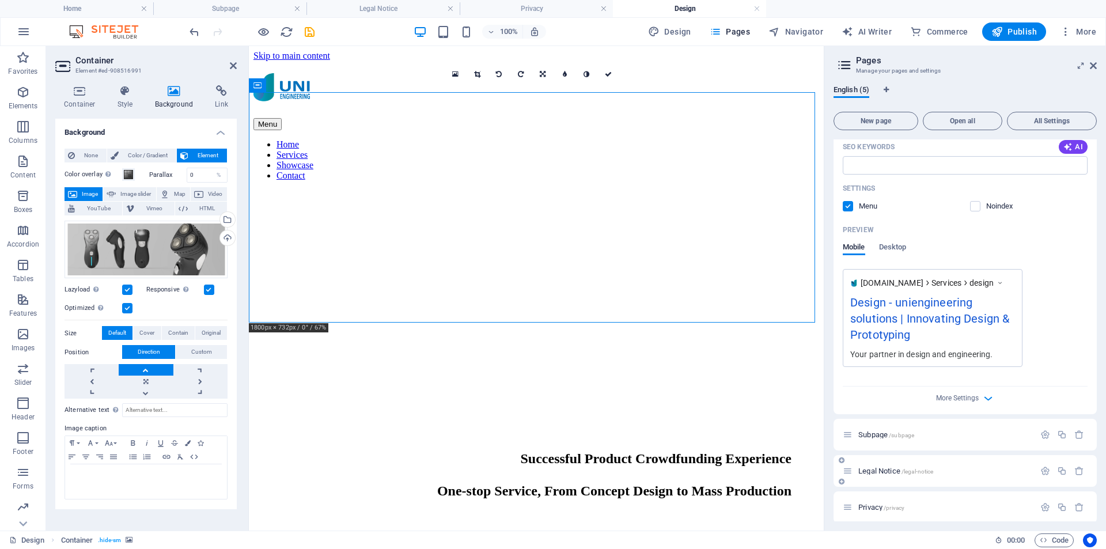
scroll to position [261, 0]
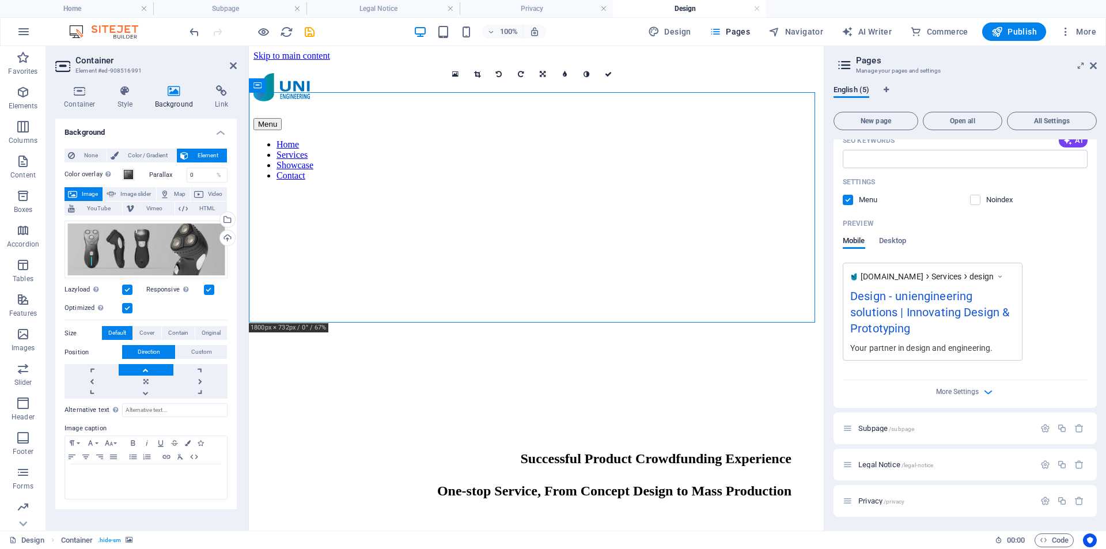
click at [850, 202] on label at bounding box center [848, 200] width 10 height 10
click at [0, 0] on input "checkbox" at bounding box center [0, 0] width 0 height 0
click at [850, 201] on label at bounding box center [848, 200] width 10 height 10
click at [0, 0] on input "checkbox" at bounding box center [0, 0] width 0 height 0
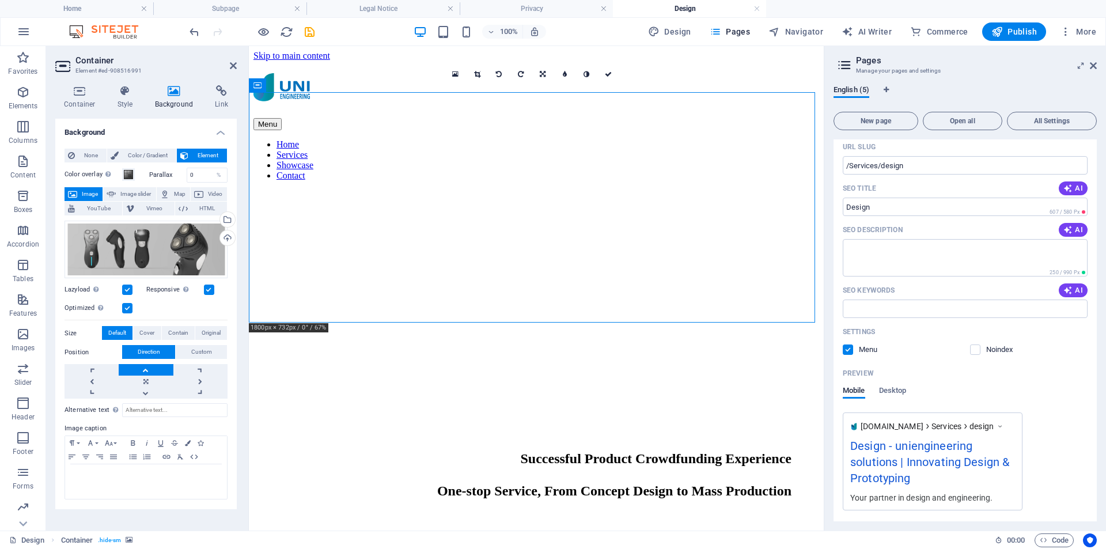
scroll to position [0, 0]
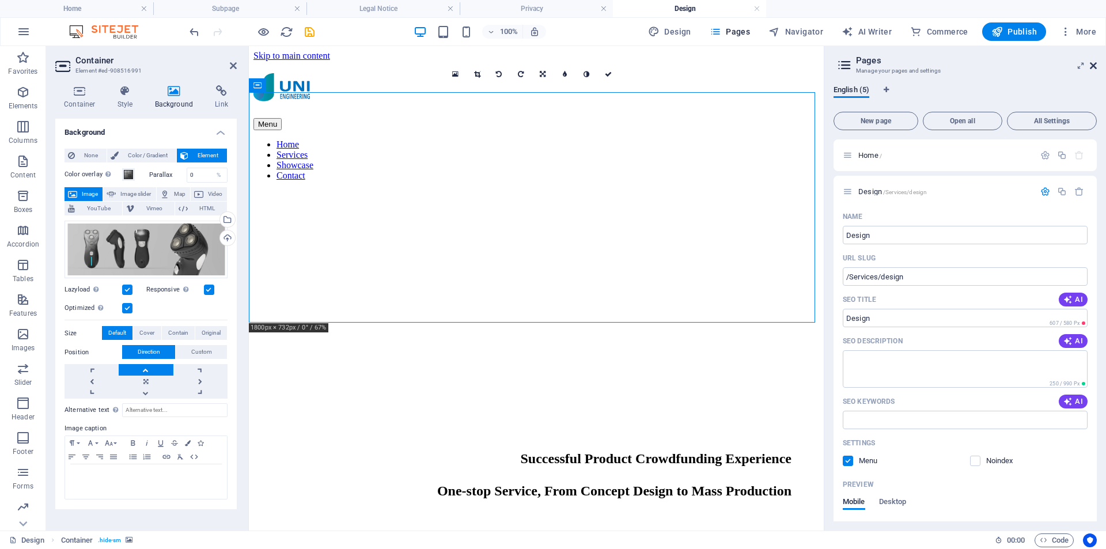
click at [1093, 63] on icon at bounding box center [1093, 65] width 7 height 9
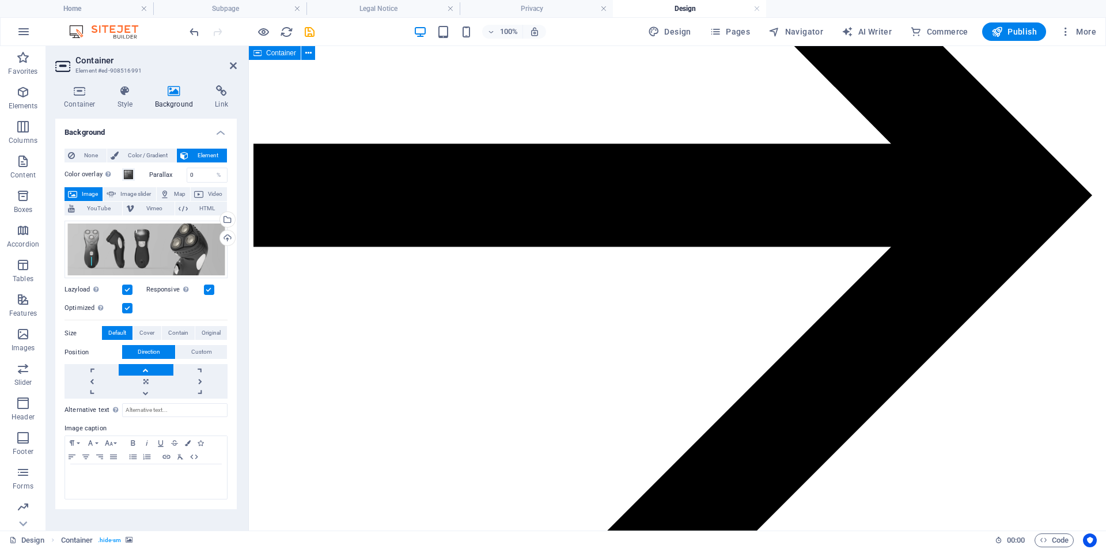
scroll to position [1470, 0]
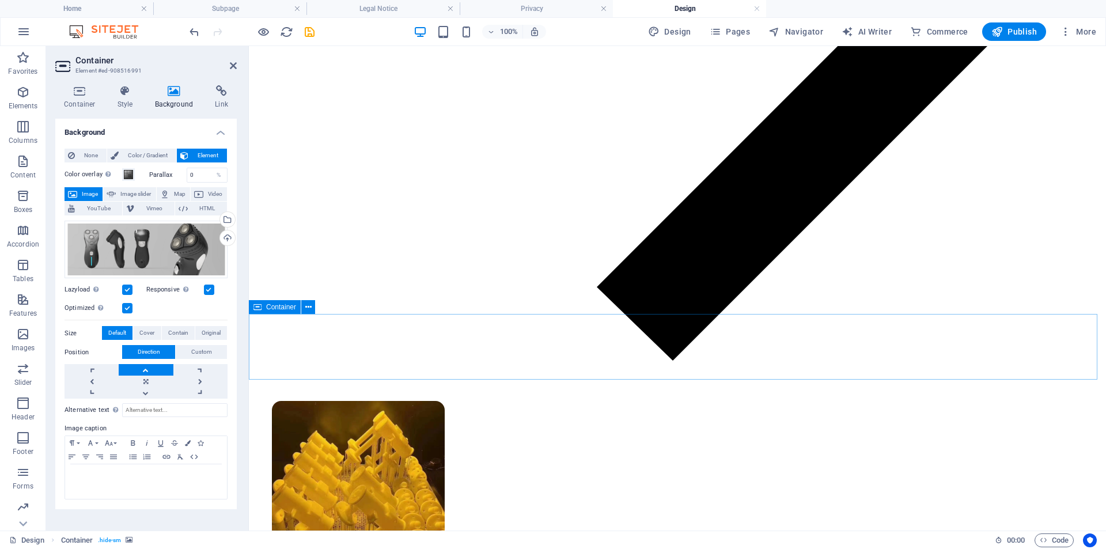
click at [277, 306] on span "Container" at bounding box center [281, 307] width 30 height 7
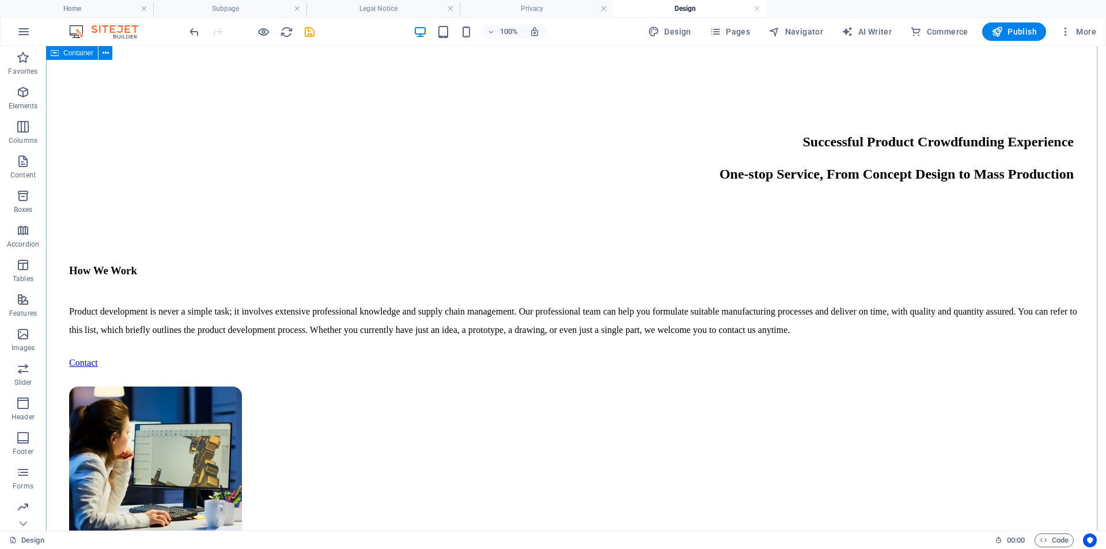
scroll to position [315, 0]
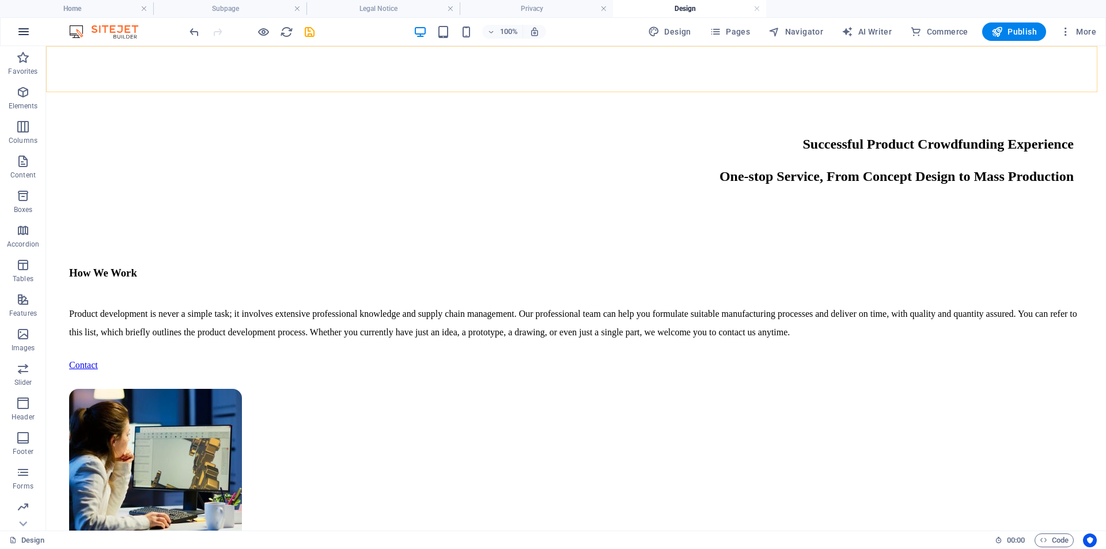
click at [25, 31] on icon "button" at bounding box center [24, 32] width 14 height 14
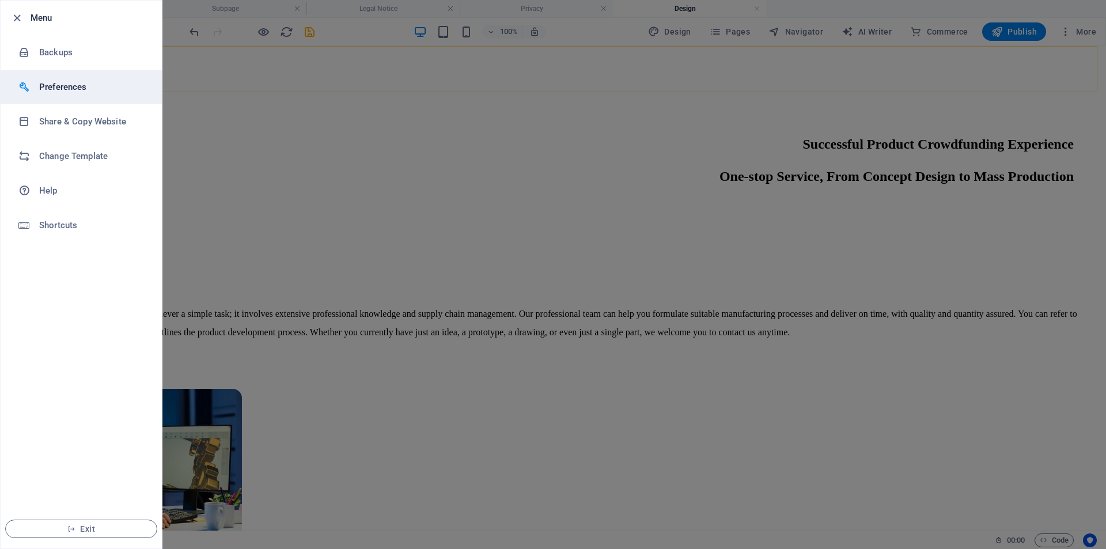
click at [70, 83] on h6 "Preferences" at bounding box center [92, 87] width 107 height 14
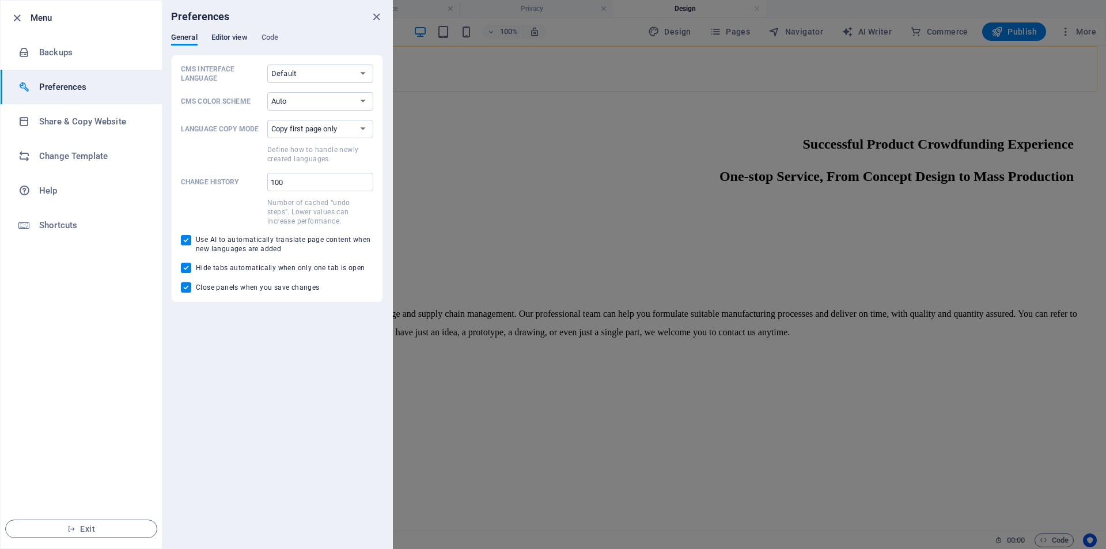
click at [233, 38] on span "Editor view" at bounding box center [229, 39] width 36 height 16
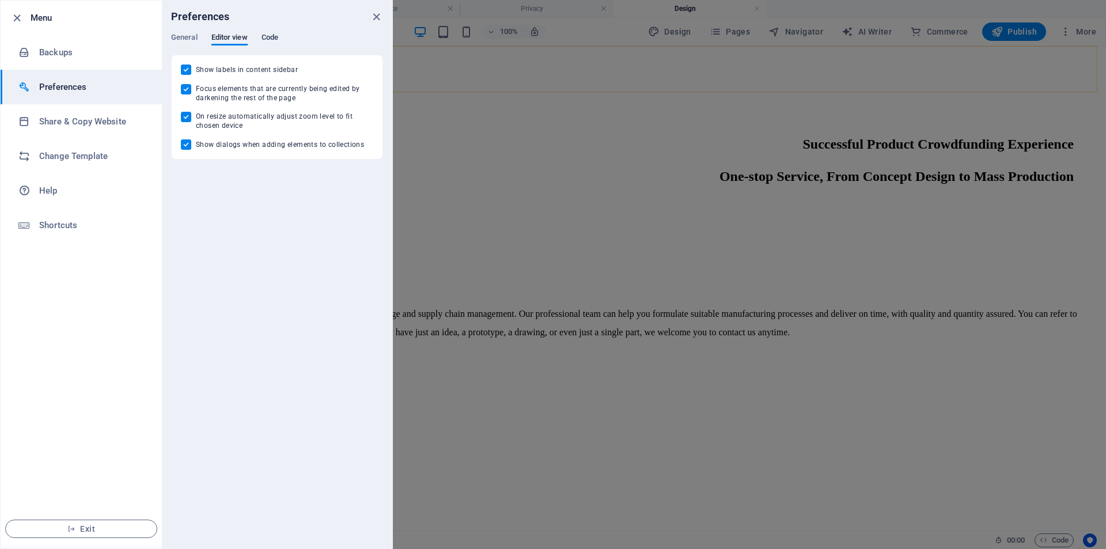
click at [275, 40] on span "Code" at bounding box center [270, 39] width 17 height 16
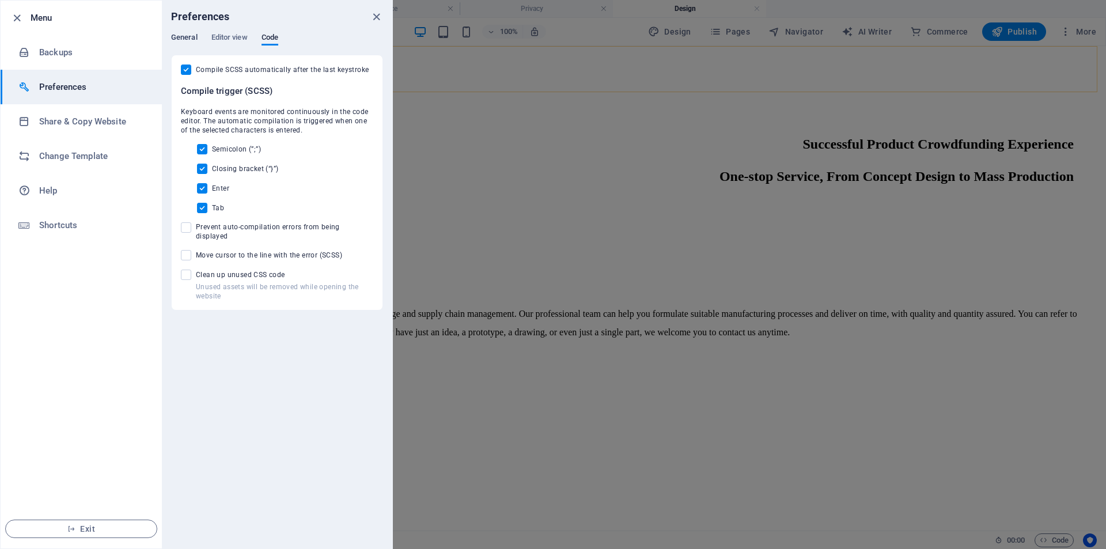
click at [185, 37] on span "General" at bounding box center [184, 39] width 26 height 16
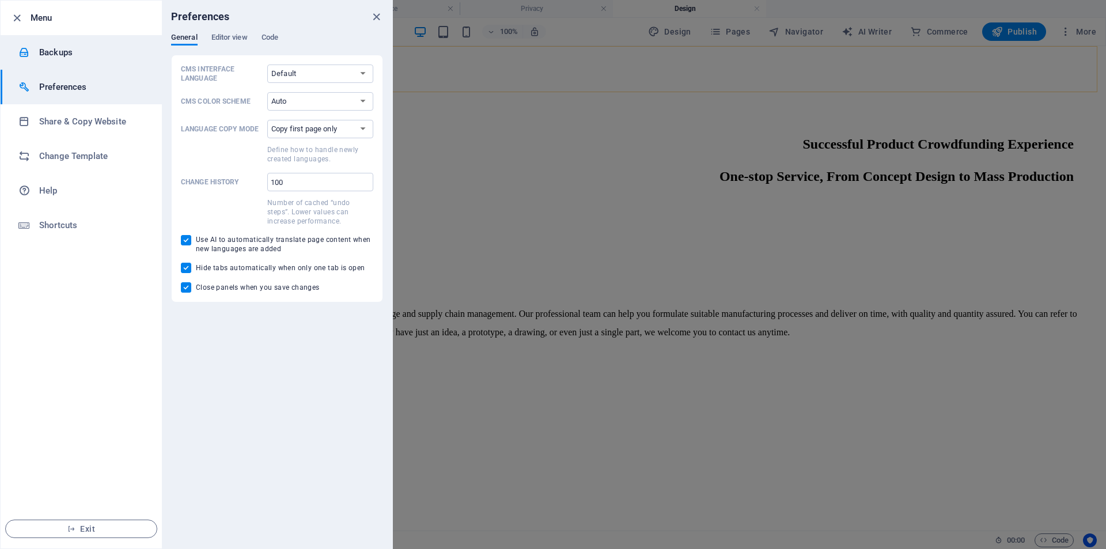
click at [69, 55] on h6 "Backups" at bounding box center [92, 53] width 107 height 14
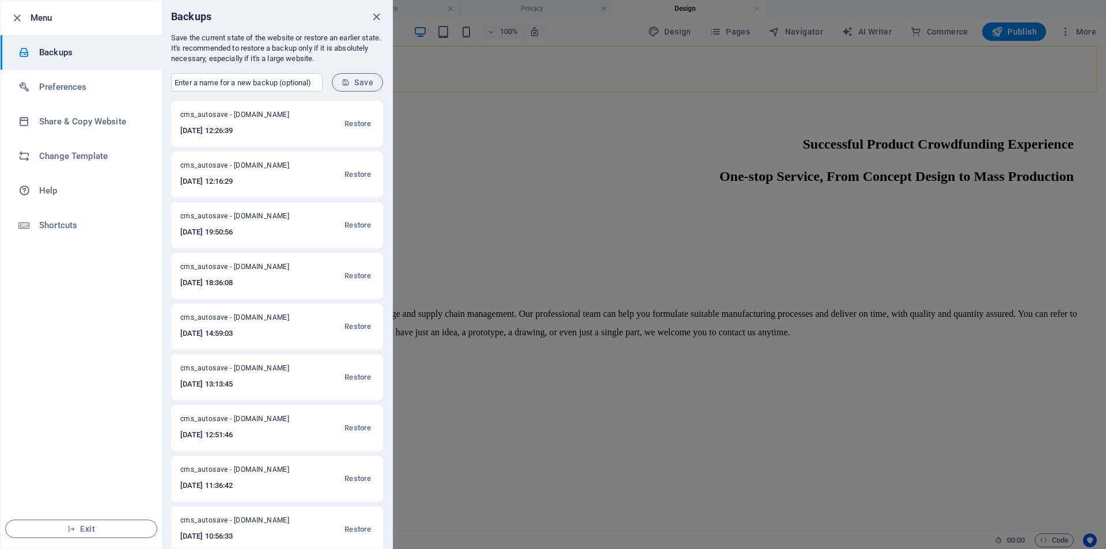
click at [569, 59] on div at bounding box center [553, 274] width 1106 height 549
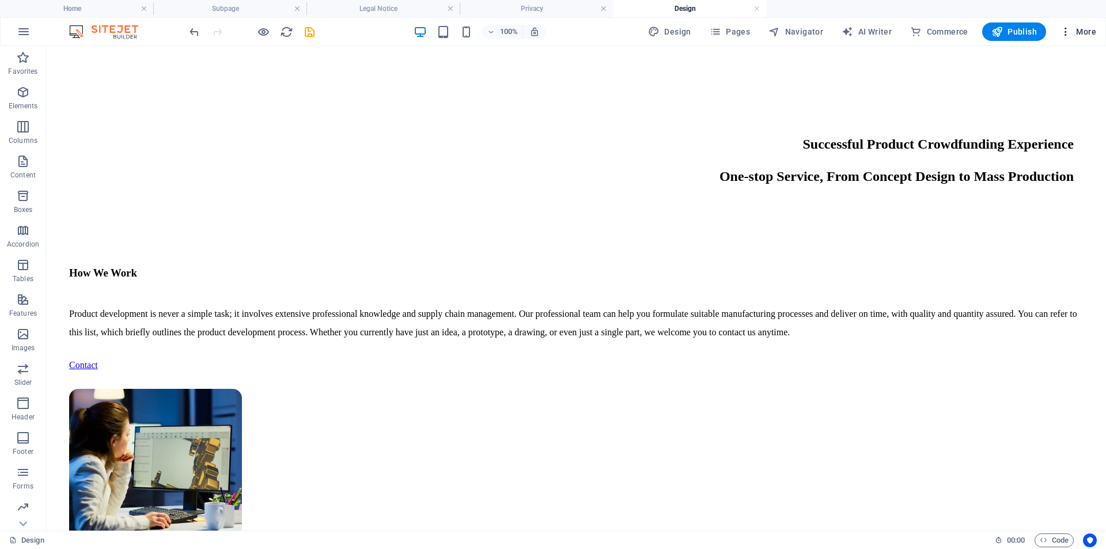
click at [1082, 31] on span "More" at bounding box center [1078, 32] width 36 height 12
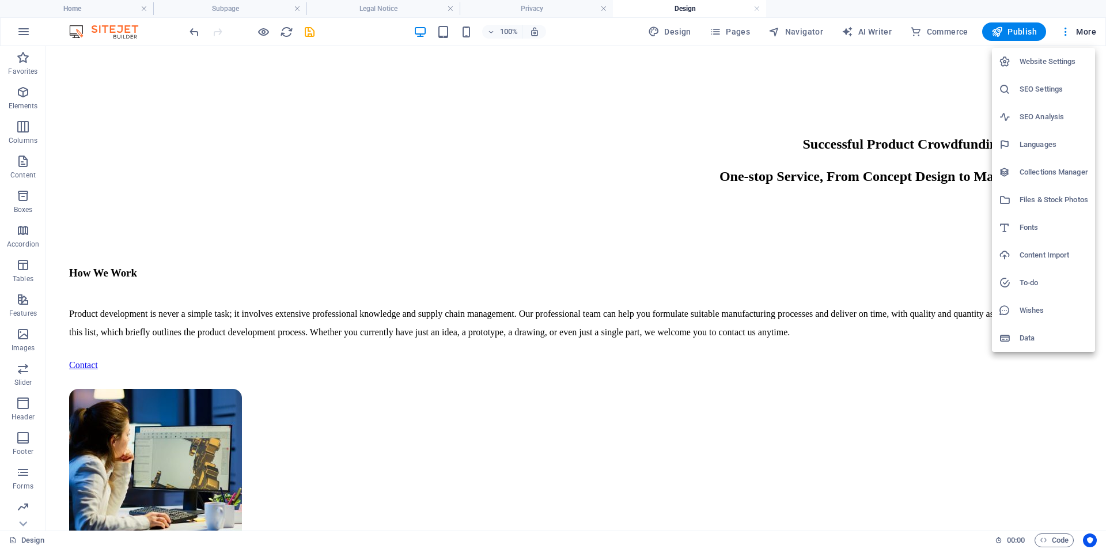
click at [1081, 35] on div at bounding box center [553, 274] width 1106 height 549
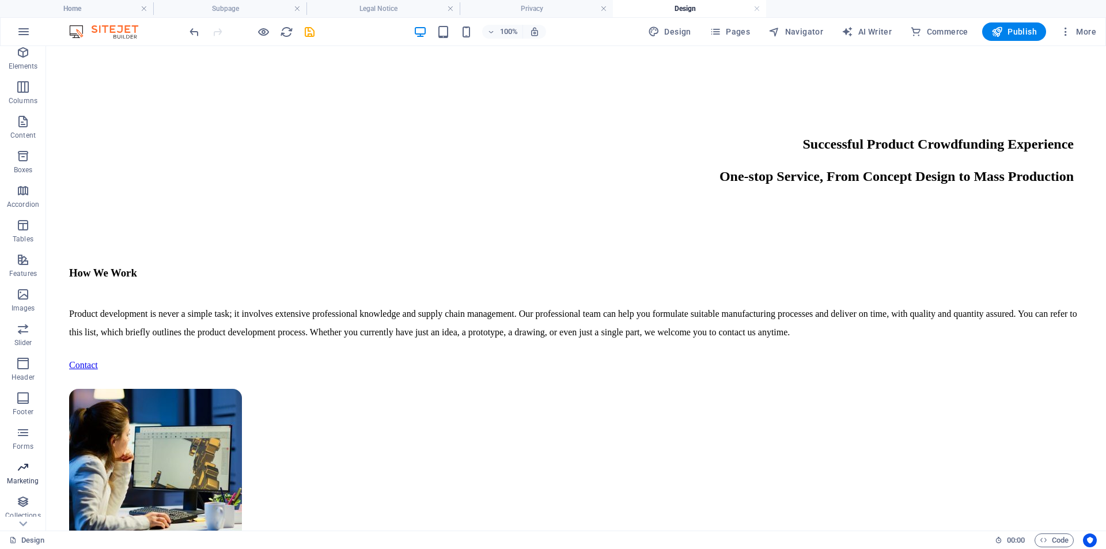
scroll to position [69, 0]
click at [25, 515] on span "Commerce" at bounding box center [23, 515] width 46 height 28
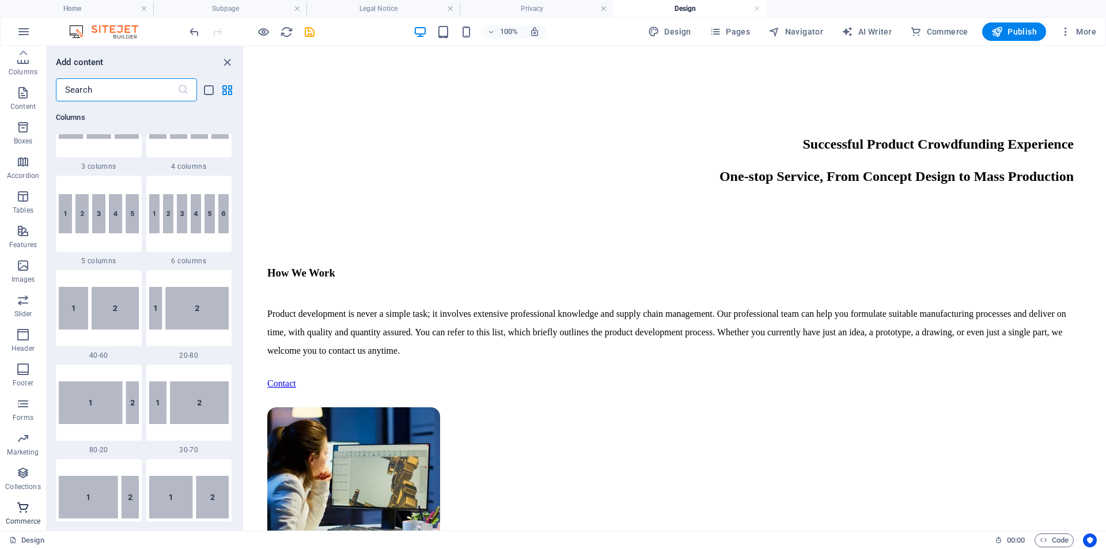
scroll to position [11101, 0]
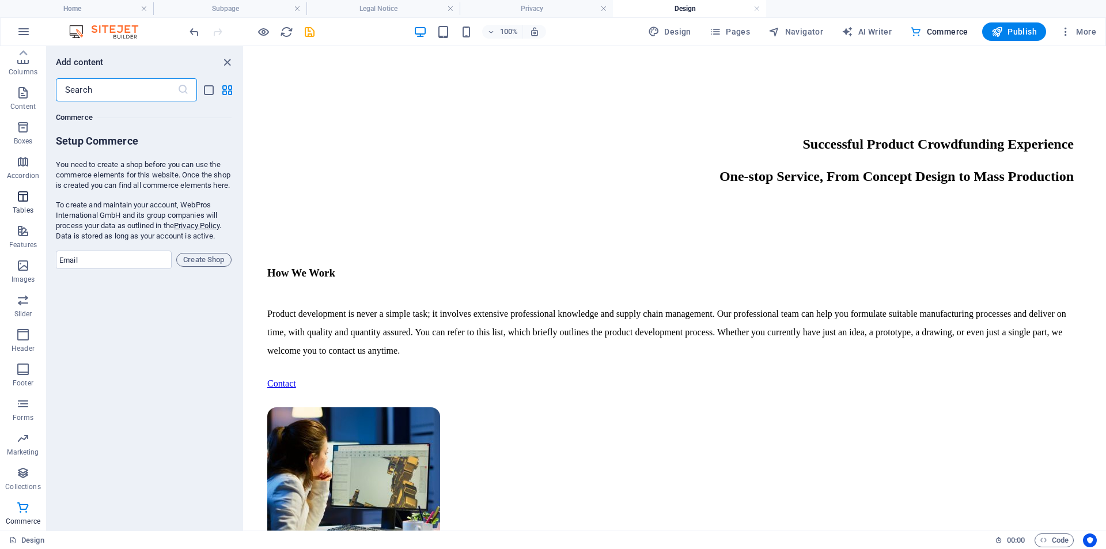
click at [22, 195] on icon "button" at bounding box center [23, 197] width 14 height 14
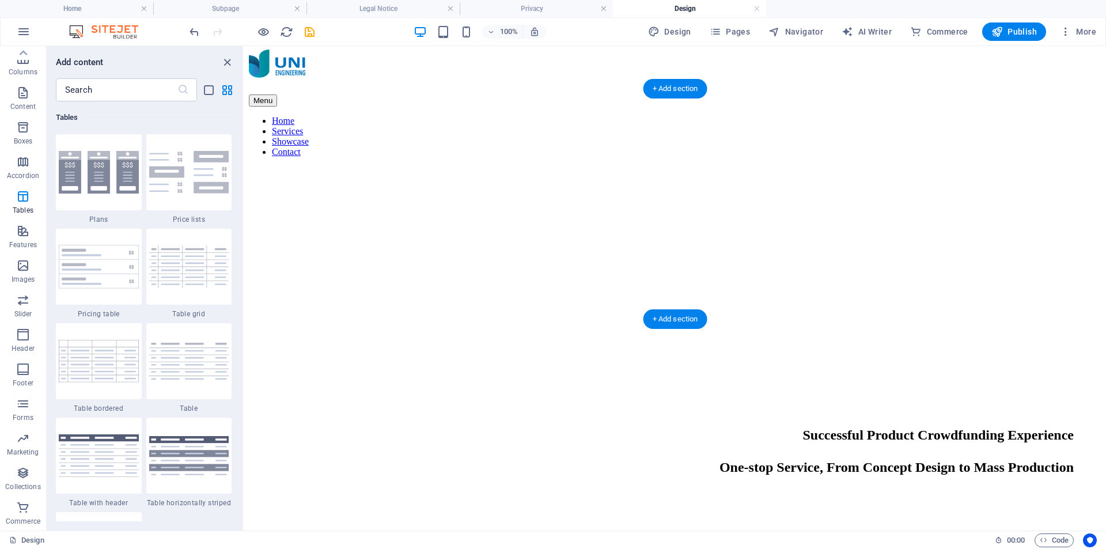
scroll to position [0, 0]
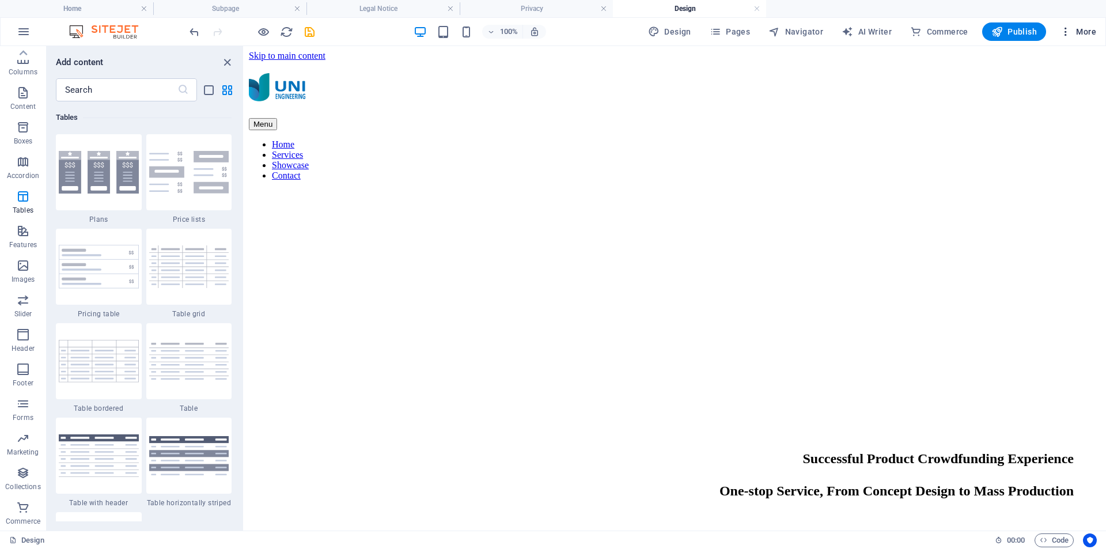
click at [1085, 32] on span "More" at bounding box center [1078, 32] width 36 height 12
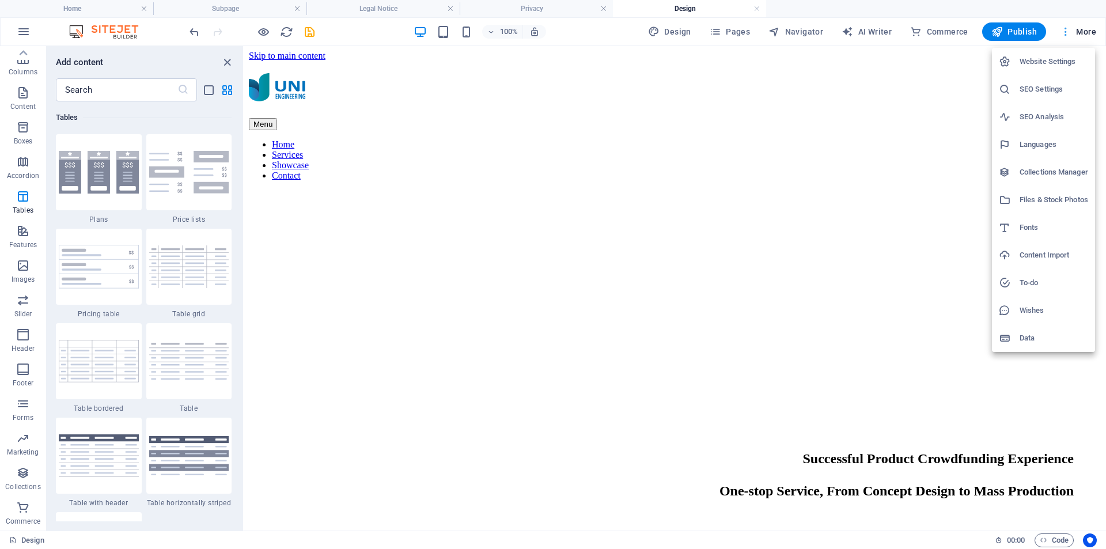
click at [1085, 32] on div at bounding box center [553, 274] width 1106 height 549
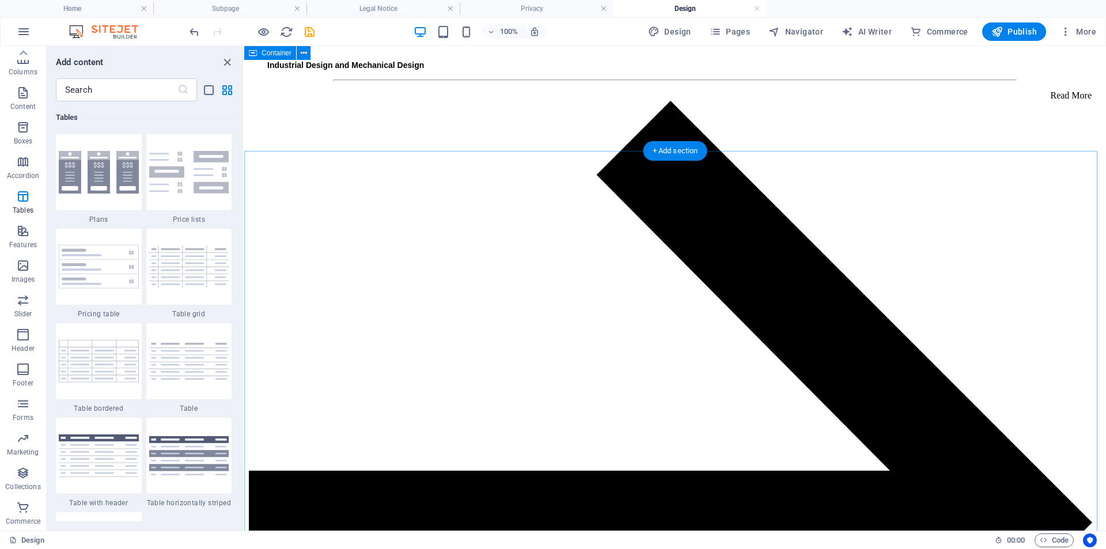
scroll to position [807, 0]
